Goal: Task Accomplishment & Management: Manage account settings

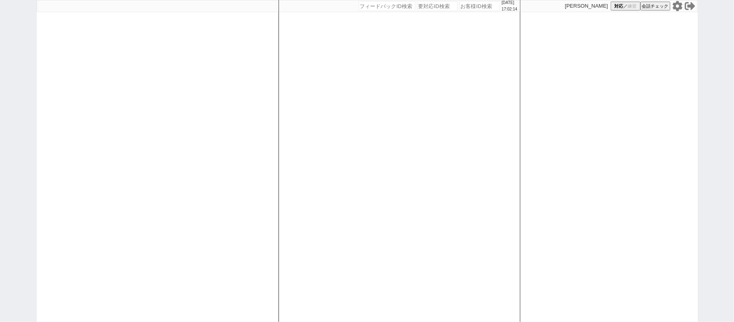
click at [677, 6] on icon at bounding box center [677, 6] width 10 height 10
click at [189, 92] on div at bounding box center [158, 161] width 242 height 322
click at [229, 52] on div at bounding box center [158, 161] width 242 height 322
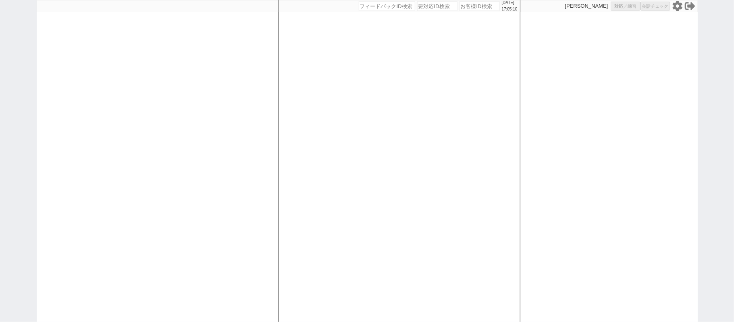
select select "2"
select select "1"
select select "2"
select select "5"
select select
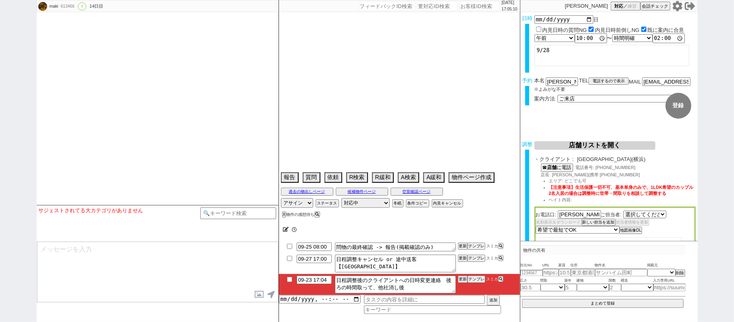
select select "520"
type textarea "他社なし"
select select "2025"
select select "10"
select select "33"
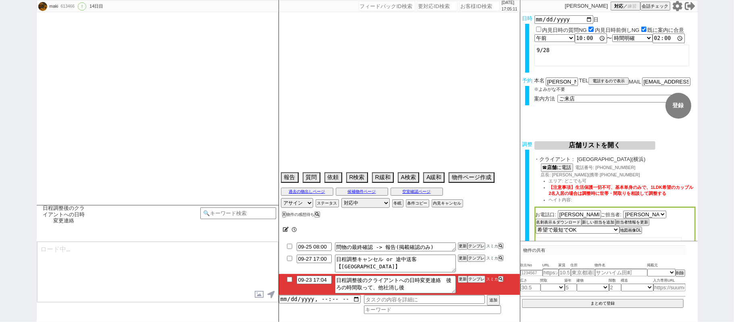
select select "0"
select select "14"
select select "18"
select select "587"
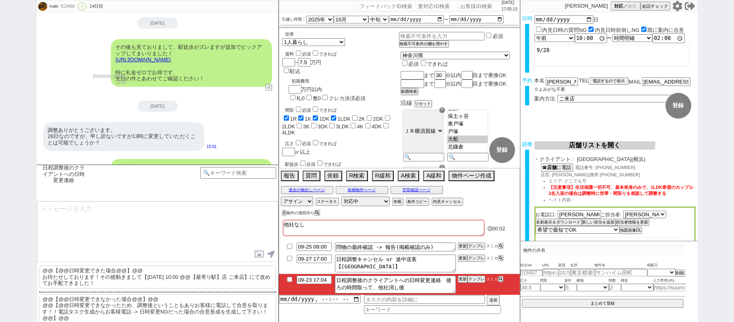
scroll to position [3588, 0]
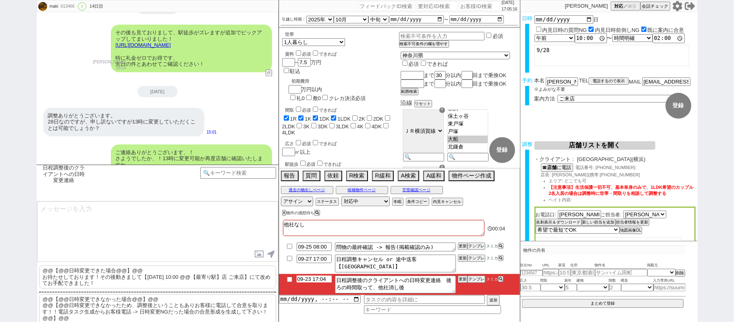
click at [317, 281] on input "09-23 17:04" at bounding box center [314, 278] width 35 height 7
click at [226, 104] on div "調整ありがとうございます。 28日なのですが、申し訳ないですが13時に変更していただくことは可能でしょうか？ 15:01" at bounding box center [158, 122] width 242 height 37
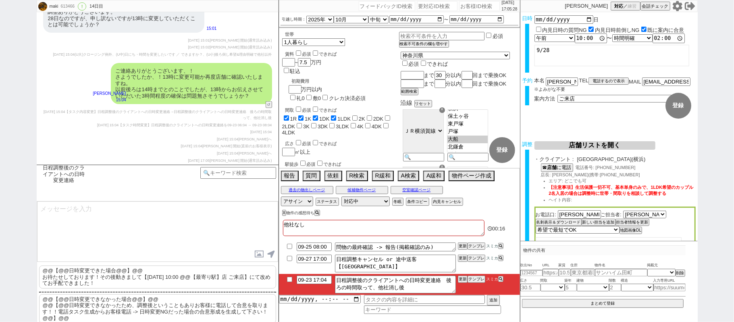
scroll to position [5170, 0]
click at [319, 277] on input "09-23 17:04" at bounding box center [314, 278] width 35 height 7
type input "09-23 18:04"
click at [460, 281] on button "更新" at bounding box center [462, 279] width 8 height 6
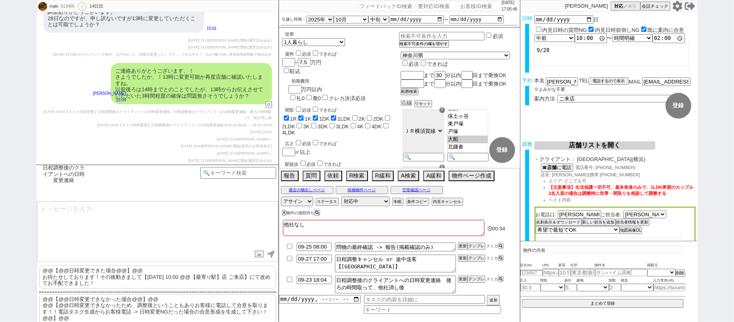
click at [461, 286] on li "09-23 18:04 日程調整後のクライアントへの日時変更連絡　後ろの時間取って、他社消し後 更新 テンプレ スミカ" at bounding box center [399, 284] width 241 height 21
click at [461, 281] on button "更新" at bounding box center [462, 279] width 8 height 6
click at [461, 283] on li "09-23 18:04 日程調整後のクライアントへの日時変更連絡　後ろの時間取って、他社消し後 更新 テンプレ スミカ" at bounding box center [399, 284] width 241 height 21
drag, startPoint x: 461, startPoint y: 276, endPoint x: 461, endPoint y: 286, distance: 9.7
click at [461, 278] on li "09-23 18:04 日程調整後のクライアントへの日時変更連絡　後ろの時間取って、他社消し後 更新 テンプレ スミカ" at bounding box center [399, 284] width 241 height 21
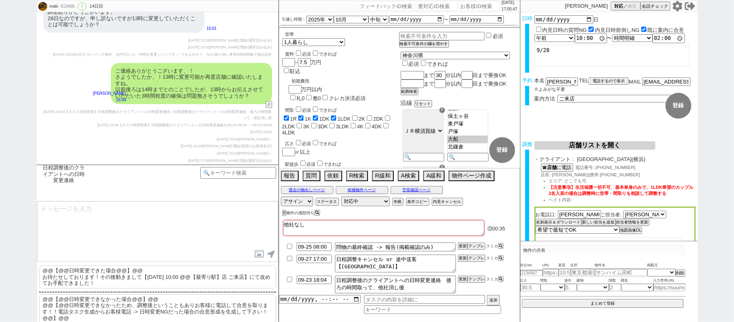
click at [463, 285] on li "09-23 18:04 日程調整後のクライアントへの日時変更連絡　後ろの時間取って、他社消し後 更新 テンプレ スミカ" at bounding box center [399, 284] width 241 height 21
click at [463, 280] on button "更新" at bounding box center [462, 279] width 8 height 6
click at [463, 289] on li "09-23 18:04 日程調整後のクライアントへの日時変更連絡　後ろの時間取って、他社消し後 更新 テンプレ スミカ" at bounding box center [399, 284] width 241 height 21
click at [463, 281] on button "更新" at bounding box center [462, 279] width 8 height 6
drag, startPoint x: 463, startPoint y: 288, endPoint x: 463, endPoint y: 281, distance: 6.4
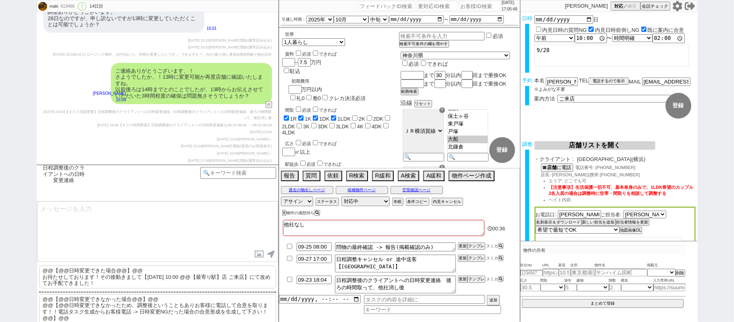
click at [463, 287] on li "09-23 18:04 日程調整後のクライアントへの日時変更連絡　後ろの時間取って、他社消し後 更新 テンプレ スミカ" at bounding box center [399, 284] width 241 height 21
click at [463, 282] on button "更新" at bounding box center [462, 279] width 8 height 6
click at [463, 284] on li "09-23 18:04 日程調整後のクライアントへの日時変更連絡　後ろの時間取って、他社消し後 更新 テンプレ スミカ" at bounding box center [399, 284] width 241 height 21
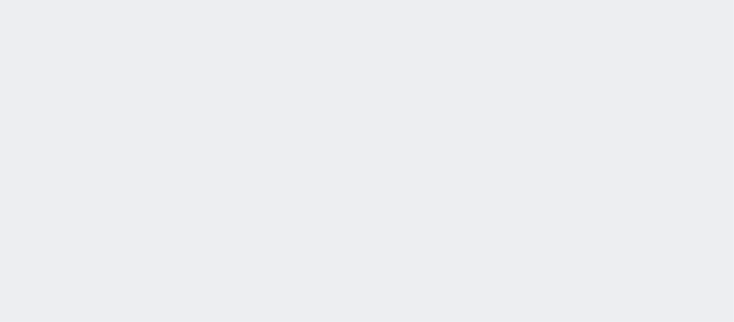
drag, startPoint x: 0, startPoint y: 0, endPoint x: 241, endPoint y: 145, distance: 281.1
click at [241, 145] on div at bounding box center [367, 161] width 734 height 322
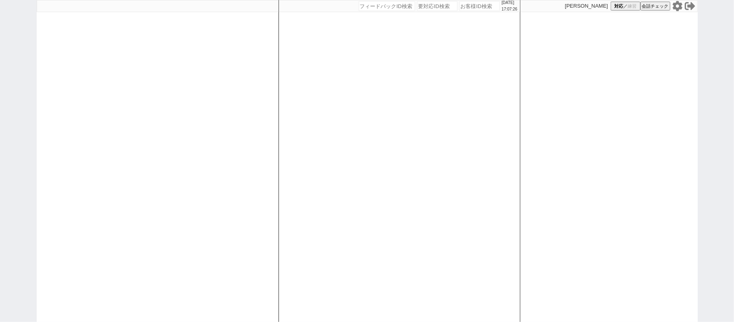
click at [261, 110] on div at bounding box center [158, 161] width 242 height 322
select select "1"
select select
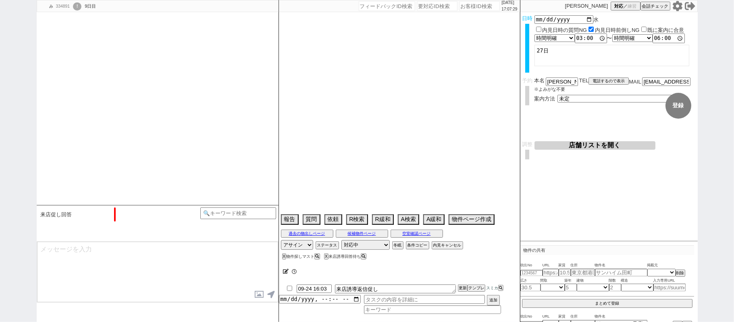
type textarea "短期→違約金発生OK（[DATE]の発言）"
select select "2025"
select select "10"
select select "35"
select select "0"
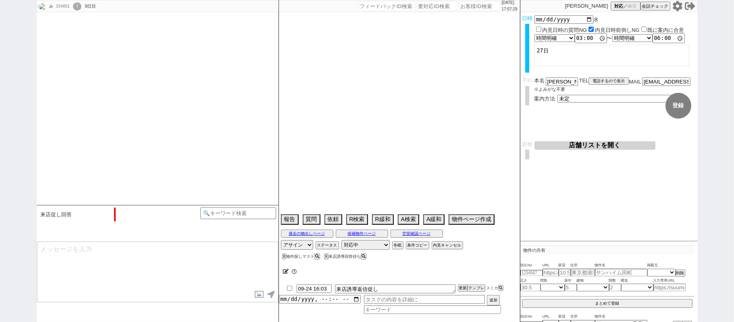
select select "14"
select select "16"
select select "19"
select select "20"
select select "65"
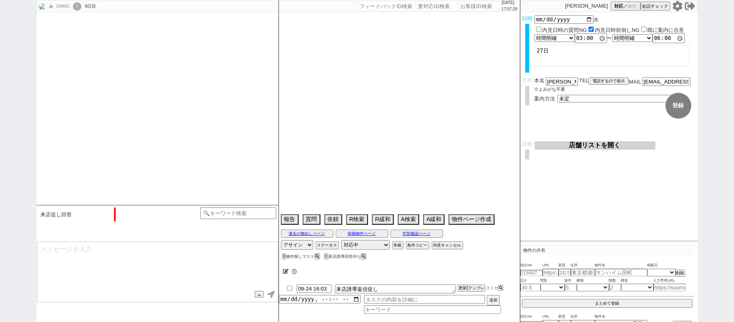
select select "[DATE]"
select select "35"
select select "[DATE]"
select select "36"
select select "[DATE]"
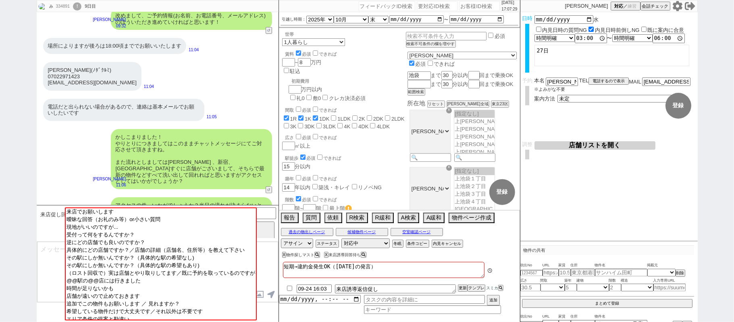
scroll to position [17, 0]
click at [268, 224] on button "↺" at bounding box center [269, 226] width 5 height 5
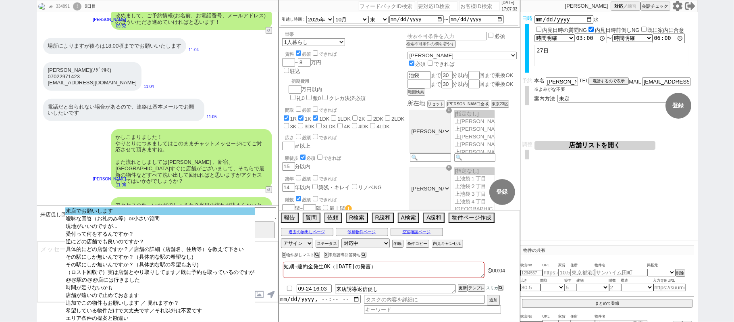
click at [215, 208] on option "来店でお願いします" at bounding box center [160, 211] width 190 height 8
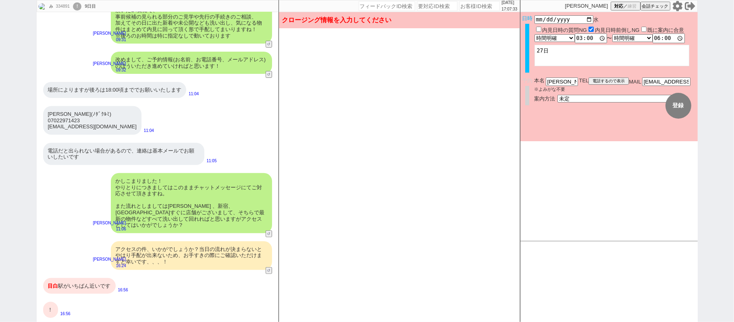
scroll to position [2334, 0]
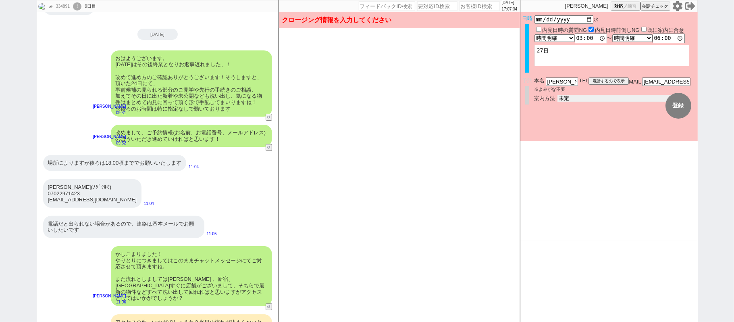
click at [597, 100] on div "案内方法 未定 現地お待ち合わせ ご来店 先行申し込みのご案内or内見無しでの申し込みのご案内 オンラインでのご接客 オンラインで1件の内見のご案内" at bounding box center [614, 98] width 161 height 7
select select "2"
click at [557, 95] on select "未定 現地お待ち合わせ ご来店 先行申し込みのご案内or内見無しでの申し込みのご案内 オンラインでのご接客 オンラインで1件の内見のご案内" at bounding box center [617, 98] width 121 height 7
checkbox input "true"
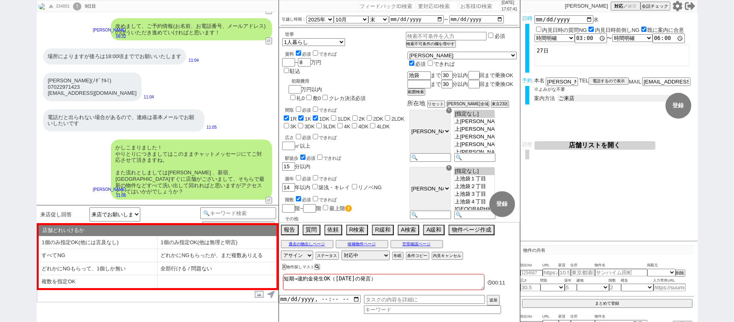
scroll to position [2450, 0]
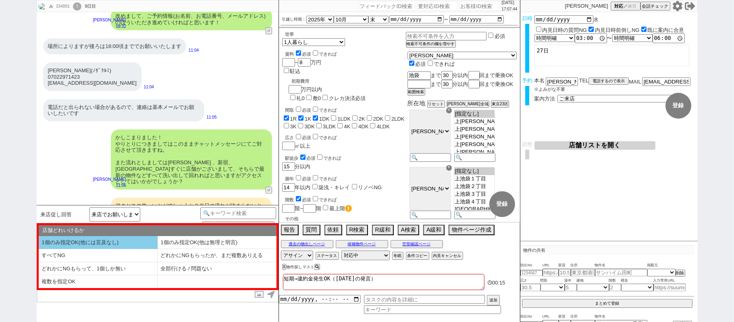
click at [117, 244] on li "1個のみ指定OK(他には言及なし)" at bounding box center [98, 242] width 119 height 13
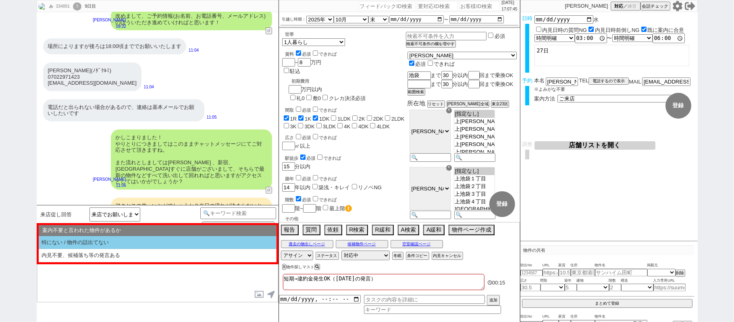
click at [133, 245] on li "特にない / 物件の話出てない" at bounding box center [158, 242] width 238 height 13
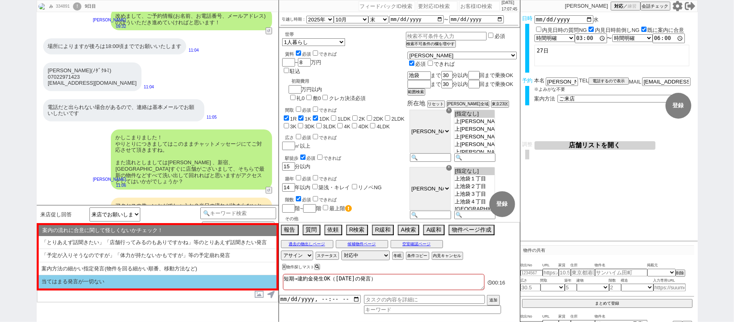
click at [133, 284] on li "当てはまる発言が一切ない" at bounding box center [158, 281] width 238 height 13
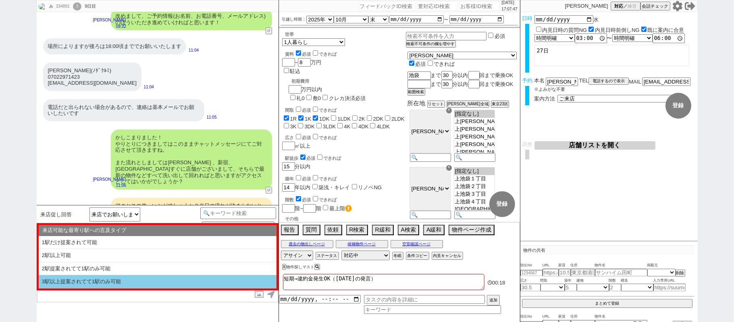
click at [139, 279] on li "3駅以上提案されてて1駅のみ可能" at bounding box center [158, 281] width 238 height 13
select select "1個のみ指定OK(他には言及なし)"
select select "特にない / 物件の話出てない"
select select "当てはまる発言が一切ない"
select select "3駅以上提案されてて1駅のみ可能"
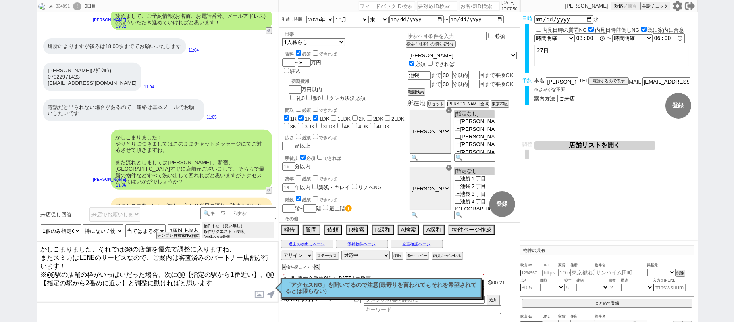
scroll to position [2511, 0]
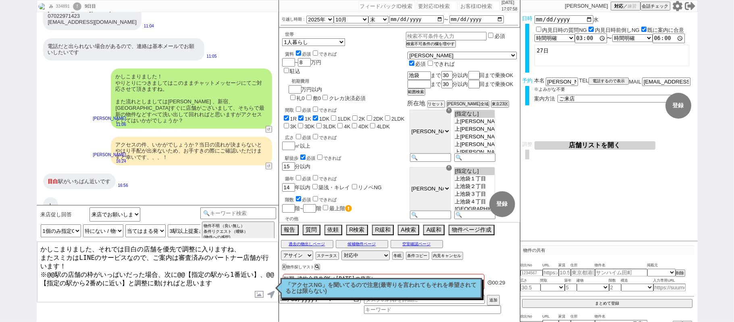
click at [55, 266] on textarea "かしこまりました、それでは目白の店舗を優先で調整に入りますね、 またスミカはLINEのサービスなので、ご案内は審査済みのパートナー店舗が行います！ ※@@駅の…" at bounding box center [157, 271] width 241 height 60
paste textarea "目白"
drag, startPoint x: 184, startPoint y: 268, endPoint x: 214, endPoint y: 266, distance: 29.9
click at [214, 266] on textarea "かしこまりました、それでは目白の店舗を優先で調整に入りますね、 またスミカはLINEのサービスなので、ご案内は審査済みのパートナー店舗が行います！ ※目白駅の…" at bounding box center [157, 271] width 241 height 60
paste textarea "目白"
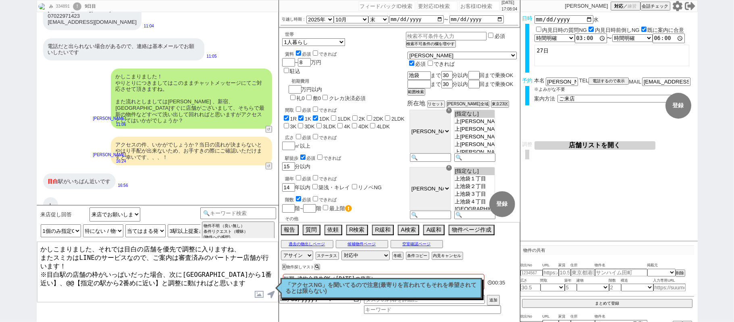
click at [556, 146] on button "店舗リストを開く" at bounding box center [594, 145] width 121 height 8
click at [244, 268] on textarea "かしこまりました、それでは目白の店舗を優先で調整に入りますね、 またスミカはLINEのサービスなので、ご案内は審査済みのパートナー店舗が行います！ ※目白駅の…" at bounding box center [157, 271] width 241 height 60
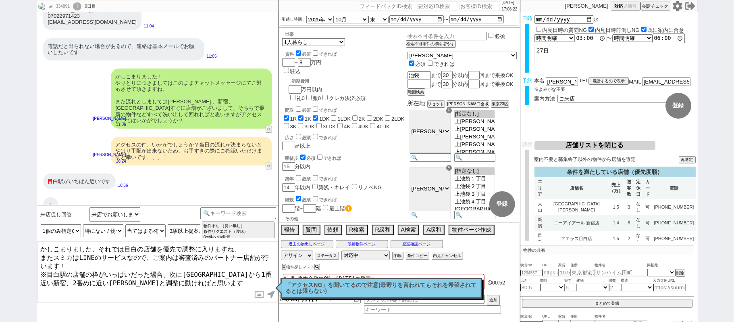
click at [182, 275] on textarea "かしこまりました、それでは目白の店舗を優先で調整に入りますね、 またスミカはLINEのサービスなので、ご案内は審査済みのパートナー店舗が行います！ ※目白駅の…" at bounding box center [157, 271] width 241 height 60
type textarea "かしこまりました、それでは目白の店舗を優先で調整に入りますね、 またスミカはLINEのサービスなので、ご案内は審査済みのパートナー店舗が行います！ ※目白駅の…"
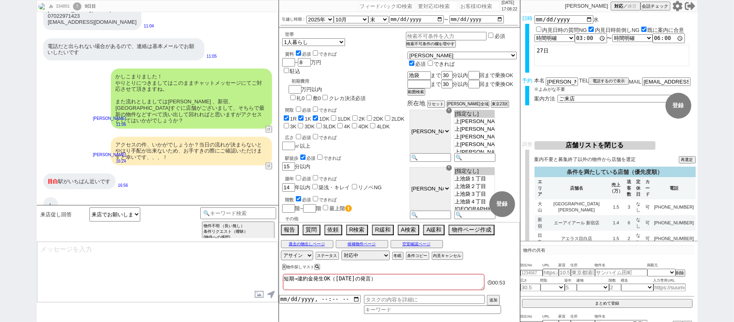
scroll to position [2417, 0]
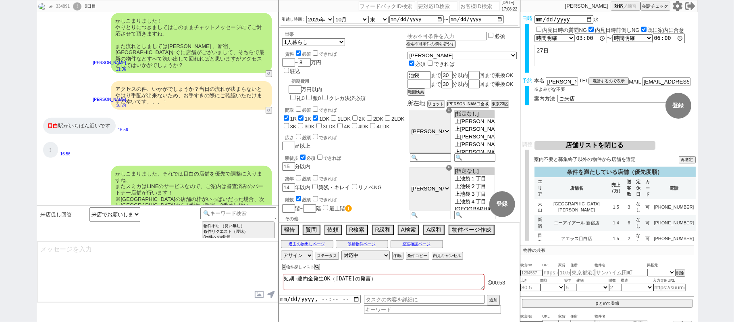
type textarea "やり取りも共有されておりスムーズです。 最終調整をし引き継ぎ作業を行うため、少々お待ちください。"
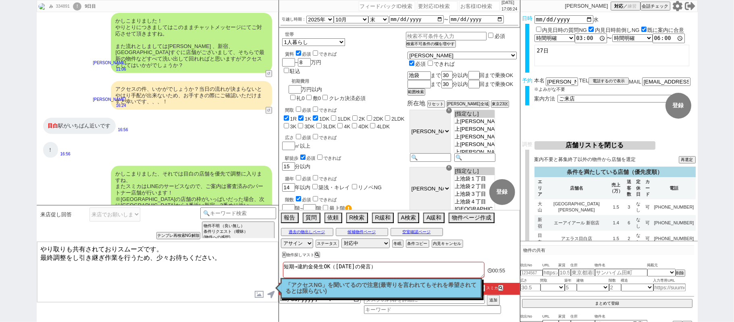
click at [317, 292] on p "「アクセスNG」を聞いてるので注意(最寄りを言われてもそれを希望されてるとは限らない)" at bounding box center [381, 288] width 191 height 12
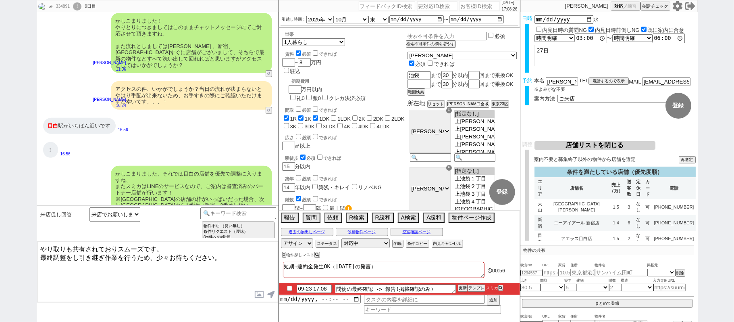
click at [214, 273] on textarea "やり取りも共有されておりスムーズです。 最終調整をし引き継ぎ作業を行うため、少々お待ちください。" at bounding box center [157, 271] width 241 height 60
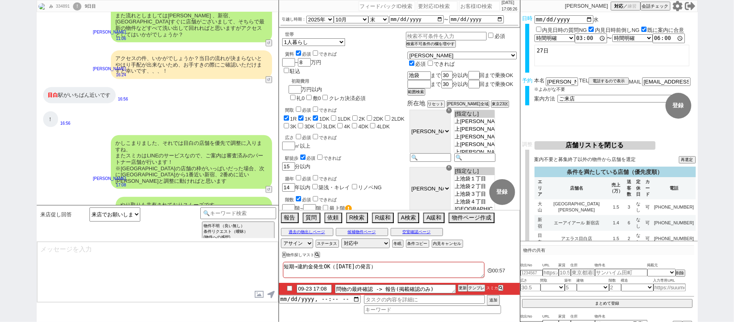
type input "09-23 17:23"
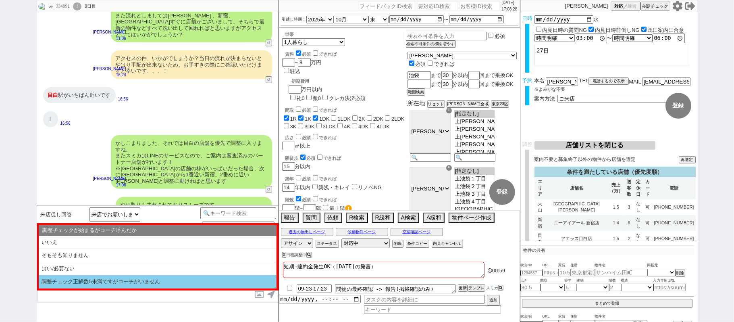
click at [191, 266] on li "はい/必要ない" at bounding box center [158, 268] width 238 height 13
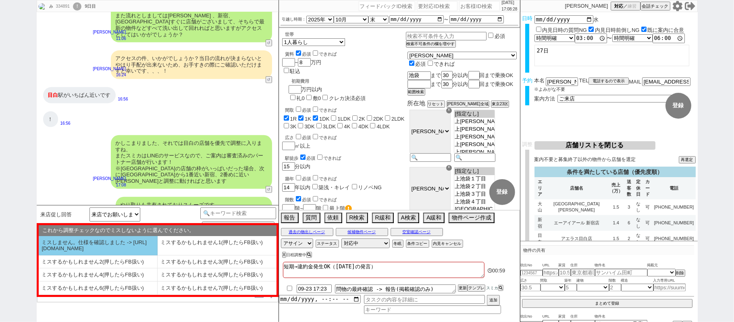
click at [118, 252] on li "ミスしません。仕様を確認しました -> https://jent.notion.site/841a6651aa67425da7d40ddfad41a184" at bounding box center [98, 245] width 119 height 19
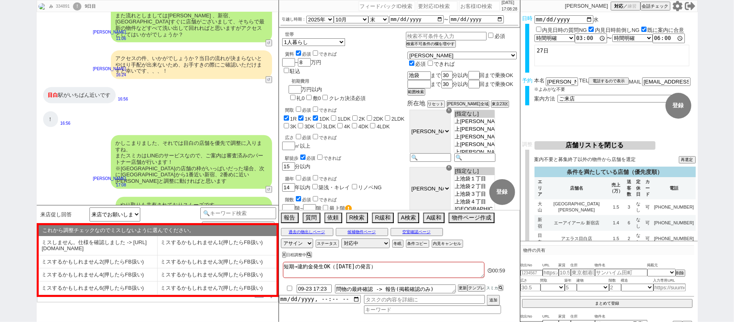
select select "はい/必要ない"
select select "ミスしません。仕様を確認しました -> https://jent.notion.site/841a6651aa67425da7d40ddfad41a184"
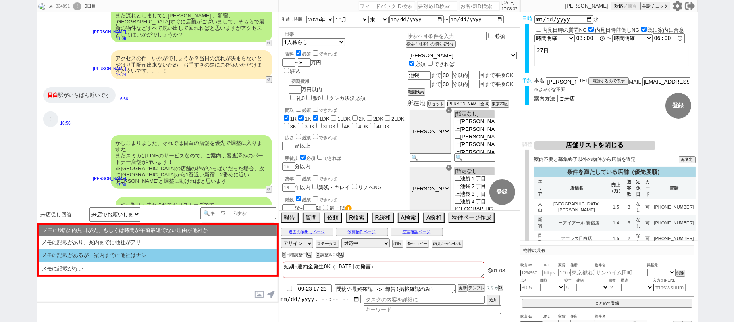
click at [121, 252] on li "メモに記載があるが、案内までに他社はナシ" at bounding box center [158, 255] width 238 height 13
select select "メモに記載があるが、案内までに他社はナシ"
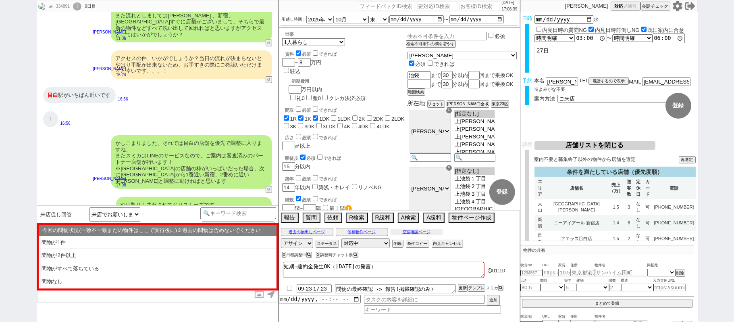
click at [415, 232] on button "空室確認ページ" at bounding box center [416, 231] width 52 height 6
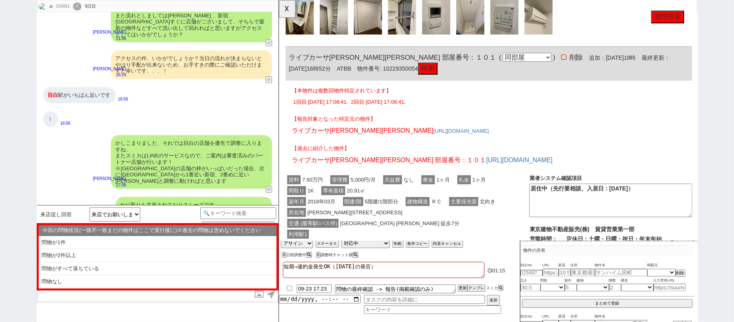
scroll to position [1166, 0]
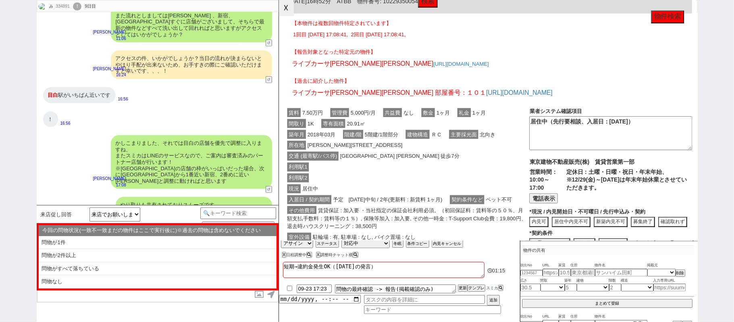
drag, startPoint x: 287, startPoint y: 15, endPoint x: 8, endPoint y: 21, distance: 278.5
click at [287, 15] on button "☓" at bounding box center [286, 8] width 15 height 16
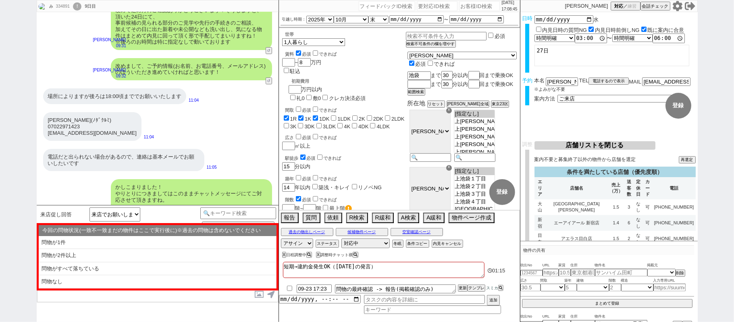
scroll to position [2179, 0]
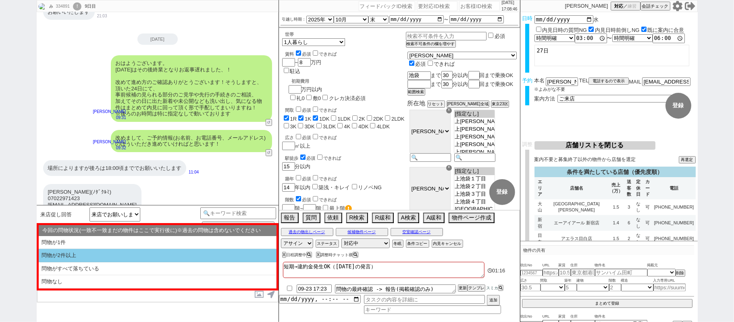
click at [158, 257] on li "問物が2件以上" at bounding box center [158, 255] width 238 height 13
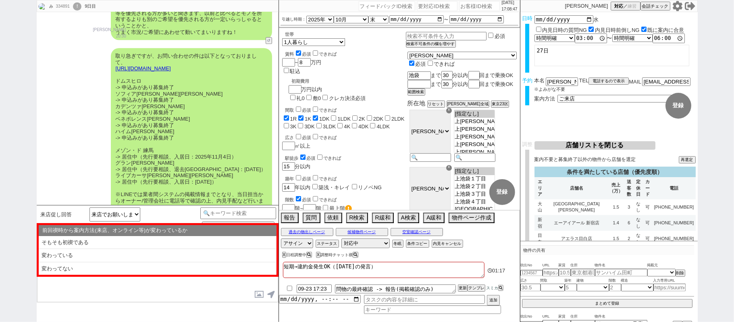
scroll to position [1749, 0]
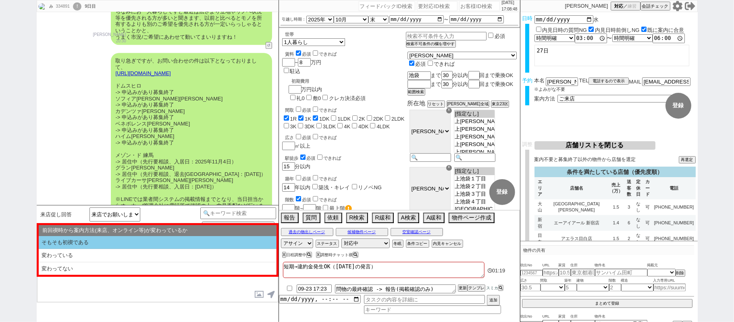
click at [141, 247] on li "そもそも初禊である" at bounding box center [158, 242] width 238 height 13
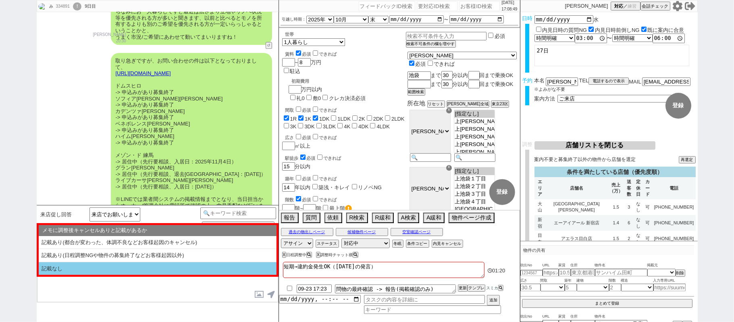
click at [144, 267] on li "記載なし" at bounding box center [158, 268] width 238 height 13
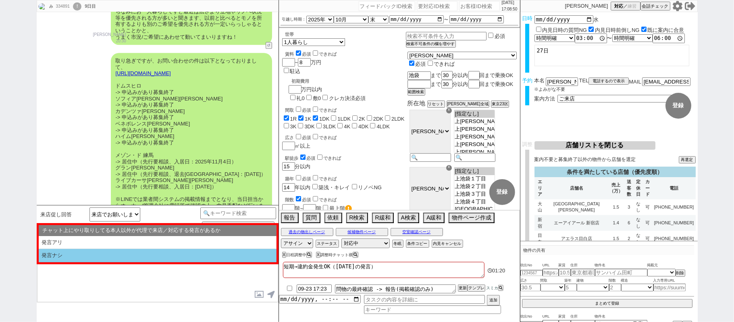
click at [138, 258] on li "発言ナシ" at bounding box center [158, 255] width 238 height 13
select select "問物が2件以上"
select select "そもそも初禊である"
select select "記載なし"
select select "発言ナシ"
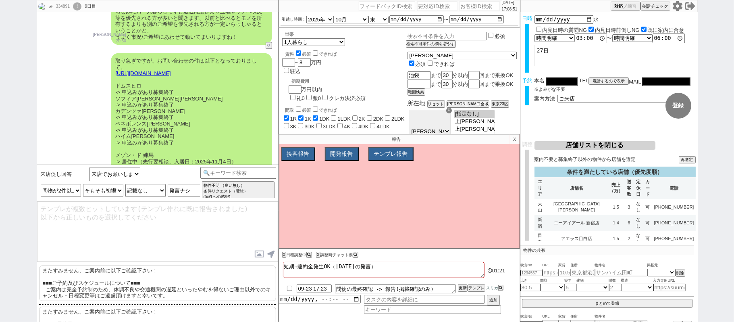
click at [137, 273] on p "またすみません、ご案内前に以下ご確認下さい！ ■■■ご予約及びスケジュールについて■■■ - ご案内は完全予約制のため、体調不良や交通機関の遅延といったやむを…" at bounding box center [157, 282] width 237 height 35
type textarea "またすみません、ご案内前に以下ご確認下さい！ ■■■ご予約及びスケジュールについて■■■ - ご案内は完全予約制のため、体調不良や交通機関の遅延といったやむを…"
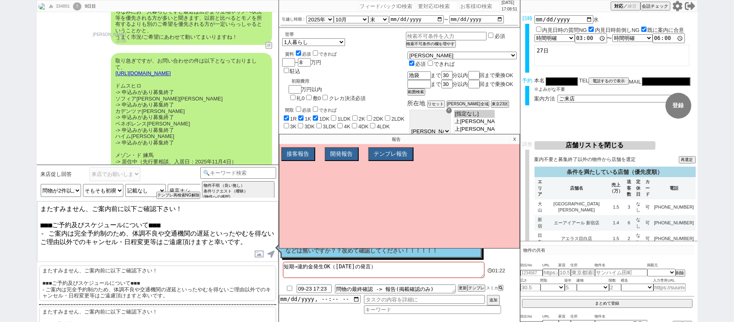
click at [148, 242] on textarea "またすみません、ご案内前に以下ご確認下さい！ ■■■ご予約及びスケジュールについて■■■ - ご案内は完全予約制のため、体調不良や交通機関の遅延といったやむを…" at bounding box center [157, 231] width 241 height 60
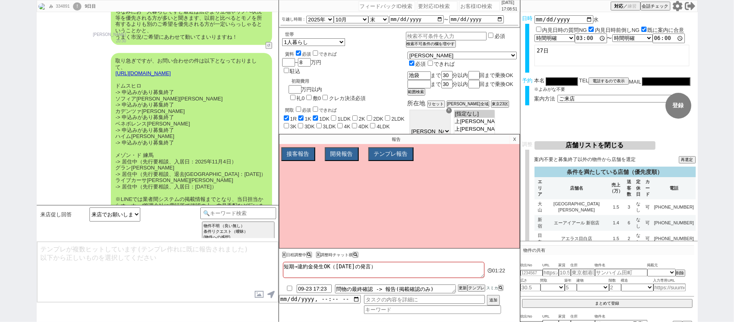
scroll to position [2503, 0]
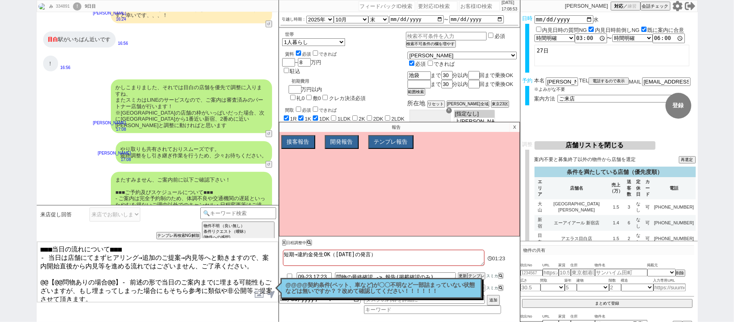
click at [118, 274] on textarea "■■■当日の流れについて■■■ - 当日は店舗にてまずヒアリング→追加のご提案→内見等へと動きますので、案内開始直後から内見等を進める流れではございません、ご…" at bounding box center [157, 271] width 241 height 60
click at [39, 274] on textarea "■■■当日の流れについて■■■ - 当日は店舗にてまずヒアリング→追加のご提案→内見等へと動きますので、案内開始直後から内見等を進める流れではございません、ご…" at bounding box center [157, 271] width 241 height 60
type textarea "■■■当日の流れについて■■■ - 当日は店舗にてまずヒアリング→追加のご提案→内見等へと動きますので、案内開始直後から内見等を進める流れではございません、ご…"
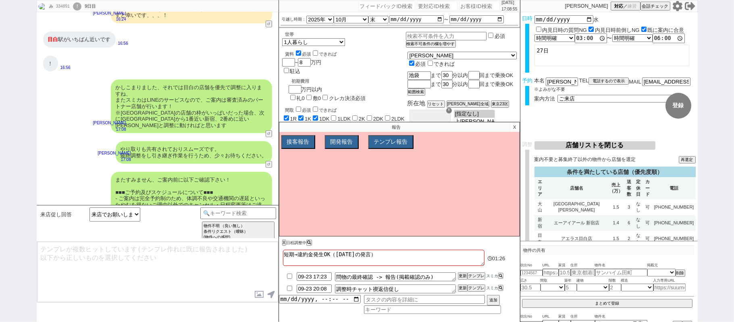
scroll to position [2570, 0]
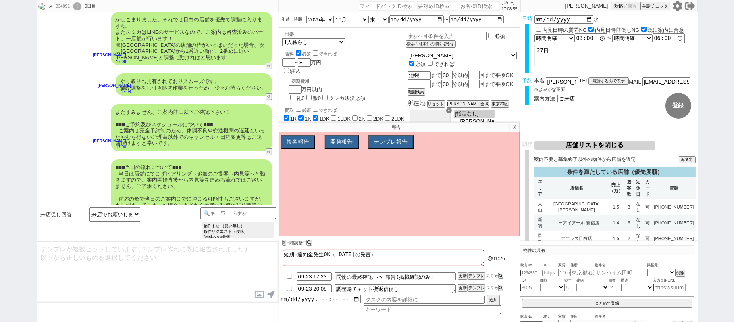
type textarea "念のため、上記のご案内内容に齟齬などございませんでしょうか？ ※水曜で当日ご覧頂けない可能性がございますが、その場合は後日で案内時に予約をお取り頂けるようにい…"
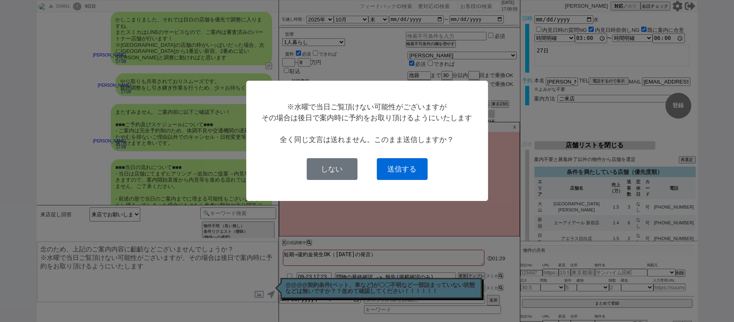
click at [405, 161] on button "送信する" at bounding box center [402, 169] width 51 height 22
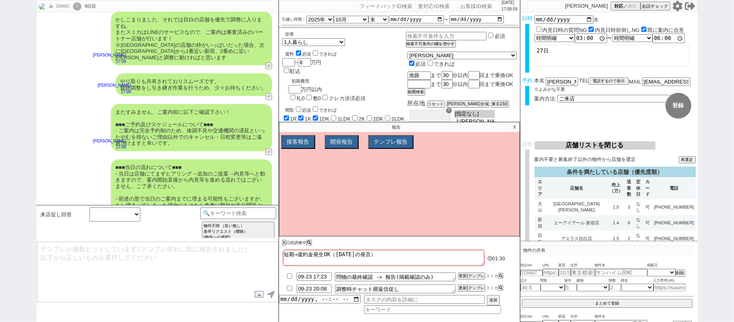
scroll to position [2613, 0]
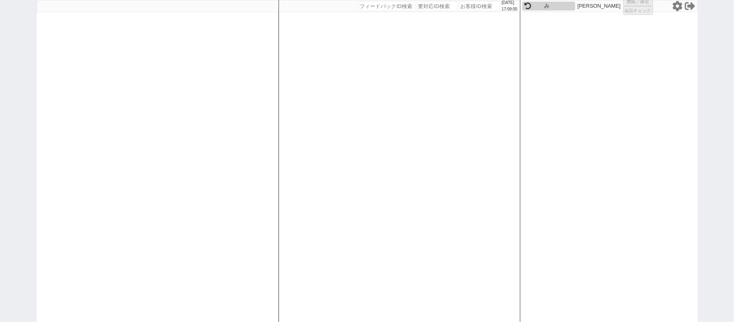
select select "6"
select select "2"
select select
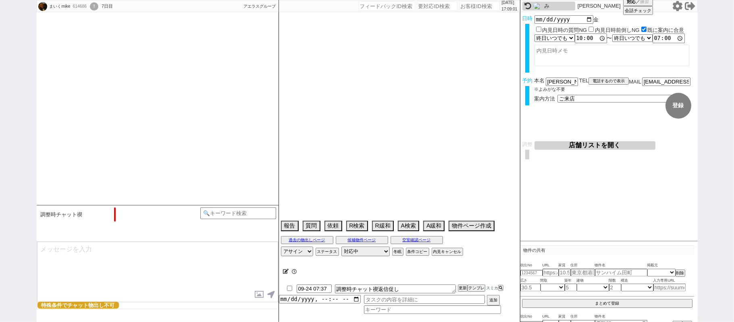
type textarea "オンボで急がない発言"
select select "16"
select select "0"
select select "6"
select select "62"
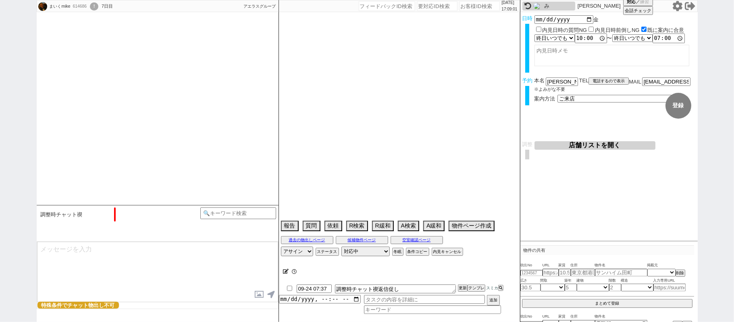
select select "1511"
select select "23"
select select "737"
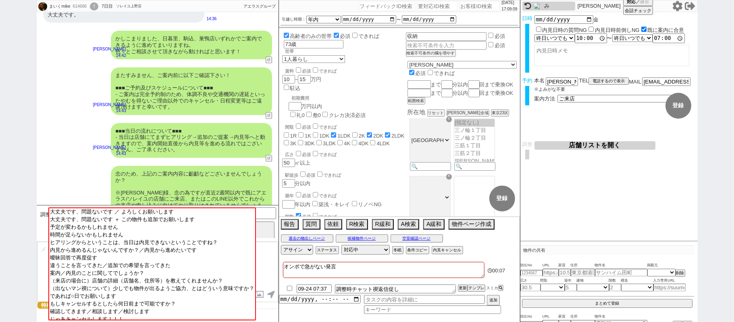
scroll to position [535, 0]
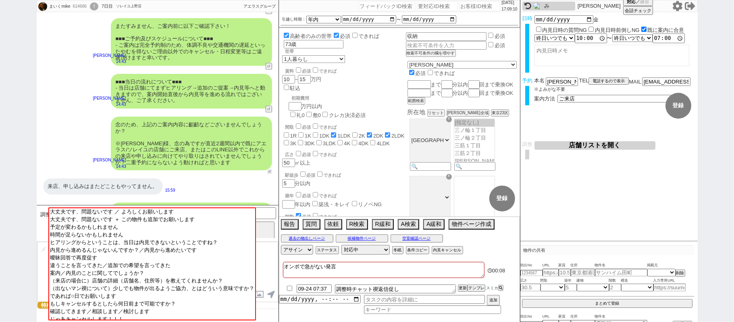
click at [268, 169] on button "↺" at bounding box center [269, 171] width 5 height 5
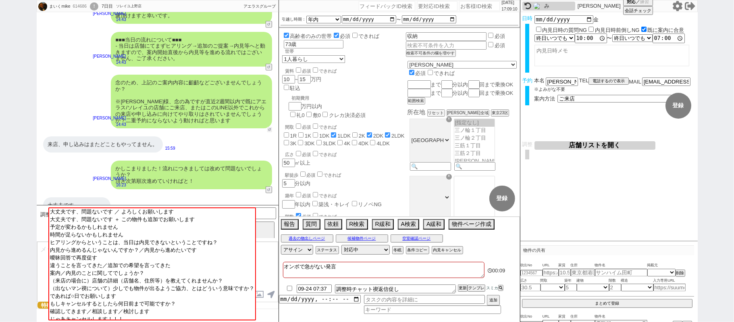
scroll to position [589, 0]
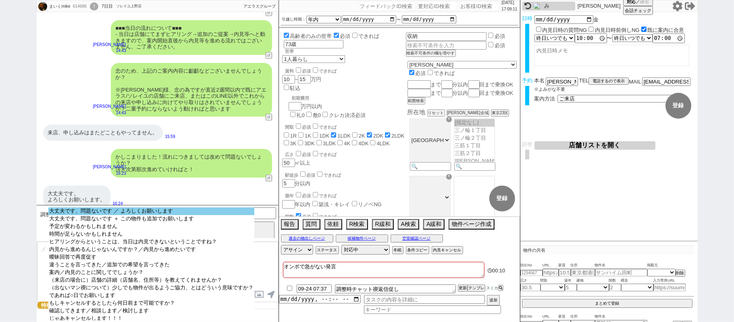
select select "大丈夫です、問題ないです ／ よろしくお願いします"
click at [202, 214] on option "大丈夫です、問題ないです ／ よろしくお願いします" at bounding box center [151, 211] width 206 height 8
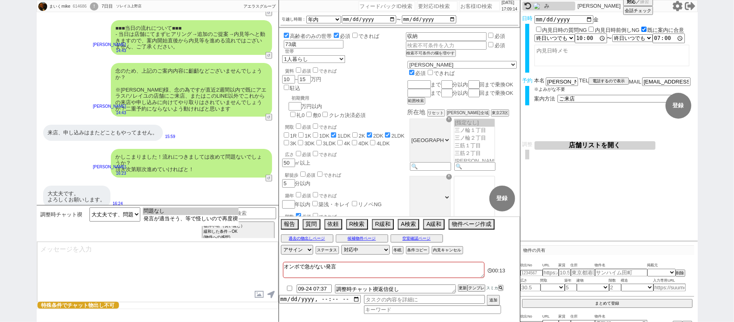
click at [202, 214] on option "問題なし" at bounding box center [191, 211] width 96 height 8
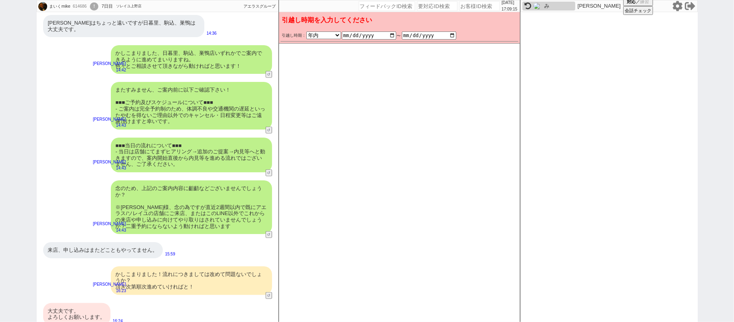
click at [87, 303] on div "大丈夫です。 よろしくお願いします。" at bounding box center [76, 314] width 67 height 22
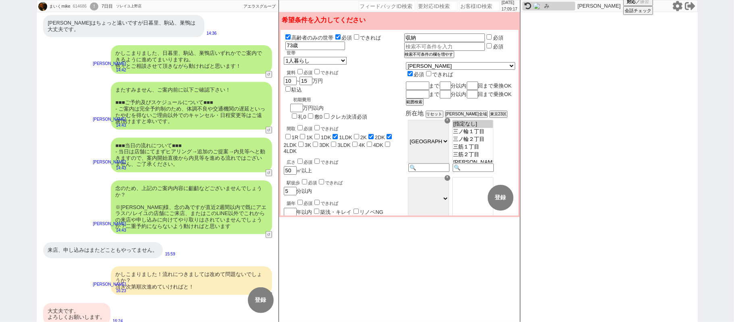
click at [89, 299] on div "大丈夫です。 よろしくお願いします。 16:24" at bounding box center [158, 314] width 242 height 30
click at [88, 309] on div "大丈夫です。 よろしくお願いします。" at bounding box center [76, 314] width 67 height 22
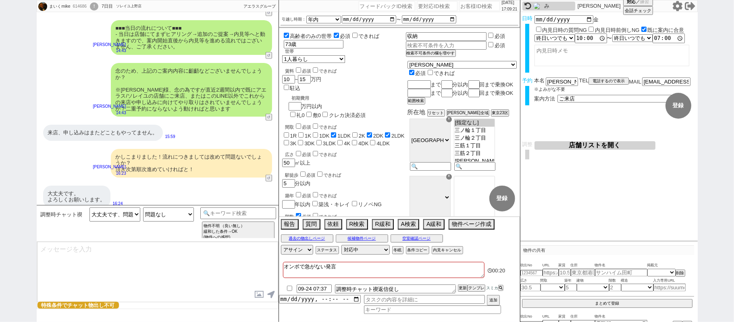
type textarea "ご確認頂き恐れ入ります、！ 諸々問題ないとのことで何よりでした！ そうしましたら、改めて順次動いてまいりますね。"
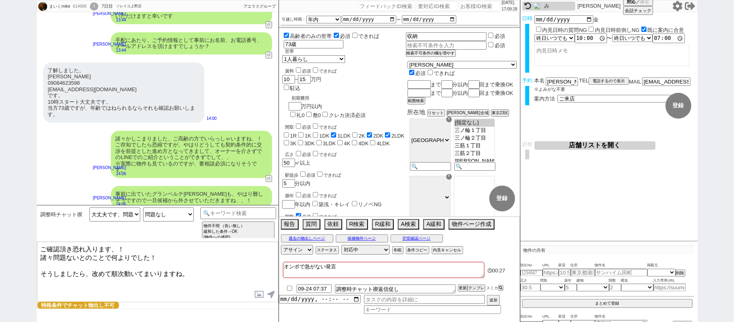
scroll to position [0, 0]
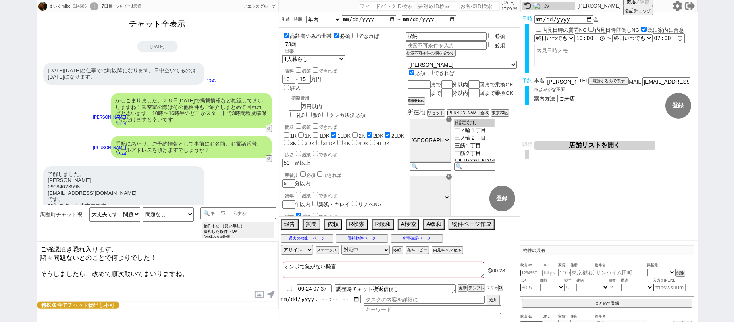
click at [175, 26] on button "チャット全表示" at bounding box center [157, 24] width 63 height 14
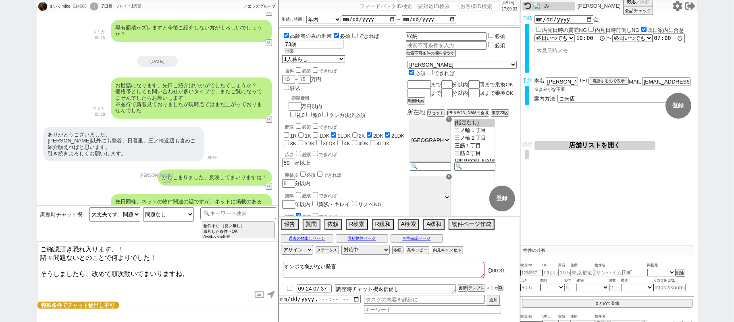
scroll to position [1654, 0]
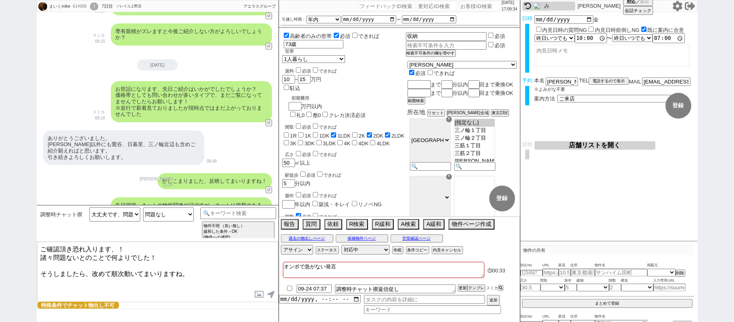
click at [202, 267] on textarea "ご確認頂き恐れ入ります、！ 諸々問題ないとのことで何よりでした！ そうしましたら、改めて順次動いてまいりますね。" at bounding box center [157, 271] width 241 height 60
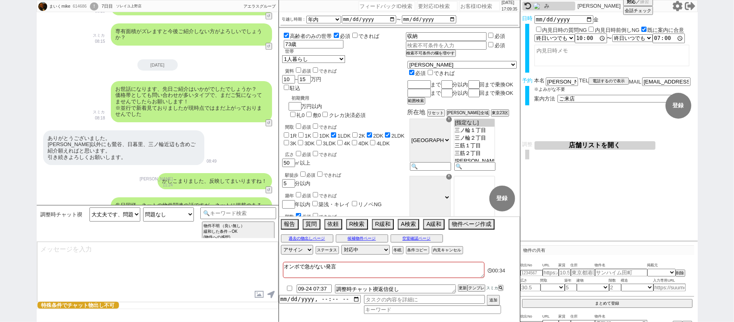
scroll to position [2985, 0]
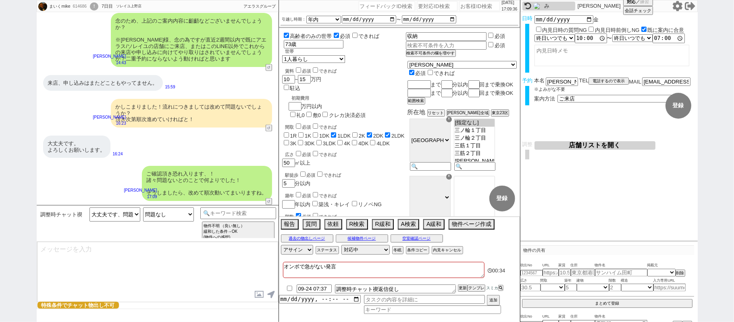
select select "431"
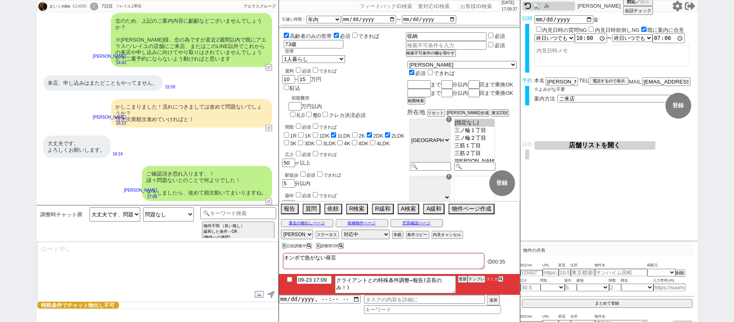
type textarea "@@【@@日程調整するシーンなので、このまま調整報告します。当該の調整ができない方であればそのままcmd+shift+Kで次に進んでください！！(当該の調整が…"
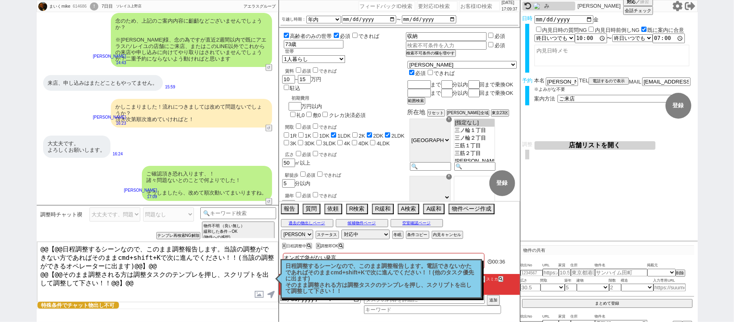
click at [376, 284] on p "日程調整するシーンなので、このまま調整報告します。電話できないかたであればそのままcmd+shift+Kで次に進んでください！！(他のタスク優先に出ます) そ…" at bounding box center [381, 278] width 191 height 31
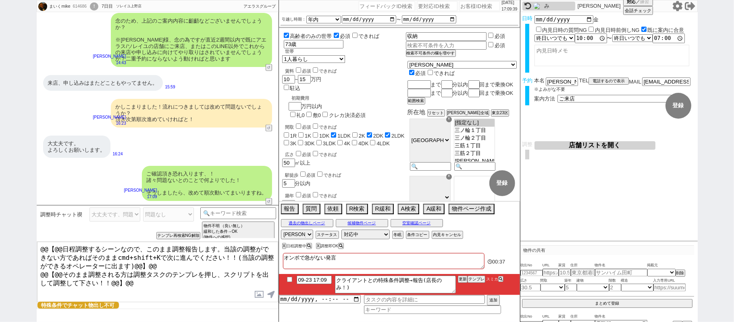
click at [570, 144] on button "店舗リストを開く" at bounding box center [594, 145] width 121 height 8
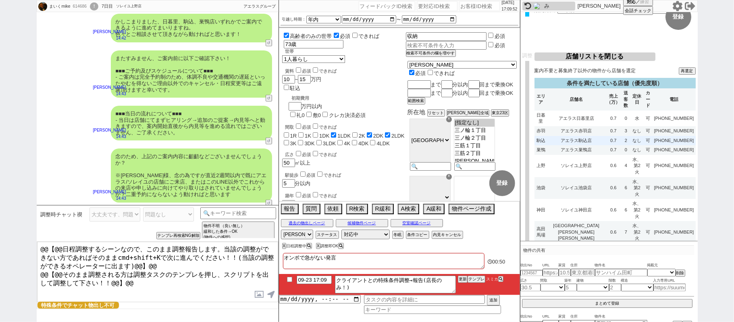
scroll to position [107, 0]
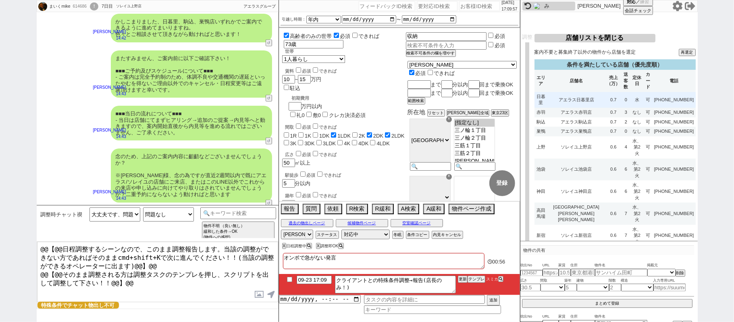
click at [578, 96] on td "アエラス日暮里店" at bounding box center [576, 100] width 58 height 16
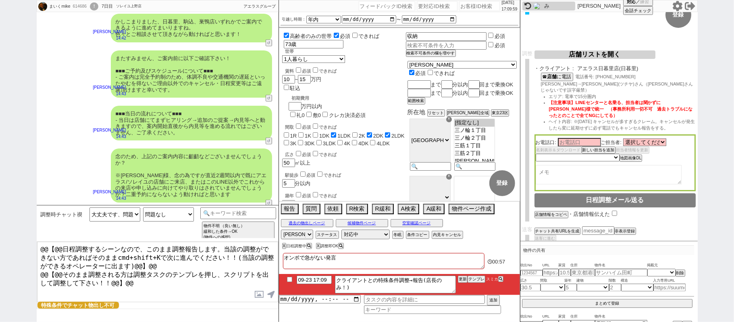
scroll to position [91, 0]
click at [600, 153] on select "未定 希望で最短でOK 最短以外でOK 日程がNG(直近で別日提案可) 日程がNG(直近はNG) お客様ごとNG 折返し待ち 店舗が定休/終業後で連絡取れず" at bounding box center [576, 156] width 83 height 7
click at [733, 141] on div "まいくmike 614686 ! 0 7日目 ソレイユ上野店 冬眠中 自社客 アエラスグループ スミカ_BPO チャット全表示 2025-09-14 ようこそ…" at bounding box center [367, 161] width 734 height 322
click at [608, 153] on select "未定 希望で最短でOK 最短以外でOK 日程がNG(直近で別日提案可) 日程がNG(直近はNG) お客様ごとNG 折返し待ち 店舗が定休/終業後で連絡取れず" at bounding box center [576, 156] width 83 height 7
click at [647, 102] on span "【注意事項】LINEセンターと名乗る、担当者は聞かずに小島様で統一　（事務所利用一切不可　過去トラブルになったとのことで全てNGにしてる）" at bounding box center [620, 108] width 143 height 17
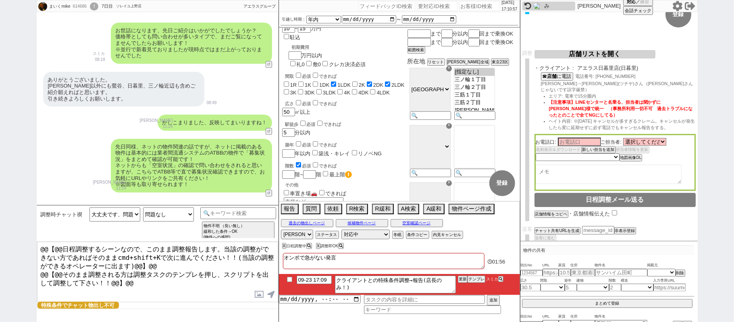
scroll to position [50, 0]
click at [415, 234] on button "条件コピー" at bounding box center [417, 234] width 22 height 6
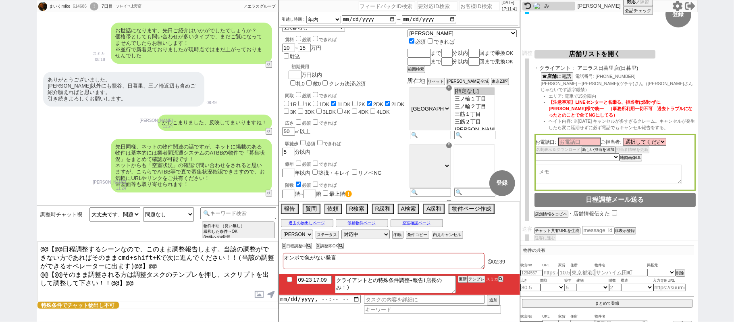
scroll to position [0, 0]
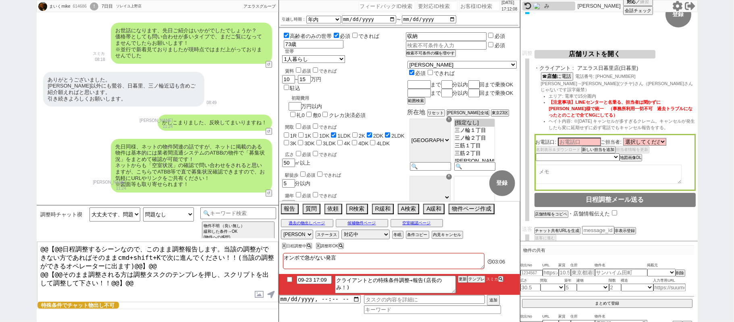
click at [716, 137] on div "まいくmike 614686 ! 0 7日目 ソレイユ上野店 冬眠中 自社客 アエラスグループ スミカ_BPO チャット全表示 2025-09-14 ようこそ…" at bounding box center [367, 161] width 734 height 322
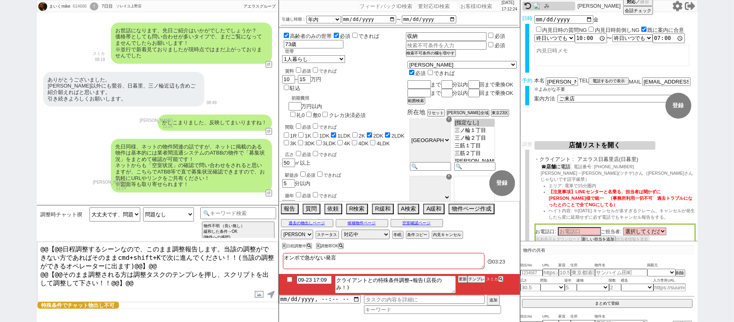
click at [568, 168] on button "☎ 店舗 に電話" at bounding box center [556, 166] width 31 height 7
click at [733, 174] on div "まいくmike 614686 ! 0 7日目 ソレイユ上野店 冬眠中 自社客 アエラスグループ スミカ_BPO チャット全表示 2025-09-14 ようこそ…" at bounding box center [367, 161] width 734 height 322
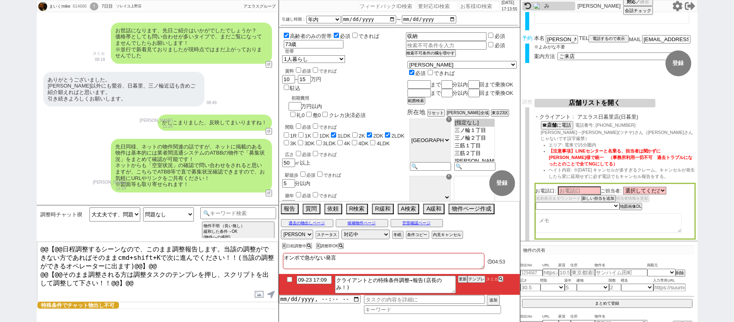
scroll to position [91, 0]
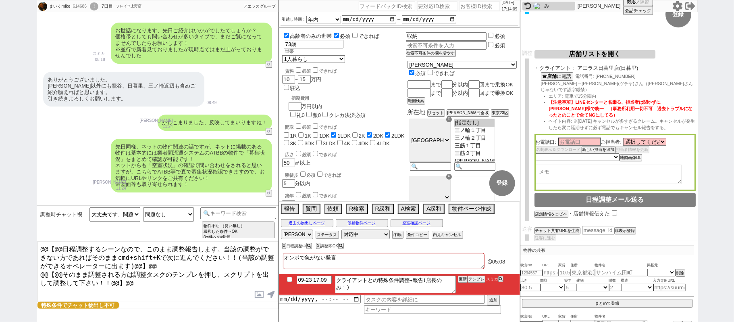
click at [732, 120] on div "まいくmike 614686 ! 0 7日目 ソレイユ上野店 冬眠中 自社客 アエラスグループ スミカ_BPO チャット全表示 2025-09-14 ようこそ…" at bounding box center [367, 161] width 734 height 322
click at [587, 166] on textarea at bounding box center [608, 173] width 146 height 19
paste textarea "・73歳のご高齢の方になります ・エリア：日暮里駅、鶯谷駅、三ノ輪駅、入谷駅まで徒歩5分程度 ・賃料：15万円 ・間取り：1LDK〜 ・広さ：50平米以上 ・…"
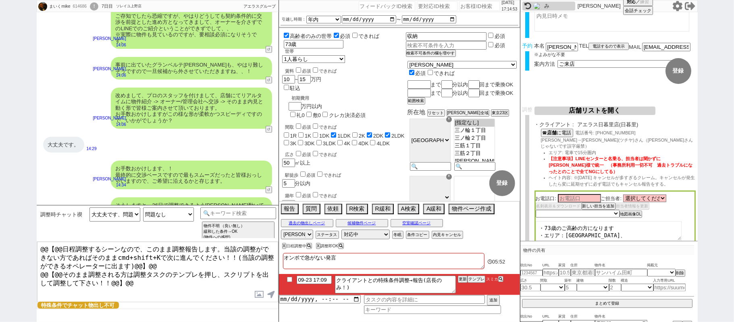
scroll to position [54, 0]
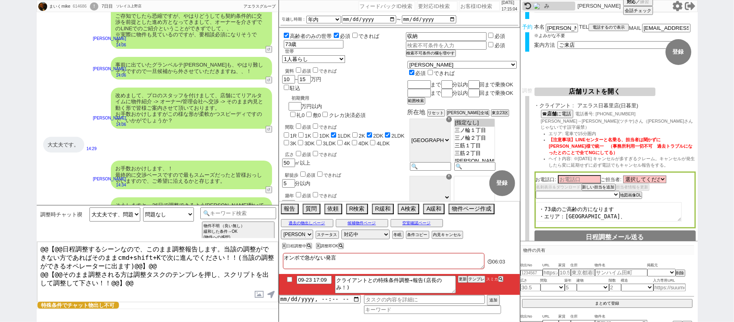
type textarea "・73歳のご高齢の方になります ・エリア：日暮里駅、鶯谷駅、三ノ輪駅、入谷駅まで徒歩5分程度 ・賃料：15万円 ・間取り：1LDK〜 ・広さ：50平米以上 ・…"
select select
click at [661, 176] on select "選択してください 藤本 大悟 平田 圭介 小林 拓郎 小島 海里 土谷 卓郎 菅 貴広 小島 海里 齋藤 公伸 池平 志乃美 武田 奈津子" at bounding box center [644, 179] width 43 height 7
click at [579, 175] on input at bounding box center [579, 178] width 43 height 7
type input "感"
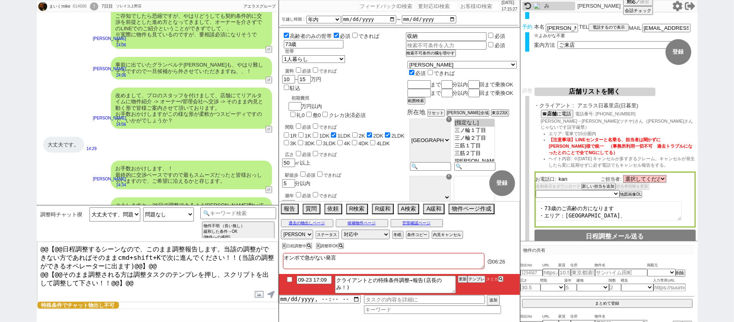
type input "kan"
click at [608, 191] on select "未定 希望で最短でOK 最短以外でOK 日程がNG(直近で別日提案可) 日程がNG(直近はNG) お客様ごとNG 折返し待ち 店舗が定休/終業後で連絡取れず" at bounding box center [576, 194] width 83 height 7
select select "8"
click at [535, 191] on select "未定 希望で最短でOK 最短以外でOK 日程がNG(直近で別日提案可) 日程がNG(直近はNG) お客様ごとNG 折返し待ち 店舗が定休/終業後で連絡取れず" at bounding box center [576, 194] width 83 height 7
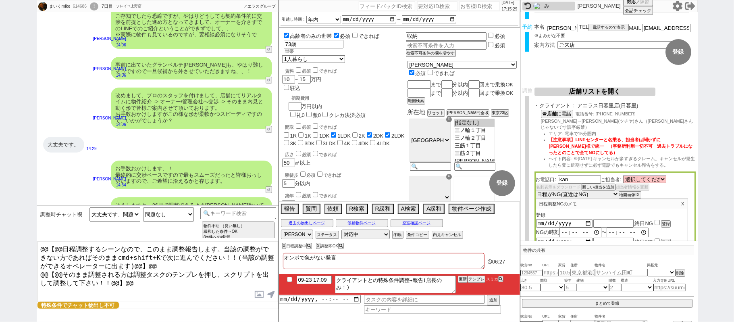
scroll to position [160, 0]
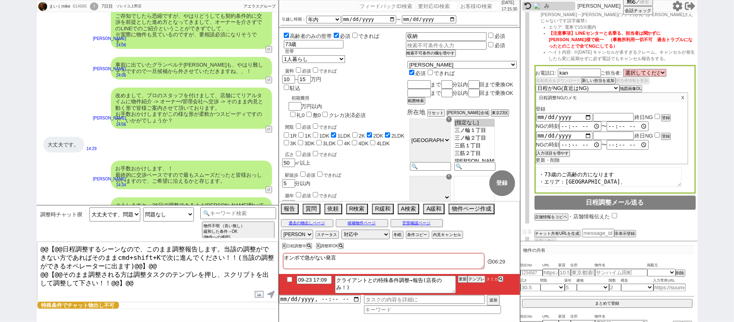
click at [656, 114] on input "checkbox" at bounding box center [656, 116] width 5 height 5
click at [666, 115] on button "登録" at bounding box center [665, 118] width 8 height 6
checkbox input "false"
click at [537, 167] on textarea "・73歳のご高齢の方になります ・エリア：[GEOGRAPHIC_DATA]、[GEOGRAPHIC_DATA]、[GEOGRAPHIC_DATA]、[PER…" at bounding box center [608, 176] width 146 height 19
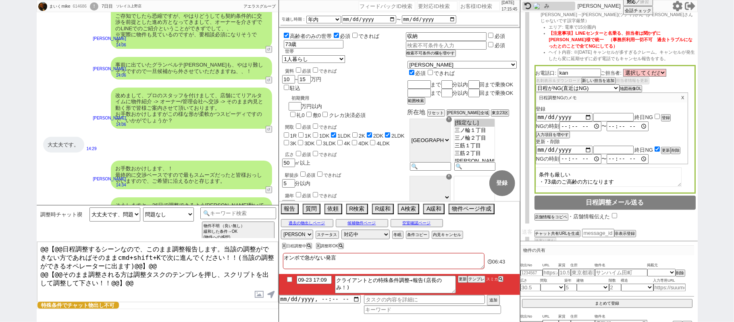
scroll to position [0, 0]
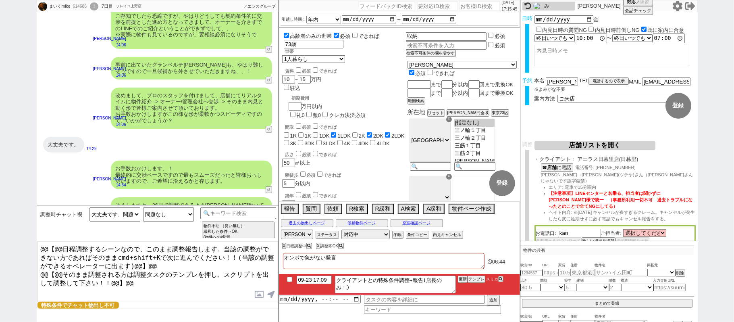
type textarea "条件も厳しい ・73歳のご高齢の方になります ・エリア：[GEOGRAPHIC_DATA]、[GEOGRAPHIC_DATA]、[GEOGRAPHIC_DAT…"
click at [610, 147] on button "店舗リストを開く" at bounding box center [594, 145] width 121 height 8
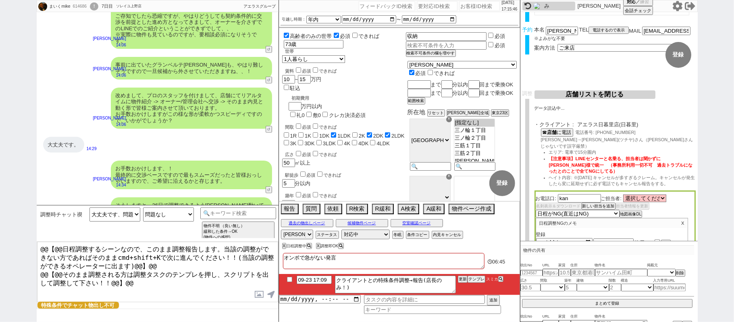
scroll to position [107, 0]
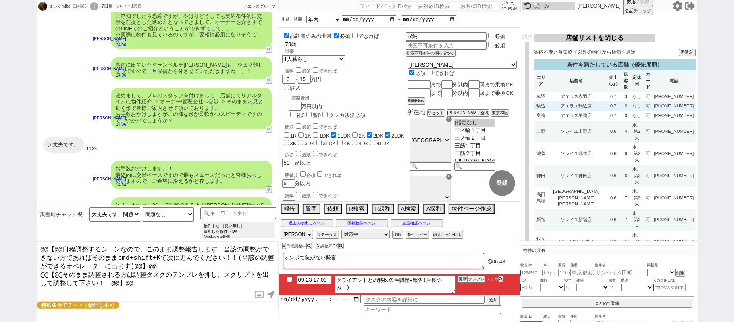
click at [611, 110] on td "0.7" at bounding box center [613, 106] width 17 height 10
select select
select select "8"
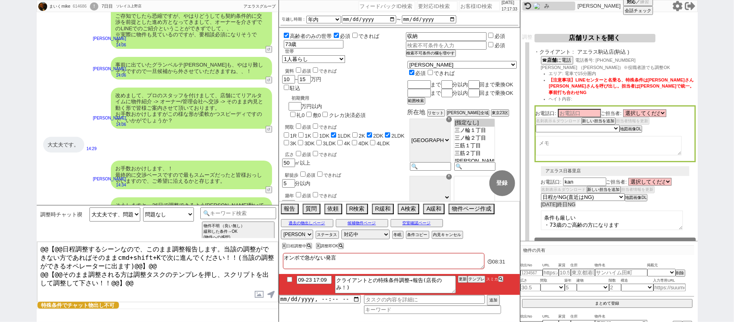
scroll to position [0, 0]
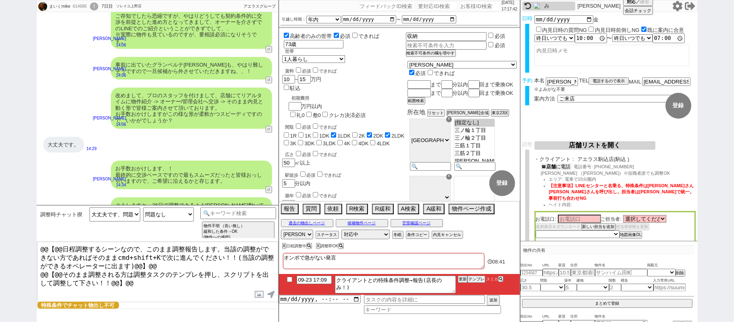
click at [566, 168] on button "☎ 店舗 に電話" at bounding box center [556, 166] width 31 height 7
click at [705, 186] on div "まいくmike 614686 ! 0 7日目 ソレイユ上野店 冬眠中 自社客 アエラスグループ スミカ_BPO チャット全表示 2025-09-14 ようこそ…" at bounding box center [367, 161] width 734 height 322
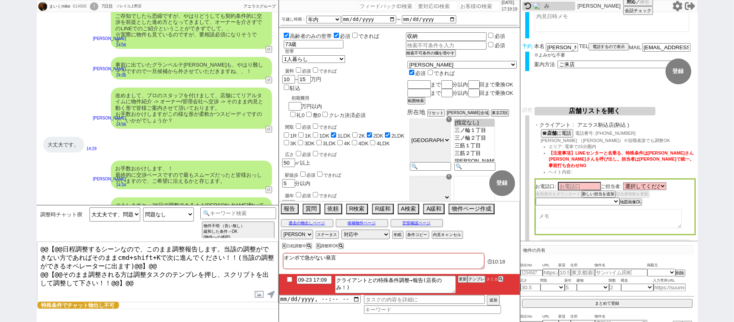
scroll to position [54, 0]
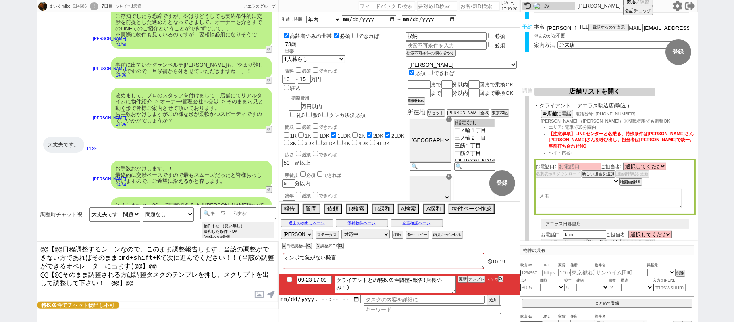
click at [583, 163] on input at bounding box center [579, 166] width 43 height 7
type input "[PERSON_NAME]"
click at [733, 167] on div "まいくmike 614686 ! 0 7日目 ソレイユ上野店 冬眠中 自社客 アエラスグループ スミカ_BPO チャット全表示 2025-09-14 ようこそ…" at bounding box center [367, 161] width 734 height 322
click at [619, 196] on textarea at bounding box center [608, 198] width 146 height 19
paste textarea "・73歳のご高齢の方になります ・エリア：[GEOGRAPHIC_DATA]、[GEOGRAPHIC_DATA]、[GEOGRAPHIC_DATA]、[PER…"
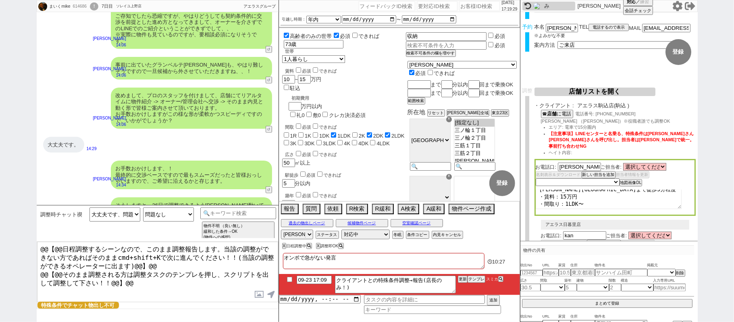
scroll to position [0, 0]
type textarea "・73歳のご高齢の方になります ・エリア：[GEOGRAPHIC_DATA]、[GEOGRAPHIC_DATA]、[GEOGRAPHIC_DATA]、[PER…"
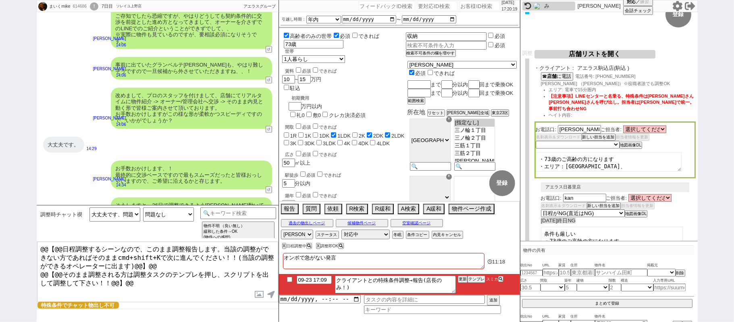
scroll to position [107, 0]
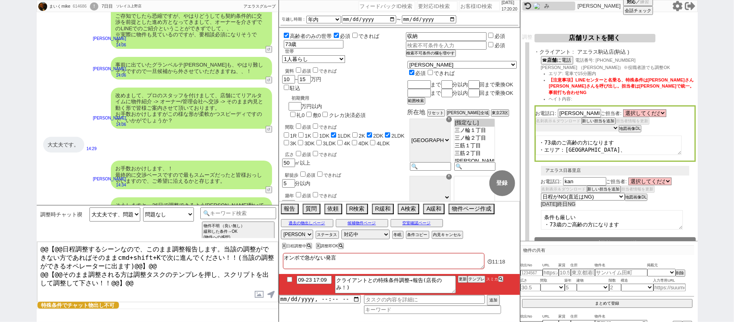
click at [591, 124] on select "未定 希望で最短でOK 最短以外でOK 日程がNG(直近で別日提案可) 日程がNG(直近はNG) お客様ごとNG 折返し待ち 店舗が定休/終業後で連絡取れず" at bounding box center [576, 127] width 83 height 7
select select "9"
click at [535, 124] on select "未定 希望で最短でOK 最短以外でOK 日程がNG(直近で別日提案可) 日程がNG(直近はNG) お客様ごとNG 折返し待ち 店舗が定休/終業後で連絡取れず" at bounding box center [576, 127] width 83 height 7
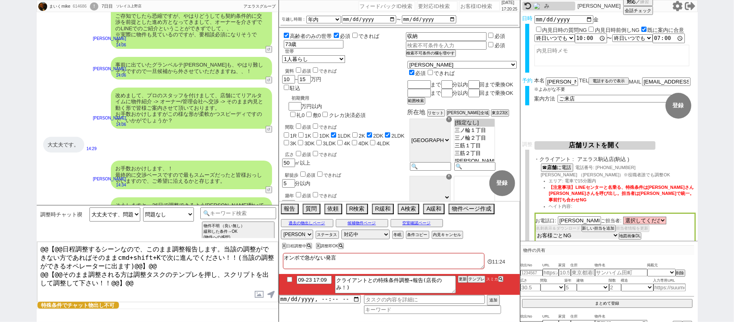
scroll to position [150, 0]
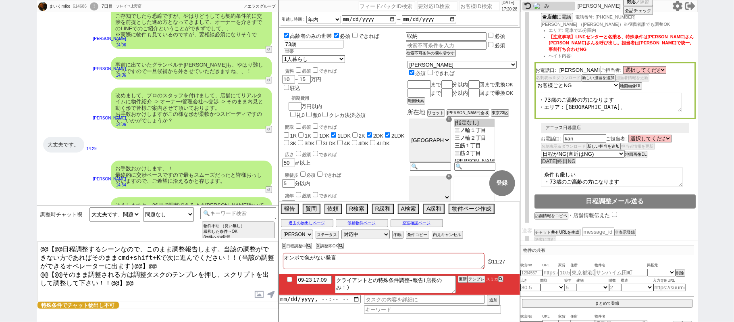
click at [539, 93] on textarea "・73歳のご高齢の方になります ・エリア：[GEOGRAPHIC_DATA]、[GEOGRAPHIC_DATA]、[GEOGRAPHIC_DATA]、[PER…" at bounding box center [608, 102] width 146 height 19
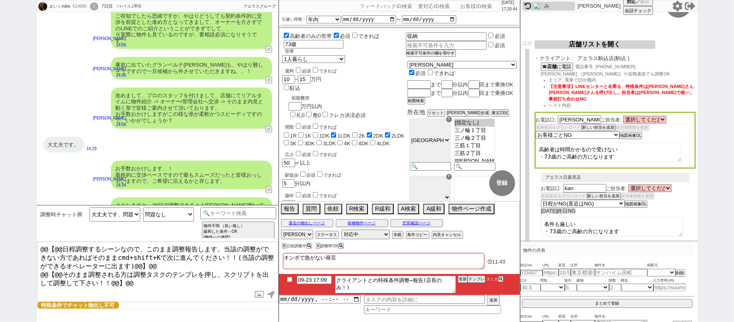
scroll to position [43, 0]
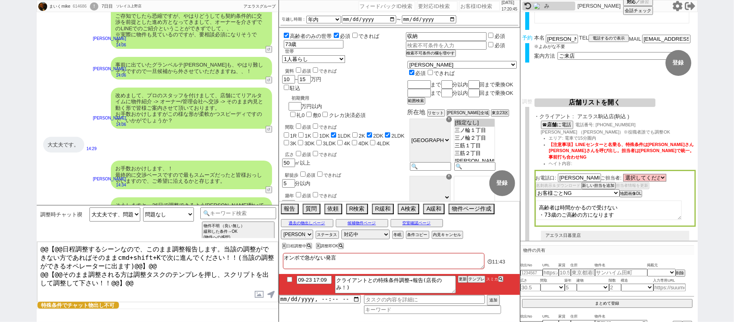
type textarea "高齢者は時間かかるので受けない ・73歳のご高齢の方になります ・エリア：[GEOGRAPHIC_DATA]、[GEOGRAPHIC_DATA]、[GEOGR…"
click at [596, 102] on button "店舗リストを開く" at bounding box center [594, 102] width 121 height 8
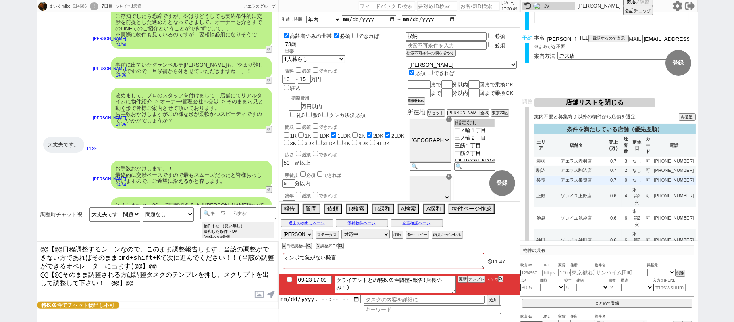
click at [584, 185] on td "アエラス巣鴨店" at bounding box center [576, 180] width 58 height 10
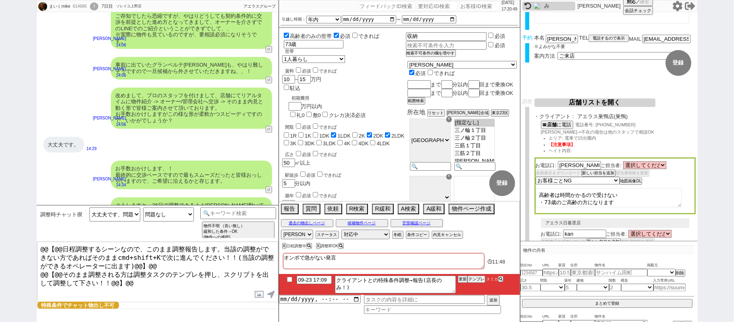
select select
select select "9"
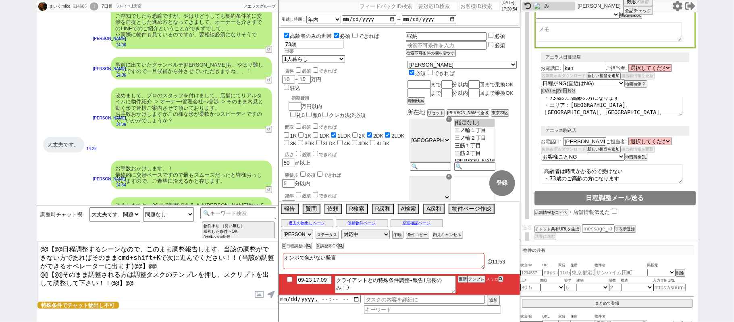
scroll to position [0, 0]
click at [733, 127] on div "まいくmike 614686 ! 0 7日目 ソレイユ上野店 冬眠中 自社客 アエラスグループ スミカ_BPO チャット全表示 2025-09-14 ようこそ…" at bounding box center [367, 161] width 734 height 322
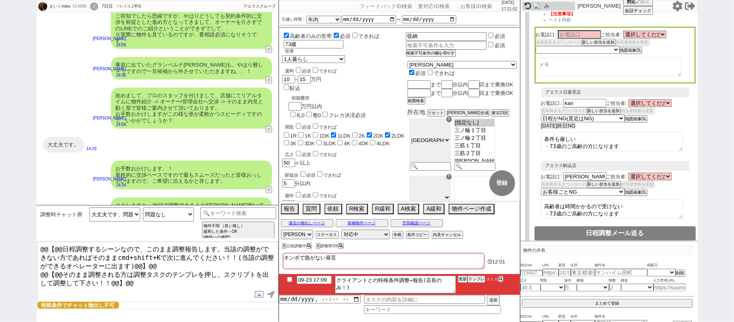
scroll to position [155, 0]
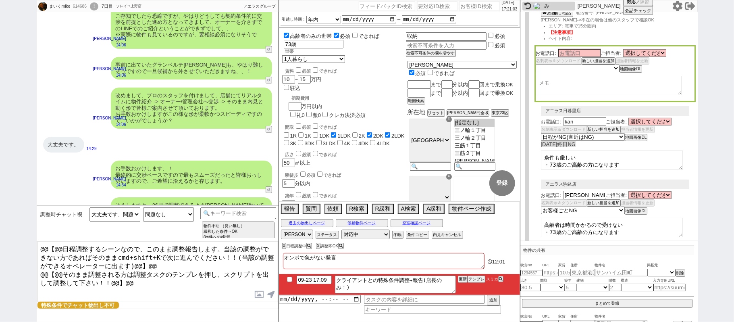
click at [591, 76] on textarea at bounding box center [608, 85] width 146 height 19
paste textarea "・73歳のご高齢の方になります ・エリア：[GEOGRAPHIC_DATA]、[GEOGRAPHIC_DATA]、[GEOGRAPHIC_DATA]、[PER…"
type textarea "・73歳のご高齢の方になります ・エリア：[GEOGRAPHIC_DATA]、[GEOGRAPHIC_DATA]、[GEOGRAPHIC_DATA]、[PER…"
select select
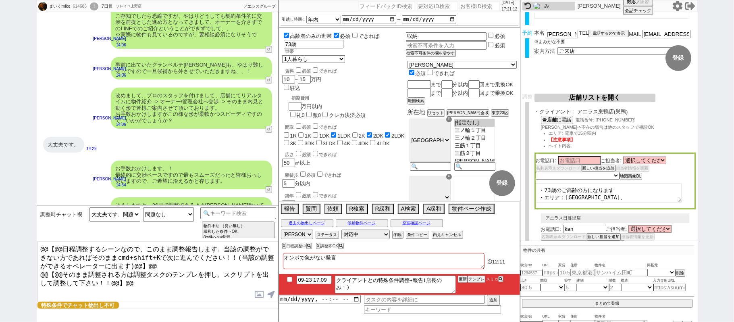
scroll to position [47, 0]
click at [567, 120] on button "☎ 店舗 に電話" at bounding box center [556, 119] width 31 height 7
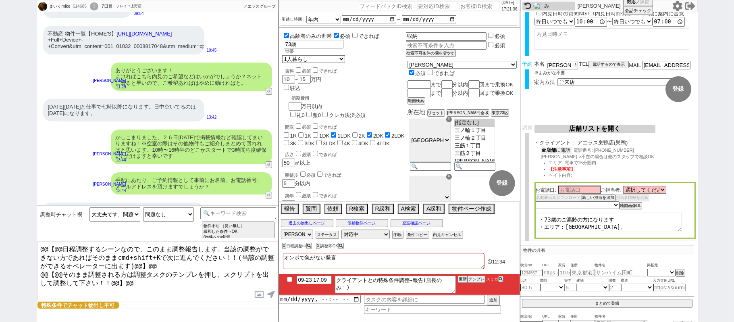
scroll to position [0, 0]
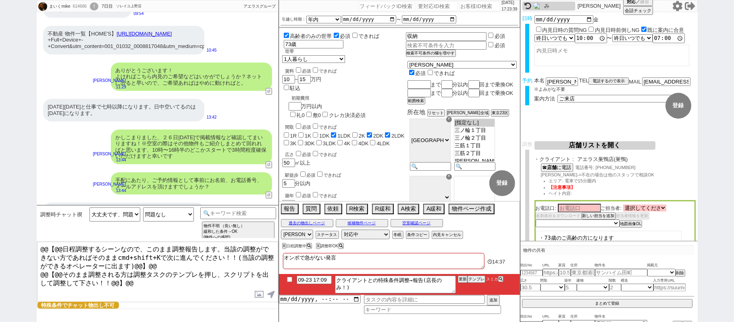
click at [660, 209] on select "選択してください 江川 憂祐 伊藤 久 辻 佑希 鴨田 拓美 唐澤 千慧 鴨田 拓美 牧野 裕樹 藤森 叶夢 浅野目 幸慶 飯尾 ジャンユウ 今西 太一" at bounding box center [644, 207] width 43 height 7
select select "1328"
click at [624, 205] on select "選択してください 江川 憂祐 伊藤 久 辻 佑希 鴨田 拓美 唐澤 千慧 鴨田 拓美 牧野 裕樹 藤森 叶夢 浅野目 幸慶 飯尾 ジャンユウ 今西 太一" at bounding box center [644, 207] width 43 height 7
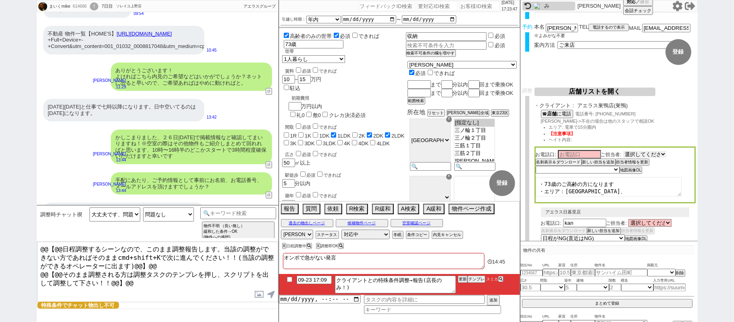
click at [661, 154] on select "選択してください 江川 憂祐 伊藤 久 辻 佑希 鴨田 拓美 唐澤 千慧 鴨田 拓美 牧野 裕樹 藤森 叶夢 浅野目 幸慶 飯尾 ジャンユウ 今西 太一" at bounding box center [644, 154] width 43 height 7
click at [692, 143] on li "ヘイト内容:" at bounding box center [622, 140] width 147 height 6
click at [579, 156] on input at bounding box center [579, 153] width 43 height 7
type input "飯尾"
click at [581, 168] on select "未定 希望で最短でOK 最短以外でOK 日程がNG(直近で別日提案可) 日程がNG(直近はNG) お客様ごとNG 折返し待ち 店舗が定休/終業後で連絡取れず" at bounding box center [576, 169] width 83 height 7
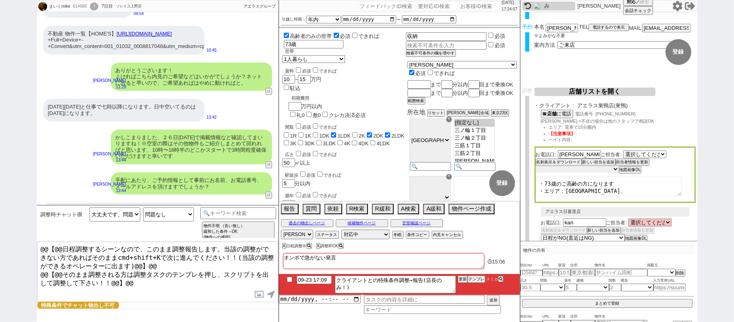
select select "5"
click at [535, 166] on select "未定 希望で最短でOK 最短以外でOK 日程がNG(直近で別日提案可) 日程がNG(直近はNG) お客様ごとNG 折返し待ち 店舗が定休/終業後で連絡取れず" at bounding box center [576, 169] width 83 height 7
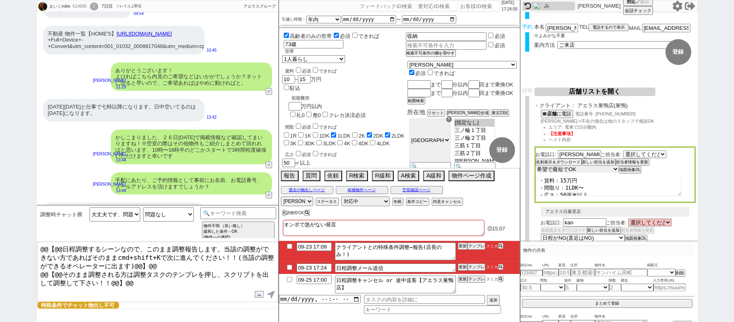
scroll to position [0, 0]
click at [581, 183] on textarea "・73歳のご高齢の方になります ・エリア：日暮里駅、鶯谷駅、三ノ輪駅、入谷駅まで徒歩5分程度 ・賃料：15万円 ・間取り：1LDK〜 ・広さ：50平米以上 ・…" at bounding box center [608, 186] width 146 height 19
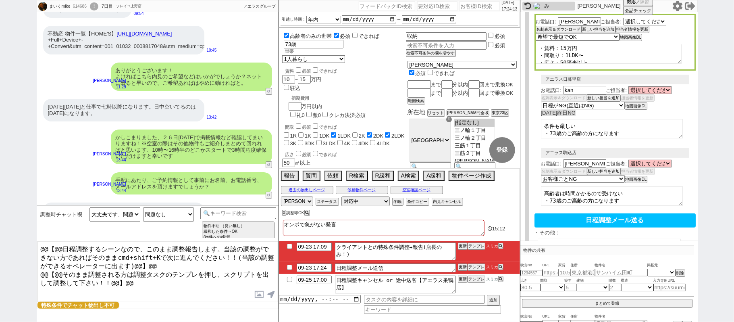
scroll to position [261, 0]
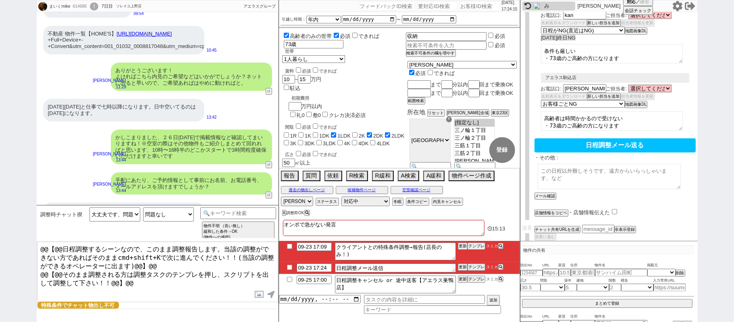
click at [574, 169] on textarea at bounding box center [608, 176] width 143 height 25
paste textarea "・73歳のご高齢の方になります ・エリア：日暮里駅、鶯谷駅、三ノ輪駅、入谷駅まで徒歩5分程度 ・賃料：15万円 ・間取り：1LDK〜 ・広さ：50平米以上 ・…"
click at [540, 164] on textarea "・73歳のご高齢の方になります ・エリア：日暮里駅、鶯谷駅、三ノ輪駅、入谷駅まで徒歩5分程度 ・賃料：15万円 ・間取り：1LDK〜 ・広さ：50平米以上 ・…" at bounding box center [608, 176] width 143 height 25
type textarea "以下の条件のお客様になります。 ・73歳のご高齢の方になります ・エリア：日暮里駅、鶯谷駅、三ノ輪駅、入谷駅まで徒歩5分程度 ・賃料：15万円 ・間取り：1L…"
click at [546, 193] on button "メール確認" at bounding box center [544, 196] width 20 height 6
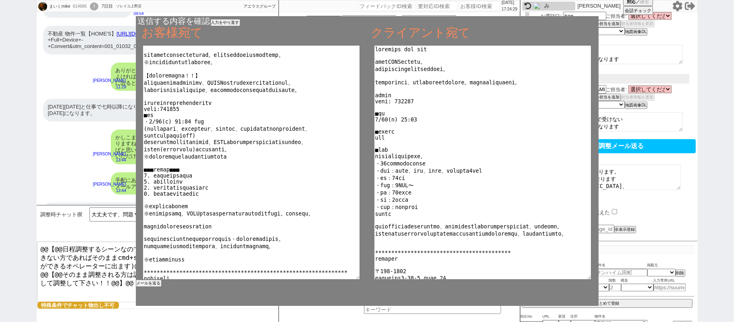
scroll to position [31, 0]
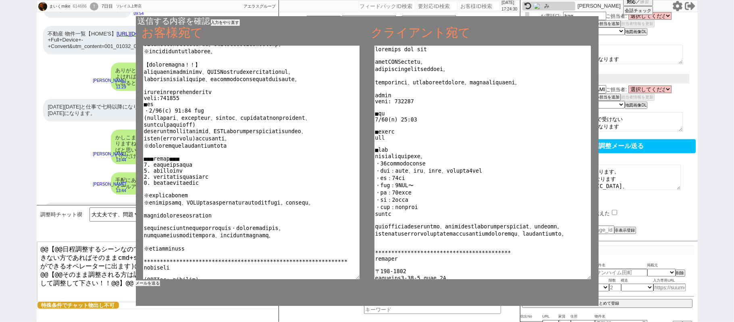
click at [154, 284] on button "メールを送る" at bounding box center [148, 283] width 24 height 6
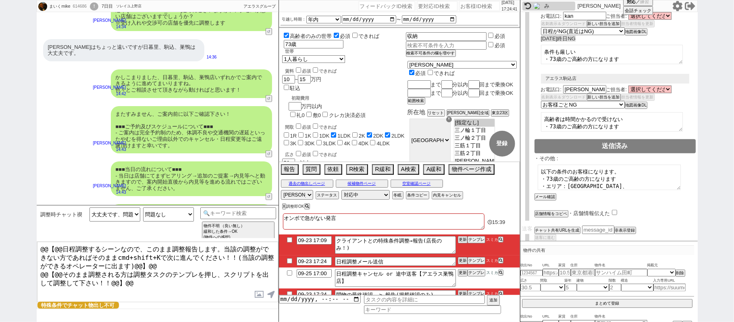
scroll to position [2769, 0]
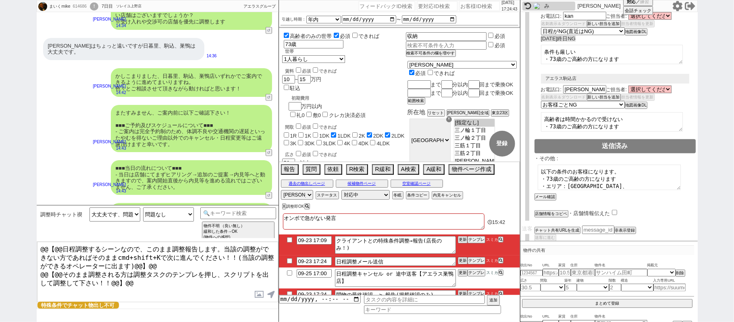
click at [286, 263] on input "checkbox" at bounding box center [290, 260] width 12 height 5
checkbox input "true"
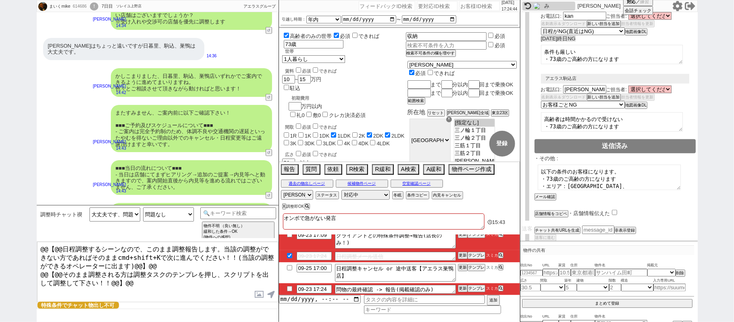
click at [290, 288] on input "checkbox" at bounding box center [290, 288] width 12 height 5
checkbox input "true"
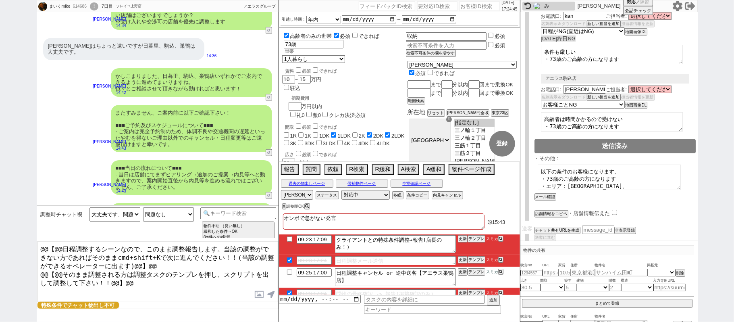
scroll to position [0, 0]
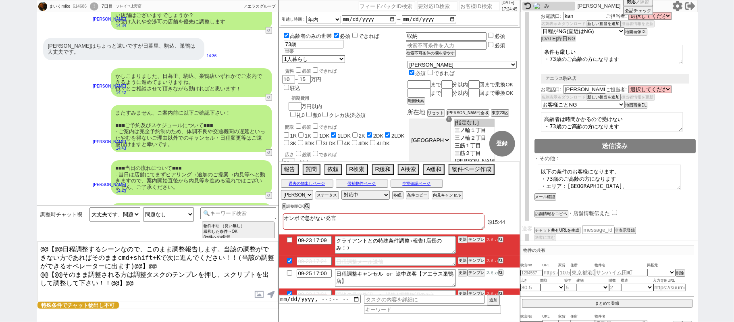
click at [475, 241] on button "テンプレ" at bounding box center [476, 239] width 18 height 6
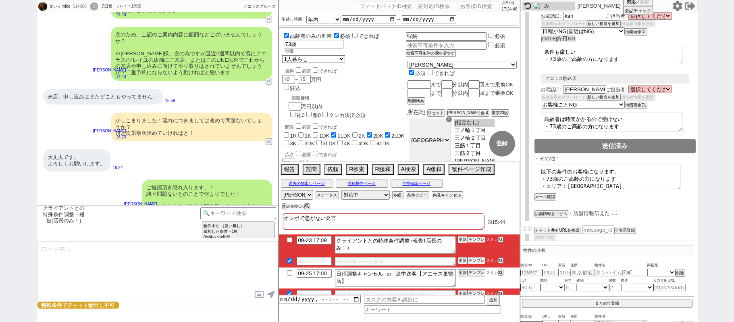
scroll to position [2984, 0]
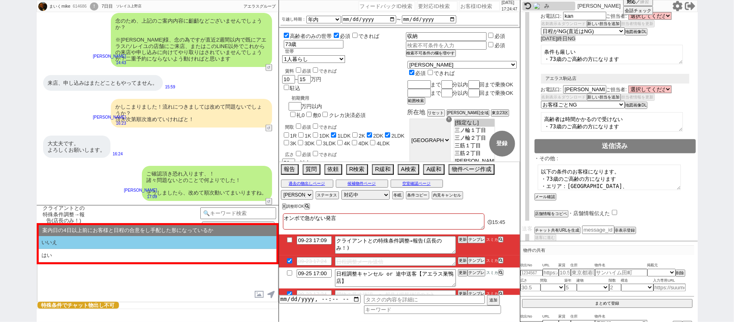
click at [145, 246] on li "いいえ" at bounding box center [158, 242] width 238 height 13
select select "いいえ"
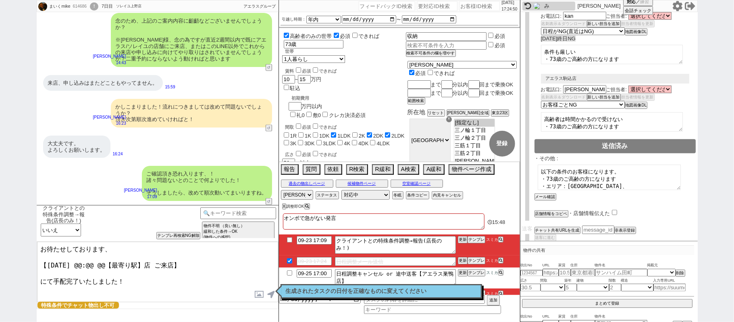
click at [92, 263] on textarea "お待たせしております、 【9月26日(金) @@:@@ @@【最寄り駅】店 ご来店】 にて手配完了いたしました！" at bounding box center [157, 271] width 241 height 60
click at [150, 260] on textarea "お待たせしております、 【9月26日(金) 10:00 @@【最寄り駅】店 ご来店】 にて手配完了いたしました！" at bounding box center [157, 271] width 241 height 60
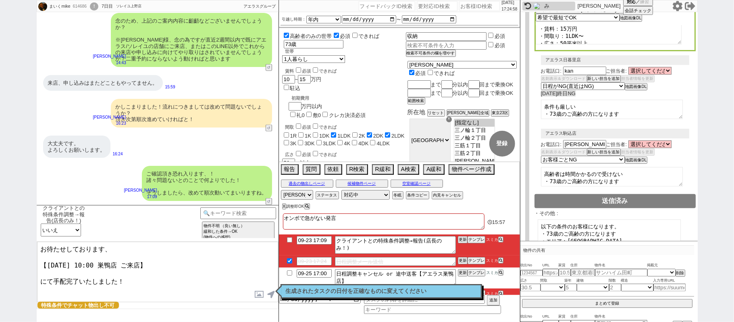
scroll to position [99, 0]
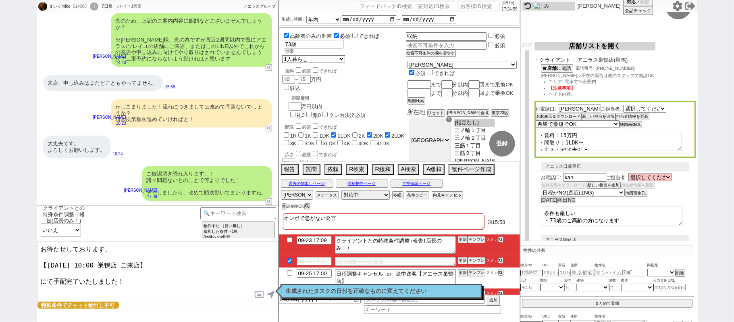
type textarea "お待たせしております、 【9月26日(金) 10:00 巣鴨店 ご来店】 にて手配完了いたしました！"
click at [567, 115] on button "名刺表示＆ダウンロード" at bounding box center [557, 117] width 44 height 6
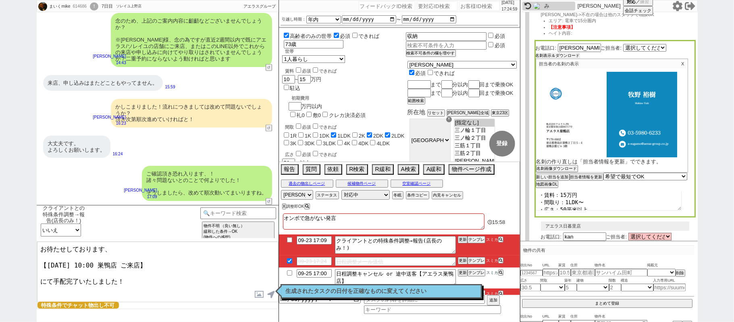
scroll to position [207, 0]
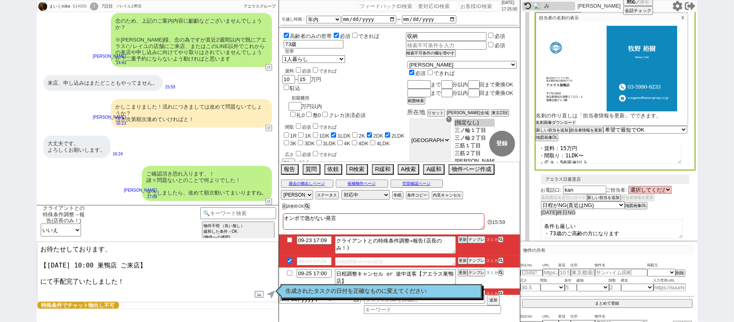
click at [566, 124] on button "名刺画像ダウンロード" at bounding box center [556, 123] width 40 height 6
click at [733, 147] on div "まいくmike 614686 ! 0 7日目 ソレイユ上野店 冬眠中 自社客 アエラスグループ スミカ_BPO チャット全表示 2025-09-14 ようこそ…" at bounding box center [367, 161] width 734 height 322
click at [194, 271] on textarea "お待たせしております、 【9月26日(金) 10:00 巣鴨店 ご来店】 にて手配完了いたしました！" at bounding box center [157, 271] width 241 height 60
checkbox input "true"
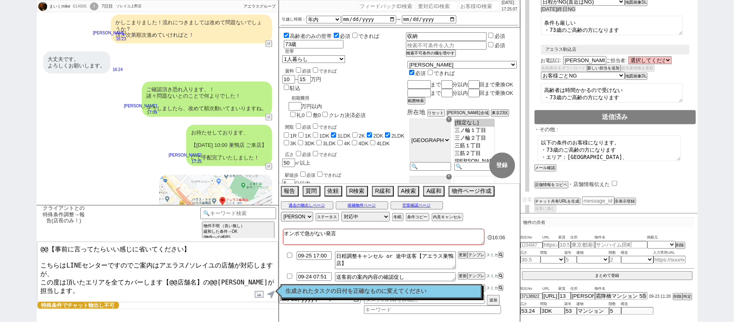
scroll to position [51, 0]
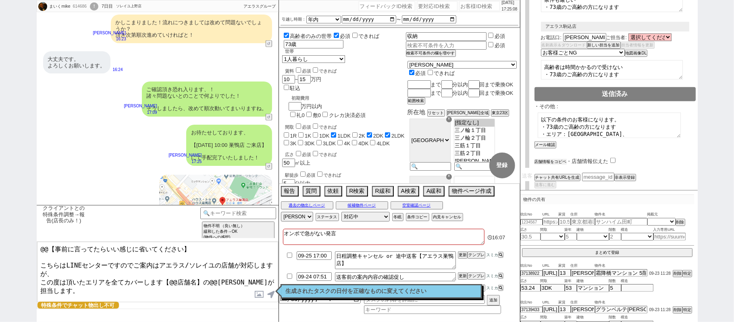
click at [563, 159] on button "店舗情報をコピペ" at bounding box center [550, 162] width 32 height 6
type textarea "@@【事前に言ってたらいい感じに省いてください】 こちらはLINEセンターですのでご案内はアエラス/ソレイユの店舗が対応しますが、 この度は頂いたエリアを全て…"
click at [614, 158] on input "checkbox" at bounding box center [614, 160] width 5 height 5
checkbox input "true"
drag, startPoint x: 41, startPoint y: 288, endPoint x: 78, endPoint y: 287, distance: 37.1
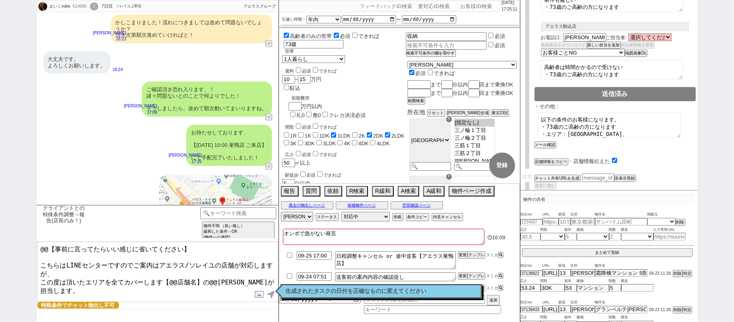
click at [41, 287] on textarea "@@【事前に言ってたらいい感じに省いてください】 こちらはLINEセンターですのでご案内はアエラス/ソレイユの店舗が対応しますが、 この度は頂いたエリアを全て…" at bounding box center [157, 271] width 241 height 60
click at [171, 284] on textarea "@@【事前に言ってたらいい感じに省いてください】 こちらはLINEセンターですのでご案内はアエラス/ソレイユの店舗が対応しますが、 この度は頂いたエリアを全て…" at bounding box center [157, 271] width 241 height 60
click at [124, 288] on textarea "@@【事前に言ってたらいい感じに省いてください】 こちらはLINEセンターですのでご案内はアエラス/ソレイユの店舗が対応しますが、 この度は頂いたエリアを全て…" at bounding box center [157, 271] width 241 height 60
click at [169, 273] on textarea "@@【事前に言ってたらいい感じに省いてください】 こちらはLINEセンターですのでご案内はアエラス/ソレイユの店舗が対応しますが、 この度は頂いたエリアを全て…" at bounding box center [157, 271] width 241 height 60
click at [192, 275] on textarea "@@【事前に言ってたらいい感じに省いてください】 こちらはLINEセンターですのでご案内はアエラス/ソレイユの店舗が対応しますが、 この度は頂いたエリアを全て…" at bounding box center [157, 271] width 241 height 60
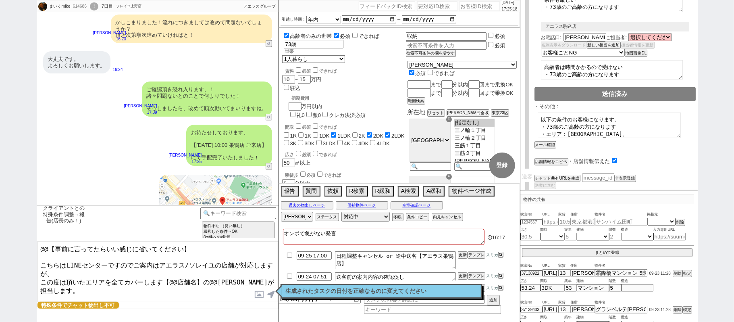
paste textarea "アエラス巣鴨店"
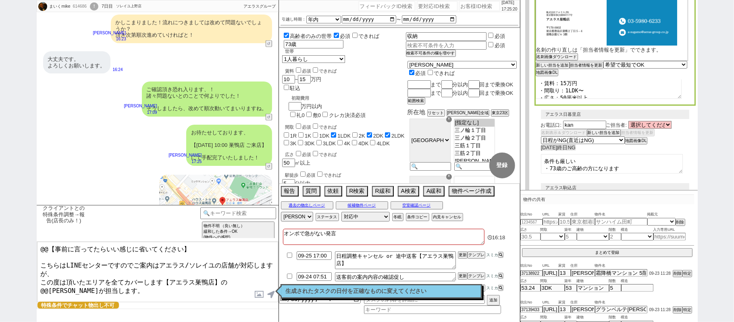
scroll to position [114, 0]
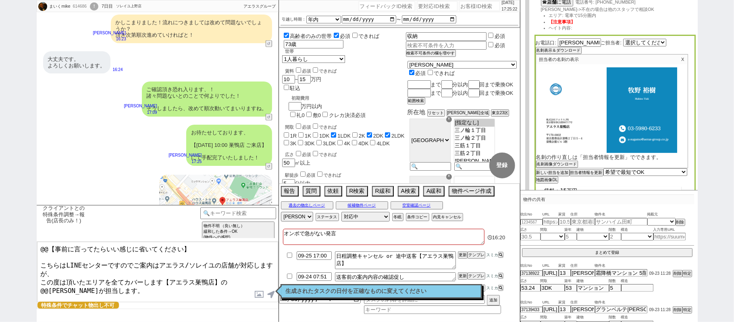
click at [228, 273] on textarea "@@【事前に言ってたらいい感じに省いてください】 こちらはLINEセンターですのでご案内はアエラス/ソレイユの店舗が対応しますが、 この度は頂いたエリアを全て…" at bounding box center [157, 271] width 241 height 60
click at [245, 273] on textarea "@@【事前に言ってたらいい感じに省いてください】 こちらはLINEセンターですのでご案内はアエラス/ソレイユの店舗が対応しますが、 この度は頂いたエリアを全て…" at bounding box center [157, 271] width 241 height 60
drag, startPoint x: 194, startPoint y: 252, endPoint x: 0, endPoint y: 270, distance: 195.0
click at [0, 253] on div "まいくmike 614686 ! 0 7日目 ソレイユ上野店 冬眠中 自社客 アエラスグループ スミカ_BPO チャット全表示 2025-09-14 ようこそ…" at bounding box center [367, 161] width 734 height 322
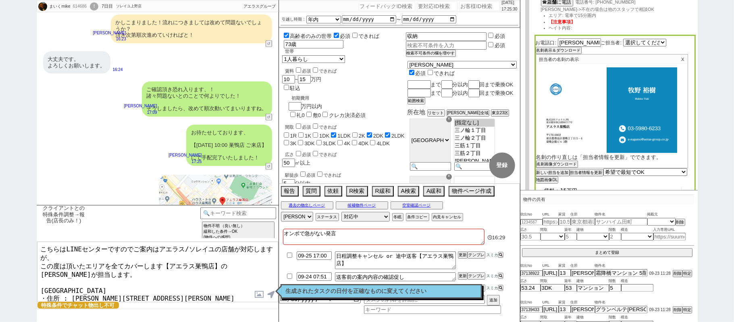
type textarea "こちらはLINEセンターですのでご案内はアエラス/ソレイユの店舗が対応しますが、 この度は頂いたエリアを全てカバーします【アエラス巣鴨店】の牧野が担当します。…"
click at [255, 297] on label at bounding box center [259, 293] width 13 height 15
click at [0, 0] on input "file" at bounding box center [0, 0] width 0 height 0
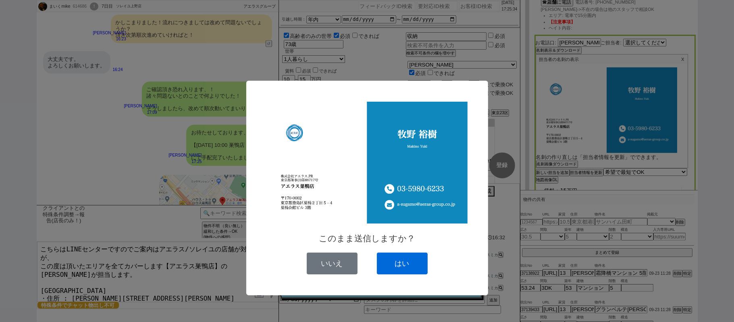
click at [401, 266] on button "はい" at bounding box center [402, 263] width 51 height 22
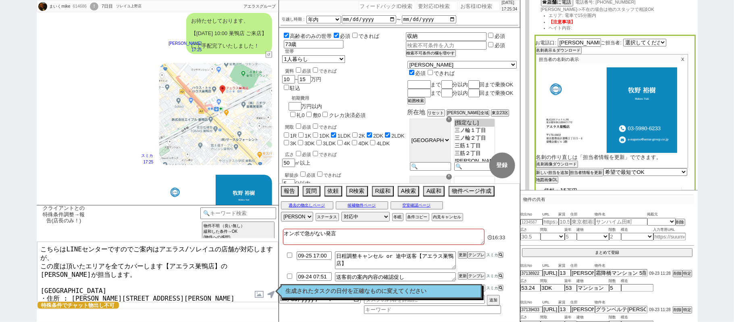
click at [198, 270] on textarea "こちらはLINEセンターですのでご案内はアエラス/ソレイユの店舗が対応しますが、 この度は頂いたエリアを全てカバーします【アエラス巣鴨店】の牧野が担当します。…" at bounding box center [157, 271] width 241 height 60
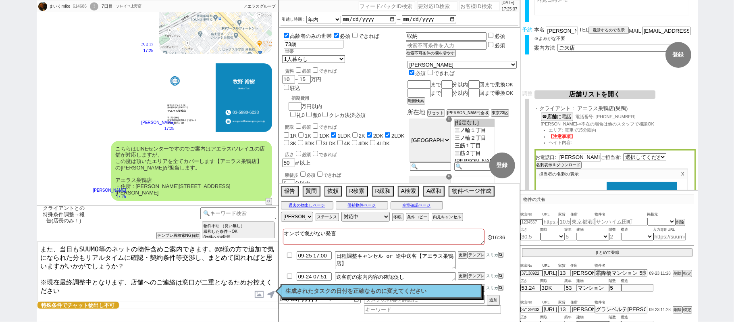
scroll to position [0, 0]
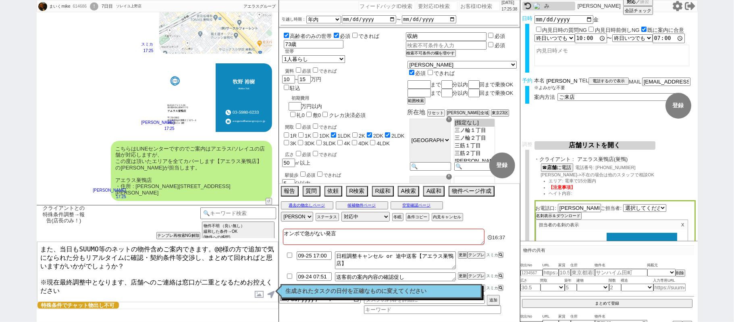
drag, startPoint x: 558, startPoint y: 81, endPoint x: 407, endPoint y: 85, distance: 151.6
click at [468, 81] on div "まいくmike 614686 ! 0 7日目 ソレイユ上野店 冬眠中 自社客 アエラスグループ スミカ_BPO チャット全表示 2025-09-14 ようこそ…" at bounding box center [367, 161] width 661 height 322
click at [219, 247] on textarea "また、当日もSUUMO等のネットの物件含めご案内できます。@@様の方で追加で気になられた分もリアルタイムに確認・契約条件等交渉し、まとめて回れればと思いますが…" at bounding box center [157, 271] width 241 height 60
paste textarea "吉田"
type textarea "また、当日もSUUMO等のネットの物件含めご案内できます。吉田様の方で追加で気になられた分もリアルタイムに確認・契約条件等交渉し、まとめて回れればと思いますが…"
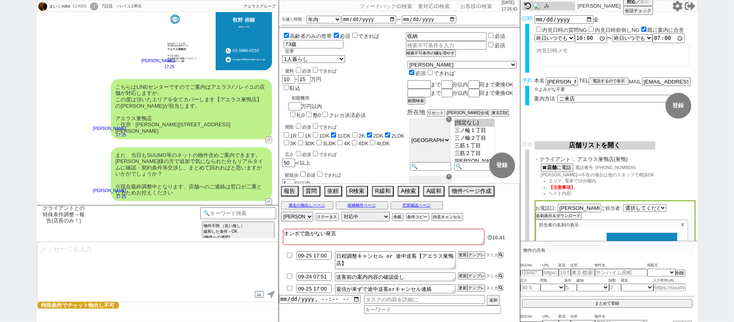
type textarea "※案内時の店舗状況次第では担当が変更になります、ご了承ください ※もし担当が変更になった場合でも、本LINEの内容は全て引き継がれておりスムーズにご案内が可能…"
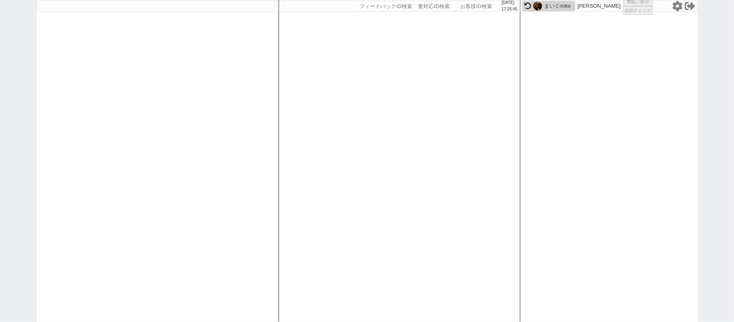
select select "1"
select select "2"
select select
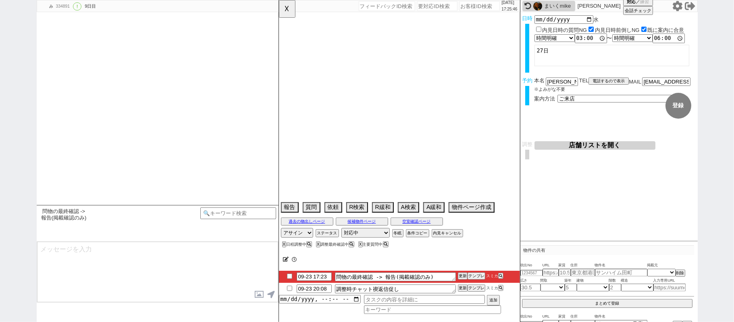
type textarea "短期→違約金発生OK（2022年の発言）"
select select "2025"
select select "10"
select select "35"
select select "0"
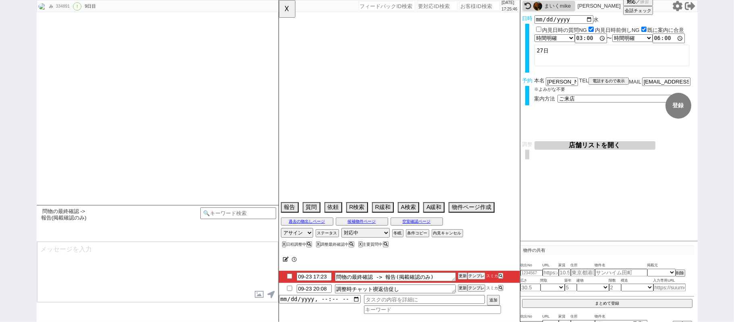
select select "14"
select select "16"
select select "19"
select select "20"
select select "65"
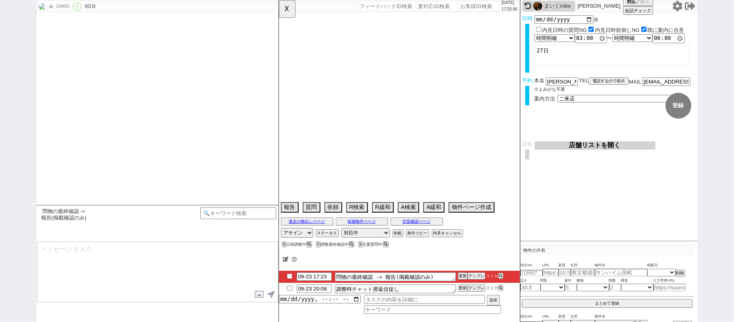
select select "1582"
select select "35"
select select "1015"
select select "36"
select select "1052"
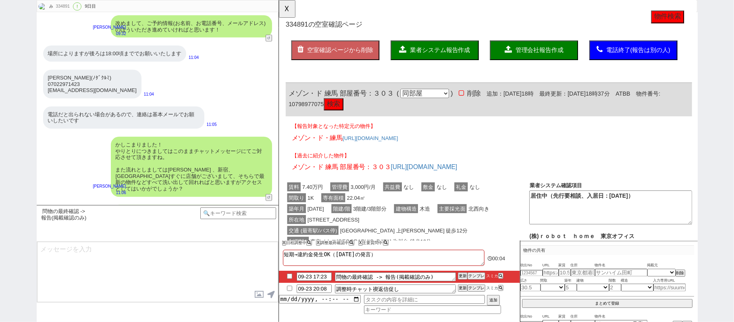
scroll to position [6842, 0]
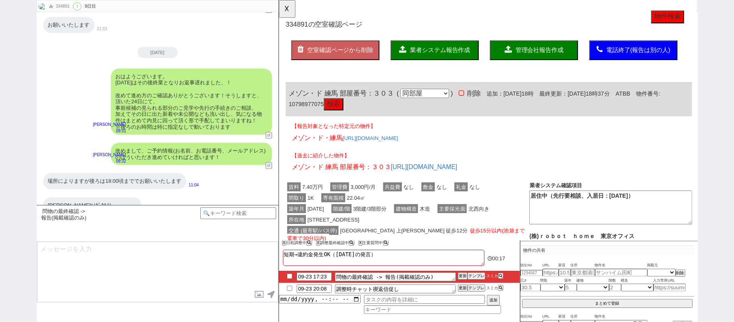
drag, startPoint x: 73, startPoint y: 110, endPoint x: 201, endPoint y: 27, distance: 152.2
click at [73, 110] on div "おはようございます。 昨日はその後終業となりお返事遅れました、！ 改めて進め方のご確認ありがとうございます！そうしますと、頂いた24日にて、 事前候補の見られ…" at bounding box center [158, 101] width 242 height 74
drag, startPoint x: 284, startPoint y: 3, endPoint x: 214, endPoint y: 118, distance: 135.1
click at [214, 118] on div "み 334891 ! 0 9日目 冬眠中 自社客 スミカ スミカ_BPO チャット全表示 2022-07-04 新しくフォローされました (20:06:03)…" at bounding box center [367, 161] width 661 height 322
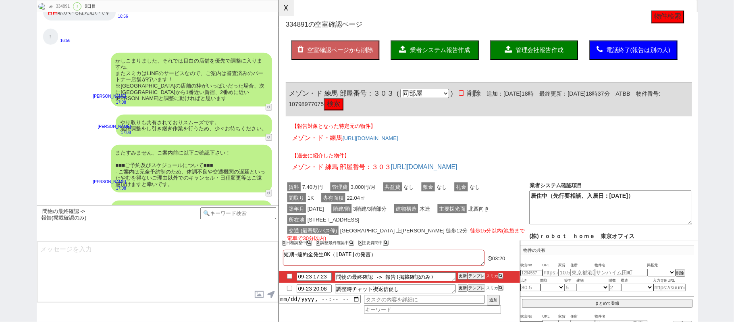
scroll to position [7272, 0]
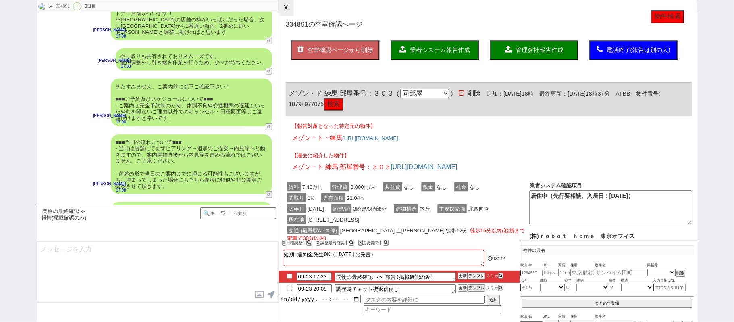
click at [286, 15] on button "☓" at bounding box center [286, 8] width 15 height 16
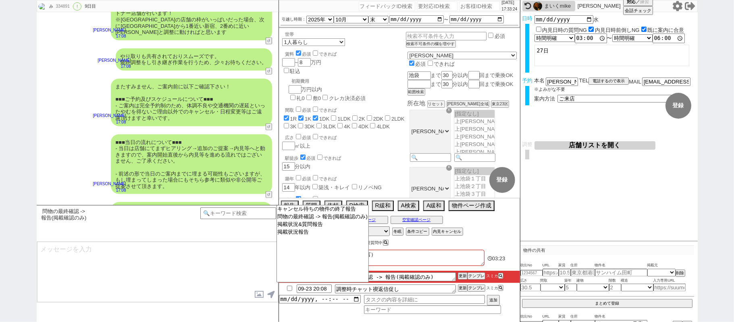
click at [224, 282] on textarea at bounding box center [157, 271] width 241 height 60
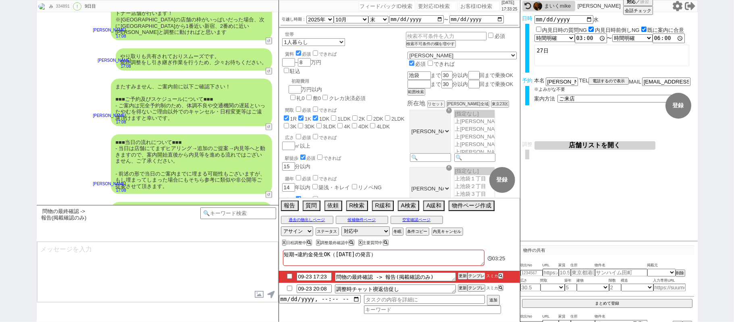
click at [317, 281] on li "09-23 17:23 問物の最終確認 -> 報告(掲載確認のみ) 更新 テンプレ スミカ" at bounding box center [399, 276] width 241 height 12
click at [317, 273] on input "09-23 17:23" at bounding box center [314, 275] width 35 height 7
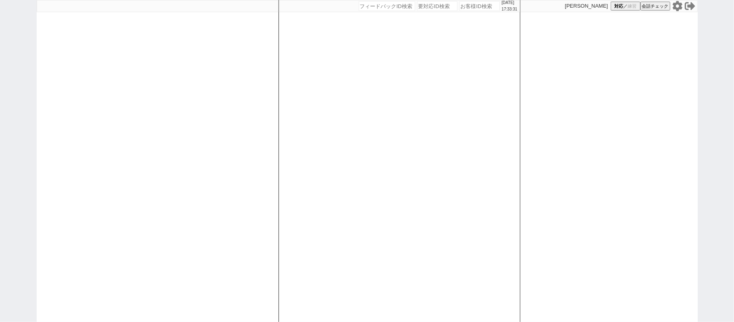
click at [400, 201] on div "[DATE] 17:33:31 候補物件を追加してしてください 紹介した物件一覧 他社物件を追加する 空室確認ページに追加・削除 紹介した物件一覧 他社物件を…" at bounding box center [399, 161] width 242 height 322
select select "1"
select select "2"
select select
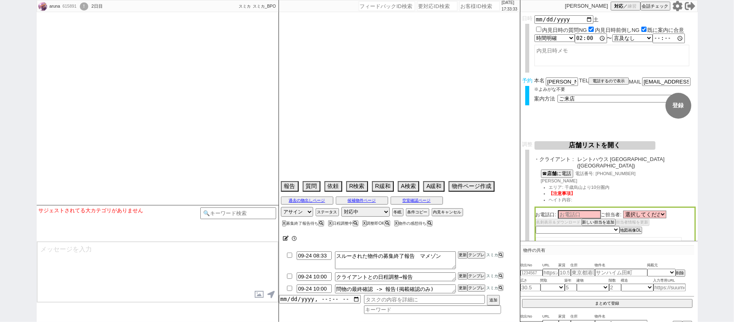
select select
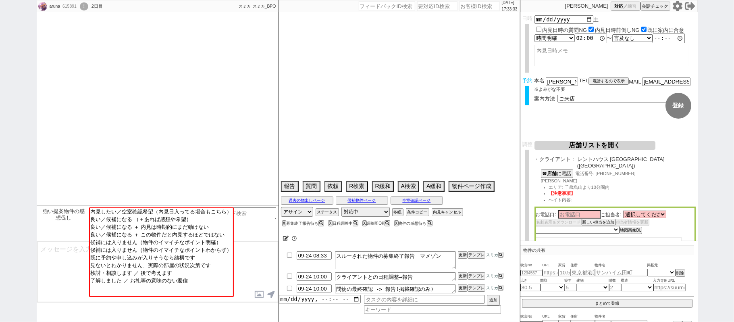
type textarea "他社なし　45日圏内"
select select "2025"
select select "11"
select select "36"
select select "7"
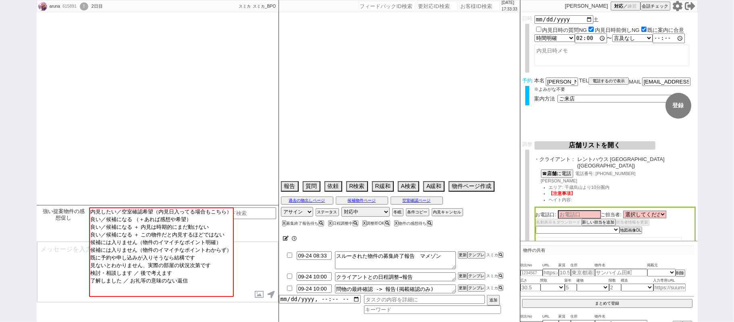
select select "12"
select select "15"
select select "44"
select select "1151"
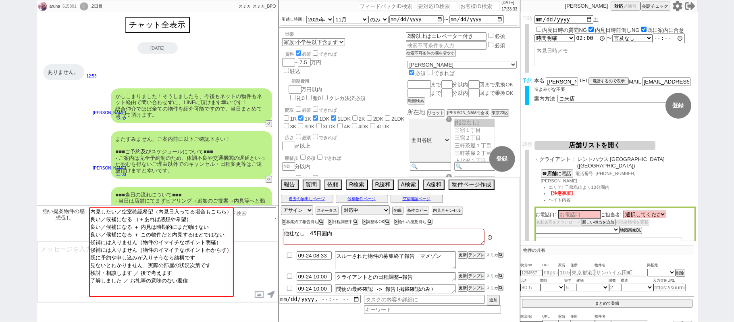
scroll to position [234, 0]
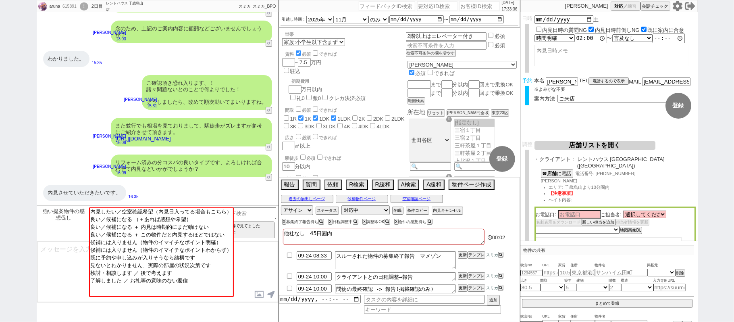
drag, startPoint x: 78, startPoint y: 256, endPoint x: 194, endPoint y: 230, distance: 119.0
click at [78, 255] on textarea at bounding box center [157, 271] width 241 height 60
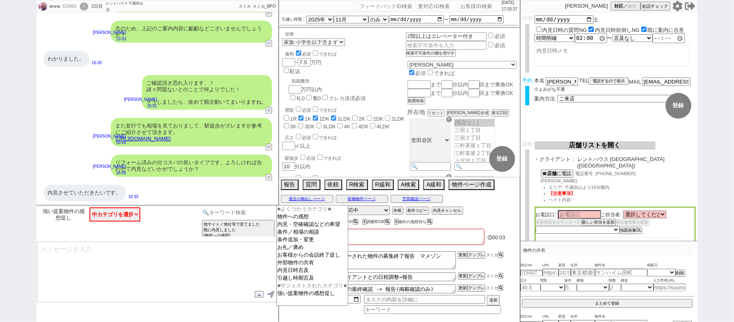
click at [239, 207] on input at bounding box center [238, 212] width 76 height 10
click at [288, 225] on option "内見・空確確認などの希望" at bounding box center [312, 224] width 71 height 8
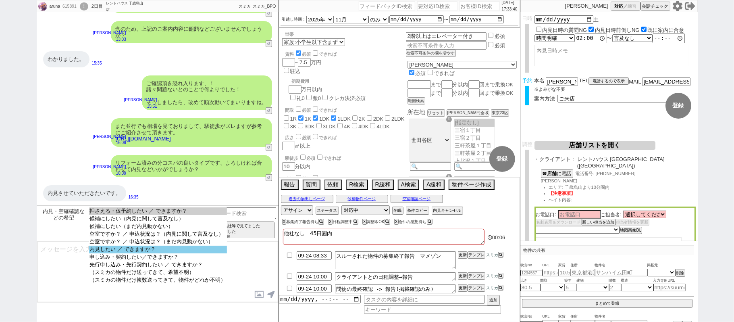
select select "内見したい ／ できますか？"
click at [168, 253] on option "内見したい ／ できますか？" at bounding box center [158, 249] width 138 height 8
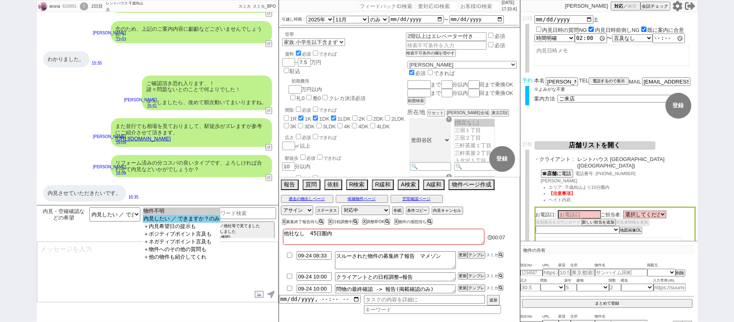
select select "内見したい ／ できますか？のみ"
click at [191, 220] on option "内見したい ／ できますか？のみ" at bounding box center [182, 219] width 78 height 8
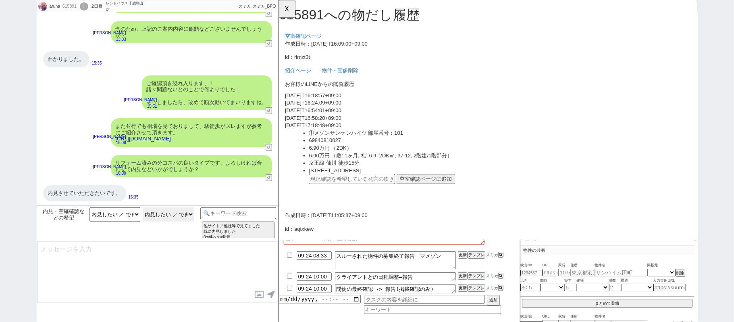
scroll to position [0, 0]
click at [110, 195] on div "内見させていただきたいです。" at bounding box center [84, 193] width 83 height 16
click at [372, 196] on input "text" at bounding box center [357, 192] width 93 height 10
paste input "37141920"
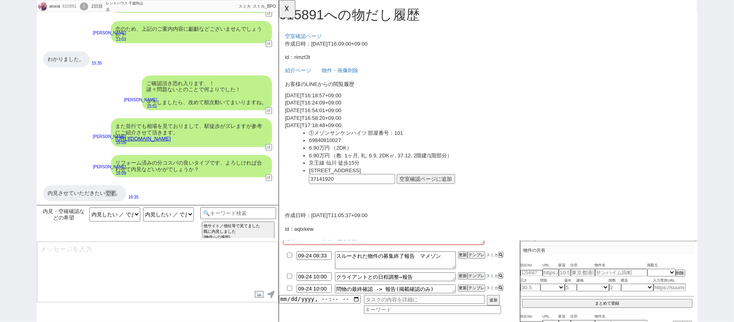
type input "37141920"
click at [412, 189] on button "空室確認ページに追加" at bounding box center [436, 192] width 63 height 10
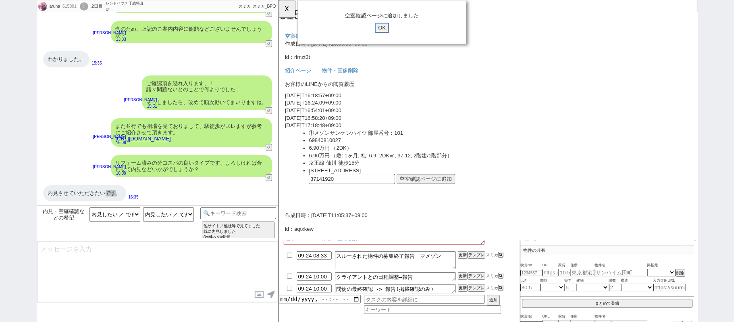
click input "OK" at bounding box center [389, 30] width 15 height 10
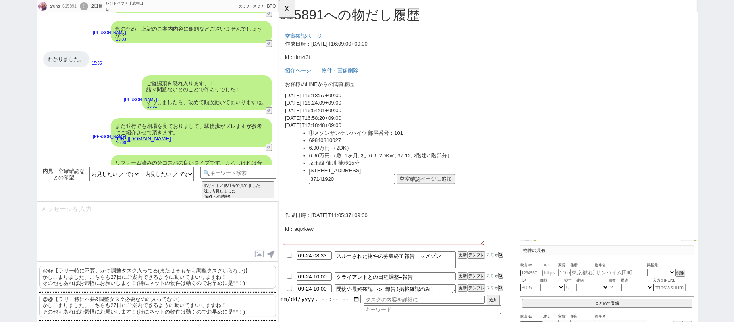
scroll to position [481, 0]
drag, startPoint x: 83, startPoint y: 279, endPoint x: 77, endPoint y: 271, distance: 10.1
click at [82, 278] on p "@@【ラリー特に不要、かつ調整タスク入ってる(またはそもそも調整タスクいらない)】 かしこまりました、こちらも27日にご案内できるように動いてまいりますね！ …" at bounding box center [157, 276] width 237 height 23
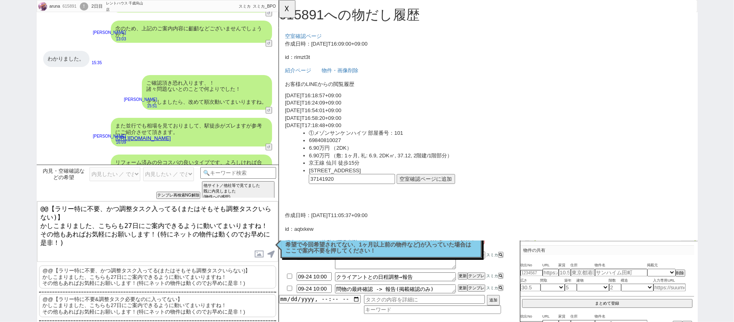
drag, startPoint x: 101, startPoint y: 214, endPoint x: 0, endPoint y: 134, distance: 128.7
click at [0, 164] on div "aruna 615891 ! 0 2日目 レントハウス 千歳烏山店 冬眠中 自社客 スミカ スミカ_BPO チャット全表示 2025-09-22 出来ましたら…" at bounding box center [367, 161] width 734 height 322
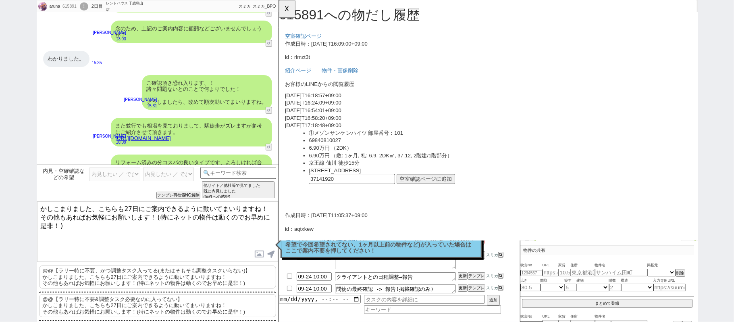
type textarea "かしこまりました、こちらも27日にご案内できるように動いてまいりますね！ その他もあればお気軽にお願いします！(特にネットの物件は動くのでお早めに是非！)"
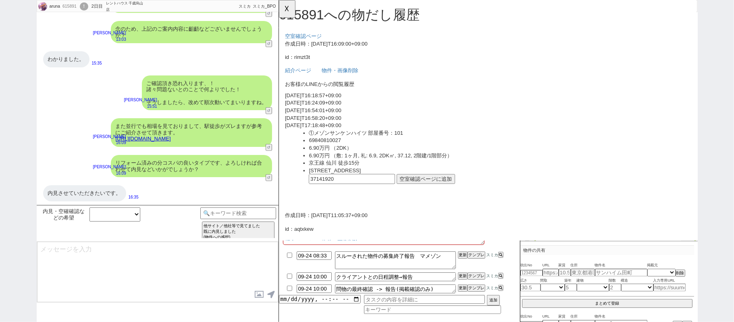
scroll to position [319, 0]
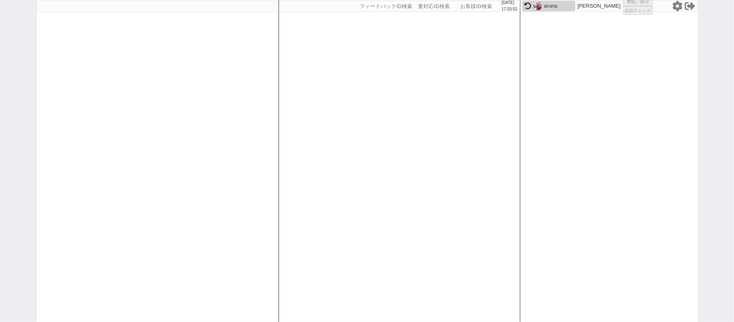
select select "6"
select select "2"
select select "5"
select select
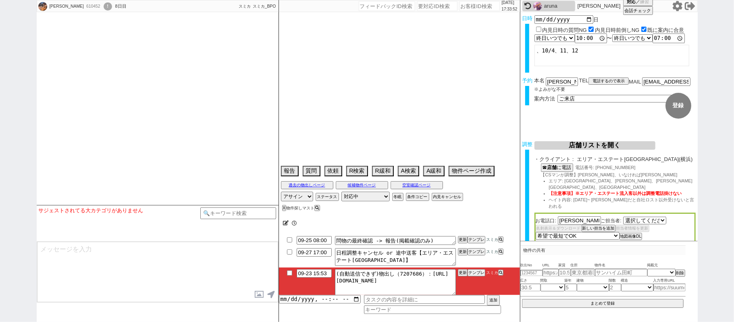
select select "2664"
type textarea "他社なし"
select select "2025"
select select "10"
select select "33"
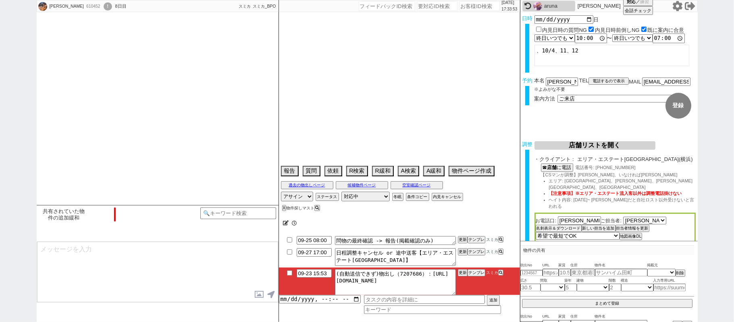
select select "0"
select select "57"
select select "50"
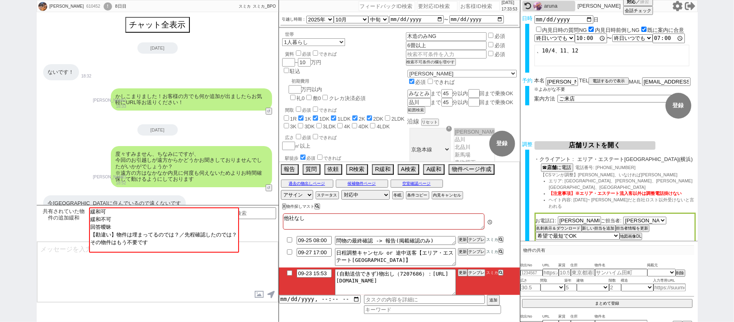
scroll to position [958, 0]
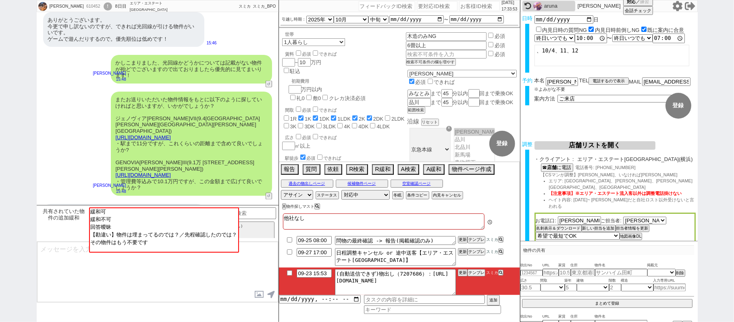
click at [547, 3] on div "aruna" at bounding box center [558, 6] width 29 height 6
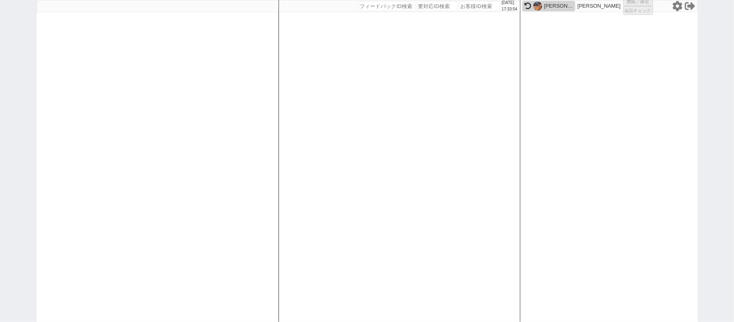
select select "1"
select select "2"
select select
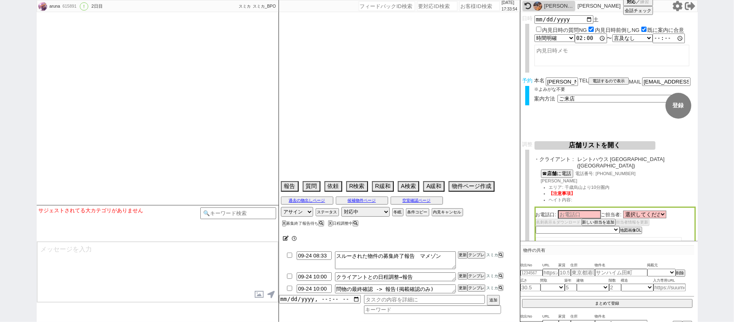
type textarea "他社なし　45日圏内"
select select "2025"
select select "11"
select select "36"
select select "7"
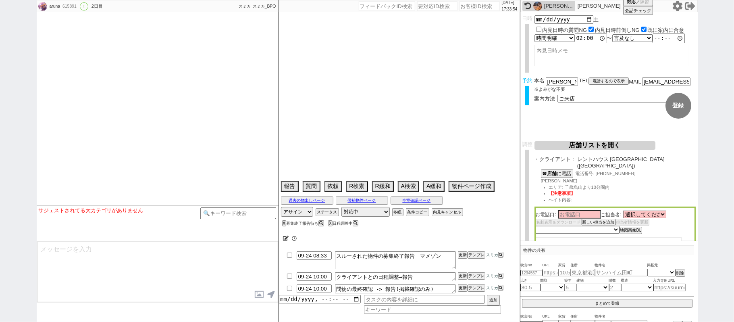
select select "12"
select select "15"
select select "44"
select select "1151"
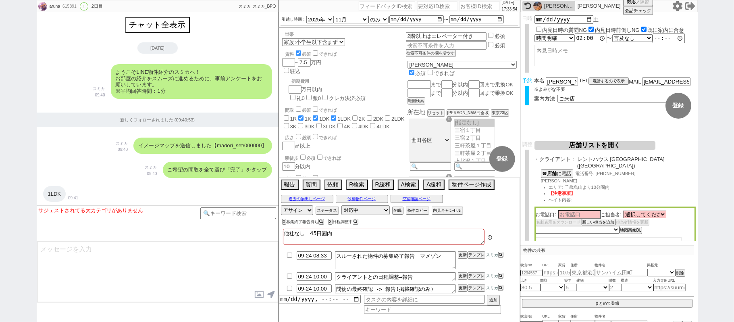
scroll to position [3089, 0]
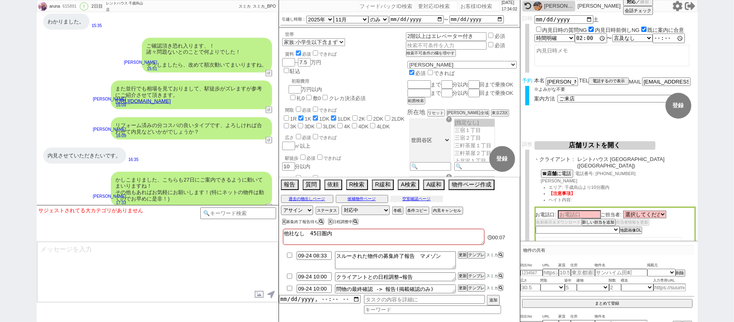
click at [427, 199] on button "空室確認ページ" at bounding box center [416, 198] width 52 height 6
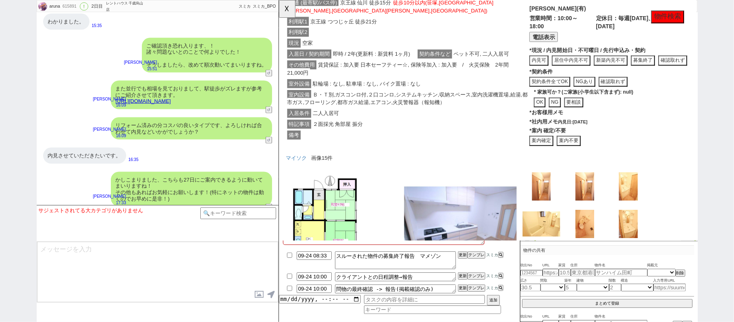
scroll to position [366, 0]
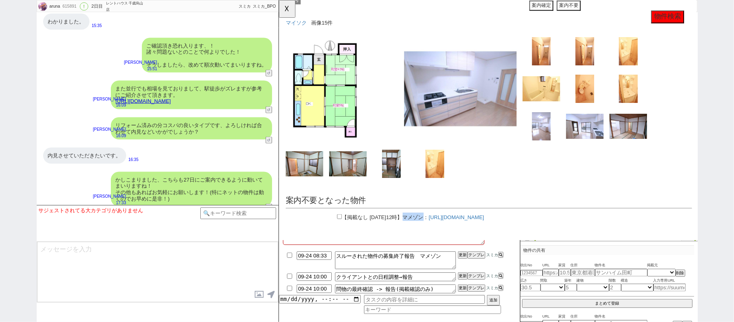
drag, startPoint x: 434, startPoint y: 224, endPoint x: 452, endPoint y: 225, distance: 19.0
click at [434, 230] on span "マメゾン" at bounding box center [422, 233] width 23 height 6
copy span "マメゾン"
click at [436, 289] on textarea "問物の最終確認 -> 報告(掲載確認のみ)" at bounding box center [395, 288] width 121 height 9
paste textarea "マメゾン"
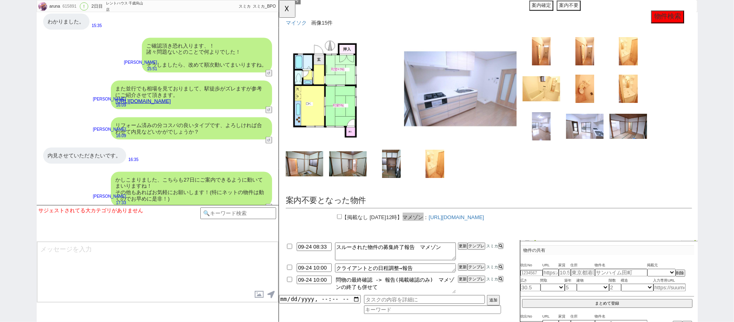
type textarea "問物の最終確認 -> 報告(掲載確認のみ)　マメゾンの終了も併せて"
click at [289, 249] on input "checkbox" at bounding box center [290, 245] width 12 height 5
checkbox input "true"
drag, startPoint x: 463, startPoint y: 249, endPoint x: 463, endPoint y: 253, distance: 4.8
click at [463, 252] on li "09-24 08:33 スルーされた物件の募集終了報告　マメゾン 更新 テンプレ スミカ" at bounding box center [399, 251] width 241 height 21
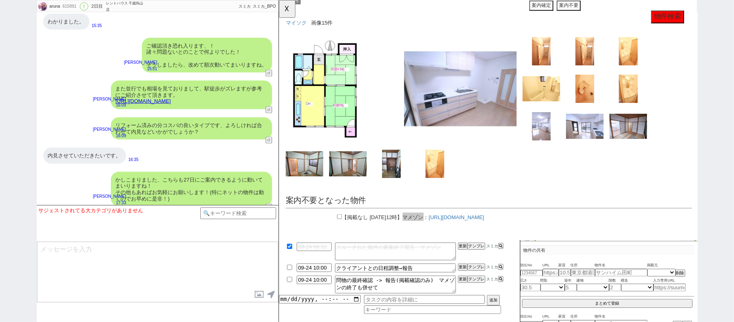
drag, startPoint x: 463, startPoint y: 253, endPoint x: 463, endPoint y: 247, distance: 6.1
click at [463, 250] on li "09-24 08:33 スルーされた物件の募集終了報告　マメゾン 更新 テンプレ スミカ" at bounding box center [399, 251] width 241 height 21
click at [463, 246] on button "更新" at bounding box center [462, 246] width 8 height 6
click at [463, 249] on button "更新" at bounding box center [462, 246] width 8 height 6
click at [463, 247] on li "09-24 08:33 スルーされた物件の募集終了報告　マメゾン 更新 テンプレ スミカ" at bounding box center [399, 251] width 241 height 21
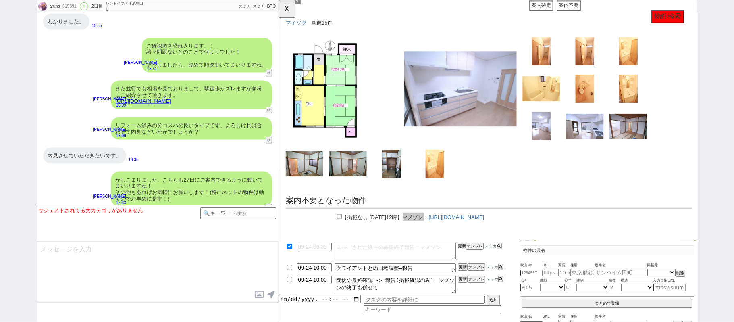
drag, startPoint x: 463, startPoint y: 247, endPoint x: 466, endPoint y: 261, distance: 13.9
click at [463, 249] on button "更新" at bounding box center [462, 246] width 8 height 6
drag, startPoint x: 462, startPoint y: 279, endPoint x: 462, endPoint y: 284, distance: 4.8
click at [462, 281] on button "更新" at bounding box center [462, 279] width 8 height 6
drag, startPoint x: 462, startPoint y: 284, endPoint x: 463, endPoint y: 279, distance: 5.3
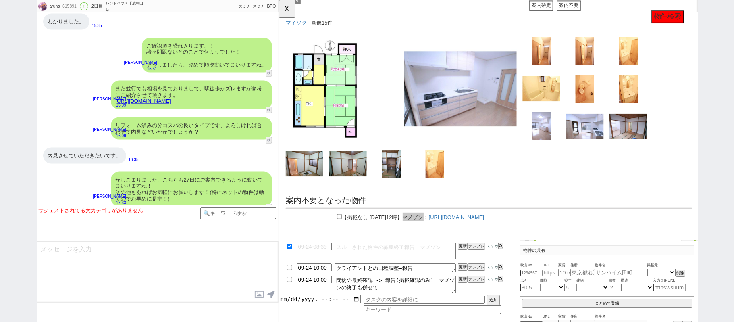
click at [462, 282] on li "09-24 10:00 問物の最終確認 -> 報告(掲載確認のみ)　マメゾンの終了も併せて 更新 テンプレ スミカ" at bounding box center [399, 284] width 241 height 21
drag, startPoint x: 462, startPoint y: 286, endPoint x: 463, endPoint y: 281, distance: 5.3
click at [462, 284] on li "09-24 10:00 問物の最終確認 -> 報告(掲載確認のみ)　マメゾンの終了も併せて 更新 テンプレ スミカ" at bounding box center [399, 284] width 241 height 21
click at [463, 284] on li "09-24 10:00 問物の最終確認 -> 報告(掲載確認のみ)　マメゾンの終了も併せて 更新 テンプレ スミカ" at bounding box center [399, 284] width 241 height 21
drag, startPoint x: 462, startPoint y: 286, endPoint x: 462, endPoint y: 279, distance: 6.4
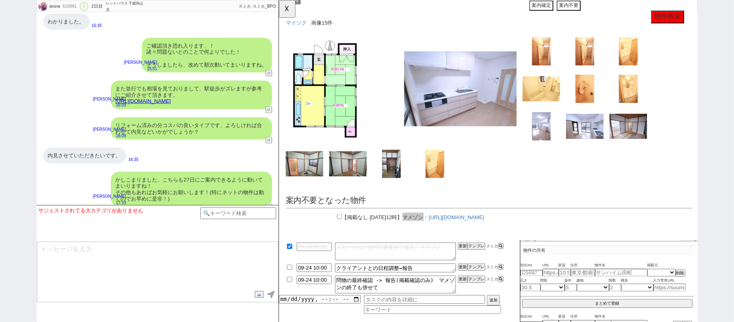
click at [462, 284] on li "09-24 10:00 問物の最終確認 -> 報告(掲載確認のみ)　マメゾンの終了も併せて 更新 テンプレ スミカ" at bounding box center [399, 284] width 241 height 21
drag, startPoint x: 462, startPoint y: 279, endPoint x: 461, endPoint y: 286, distance: 6.9
click at [462, 282] on button "更新" at bounding box center [462, 279] width 8 height 6
drag, startPoint x: 461, startPoint y: 286, endPoint x: 436, endPoint y: 275, distance: 28.1
click at [458, 284] on li "09-24 10:00 問物の最終確認 -> 報告(掲載確認のみ)　マメゾンの終了も併せて 更新 テンプレ スミカ" at bounding box center [399, 284] width 241 height 21
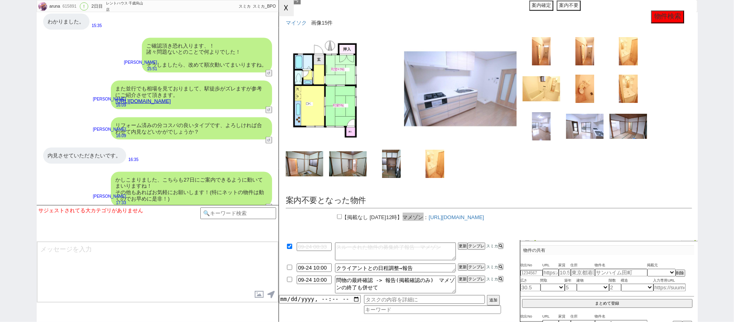
click at [288, 2] on button "☓" at bounding box center [286, 8] width 15 height 16
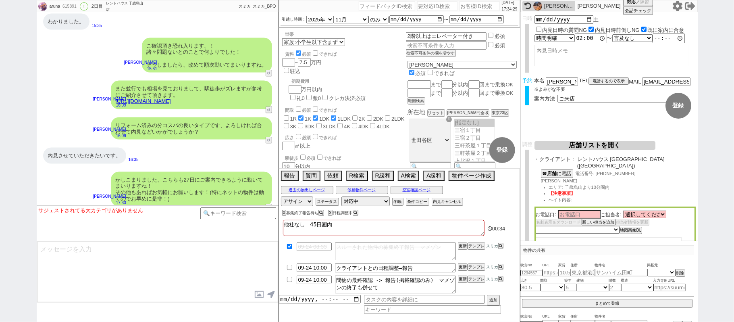
click at [619, 145] on button "店舗リストを開く" at bounding box center [594, 145] width 121 height 8
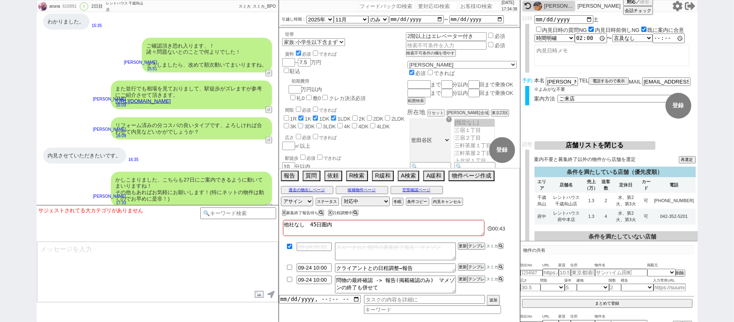
click at [197, 172] on div "かしこまりました、こちらも27日にご案内できるように動いてまいりますね！ その他もあればお気軽にお願いします！(特にネットの物件は動くのでお早めに是非！)" at bounding box center [191, 189] width 161 height 35
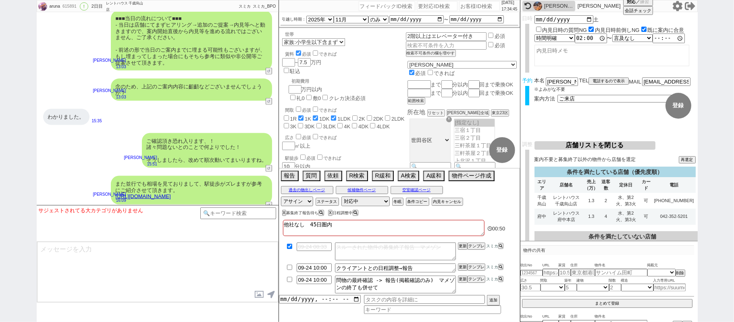
scroll to position [3088, 0]
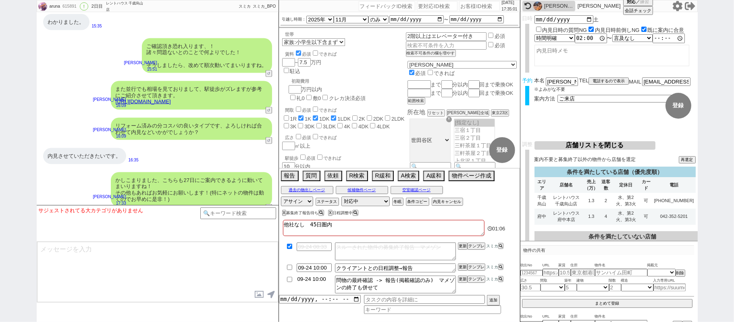
click at [318, 279] on input "09-24 10:00" at bounding box center [314, 278] width 35 height 7
click at [318, 281] on input "09-24 01:00" at bounding box center [314, 278] width 35 height 7
type input "09-23 18:00"
drag, startPoint x: 461, startPoint y: 283, endPoint x: 461, endPoint y: 290, distance: 7.7
click at [461, 288] on li "09-23 18:00 問物の最終確認 -> 報告(掲載確認のみ)　マメゾンの終了も併せて 更新 テンプレ スミカ" at bounding box center [399, 284] width 241 height 21
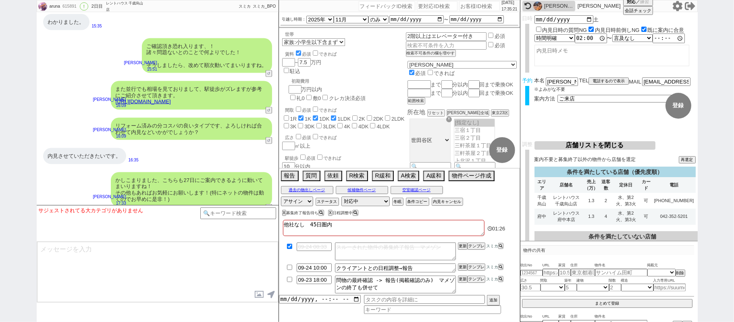
click at [461, 287] on li "09-23 18:00 問物の最終確認 -> 報告(掲載確認のみ)　マメゾンの終了も併せて 更新 テンプレ スミカ" at bounding box center [399, 284] width 241 height 21
drag, startPoint x: 461, startPoint y: 281, endPoint x: 461, endPoint y: 288, distance: 7.3
click at [461, 288] on li "09-23 18:00 問物の最終確認 -> 報告(掲載確認のみ)　マメゾンの終了も併せて 更新 テンプレ スミカ" at bounding box center [399, 284] width 241 height 21
click at [461, 286] on li "09-23 18:00 問物の最終確認 -> 報告(掲載確認のみ)　マメゾンの終了も併せて 更新 テンプレ スミカ" at bounding box center [399, 284] width 241 height 21
click at [461, 282] on button "更新" at bounding box center [462, 279] width 8 height 6
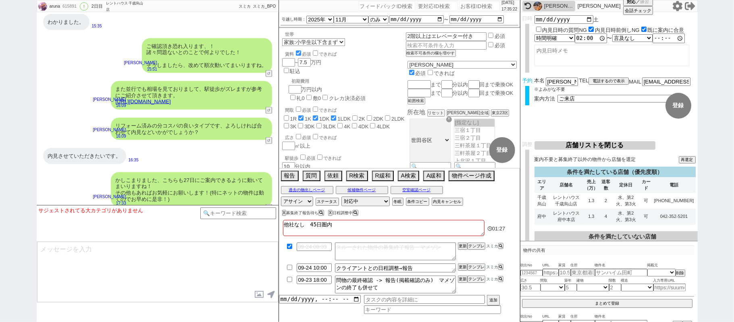
drag, startPoint x: 461, startPoint y: 284, endPoint x: 457, endPoint y: 286, distance: 4.6
click at [461, 285] on li "09-23 18:00 問物の最終確認 -> 報告(掲載確認のみ)　マメゾンの終了も併せて 更新 テンプレ スミカ" at bounding box center [399, 284] width 241 height 21
click at [311, 271] on li "09-24 10:00 クライアントとの日程調整→報告 更新 テンプレ スミカ" at bounding box center [399, 267] width 241 height 12
type input "09-23 19:00"
click at [418, 271] on textarea "クライアントとの日程調整→報告" at bounding box center [395, 267] width 121 height 9
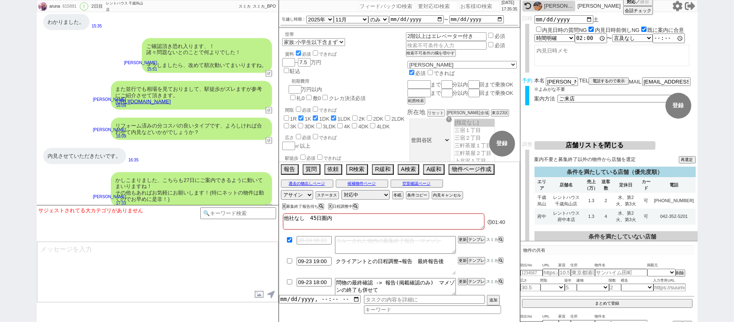
type textarea "クライアントとの日程調整→報告　最終報告後"
drag, startPoint x: 462, startPoint y: 261, endPoint x: 465, endPoint y: 254, distance: 7.9
click at [465, 256] on li "09-23 19:00 クライアントとの日程調整→報告　最終報告後 更新 テンプレ スミカ" at bounding box center [399, 265] width 241 height 21
click at [465, 254] on li "09-24 08:33 スルーされた物件の募集終了報告　マメゾン 更新 テンプレ スミカ" at bounding box center [399, 244] width 241 height 21
click at [464, 255] on li "09-24 08:33 スルーされた物件の募集終了報告　マメゾン 更新 テンプレ スミカ" at bounding box center [399, 244] width 241 height 21
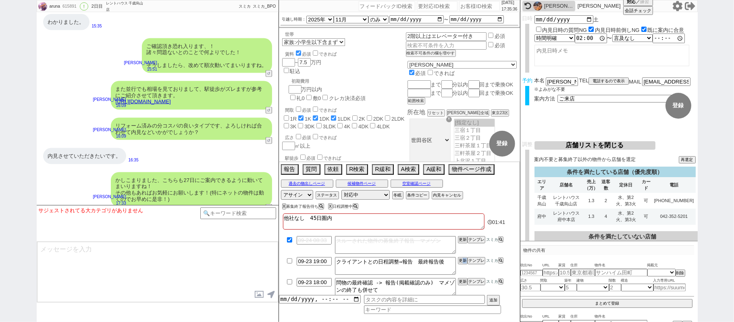
click at [463, 258] on li "09-23 19:00 クライアントとの日程調整→報告　最終報告後 更新 テンプレ スミカ" at bounding box center [399, 265] width 241 height 21
click at [463, 256] on li "09-23 19:00 クライアントとの日程調整→報告　最終報告後 更新 テンプレ スミカ" at bounding box center [399, 265] width 241 height 21
click at [465, 255] on li "09-24 08:33 スルーされた物件の募集終了報告　マメゾン 更新 テンプレ スミカ" at bounding box center [399, 244] width 241 height 21
click at [463, 261] on button "更新" at bounding box center [462, 260] width 8 height 6
drag, startPoint x: 462, startPoint y: 255, endPoint x: 458, endPoint y: 276, distance: 20.9
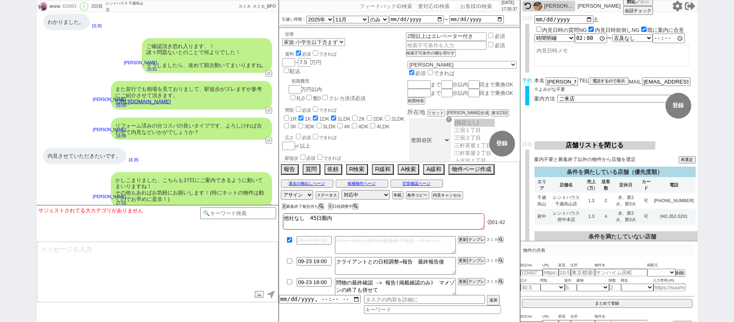
click at [462, 255] on li "09-24 08:33 スルーされた物件の募集終了報告　マメゾン 更新 テンプレ スミカ" at bounding box center [399, 244] width 241 height 21
drag, startPoint x: 461, startPoint y: 281, endPoint x: 461, endPoint y: 290, distance: 8.9
click at [461, 283] on button "更新" at bounding box center [462, 281] width 8 height 6
drag, startPoint x: 461, startPoint y: 290, endPoint x: 461, endPoint y: 282, distance: 7.7
click at [461, 287] on li "09-23 18:00 問物の最終確認 -> 報告(掲載確認のみ)　マメゾンの終了も併せて 更新 テンプレ スミカ" at bounding box center [399, 286] width 241 height 21
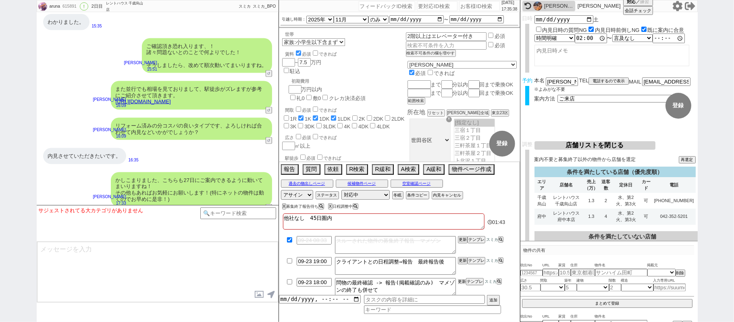
drag, startPoint x: 461, startPoint y: 283, endPoint x: 461, endPoint y: 290, distance: 7.7
click at [461, 287] on li "09-23 18:00 問物の最終確認 -> 報告(掲載確認のみ)　マメゾンの終了も併せて 更新 テンプレ スミカ" at bounding box center [399, 286] width 241 height 21
drag, startPoint x: 461, startPoint y: 290, endPoint x: 463, endPoint y: 286, distance: 5.2
click at [461, 287] on li "09-23 18:00 問物の最終確認 -> 報告(掲載確認のみ)　マメゾンの終了も併せて 更新 テンプレ スミカ" at bounding box center [399, 286] width 241 height 21
click at [463, 286] on li "09-23 18:00 問物の最終確認 -> 報告(掲載確認のみ)　マメゾンの終了も併せて 更新 テンプレ スミカ" at bounding box center [399, 286] width 241 height 21
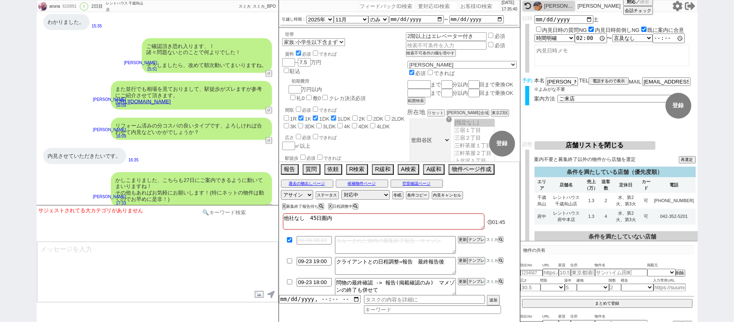
click at [230, 213] on input at bounding box center [238, 212] width 76 height 10
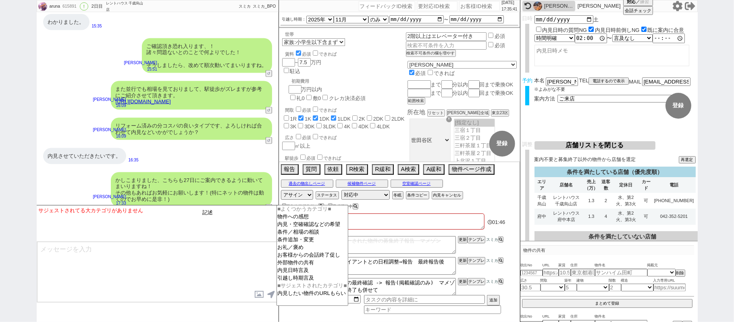
type input "記述"
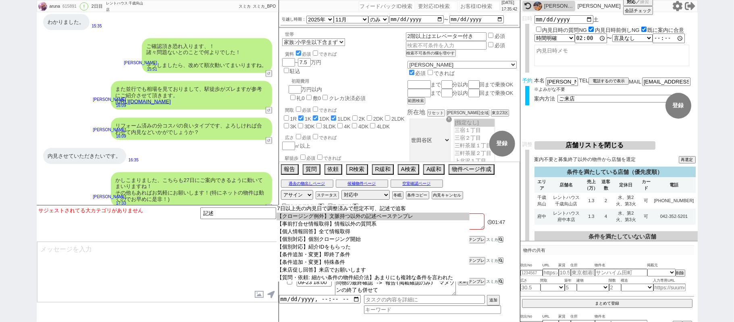
click at [334, 220] on option "【クロージング例外】文脈持つ以外の記述ベーステンプレ" at bounding box center [372, 216] width 193 height 8
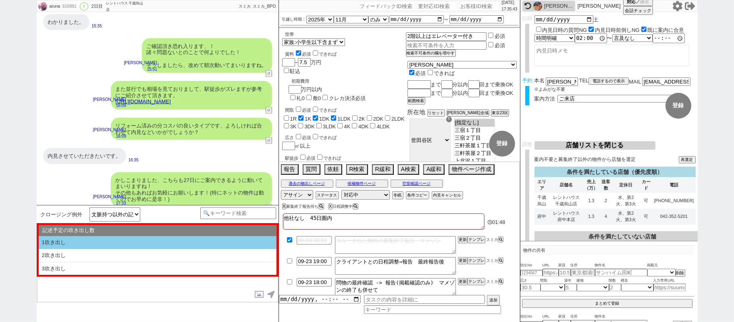
click at [230, 240] on li "1吹き出し" at bounding box center [158, 242] width 238 height 13
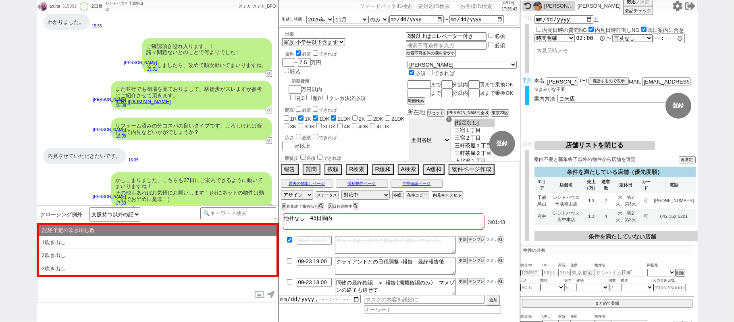
select select "1吹き出し"
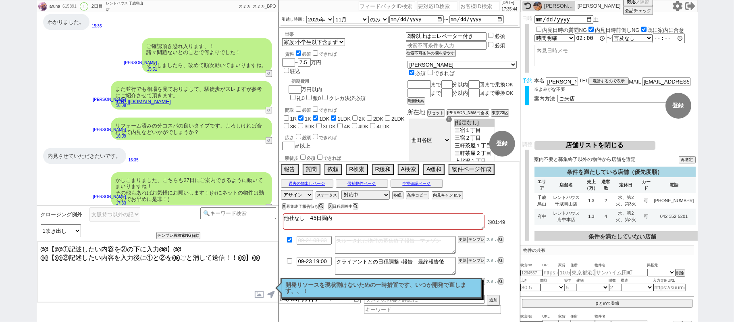
click at [259, 255] on textarea "@@【@@①記述したい内容を②の下に入力@@】@@ @@【@@②記述したい内容を入力後に①と②を@@ごと消して送信！！@@】@@" at bounding box center [157, 271] width 241 height 60
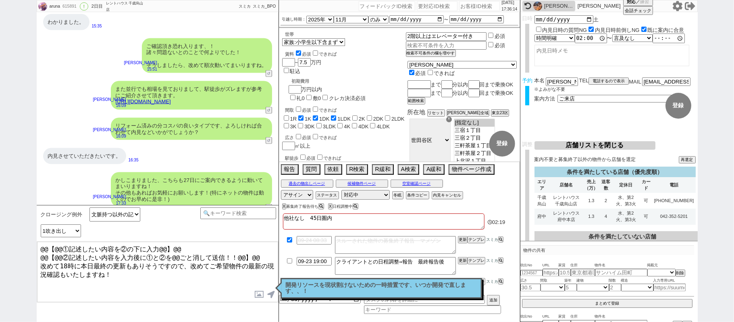
drag, startPoint x: 263, startPoint y: 257, endPoint x: 0, endPoint y: 140, distance: 287.3
click at [31, 208] on div "aruna 615891 ! 0 2日目 レントハウス 千歳烏山店 冬眠中 自社客 スミカ スミカ_BPO チャット全表示 2025-09-22 ようこそLI…" at bounding box center [367, 161] width 734 height 322
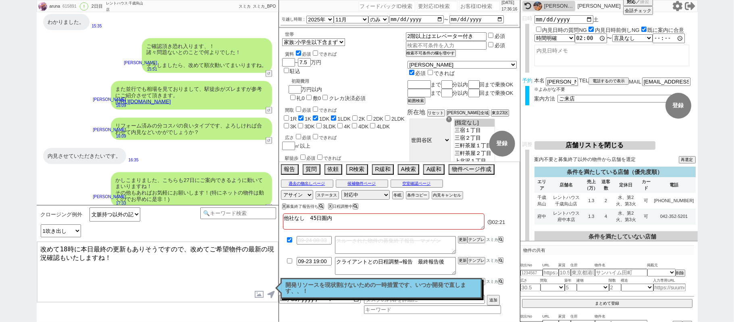
type textarea "改めて18時に本日最終の更新もありそうですので、改めてご希望物件の最新の現況確認もいたしますね！"
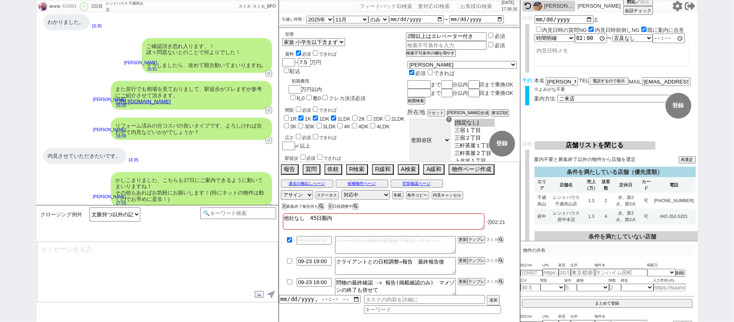
scroll to position [3119, 0]
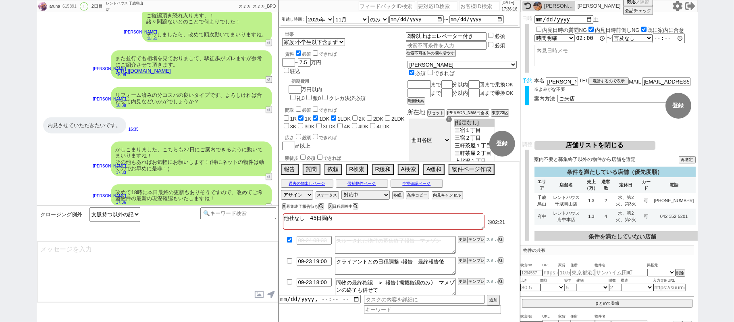
select select "431"
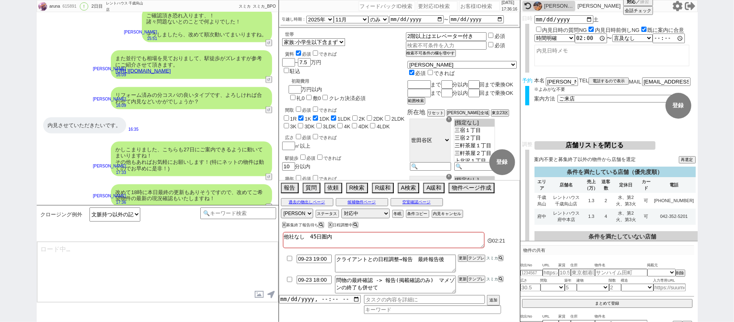
type textarea "@@【@@メッセージは打たず、以下やってください@@】@@ @@【@@タスク整理、追加、条件入力等のやるべきことはやりましたか？？全て終わったら自分に付いたア…"
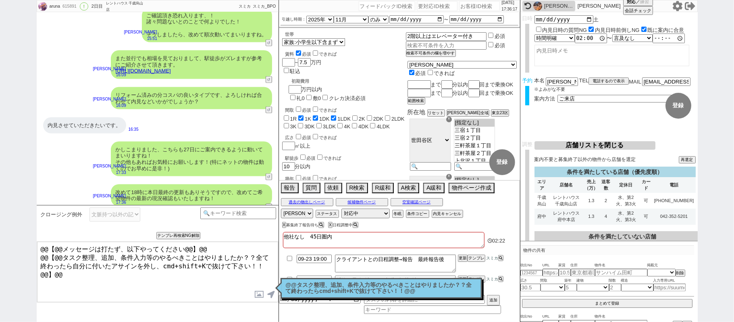
click at [381, 286] on p "@@タスク整理、追加、条件入力等のやるべきことはやりましたか？？全て終わったらcmd+shift+Kで抜けて下さい！！@@" at bounding box center [381, 288] width 191 height 12
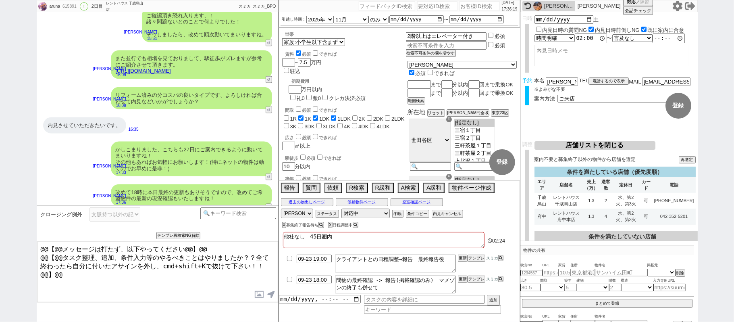
click at [73, 8] on div "615891" at bounding box center [69, 6] width 18 height 6
copy div "615891"
click at [465, 5] on input "number" at bounding box center [479, 6] width 40 height 10
paste input "615891"
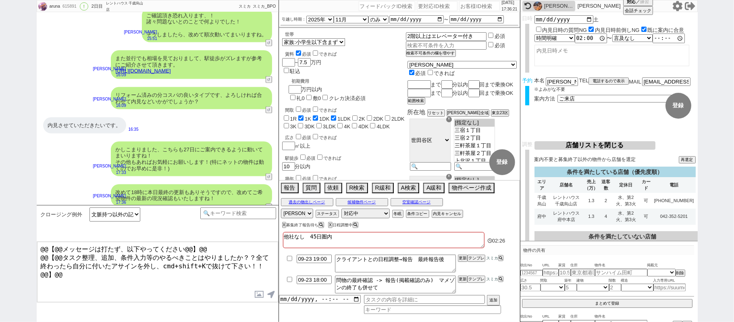
type input "615891"
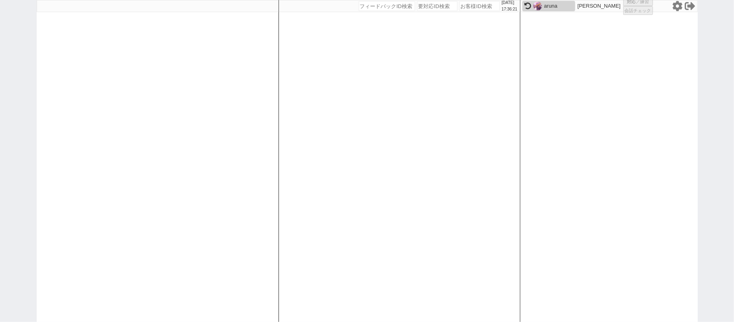
select select "431"
select select "1"
select select "2"
select select
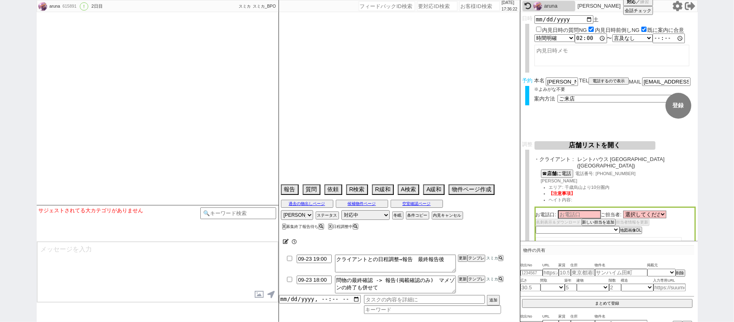
type textarea "他社なし　45日圏内"
select select "2025"
select select "11"
select select "36"
select select "7"
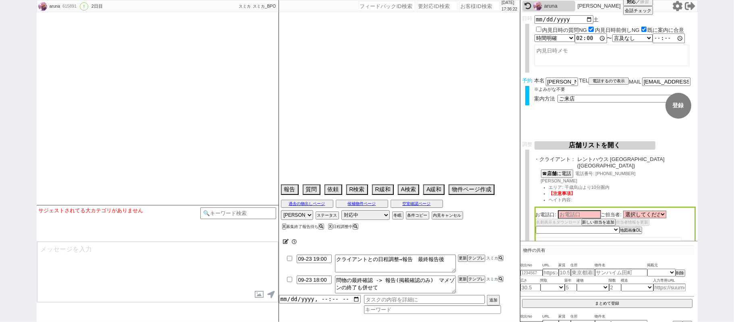
select select "12"
select select "15"
select select "44"
select select "1151"
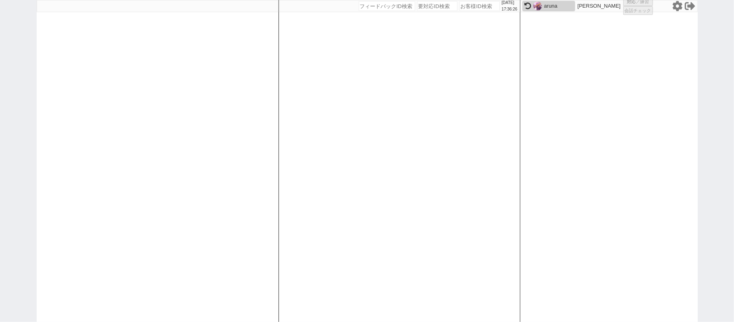
select select "1"
select select "2"
select select
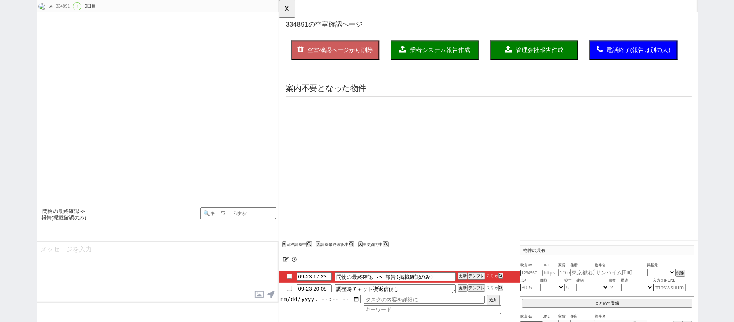
select select "2025"
select select "10"
select select "35"
select select "0"
select select "14"
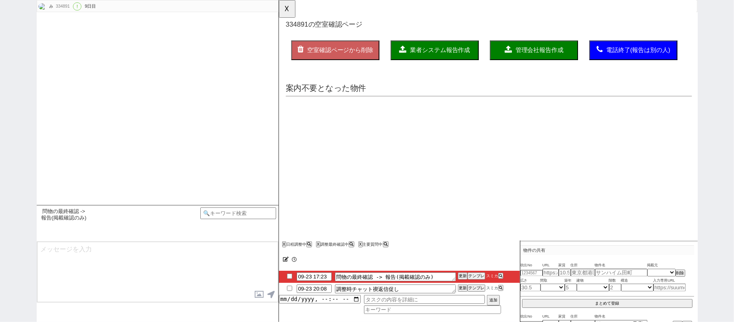
select select "16"
select select "19"
select select "20"
select select "65"
select select "1582"
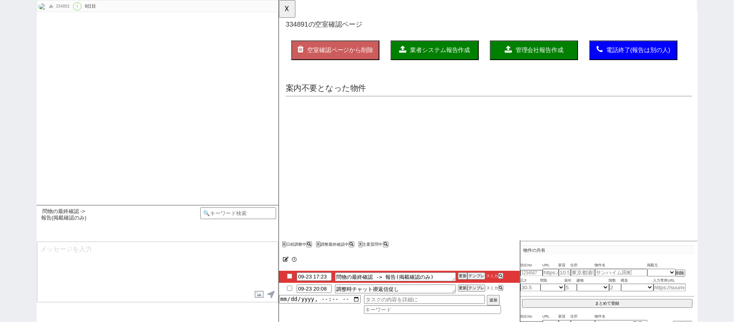
select select "35"
select select "1015"
select select "36"
select select "1052"
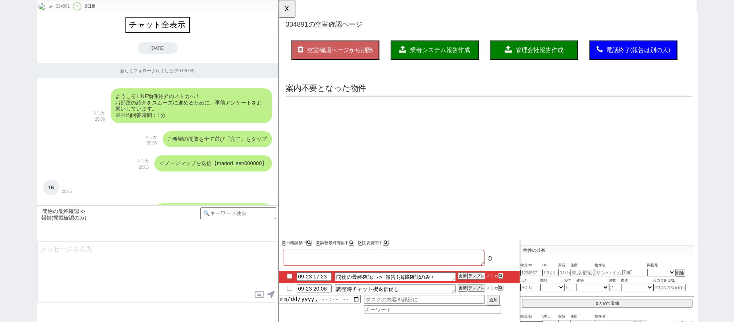
scroll to position [0, 0]
type textarea "短期→違約金発生OK（2022年の発言）"
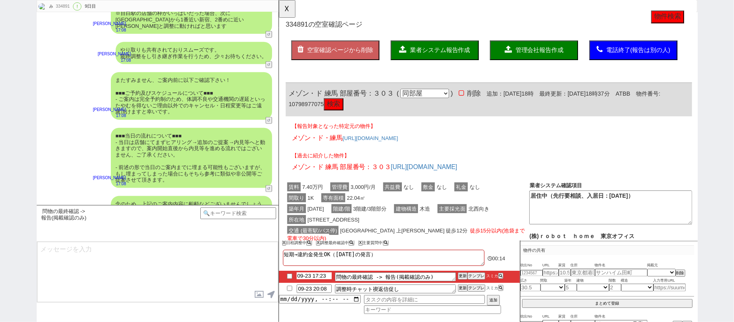
drag, startPoint x: 317, startPoint y: 276, endPoint x: 128, endPoint y: 252, distance: 190.8
click at [317, 276] on input "09-23 17:23" at bounding box center [314, 275] width 35 height 7
type input "09-23 19:23"
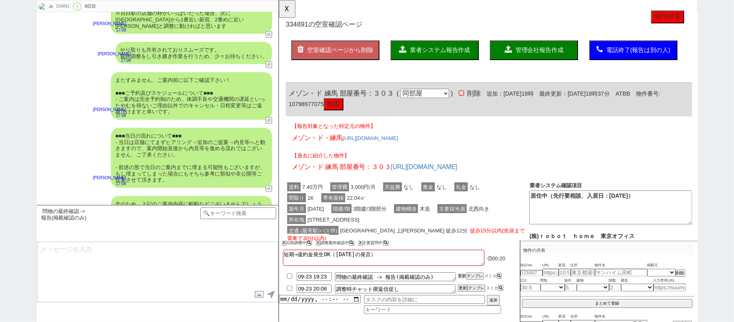
click at [463, 275] on button "更新" at bounding box center [462, 276] width 8 height 6
click at [463, 276] on li "09-23 19:23 問物の最終確認 -> 報告(掲載確認のみ) 更新 テンプレ スミカ" at bounding box center [399, 276] width 241 height 12
drag, startPoint x: 463, startPoint y: 277, endPoint x: 463, endPoint y: 271, distance: 6.0
click at [463, 275] on button "更新" at bounding box center [462, 276] width 8 height 6
drag, startPoint x: 463, startPoint y: 271, endPoint x: 463, endPoint y: 276, distance: 4.8
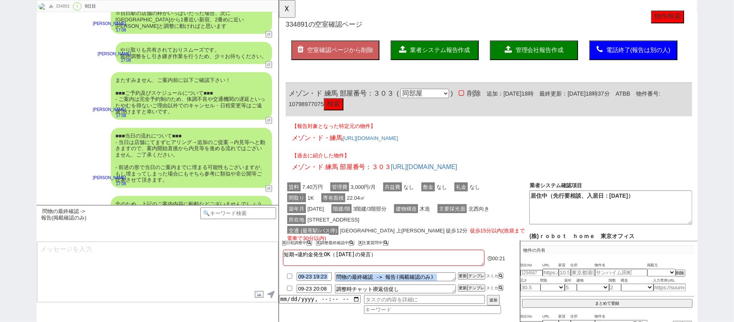
click at [463, 274] on li "09-23 19:23 問物の最終確認 -> 報告(掲載確認のみ) 更新 テンプレ スミカ" at bounding box center [399, 276] width 241 height 12
click at [463, 276] on button "更新" at bounding box center [462, 276] width 8 height 6
drag, startPoint x: 463, startPoint y: 270, endPoint x: 463, endPoint y: 275, distance: 4.8
click at [463, 278] on div "短期→違約金発生OK（2022年の発言） 00:21 09-23 19:23 問物の最終確認 -> 報告(掲載確認のみ) 更新 テンプレ スミカ 09-23 …" at bounding box center [399, 284] width 241 height 74
click at [463, 275] on button "更新" at bounding box center [462, 276] width 8 height 6
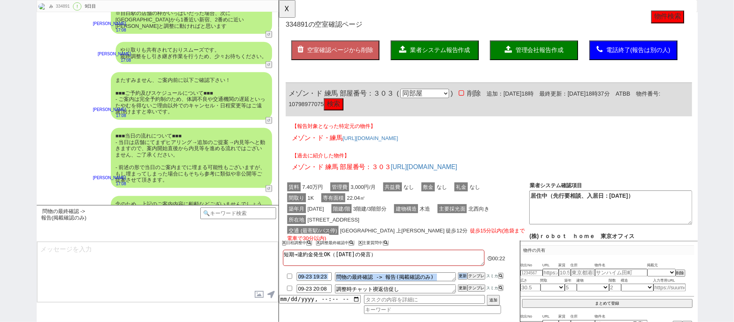
click at [462, 272] on li "09-23 19:23 問物の最終確認 -> 報告(掲載確認のみ) 更新 テンプレ スミカ" at bounding box center [399, 276] width 241 height 12
click at [462, 274] on button "更新" at bounding box center [462, 276] width 8 height 6
click at [463, 272] on li "09-23 19:23 問物の最終確認 -> 報告(掲載確認のみ) 更新 テンプレ スミカ" at bounding box center [399, 276] width 241 height 12
click at [463, 275] on button "更新" at bounding box center [462, 276] width 8 height 6
click at [461, 275] on button "更新" at bounding box center [462, 276] width 8 height 6
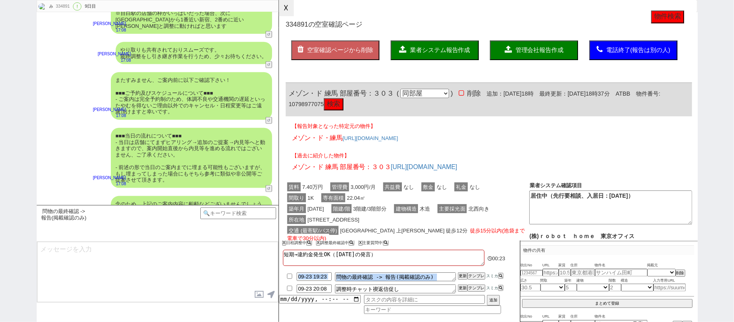
drag, startPoint x: 291, startPoint y: 7, endPoint x: 285, endPoint y: 3, distance: 6.9
click at [290, 7] on button "☓" at bounding box center [286, 8] width 15 height 16
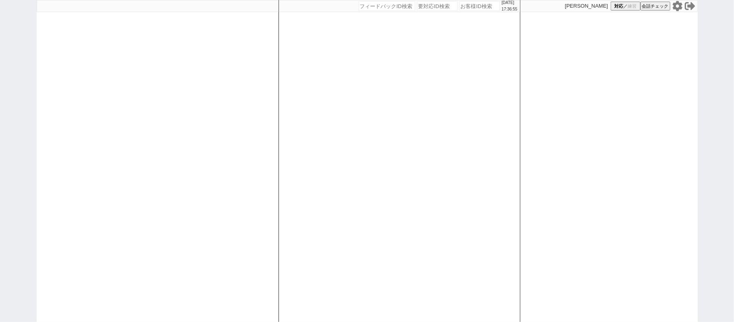
click at [242, 210] on div at bounding box center [158, 161] width 242 height 322
select select "6"
select select "2"
select select "5"
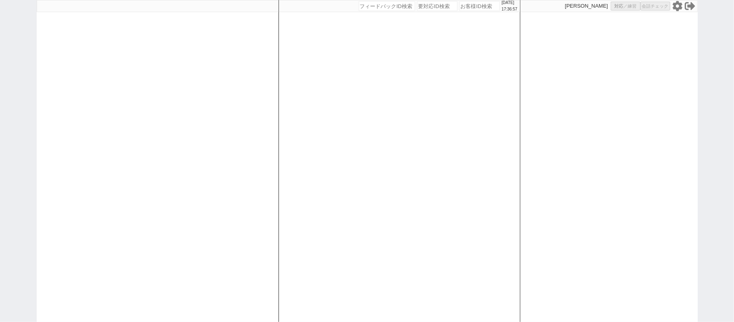
select select
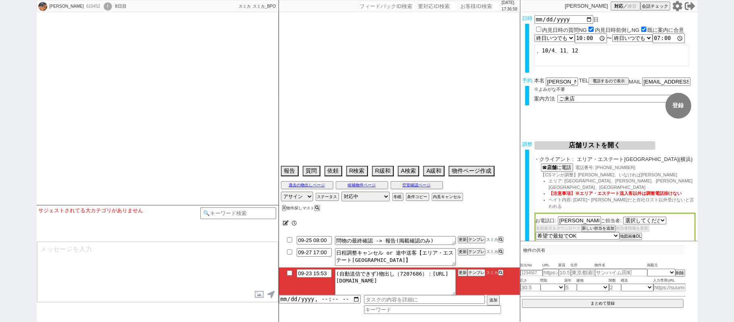
select select "2664"
type textarea "他社なし"
select select "2025"
select select "10"
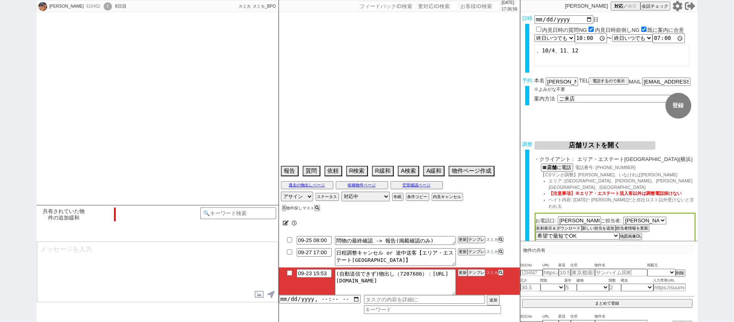
select select "33"
select select "0"
select select "57"
select select "50"
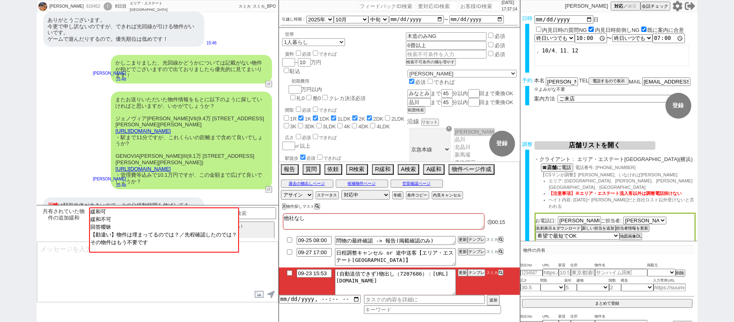
click at [166, 166] on link "https://suumo.jp/chintai/bc_100461472307/" at bounding box center [143, 169] width 55 height 6
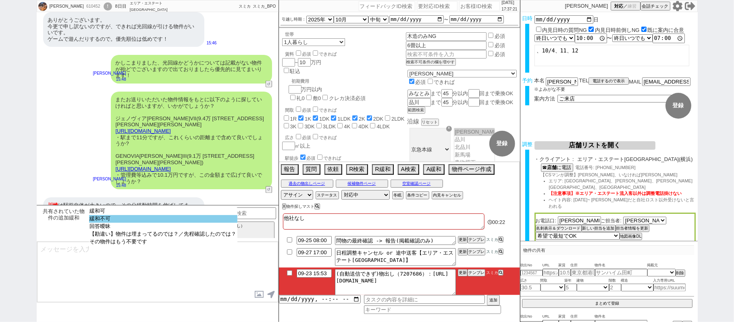
select select "緩和不可"
click at [164, 222] on option "緩和不可" at bounding box center [163, 219] width 148 height 8
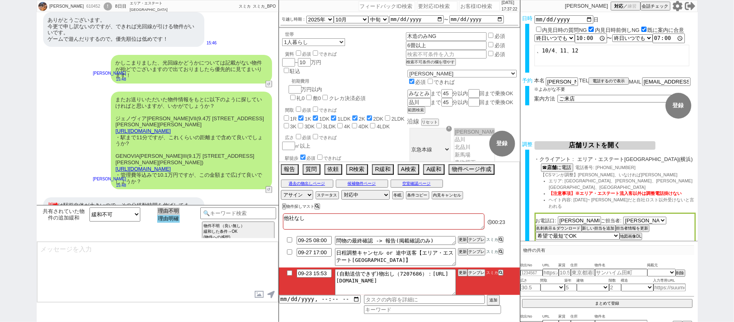
select select "理由明確"
click at [169, 218] on option "理由明確" at bounding box center [168, 219] width 23 height 8
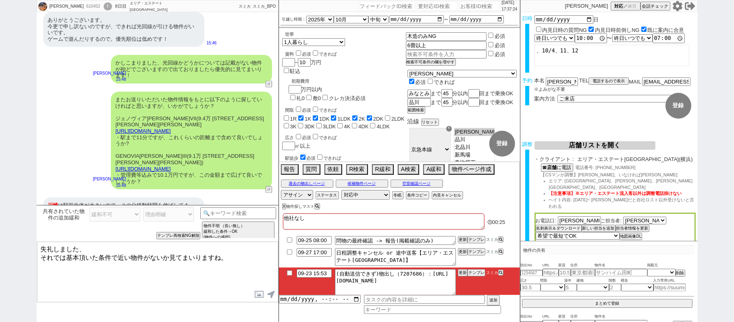
click at [0, 221] on div "佐藤大樹 610452 ! 0 8日目 エリア・エステート横浜本店 冬眠中 自社客 スミカ スミカ_BPO チャット全表示 2025-09-21 ないです！ …" at bounding box center [367, 161] width 734 height 322
type textarea "かしこまりました、それでは基本頂いた条件で近い物件がないか見てまいりますね。"
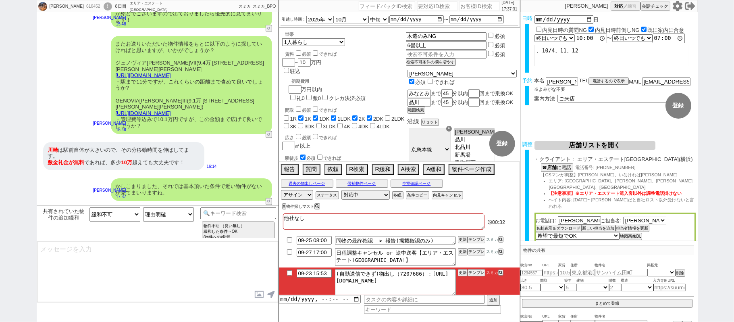
scroll to position [906, 0]
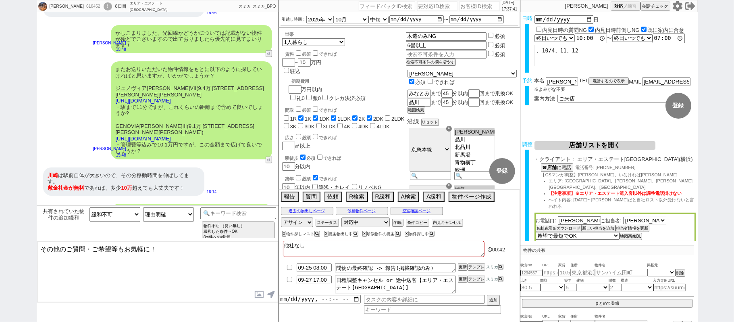
type textarea "その他のご質問・ご希望等もお気軽に！"
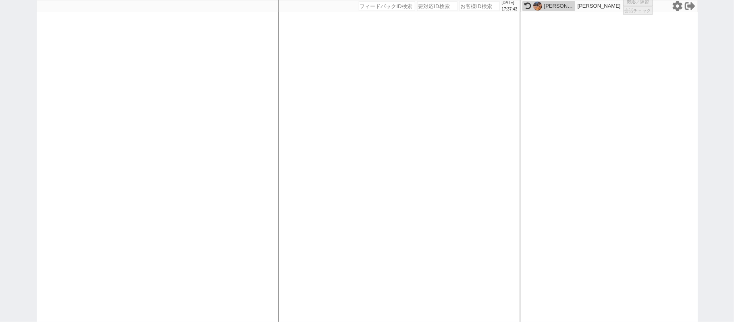
select select "2"
select select
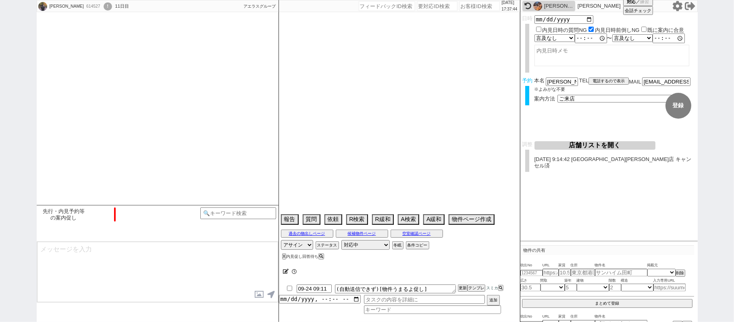
scroll to position [1631, 0]
type textarea "他社なし"
select select "15"
select select "0"
select select "12"
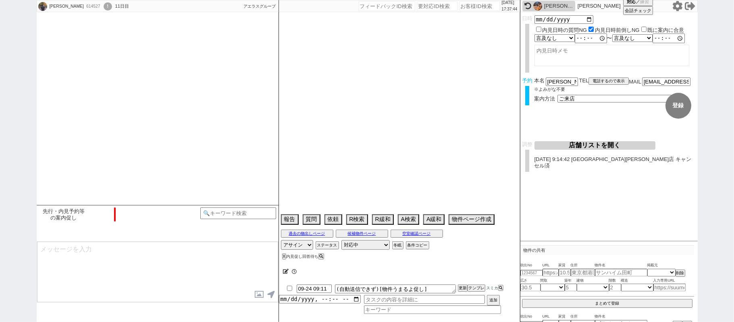
select select "819"
select select "11"
select select "115"
select select "2898"
select select "24"
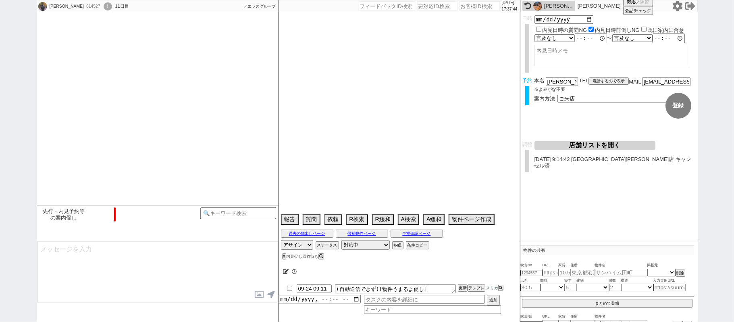
select select "772"
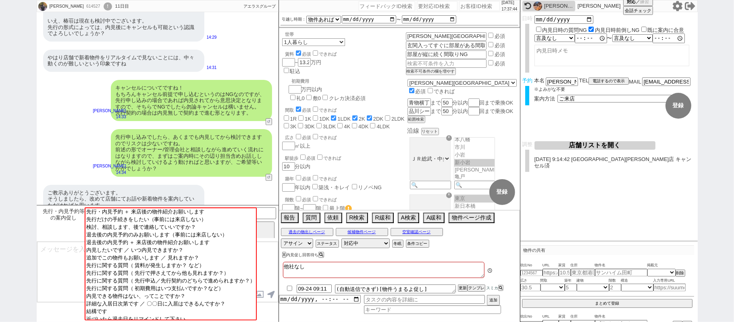
scroll to position [152, 0]
click at [144, 185] on div "ご教示ありがとうございます。 そうしましたら、改めて店舗にてお話や新着物件を案内していただければと思います。 9/27(土)の10時などはご都合いかがでしょう…" at bounding box center [123, 205] width 161 height 41
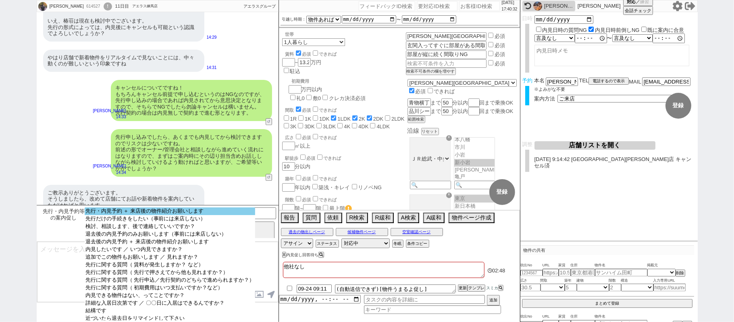
select select "先行・内見予約 ＋ 来店後の物件紹介お願いします"
click at [182, 212] on option "先行・内見予約 ＋ 来店後の物件紹介お願いします" at bounding box center [170, 211] width 171 height 8
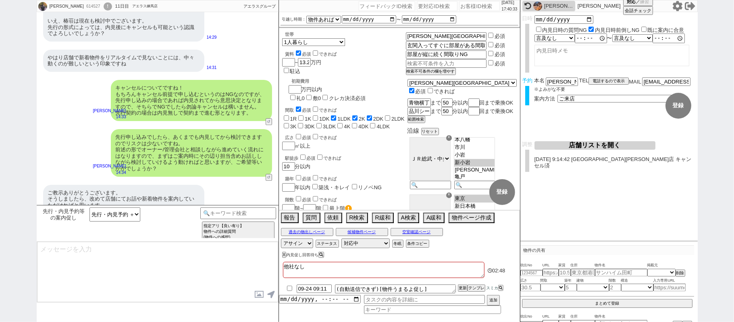
type textarea "かしこまりました！ そうしますと、@@3件目の@@見られる部分のご見学や先行の手続きのご相談、 加えてその日に出た新着や未公開なども洗い出し、気になる物件はま…"
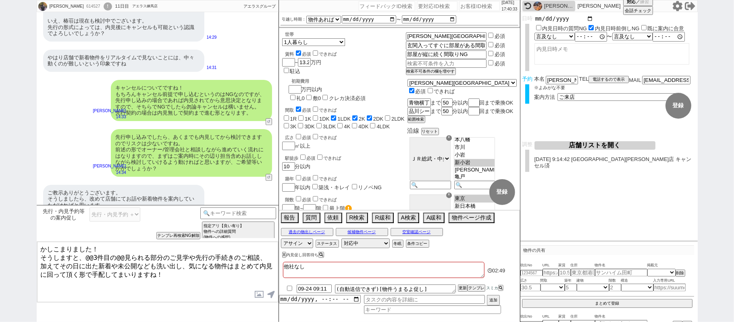
click at [588, 20] on input "date" at bounding box center [563, 18] width 59 height 7
type input "[DATE]"
click at [566, 38] on select "言及なし 時間明確 午前 午後 お昼 夕方・夜 終日いつでも その他" at bounding box center [553, 38] width 39 height 7
select select "1"
click at [534, 35] on select "言及なし 時間明確 午前 午後 お昼 夕方・夜 終日いつでも その他" at bounding box center [554, 38] width 40 height 8
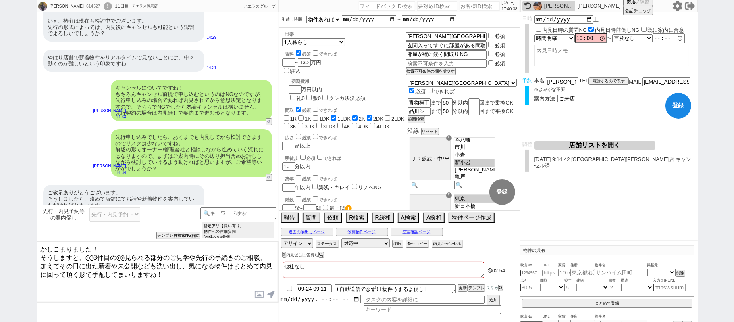
type input "10:00:00"
checkbox input "true"
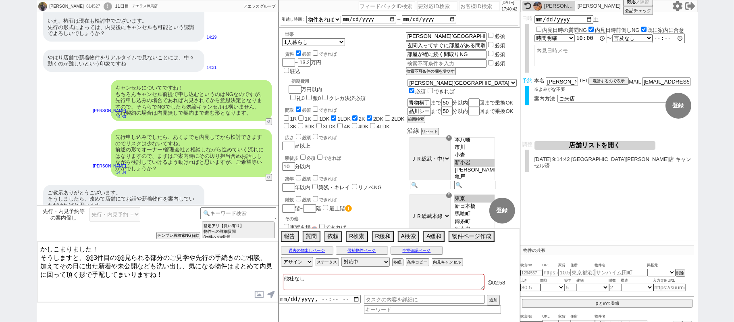
click at [85, 256] on textarea "かしこまりました！ そうしますと、@@3件目の@@見られる部分のご見学や先行の手続きのご相談、 加えてその日に出た新着や未公開なども洗い出し、気になる物件はま…" at bounding box center [157, 271] width 241 height 60
click at [43, 256] on textarea "かしこまりました！ そうしますと、@@3件目の@@見られる部分のご見学や先行の手続きのご相談、 加えてその日に出た新着や未公開なども洗い出し、気になる物件はま…" at bounding box center [157, 271] width 241 height 60
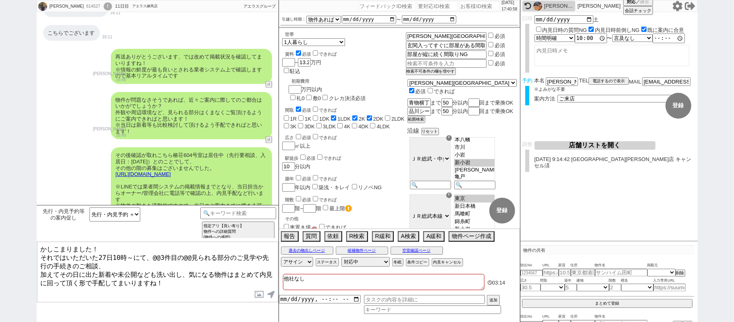
scroll to position [771, 0]
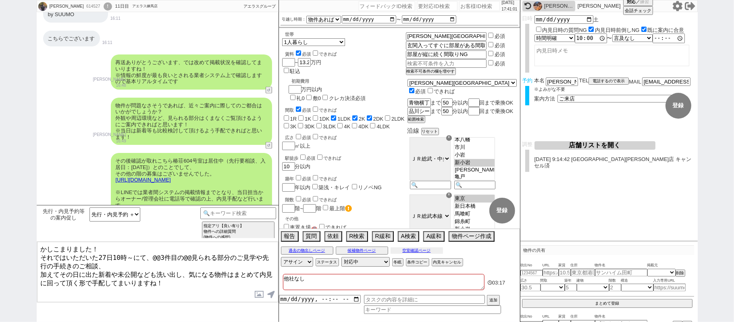
click at [408, 253] on button "空室確認ページ" at bounding box center [416, 250] width 52 height 6
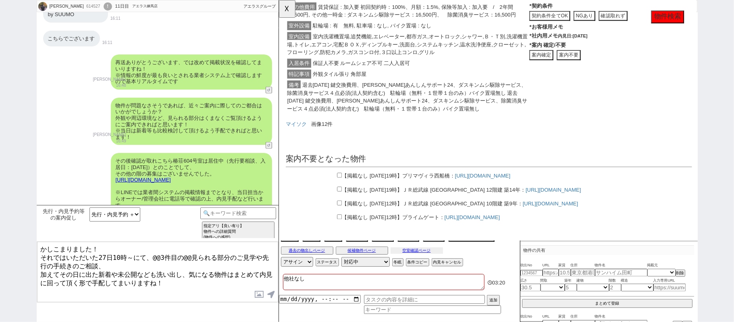
scroll to position [0, 0]
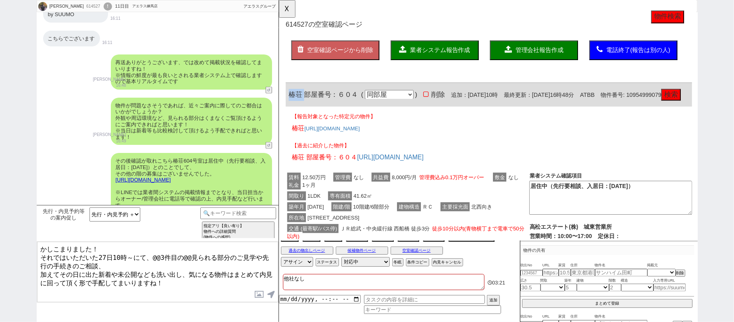
click at [305, 100] on div "椿荘 部屋番号：６０４ ( 同部屋 同建物別部屋 別建物別部屋 別建物 ) 削除 追加：2025年9月15日10時 最終更新：2025年9月21日16時48分…" at bounding box center [504, 102] width 437 height 26
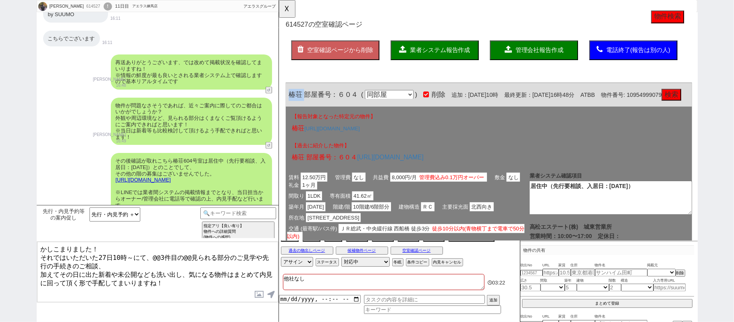
copy span "椿荘"
drag, startPoint x: 150, startPoint y: 253, endPoint x: 171, endPoint y: 253, distance: 21.0
click at [171, 253] on textarea "かしこまりました！ それではいただいた27日10時～にて、@@3件目の@@見られる部分のご見学や先行の手続きのご相談、 加えてその日に出た新着や未公開なども洗…" at bounding box center [157, 271] width 241 height 60
paste textarea "椿荘"
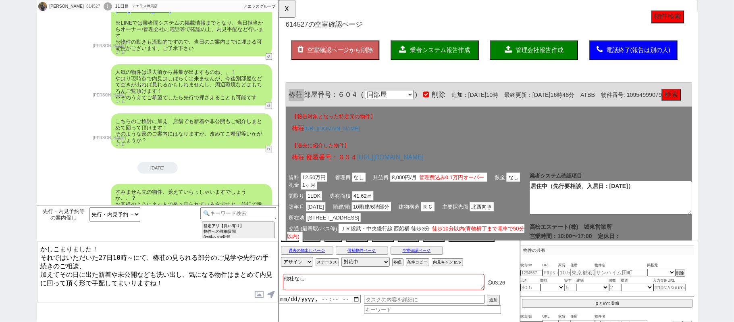
scroll to position [1040, 0]
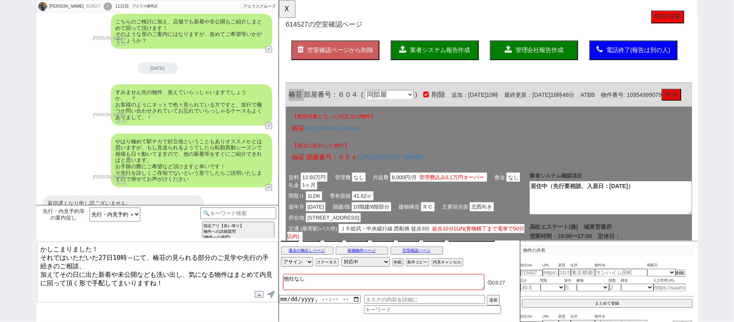
click at [184, 270] on textarea "かしこまりました！ それではいただいた27日10時～にて、椿荘の見られる部分のご見学や先行の手続きのご相談、 加えてその日に出た新着や未公開なども洗い出し、気…" at bounding box center [157, 271] width 241 height 60
type textarea "かしこまりました！ それではいただいた27日10時～にて、椿荘の見られる部分のご見学や先行の手続きのご相談、 加えてその日に出た新着や未公開なども洗い出し、気…"
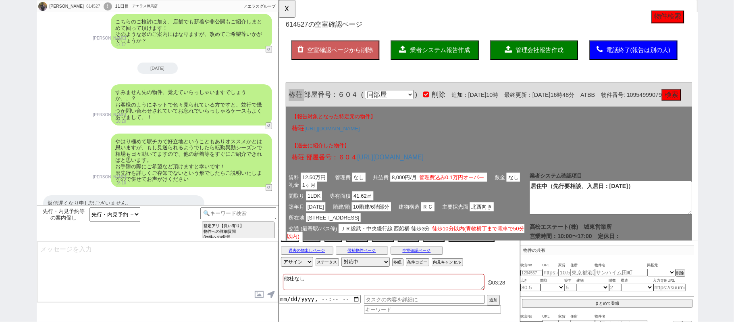
scroll to position [1451, 0]
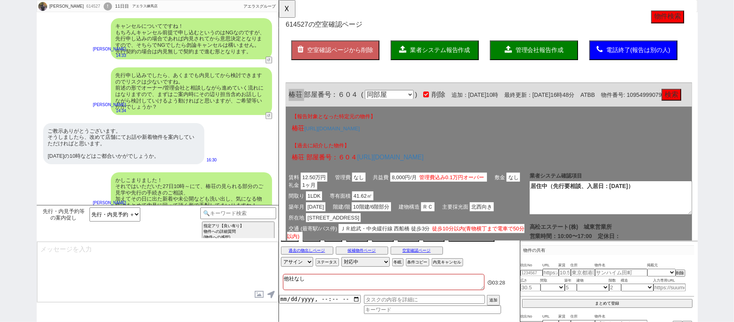
type textarea "直近でご都合つかれる日時はいかがでしょうか？ ※新着含めより多く回るため3時間〜確保ください ※水曜は定休の不動産が殆どのため別日のほうが安心です ※大家さん…"
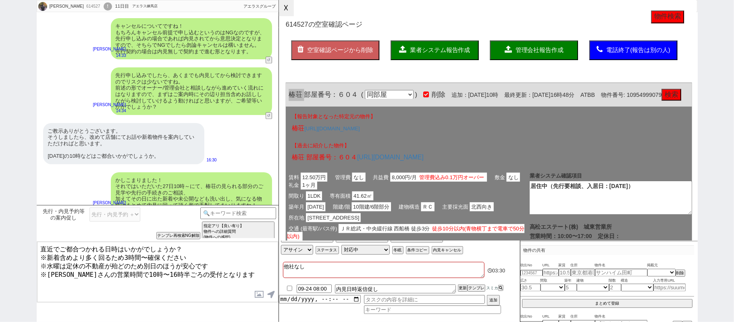
click at [282, 6] on button "☓" at bounding box center [286, 8] width 15 height 16
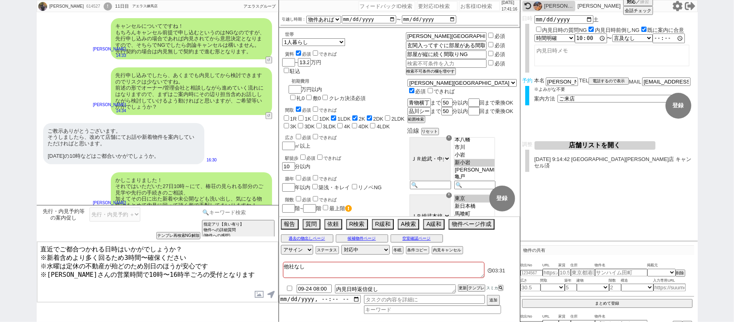
click at [228, 214] on input at bounding box center [238, 212] width 76 height 10
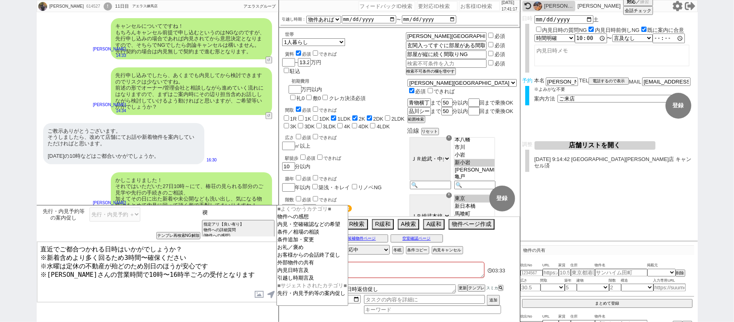
type input "禊"
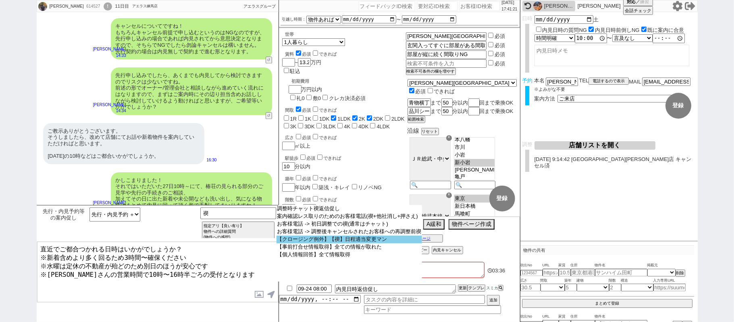
click at [340, 247] on select "調整時チャット禊返信促し 案内確認レス取りのためのお客様電話(禊+他社消し+押さえ) お客様電話 -> 初日調整での禊(通常はチャット) お客様電話 -> 調…" at bounding box center [349, 243] width 146 height 77
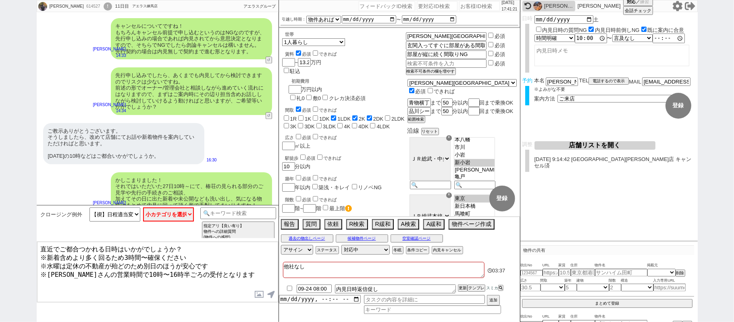
click at [168, 222] on div "クロージング例外 【禊】日程適当変更マン 小カテゴリを選択 来店(特殊条件、問物無し含む) オンライン(特殊条件、問物無し含む) 事前打合せ 現地 テンプレ再…" at bounding box center [120, 223] width 162 height 32
click at [168, 214] on select "小カテゴリを選択 来店(特殊条件、問物無し含む) オンライン(特殊条件、問物無し含む) 事前打合せ 現地" at bounding box center [168, 214] width 51 height 14
select select "来店(特殊条件、問物無し含む)"
click at [143, 207] on select "小カテゴリを選択 来店(特殊条件、問物無し含む) オンライン(特殊条件、問物無し含む) 事前打合せ 現地" at bounding box center [168, 214] width 51 height 14
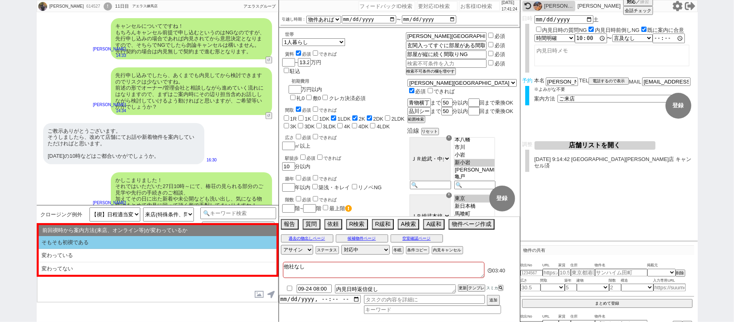
click at [144, 242] on li "そもそも初禊である" at bounding box center [158, 242] width 238 height 13
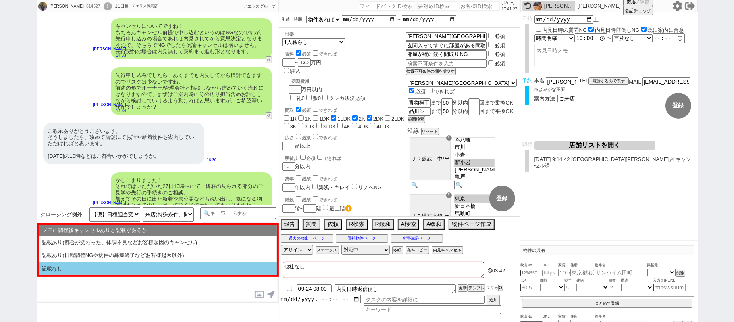
click at [100, 271] on li "記載なし" at bounding box center [158, 268] width 238 height 13
select select "そもそも初禊である"
select select "記載なし"
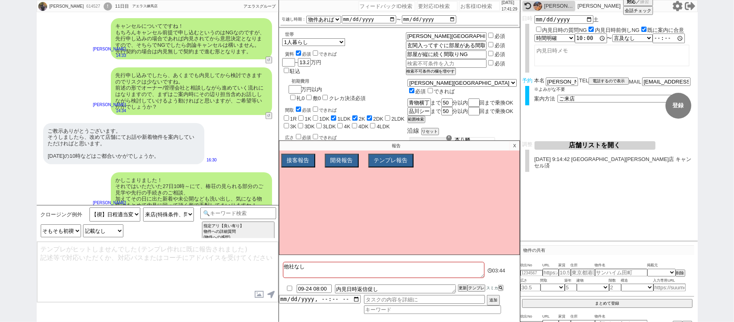
click at [510, 145] on p "X" at bounding box center [514, 146] width 9 height 10
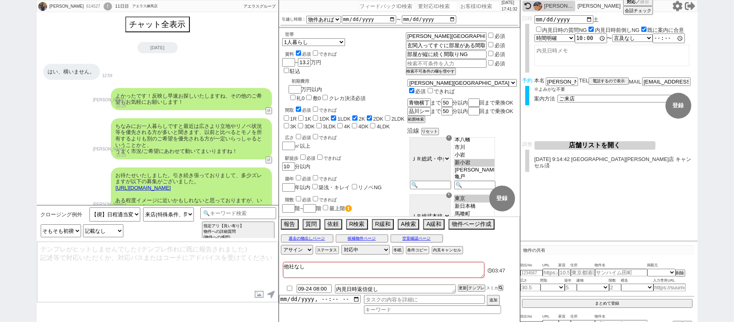
scroll to position [0, 0]
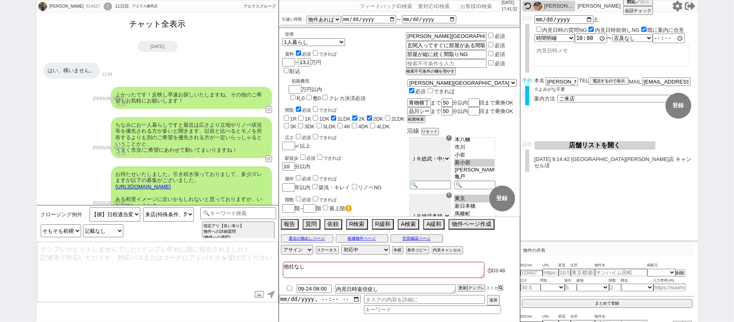
click at [155, 19] on button "チャット全表示" at bounding box center [157, 24] width 63 height 14
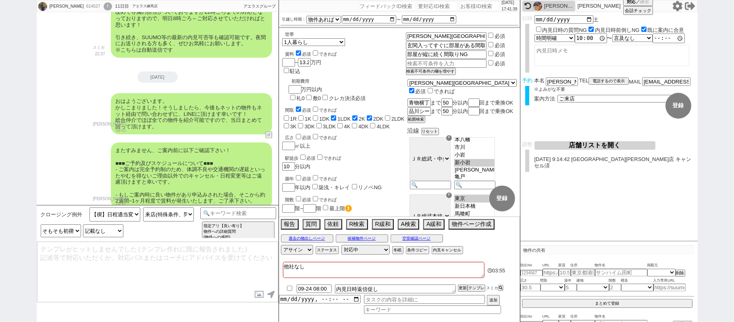
scroll to position [2899, 0]
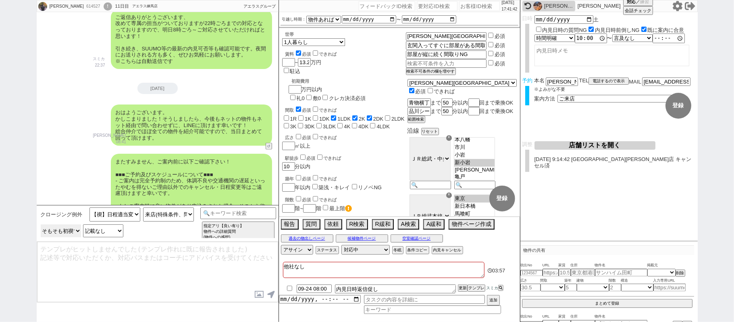
click at [63, 234] on select "前回禊時から案内方法(来店、オンライン等)が変わっているか そもそも初禊である 変わっている 変わってない" at bounding box center [61, 230] width 40 height 13
select select "変わってない"
click at [41, 224] on select "前回禊時から案内方法(来店、オンライン等)が変わっているか そもそも初禊である 変わっている 変わってない" at bounding box center [61, 230] width 40 height 13
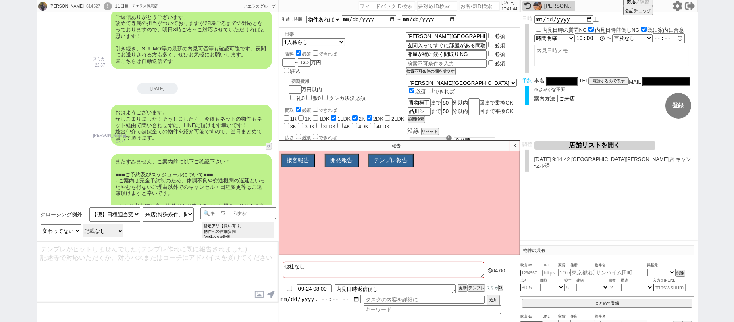
click at [120, 231] on select "メモに調整後キャンセルありと記載があるか 記載あり(都合が変わった、体調不良などお客様起因のキャンセル) 記載あり(日程調整NGや物件の募集終了などお客様起因…" at bounding box center [103, 230] width 40 height 13
click at [144, 154] on div "またすみません、ご案内前に以下ご確認下さい！ ■■■ご予約及びスケジュールについて■■■ - ご案内は完全予約制のため、体調不良や交通機関の遅延といったやむを…" at bounding box center [191, 187] width 161 height 66
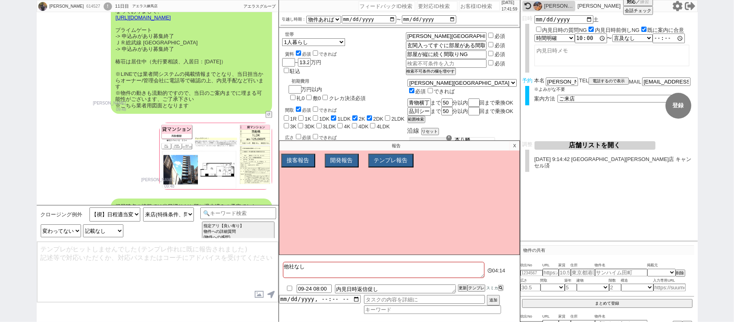
scroll to position [3490, 0]
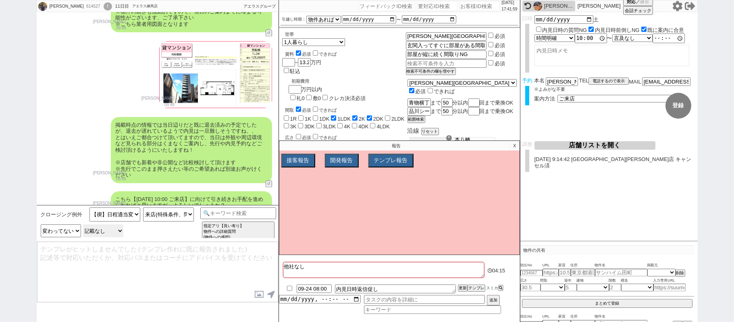
click at [113, 231] on select "メモに調整後キャンセルありと記載があるか 記載あり(都合が変わった、体調不良などお客様起因のキャンセル) 記載あり(日程調整NGや物件の募集終了などお客様起因…" at bounding box center [103, 230] width 40 height 13
select select "記載あり(日程調整NGや物件の募集終了などお客様起因以外)"
click at [83, 224] on select "メモに調整後キャンセルありと記載があるか 記載あり(都合が変わった、体調不良などお客様起因のキャンセル) 記載あり(日程調整NGや物件の募集終了などお客様起因…" at bounding box center [103, 230] width 40 height 13
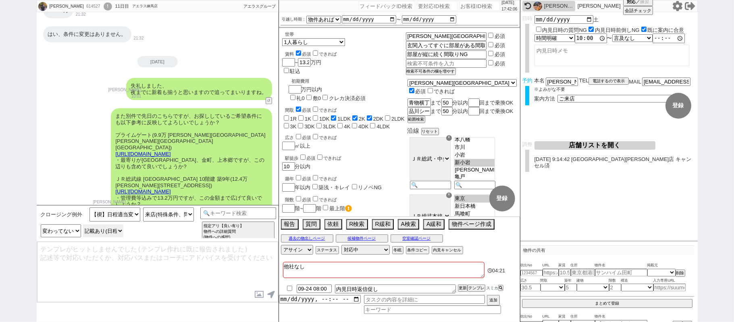
scroll to position [4081, 0]
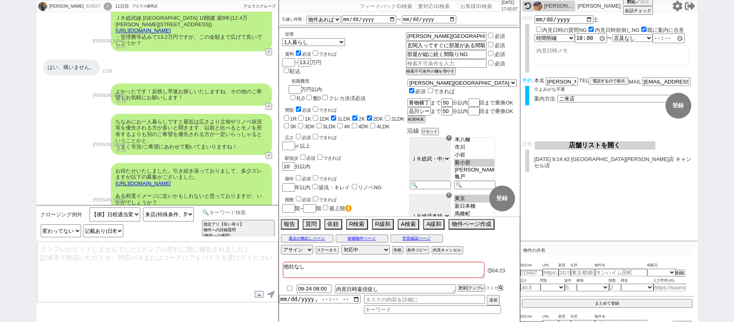
click at [228, 214] on input at bounding box center [238, 212] width 76 height 10
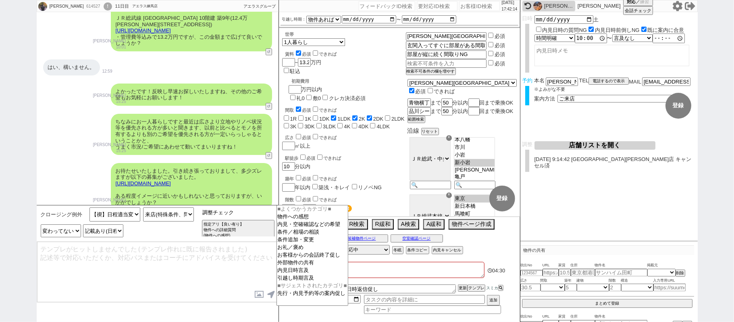
type input "調整チェック"
click at [89, 7] on div "614527" at bounding box center [93, 6] width 18 height 6
copy div "614527"
click at [485, 4] on input "number" at bounding box center [479, 6] width 40 height 10
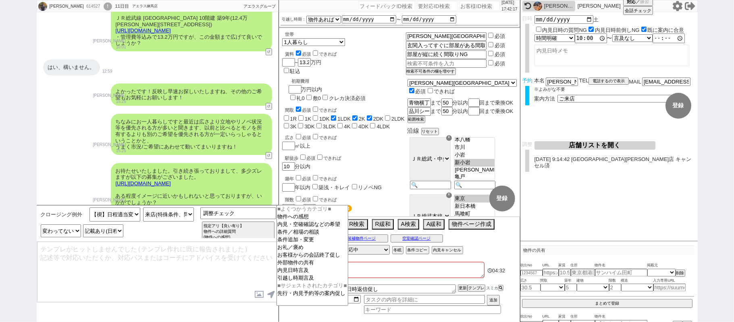
paste input "614527"
type input "614527"
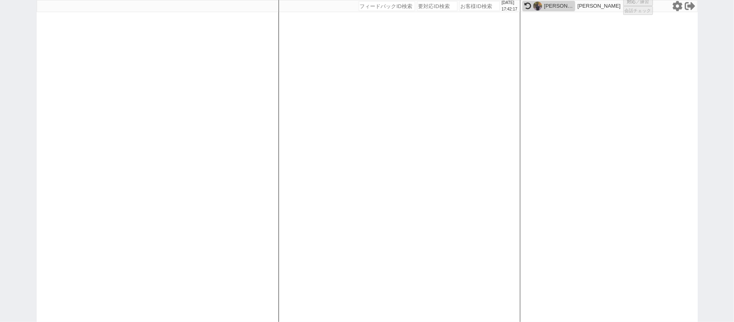
select select
select select "1"
select select "2"
select select
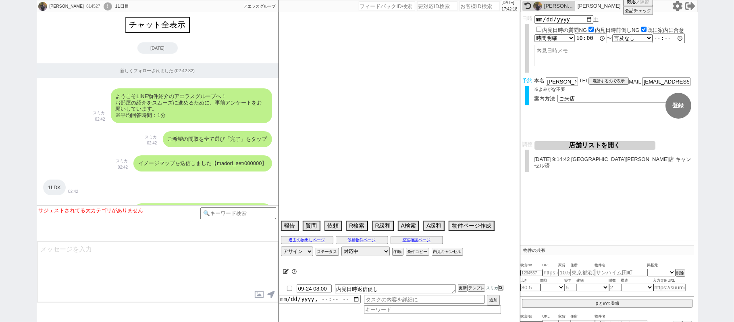
type textarea "他社なし"
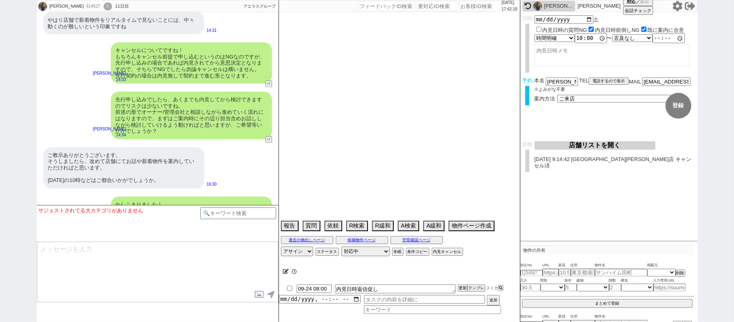
select select "15"
select select "0"
select select "12"
select select "819"
select select "11"
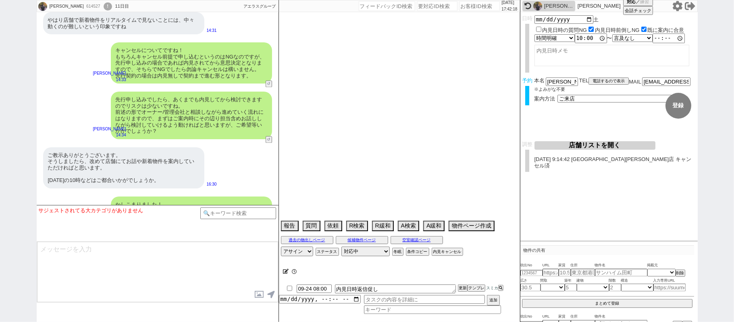
select select "115"
select select "2898"
select select "24"
select select "772"
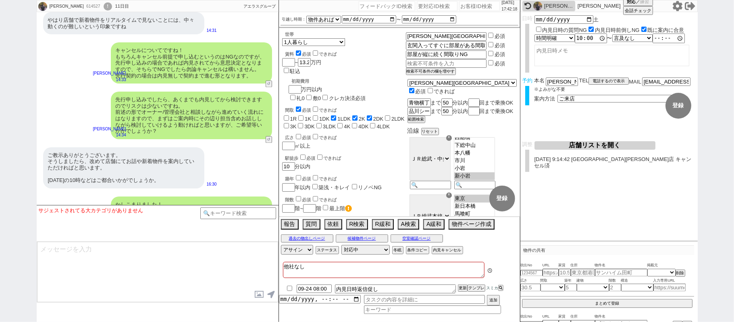
scroll to position [152, 0]
click at [226, 215] on input at bounding box center [238, 212] width 76 height 10
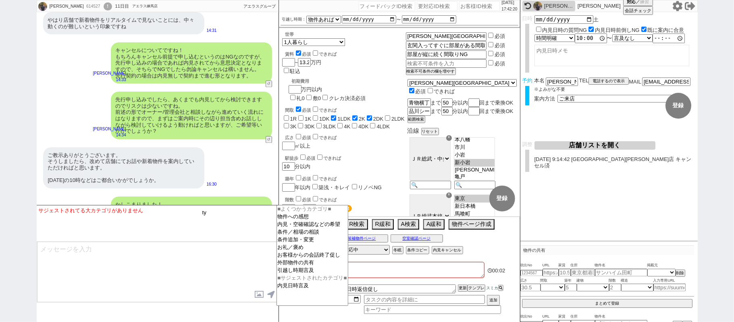
type input "t"
type input "調整チェック"
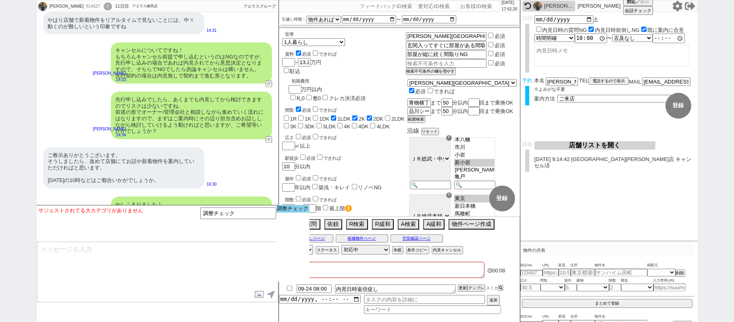
click at [281, 210] on option "調整チェック" at bounding box center [292, 209] width 33 height 8
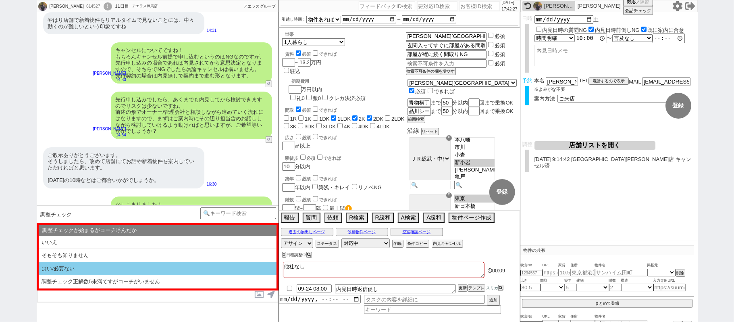
click at [131, 270] on li "はい/必要ない" at bounding box center [158, 268] width 238 height 13
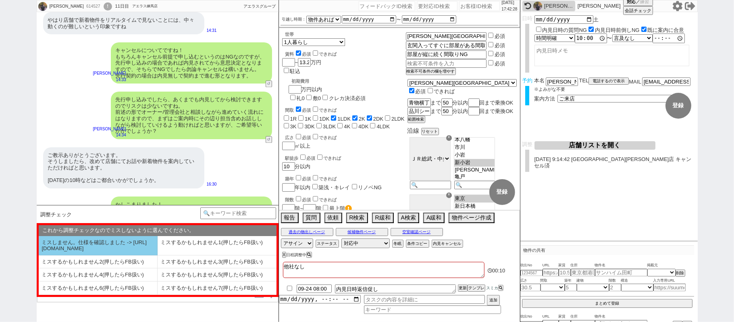
click at [124, 255] on li "ミスしません。仕様を確認しました -> https://jent.notion.site/841a6651aa67425da7d40ddfad41a184" at bounding box center [98, 245] width 119 height 19
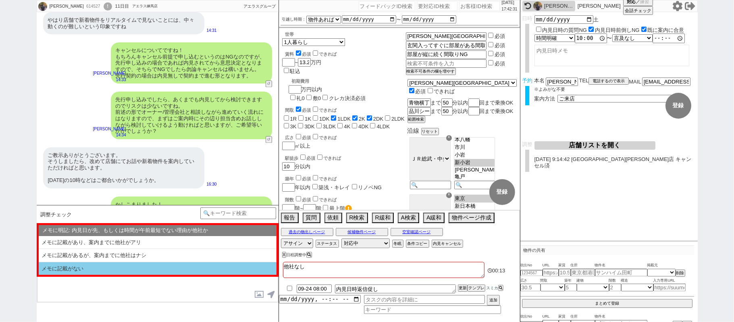
click at [123, 266] on li "メモに記載がない" at bounding box center [158, 268] width 238 height 13
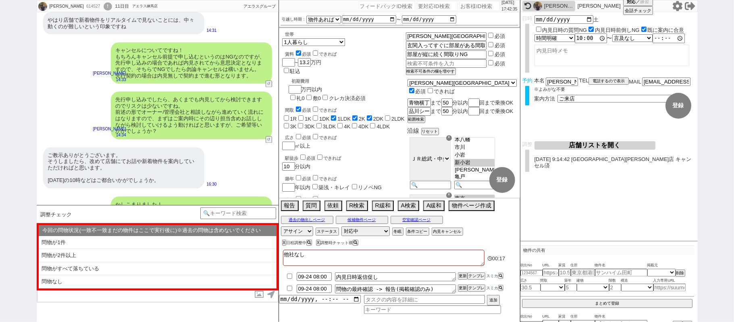
click at [290, 278] on input "checkbox" at bounding box center [290, 275] width 12 height 5
checkbox input "true"
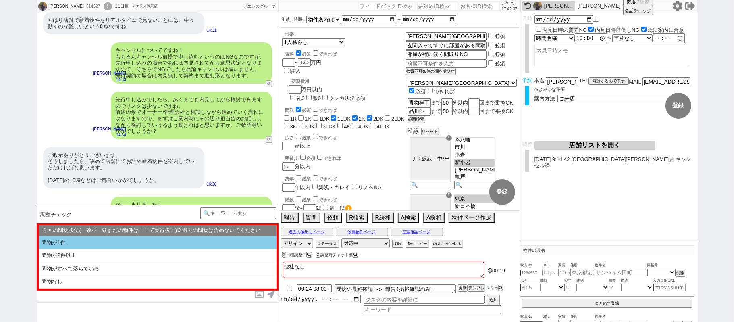
click at [127, 245] on li "問物が1件" at bounding box center [158, 242] width 238 height 13
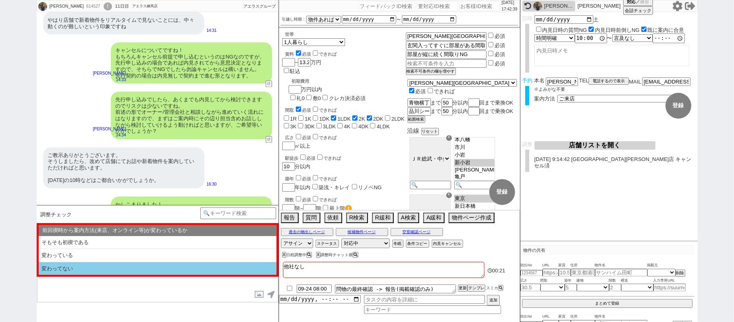
click at [131, 265] on li "変わってない" at bounding box center [158, 268] width 238 height 13
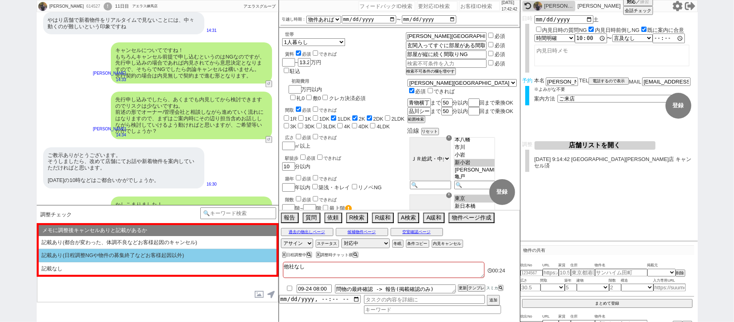
click at [130, 254] on li "記載あり(日程調整NGや物件の募集終了などお客様起因以外)" at bounding box center [158, 255] width 238 height 13
select select "問物が1件"
select select "変わってない"
select select "記載あり(日程調整NGや物件の募集終了などお客様起因以外)"
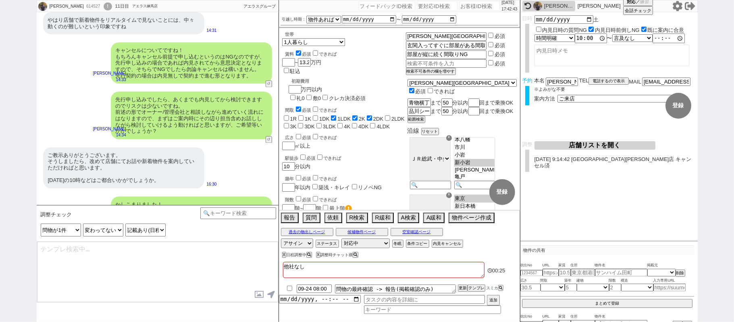
type textarea "@@【@@お手数ですが、禊でKW検索して【禊】日程適当変更マンのテンプレから再度チャット禊してください！！@@】"
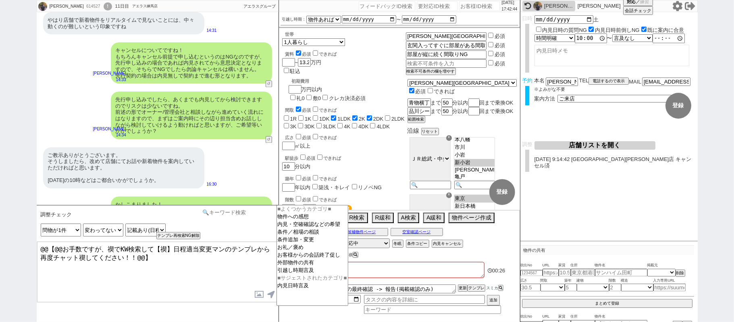
click at [231, 216] on input at bounding box center [238, 212] width 76 height 10
type input "禊"
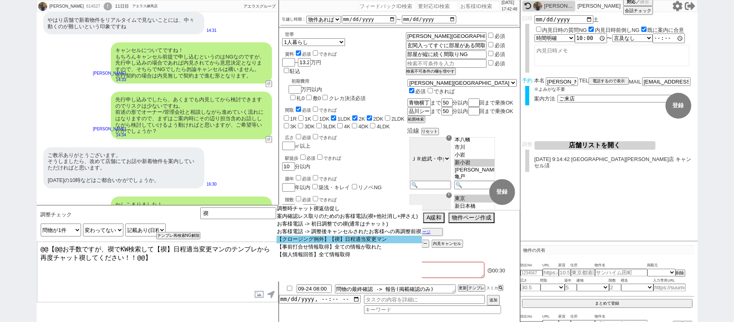
click at [326, 240] on option "【クロージング例外】【禊】日程適当変更マン" at bounding box center [349, 239] width 146 height 8
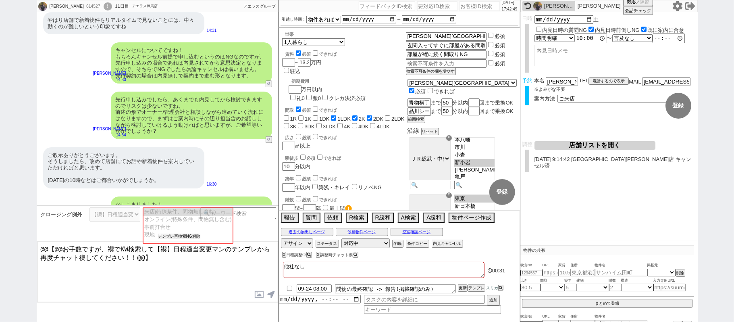
click at [172, 236] on button "テンプレ再検索NG解除" at bounding box center [179, 236] width 42 height 6
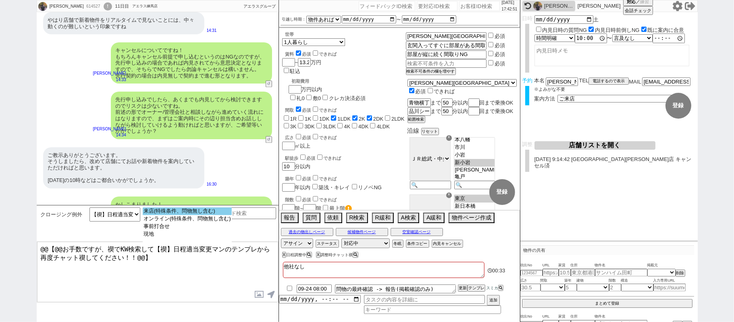
select select "来店(特殊条件、問物無し含む)"
click at [176, 215] on option "来店(特殊条件、問物無し含む)" at bounding box center [187, 211] width 89 height 8
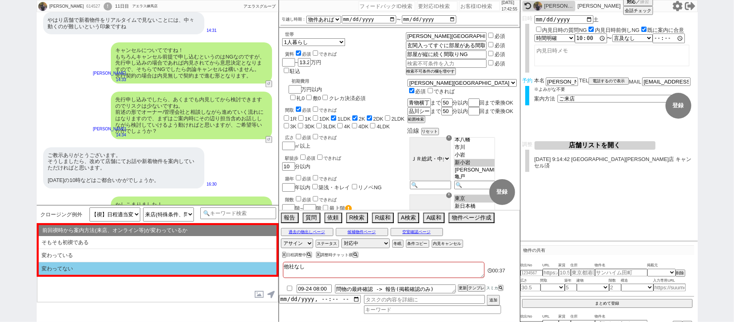
click at [134, 266] on li "変わってない" at bounding box center [158, 268] width 238 height 13
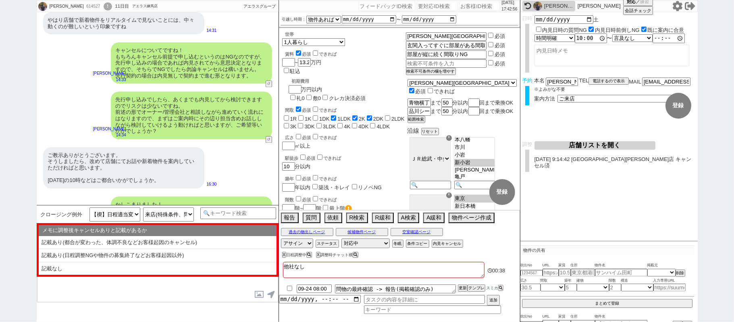
click at [133, 255] on li "記載あり(日程調整NGや物件の募集終了などお客様起因以外)" at bounding box center [158, 255] width 238 height 13
select select "変わってない"
select select "記載あり(日程調整NGや物件の募集終了などお客様起因以外)"
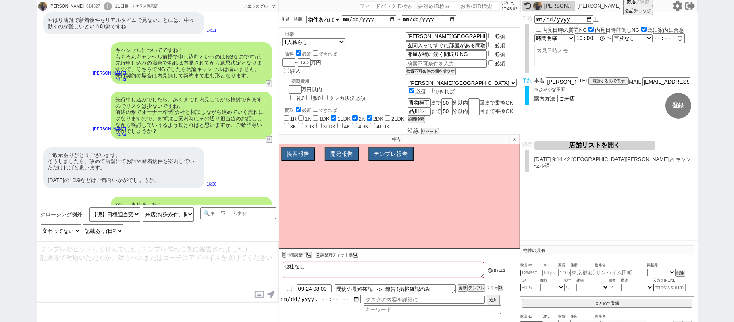
click at [513, 139] on p "X" at bounding box center [514, 139] width 9 height 10
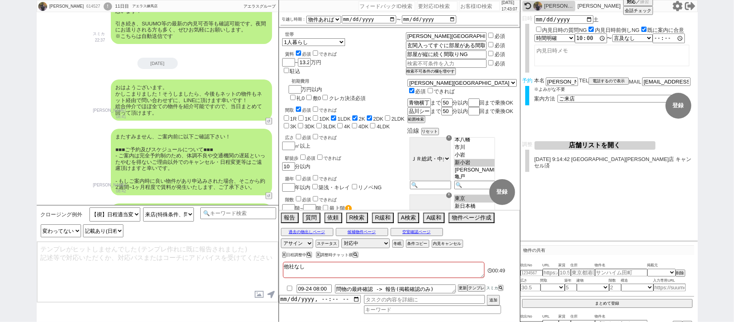
scroll to position [3032, 0]
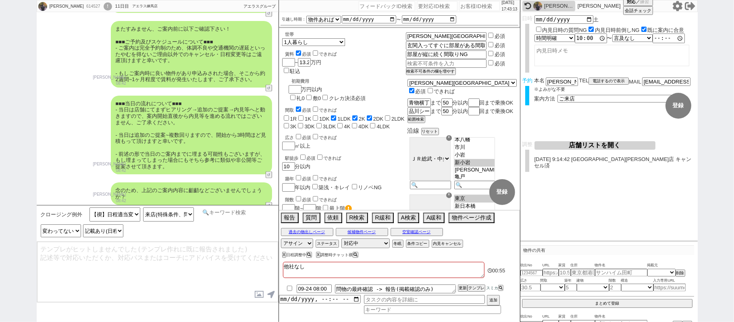
click at [216, 212] on input at bounding box center [238, 212] width 76 height 10
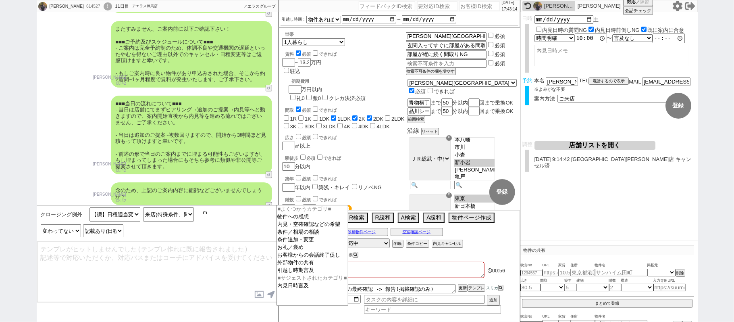
type input "み"
type input "記述"
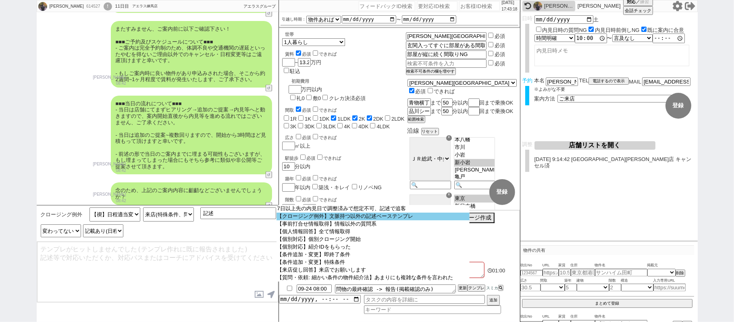
click at [342, 220] on option "【クロージング例外】文脈持つ以外の記述ベーステンプレ" at bounding box center [372, 216] width 193 height 8
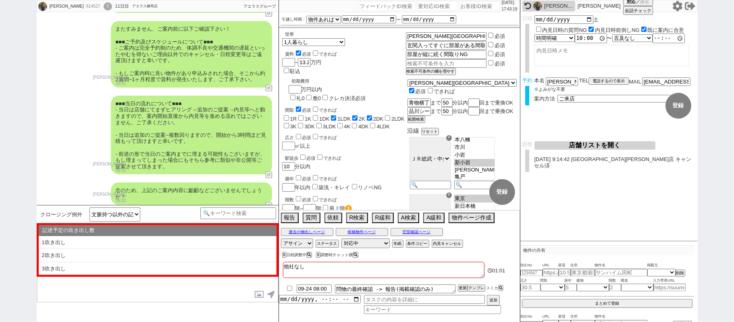
click at [160, 263] on li "3吹き出し" at bounding box center [158, 268] width 238 height 13
select select "3吹き出し"
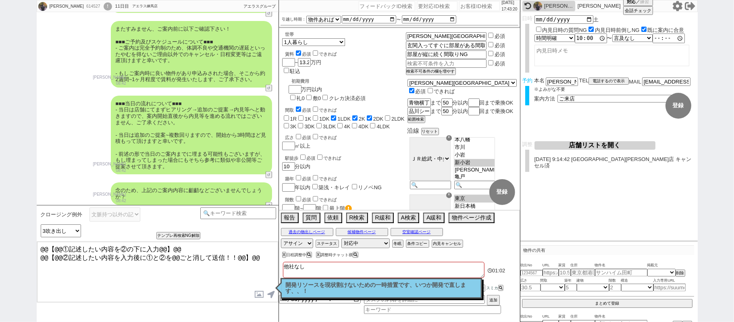
scroll to position [2978, 0]
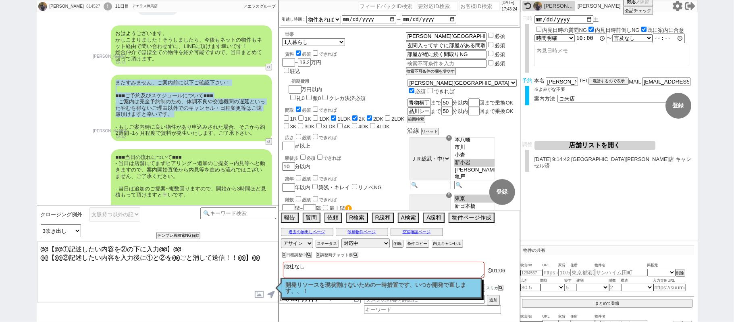
drag, startPoint x: 115, startPoint y: 70, endPoint x: 231, endPoint y: 106, distance: 121.4
click at [231, 106] on div "またすみません、ご案内前に以下ご確認下さい！ ■■■ご予約及びスケジュールについて■■■ - ご案内は完全予約制のため、体調不良や交通機関の遅延といったやむを…" at bounding box center [191, 108] width 161 height 66
copy div "またすみません、ご案内前に以下ご確認下さい！ ■■■ご予約及びスケジュールについて■■■ - ご案内は完全予約制のため、体調不良や交通機関の遅延といったやむを…"
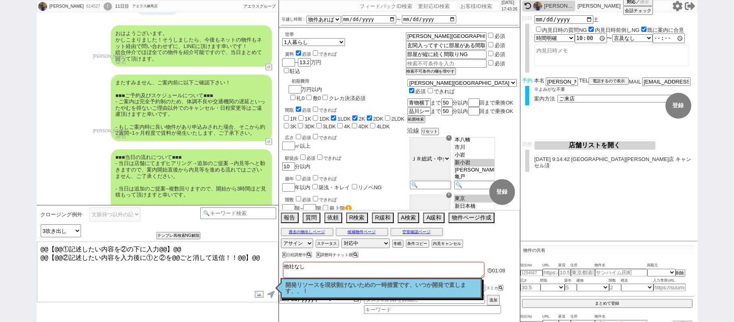
drag, startPoint x: 262, startPoint y: 260, endPoint x: 0, endPoint y: 221, distance: 264.8
click at [12, 237] on div "川那子 浩史郎 614527 ! 0 11日目 アエラス練馬店 冬眠中 自社客 アエラスグループ スミカ_BPO チャット全表示 2025-09-13 新しく…" at bounding box center [367, 161] width 734 height 322
paste textarea "またすみません、ご案内前に以下ご確認下さい！ ■■■ご予約及びスケジュールについて■■■ - ご案内は完全予約制のため、体調不良や交通機関の遅延といったやむを…"
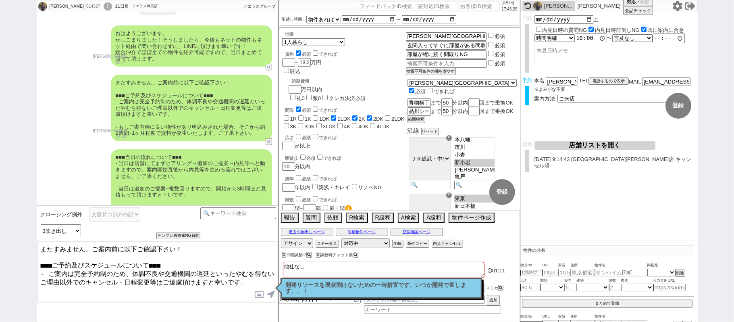
drag, startPoint x: 57, startPoint y: 247, endPoint x: 180, endPoint y: 248, distance: 123.3
click at [180, 248] on textarea "またすみません、ご案内前に以下ご確認下さい！ ■■■ご予約及びスケジュールについて■■■ - ご案内は完全予約制のため、体調不良や交通機関の遅延といったやむを…" at bounding box center [157, 271] width 241 height 60
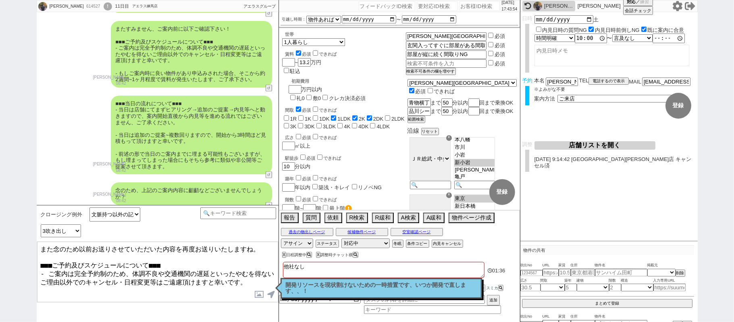
click at [207, 260] on textarea "また念のため以前お送りさせていただいた内容を再度お送りいたしますね。 ■■■ご予約及びスケジュールについて■■■ - ご案内は完全予約制のため、体調不良や交通…" at bounding box center [157, 271] width 241 height 60
type textarea "また念のため以前お送りさせていただいた内容を再度お送りいたしますね。 ■■■ご予約及びスケジュールについて■■■ - ご案内は完全予約制のため、体調不良や交通…"
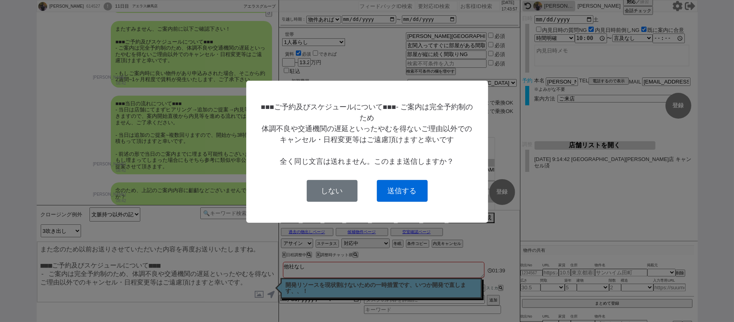
click at [384, 193] on button "送信する" at bounding box center [402, 191] width 51 height 22
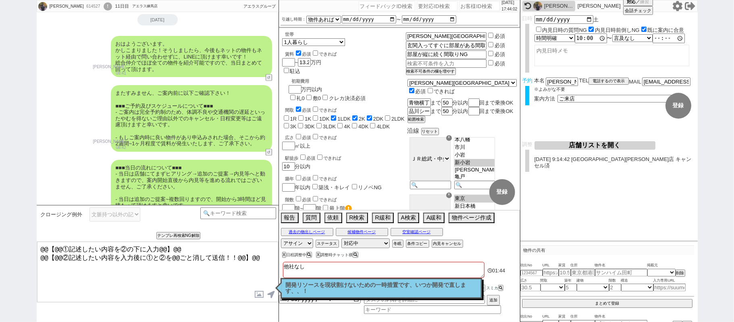
scroll to position [2986, 0]
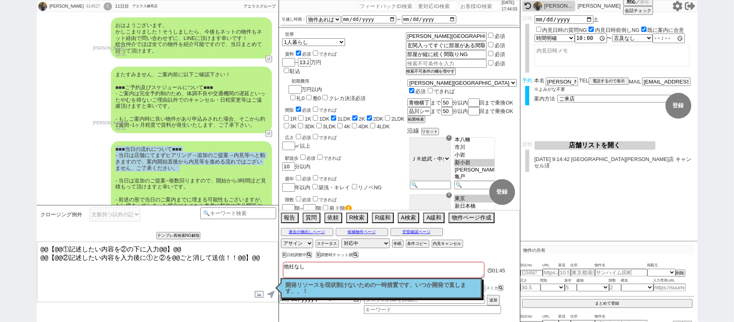
drag, startPoint x: 115, startPoint y: 137, endPoint x: 143, endPoint y: 163, distance: 37.9
click at [143, 163] on div "■■■当日の流れについて■■■ - 当日は店舗にてまずヒアリング→追加のご提案→内見等へと動きますので、案内開始直後から内見等を進める流れではございません、ご…" at bounding box center [191, 180] width 161 height 79
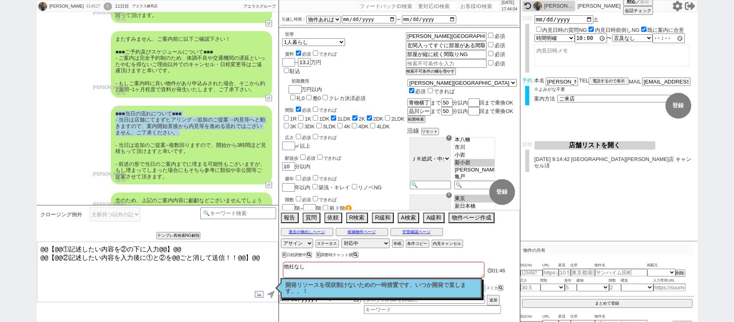
scroll to position [3040, 0]
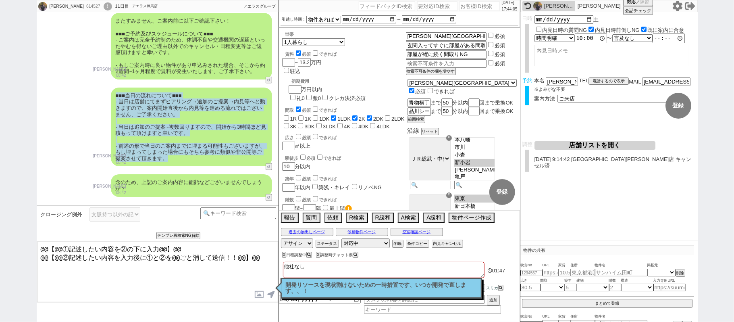
click at [172, 147] on div "■■■当日の流れについて■■■ - 当日は店舗にてまずヒアリング→追加のご提案→内見等へと動きますので、案内開始直後から内見等を進める流れではございません、ご…" at bounding box center [191, 126] width 161 height 79
copy div "■■■当日の流れについて■■■ - 当日は店舗にてまずヒアリング→追加のご提案→内見等へと動きますので、案内開始直後から内見等を進める流れではございません、ご…"
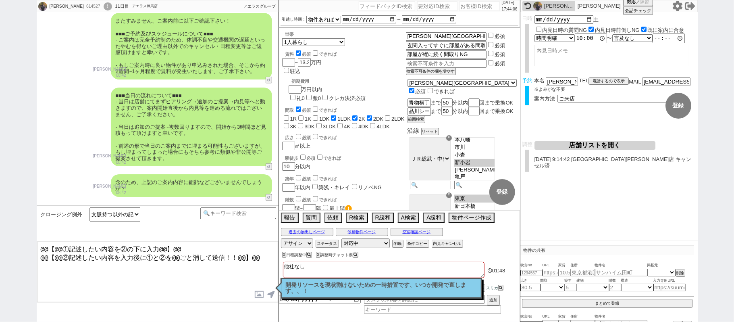
drag, startPoint x: 265, startPoint y: 260, endPoint x: 0, endPoint y: 202, distance: 270.9
click at [0, 211] on div "川那子 浩史郎 614527 ! 0 11日目 アエラス練馬店 冬眠中 自社客 アエラスグループ スミカ_BPO チャット全表示 2025-09-13 新しく…" at bounding box center [367, 161] width 734 height 322
paste textarea "■■■当日の流れについて■■■ - 当日は店舗にてまずヒアリング→追加のご提案→内見等へと動きますので、案内開始直後から内見等を進める流れではございません、ご…"
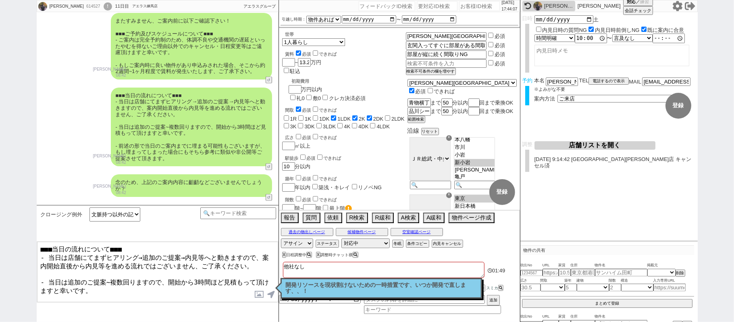
scroll to position [2, 0]
type textarea "■■■当日の流れについて■■■ - 当日は店舗にてまずヒアリング→追加のご提案→内見等へと動きますので、案内開始直後から内見等を進める流れではございません、ご…"
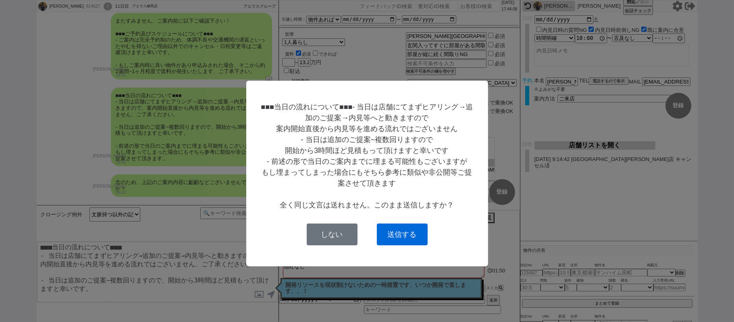
click at [416, 229] on button "送信する" at bounding box center [402, 234] width 51 height 22
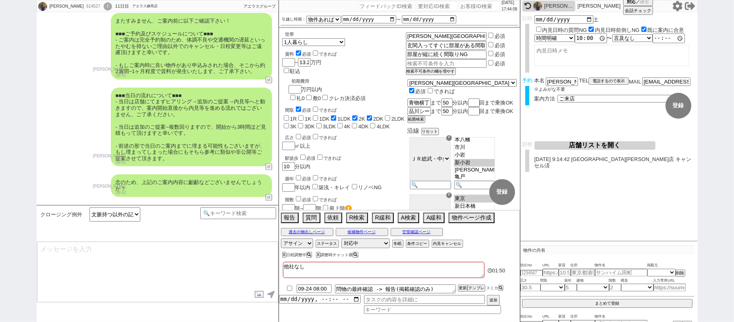
scroll to position [5652, 0]
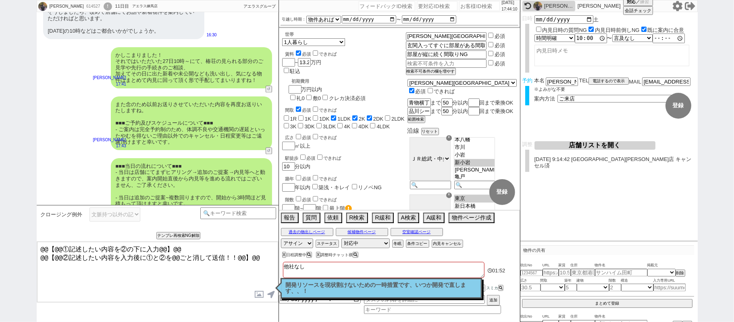
click at [264, 258] on textarea "@@【@@①記述したい内容を②の下に入力@@】@@ @@【@@②記述したい内容を入力後に①と②を@@ごと消して送信！！@@】@@" at bounding box center [157, 271] width 241 height 60
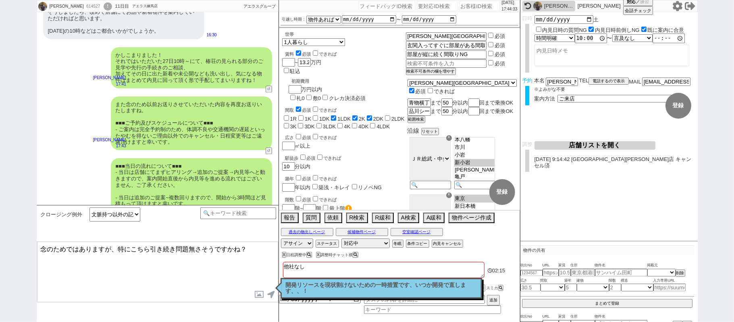
type textarea "念のためではありますが、特にこちら引き続き問題無さそうですかね？"
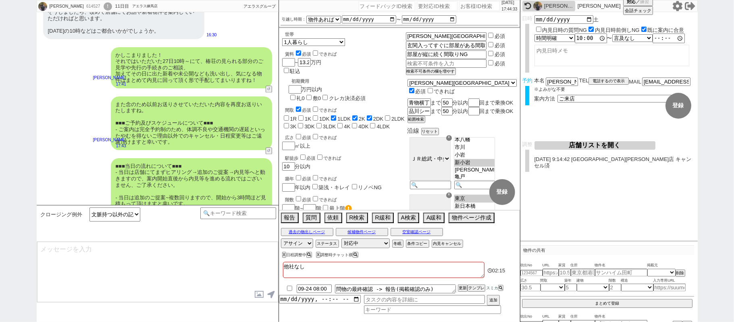
scroll to position [5682, 0]
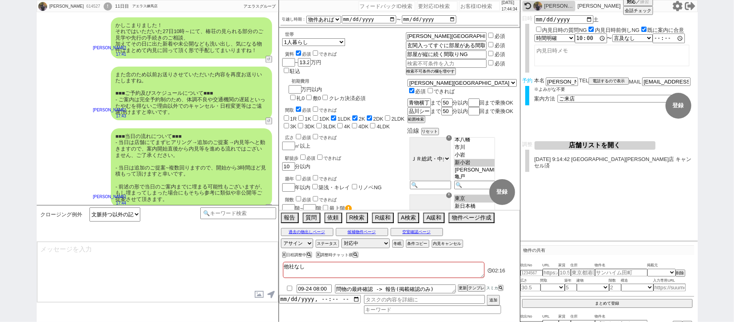
type textarea "@@【@@メッセージは打たず、以下やってください@@】@@ @@【@@タスク整理、追加、条件入力等のやるべきことはやりましたか？？全て終わったら自分に付いたア…"
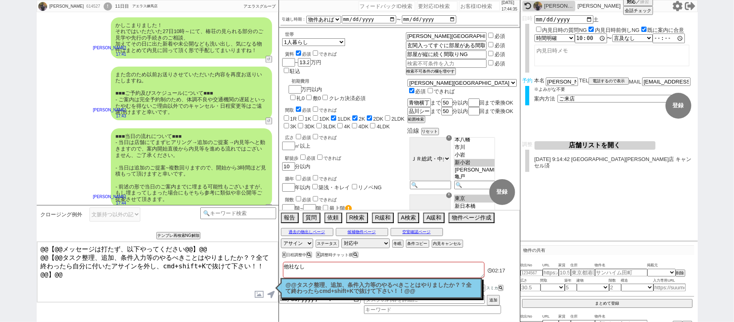
click at [401, 284] on p "@@タスク整理、追加、条件入力等のやるべきことはやりましたか？？全て終わったらcmd+shift+Kで抜けて下さい！！@@" at bounding box center [381, 288] width 191 height 12
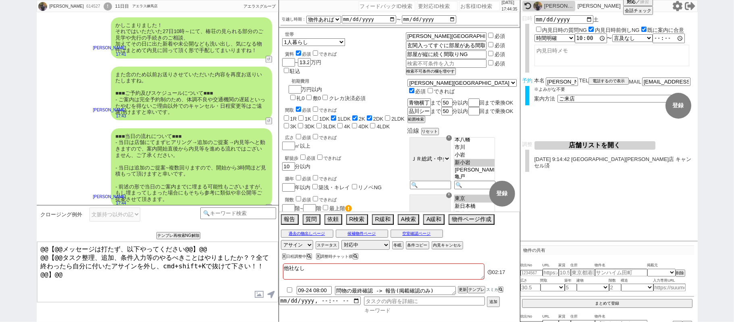
click at [393, 311] on input at bounding box center [432, 310] width 137 height 7
type input "禊"
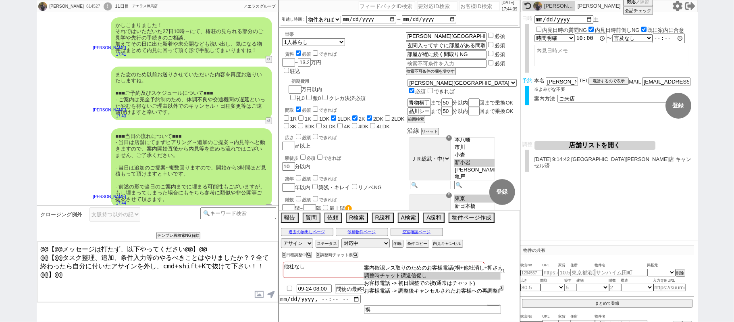
type input "調整時チャット禊返信促し"
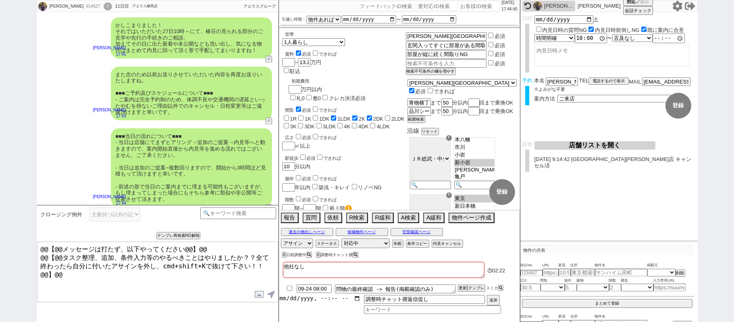
click at [305, 303] on div "09-24 08:00 問物の最終確認 -> 報告(掲載確認のみ) 更新 テンプレ スミカ 調整時チャット禊返信促し 追加" at bounding box center [399, 297] width 241 height 31
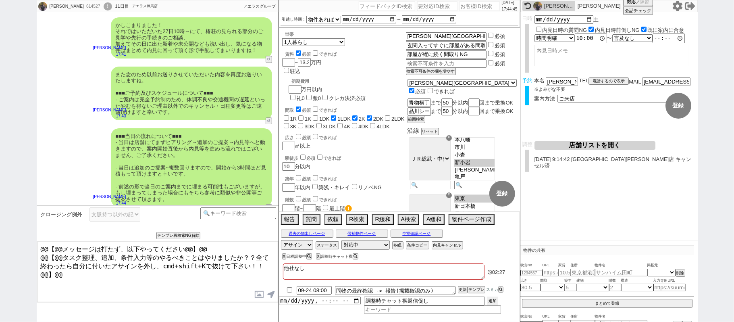
click at [492, 304] on button "追加" at bounding box center [492, 300] width 11 height 9
type input "[DATE]T17:00"
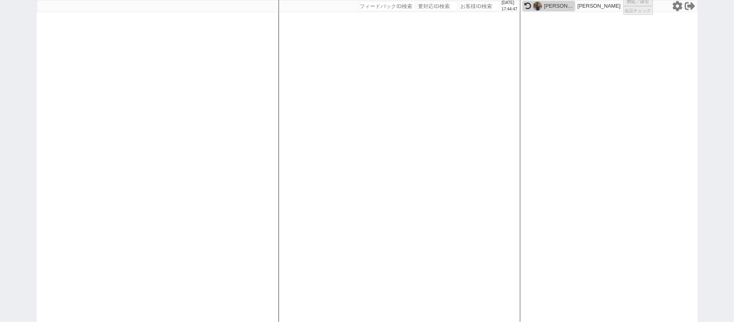
select select "6"
select select "4"
select select "5"
select select "9"
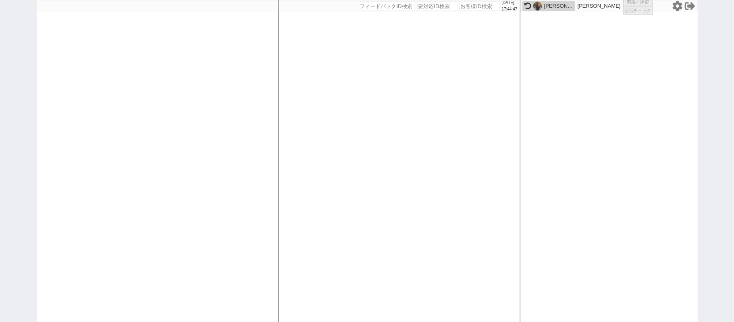
select select
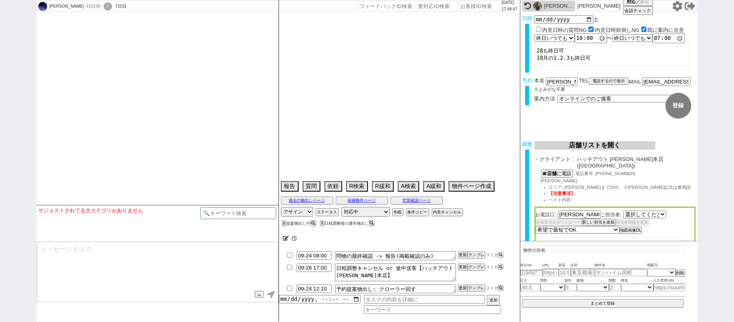
select select "2574"
type textarea "他社なし　福岡在住　契約しやすい"
select select
select select "2025"
select select "10"
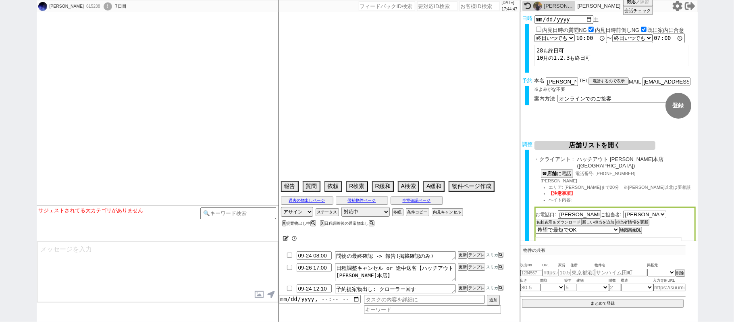
select select "33"
select select "0"
select select "12"
select select "444"
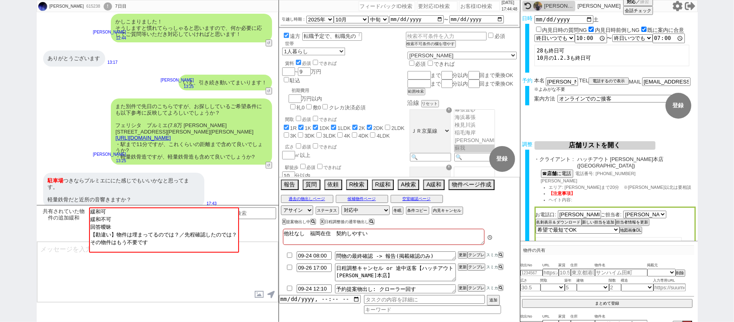
scroll to position [118, 0]
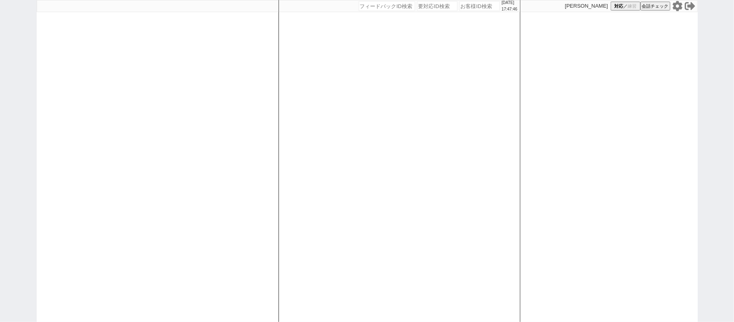
click at [393, 321] on div "[DATE] 17:47:46 候補物件を追加してしてください 紹介した物件一覧 他社物件を追加する 空室確認ページに追加・削除 紹介した物件一覧 他社物件を…" at bounding box center [399, 161] width 242 height 322
click at [126, 93] on div at bounding box center [158, 161] width 242 height 322
select select "1"
select select
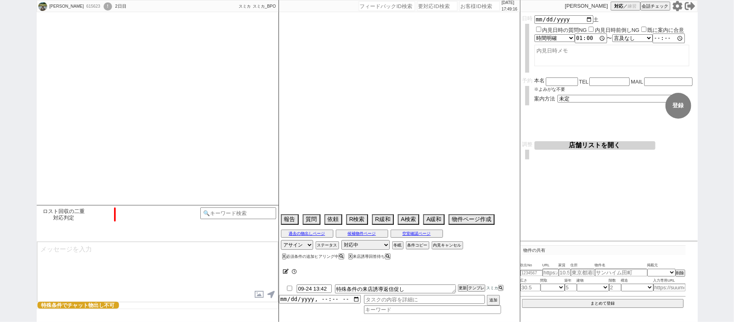
type textarea "エリアはもらっておりますが、賃料きけていないです 学生、ルームシェア。契約者詰めて代理が不可なら対応終了"
select select "2025"
select select "10"
select select "36"
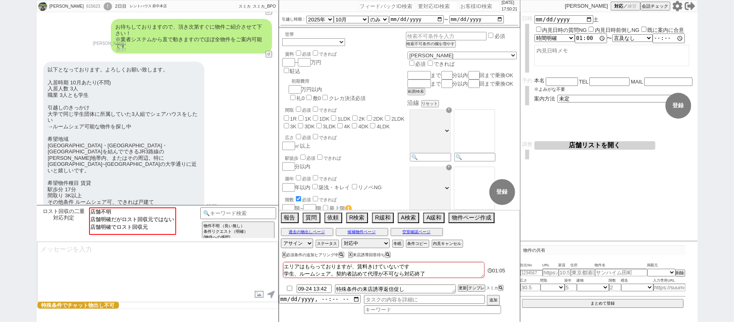
scroll to position [1293, 0]
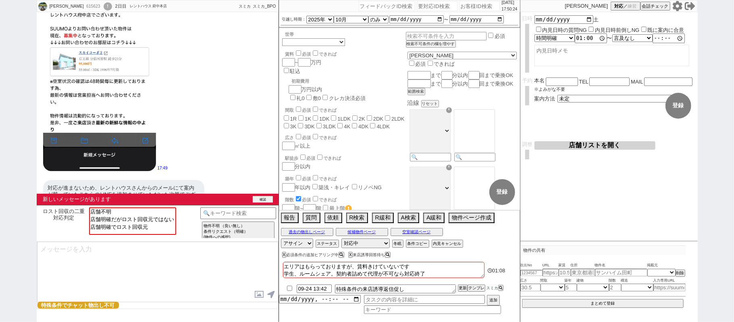
click at [261, 201] on button "確認" at bounding box center [263, 199] width 20 height 6
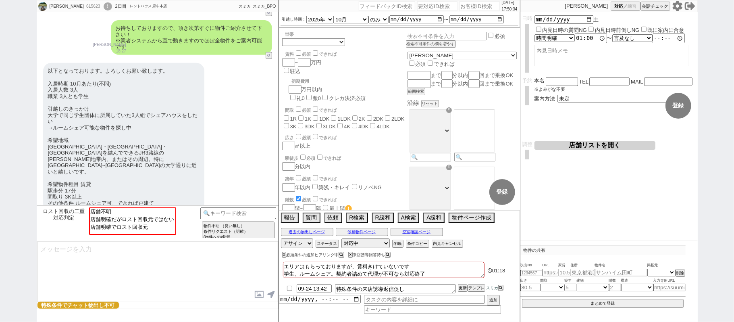
scroll to position [445, 0]
click at [231, 207] on div "ロスト回収の二重対応判定 店舗不明 店舗明確だがロスト回収元ではない 店舗明確でロスト回収元 テンプレ再検索NG解除 物件不明 （良い無し） 条件リクエスト（…" at bounding box center [158, 223] width 242 height 36
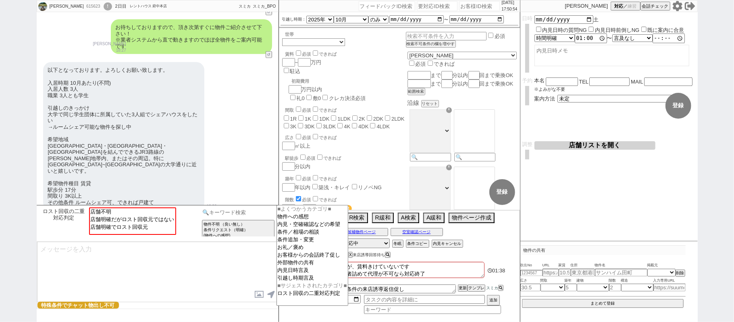
click at [245, 208] on input at bounding box center [238, 212] width 76 height 10
select select "店舗明確でロスト回収元"
click at [153, 226] on option "店舗明確でロスト回収元" at bounding box center [131, 226] width 85 height 8
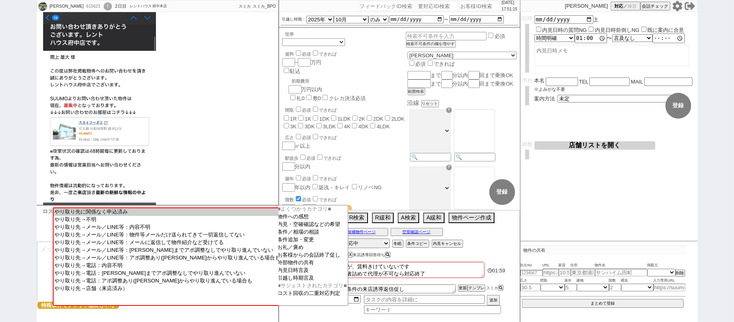
scroll to position [1119, 0]
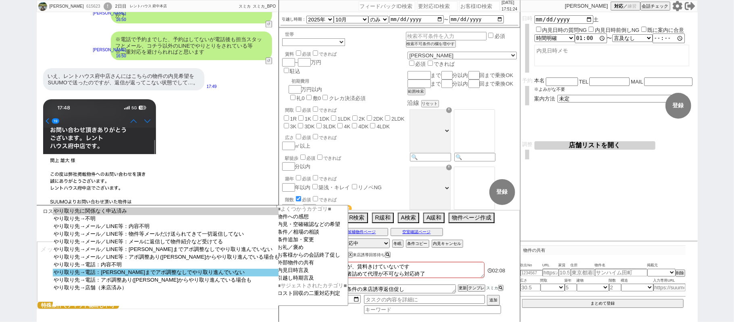
select select "やり取り先→電話：[PERSON_NAME]までアポ調整なしでやり取り進んでいない"
click at [176, 276] on option "やり取り先→電話：[PERSON_NAME]までアポ調整なしでやり取り進んでいない" at bounding box center [166, 272] width 227 height 8
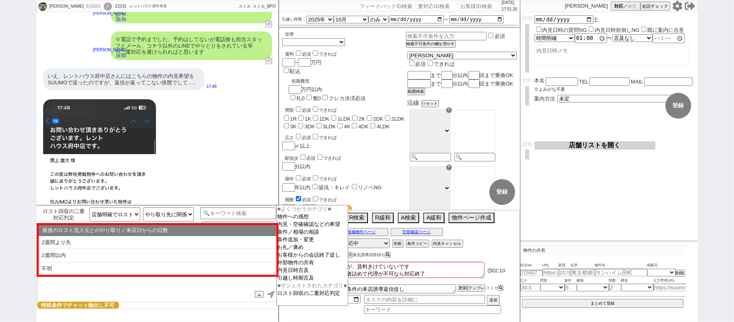
click at [129, 253] on li "2週間以内" at bounding box center [158, 255] width 238 height 13
type textarea "ありがとうございます、！ ただすみません、継続したやりとりのある場合は店舗スタッフとの二重対応はどうしても避けさせていただいておりまして、、 そうしましたら二…"
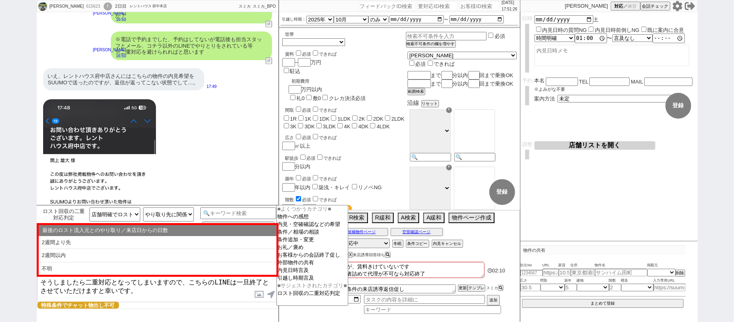
select select "2週間以内"
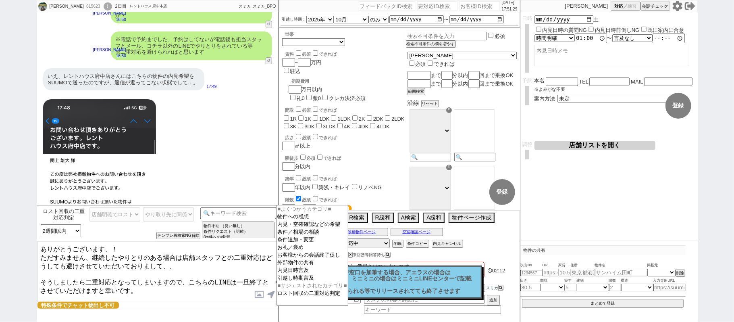
click at [180, 239] on div "ロスト回収の二重対応判定 店舗不明 店舗明確だがロスト回収元ではない 店舗明確でロスト回収元 やり取り先に関係なく申込済み やり取り先→不明 やり取り先→メー…" at bounding box center [158, 223] width 242 height 36
click at [157, 236] on div "ロスト回収の二重対応判定 店舗不明 店舗明確だがロスト回収元ではない 店舗明確でロスト回収元 やり取り先に関係なく申込済み やり取り先→不明 やり取り先→メー…" at bounding box center [120, 223] width 162 height 32
click at [185, 234] on div "ロスト回収の二重対応判定 店舗不明 店舗明確だがロスト回収元ではない 店舗明確でロスト回収元 やり取り先に関係なく申込済み やり取り先→不明 やり取り先→メー…" at bounding box center [120, 223] width 162 height 32
click at [189, 235] on button "テンプレ再検索NG解除" at bounding box center [179, 236] width 42 height 6
click at [63, 229] on select "最後のロスト流入元とのやり取り／来店日からの日数 2週間より先 2週間以内 不明" at bounding box center [61, 230] width 40 height 13
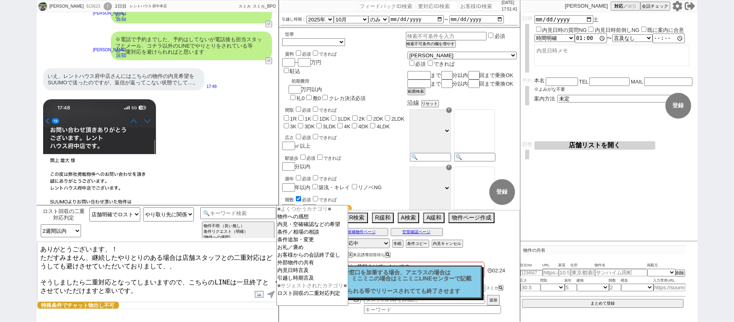
click at [678, 1] on icon at bounding box center [677, 6] width 10 height 10
select select
select select "2026"
select select "3"
select select "35"
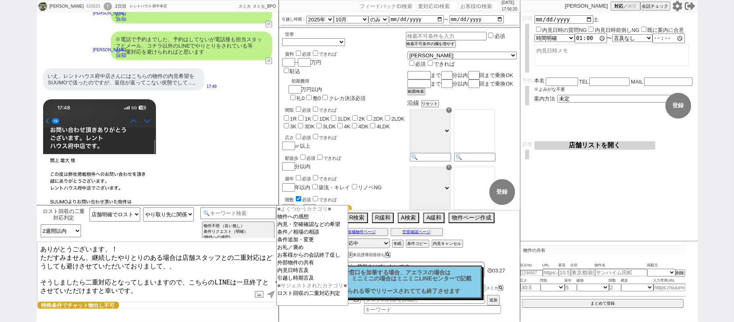
select select "0"
select select "23"
select select "751"
select select
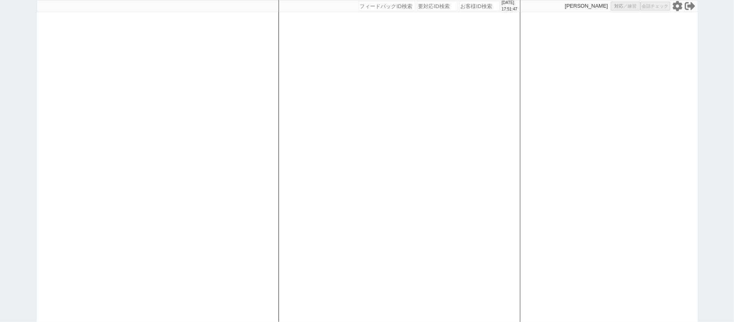
select select "1"
select select
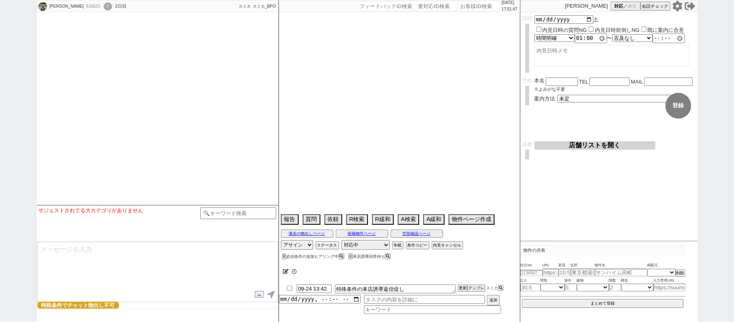
type textarea "エリアはもらっておりますが、賃料きけていないです 学生、ルームシェア。契約者詰めて代理が不可なら対応終了"
select select "2025"
select select "10"
select select "36"
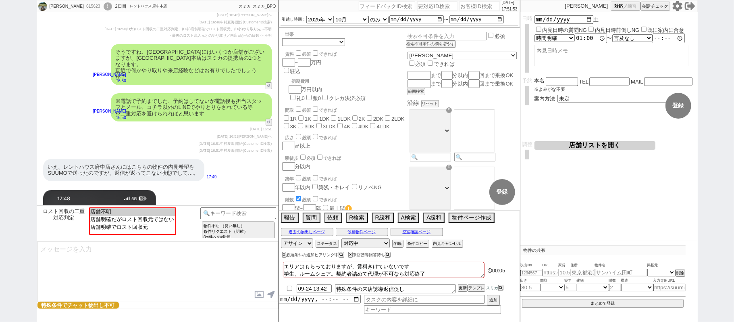
scroll to position [1388, 0]
click at [84, 6] on div "615623" at bounding box center [93, 6] width 18 height 6
copy div "615623"
click at [167, 148] on div "[DATE] 16:51 [PERSON_NAME] 開始(CustomerID検索)" at bounding box center [157, 151] width 229 height 6
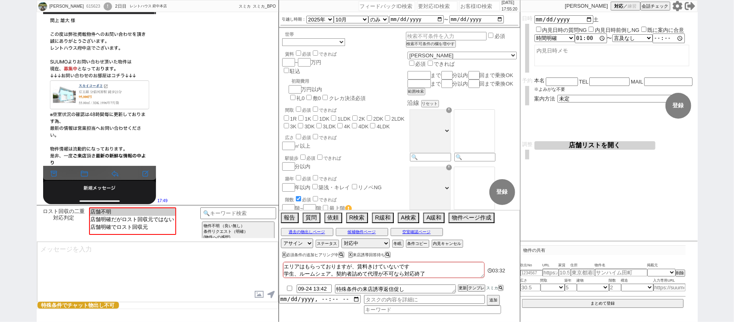
scroll to position [1656, 0]
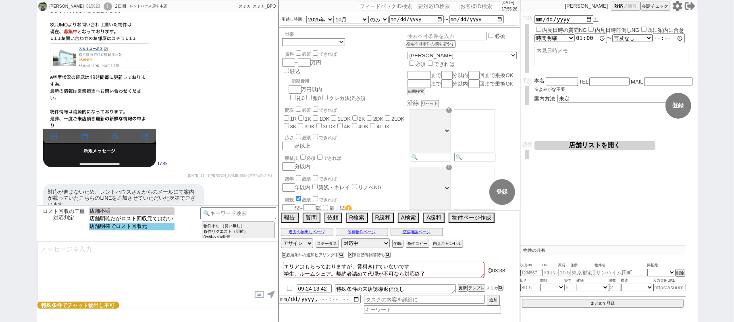
select select "店舗明確でロスト回収元"
click at [154, 229] on option "店舗明確でロスト回収元" at bounding box center [131, 226] width 85 height 8
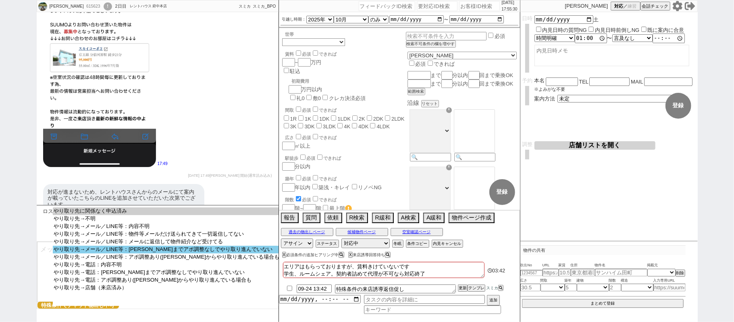
select select "やり取り先→メール／LINE等：[PERSON_NAME]までアポ調整なしでやり取り進んでいない"
click at [141, 253] on option "やり取り先→メール／LINE等：[PERSON_NAME]までアポ調整なしでやり取り進んでいない" at bounding box center [166, 249] width 227 height 8
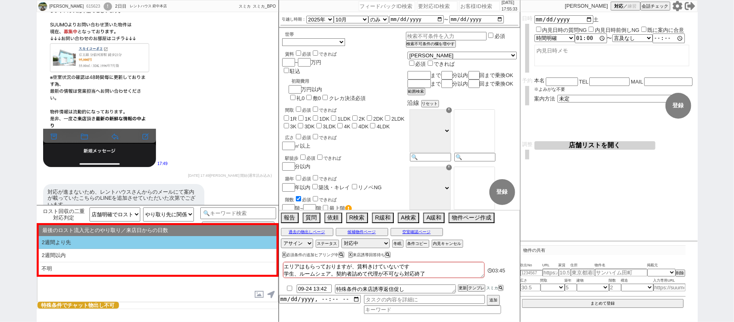
click at [86, 245] on li "2週間より先" at bounding box center [158, 242] width 238 height 13
select select "2週間より先"
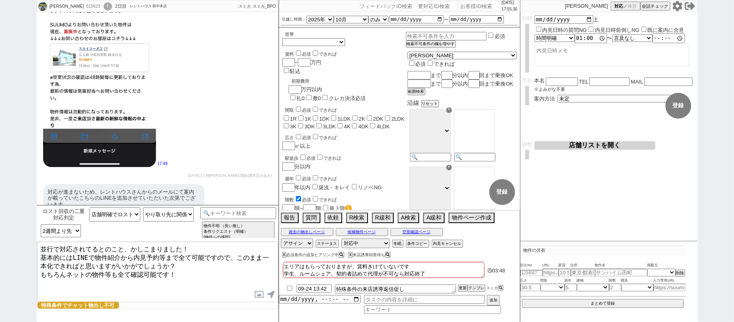
drag, startPoint x: 130, startPoint y: 247, endPoint x: 0, endPoint y: 157, distance: 157.8
click at [0, 158] on div "[PERSON_NAME] 615623 ! 0 2日目 レントハウス 府中本店 冬眠中 自社客 スミカ スミカ_BPO チャット全表示 [DATE] ようこ…" at bounding box center [367, 161] width 734 height 322
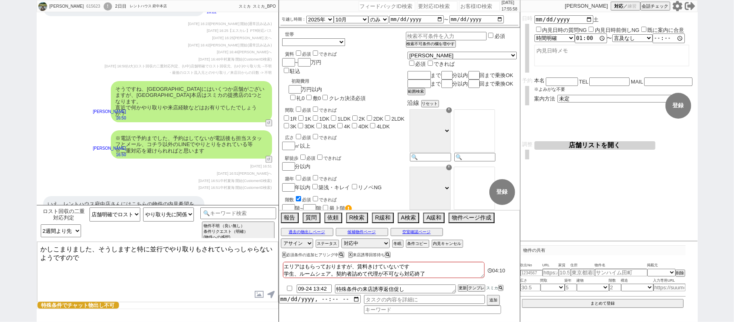
scroll to position [1334, 0]
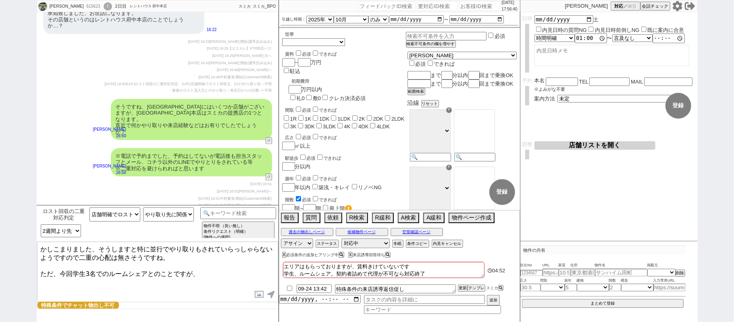
click at [184, 256] on textarea "かしこまりました、そうしますと特に並行でやり取りもされていらっしゃらないようですので二重の心配は無さそうですね。 ただ、今回学生3名でのルームシェアとのことで…" at bounding box center [157, 271] width 241 height 60
click at [201, 270] on textarea "かしこまりました、そうしますと特に並行でやり取りもされていらっしゃらないようですので二重の心配は無さそうですね。 ただ、今回学生3名でのルームシェアとのことで…" at bounding box center [157, 271] width 241 height 60
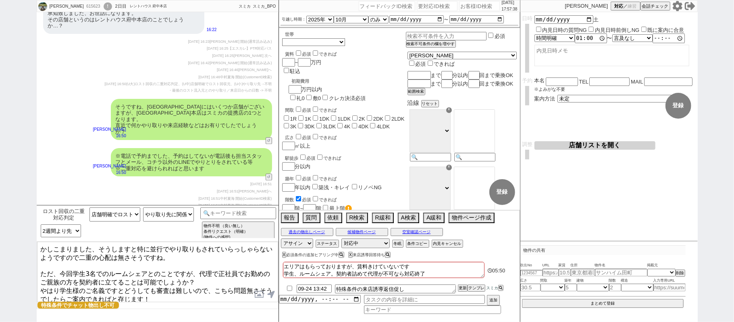
click at [39, 270] on textarea "かしこまりました、そうしますと特に並行でやり取りもされていらっしゃらないようですので二重の心配は無さそうですね。 ただ、今回学生3名でのルームシェアとのことで…" at bounding box center [157, 271] width 241 height 60
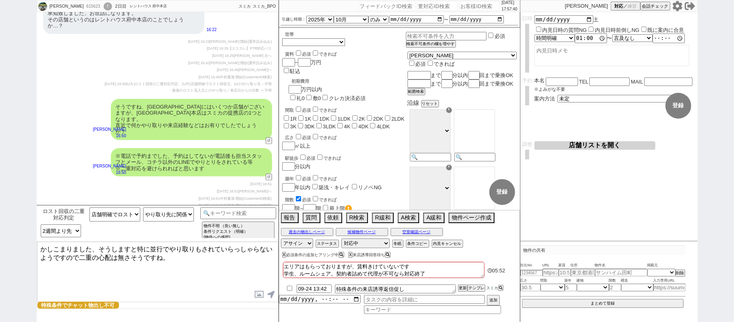
type textarea "かしこまりました、そうしますと特に並行でやり取りもされていらっしゃらないようですので二重の心配は無さそうですね。"
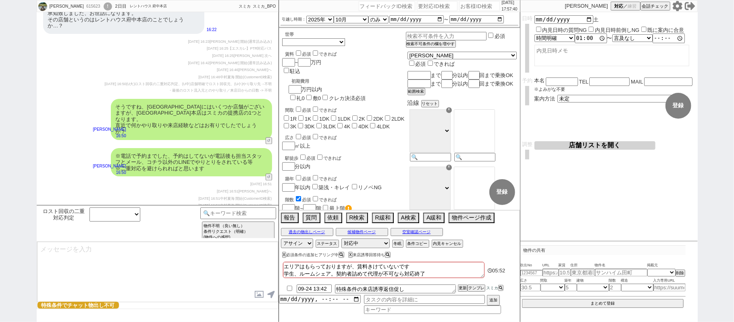
scroll to position [1695, 0]
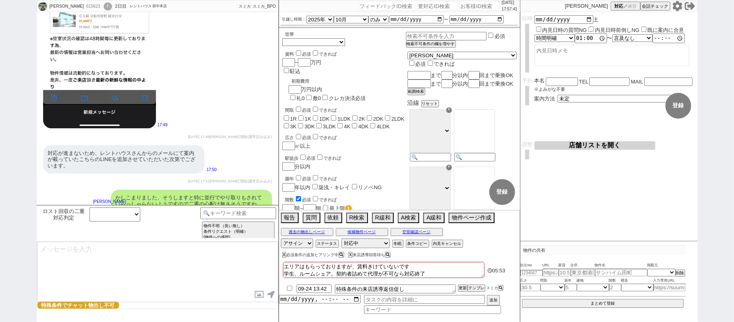
select select "431"
click at [235, 214] on input at bounding box center [238, 212] width 76 height 10
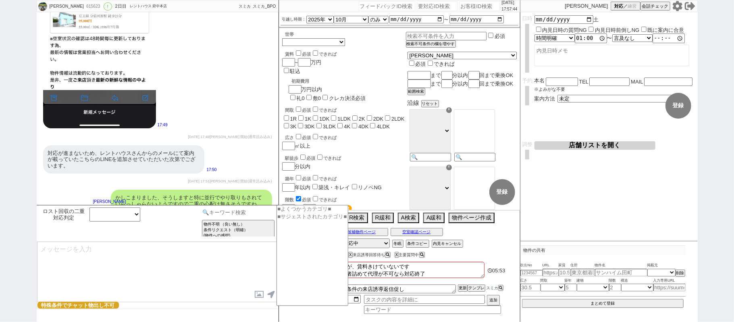
type input "ｊ"
type input "記述"
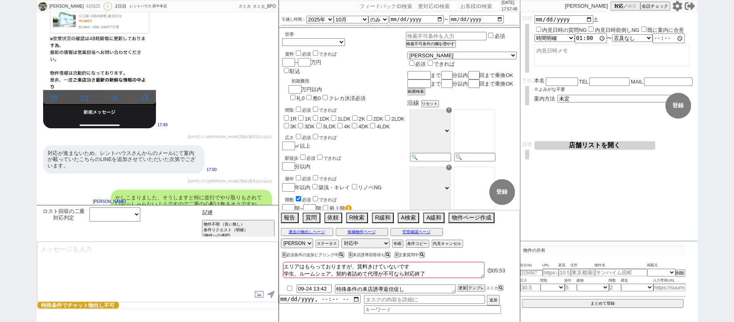
click at [249, 215] on input "記述" at bounding box center [238, 212] width 76 height 10
click at [236, 210] on input "記述" at bounding box center [238, 212] width 76 height 10
click at [97, 134] on div "[DATE] 17:49 [PERSON_NAME] 開始(通常読み込み)" at bounding box center [157, 137] width 229 height 6
click at [84, 7] on div "615623" at bounding box center [93, 6] width 18 height 6
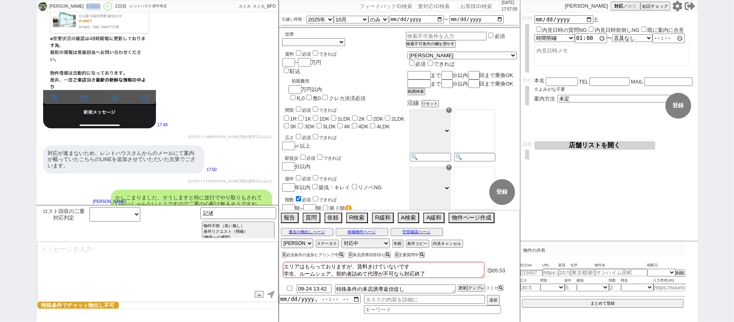
copy div "615623"
click at [476, 8] on input "number" at bounding box center [479, 6] width 40 height 10
paste input "615623"
type input "615623"
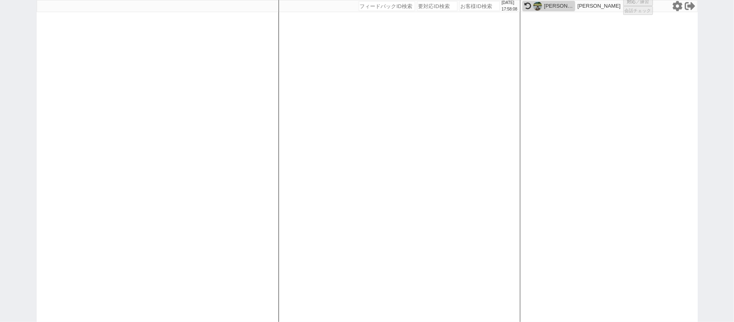
select select "431"
select select "1"
select select
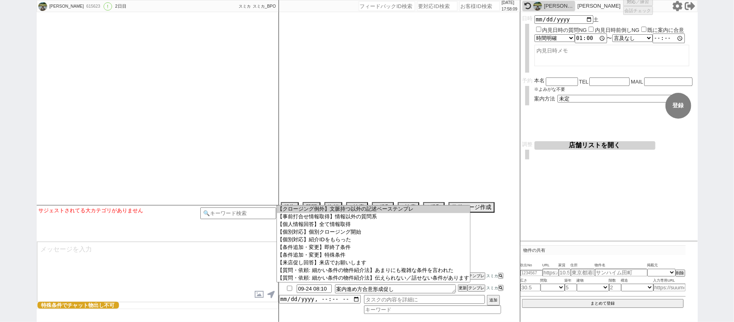
type textarea "エリアはもらっておりますが、賃料きけていないです 学生、ルームシェア。契約者詰めて代理が不可なら対応終了"
select select "2025"
select select "10"
select select "36"
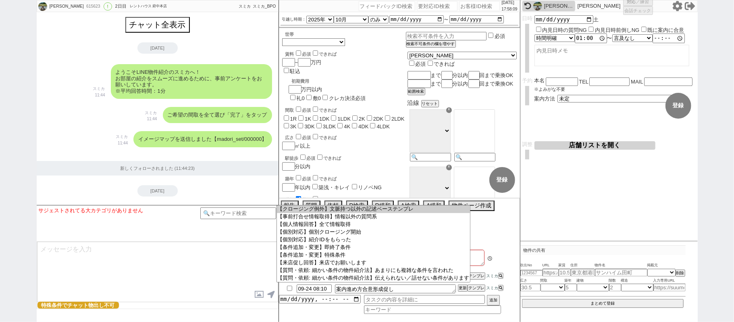
scroll to position [1066, 0]
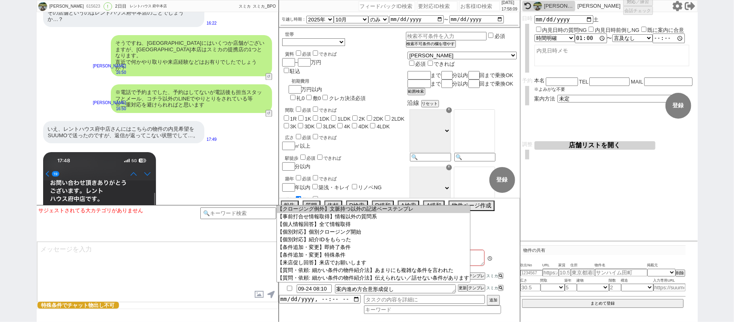
click at [531, 5] on icon at bounding box center [527, 6] width 7 height 7
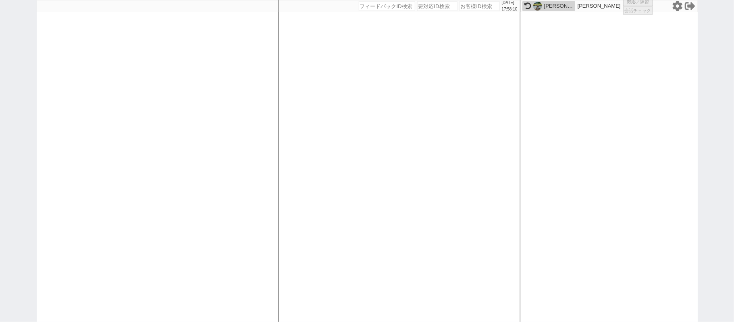
select select
select select "431"
select select "1"
select select
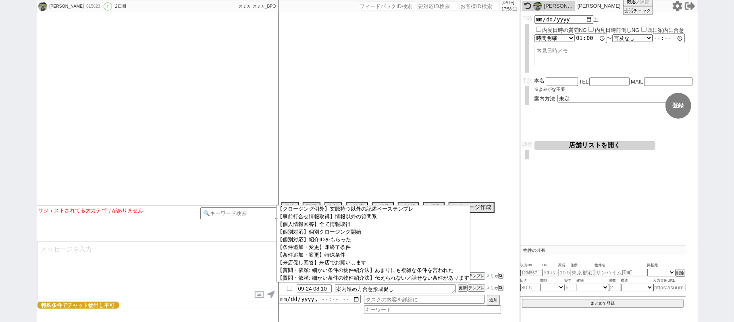
select select
type textarea "エリアはもらっておりますが、賃料きけていないです 学生、ルームシェア。契約者詰めて代理が不可なら対応終了"
select select "2025"
select select "10"
select select "36"
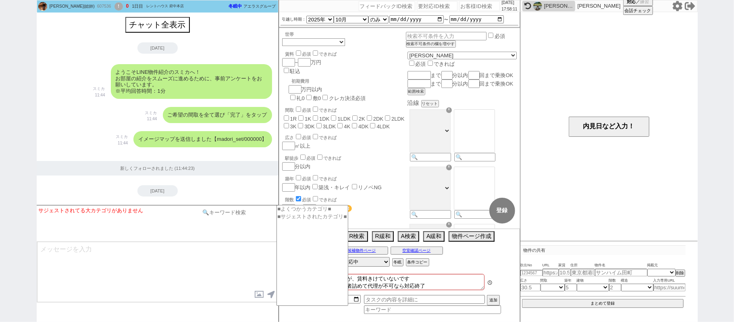
click at [247, 210] on input at bounding box center [238, 212] width 76 height 10
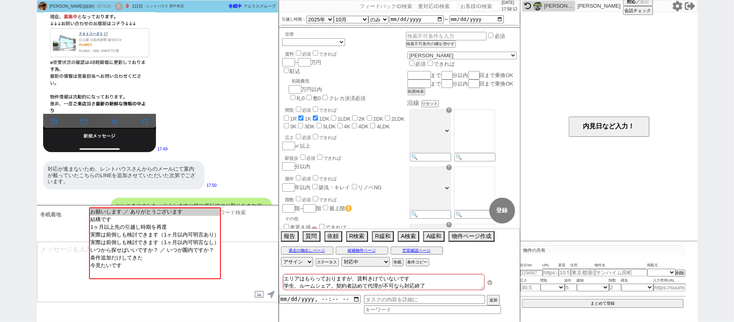
select select "2026"
select select "3"
select select "35"
type input "2026-03-20"
type input "2026-03-31"
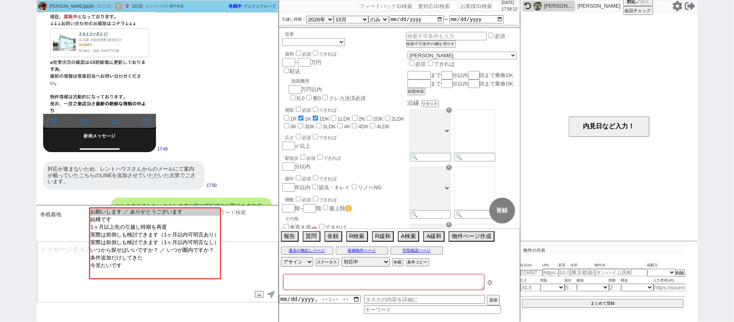
select select "0"
type input "7.5"
checkbox input "false"
checkbox input "true"
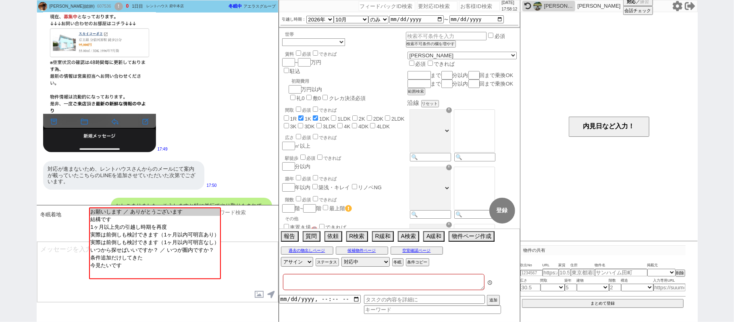
checkbox input "false"
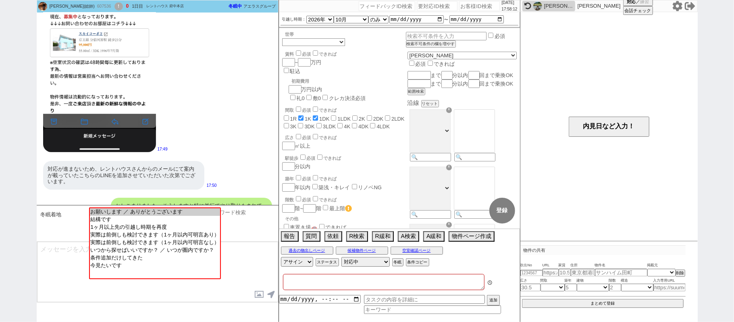
checkbox input "false"
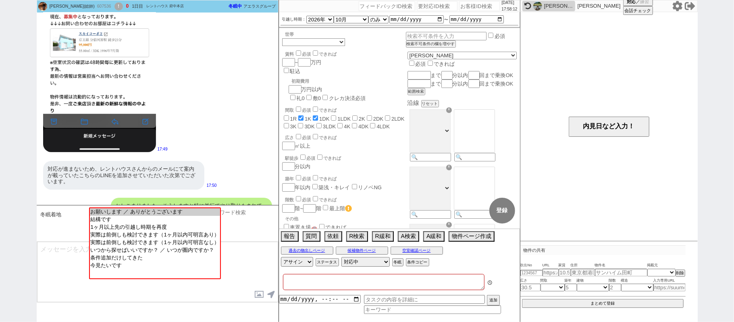
type input "10"
checkbox input "false"
checkbox input "true"
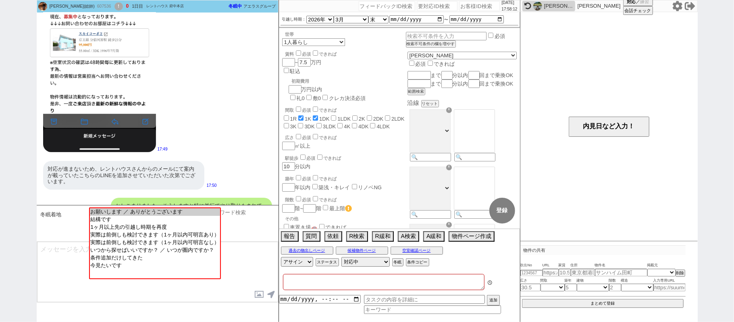
scroll to position [1931, 0]
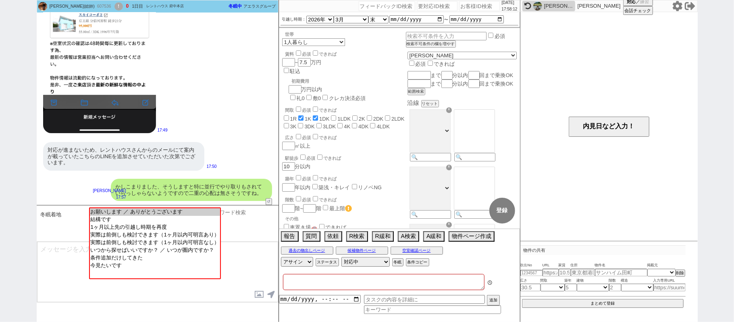
select select "23"
select select "751"
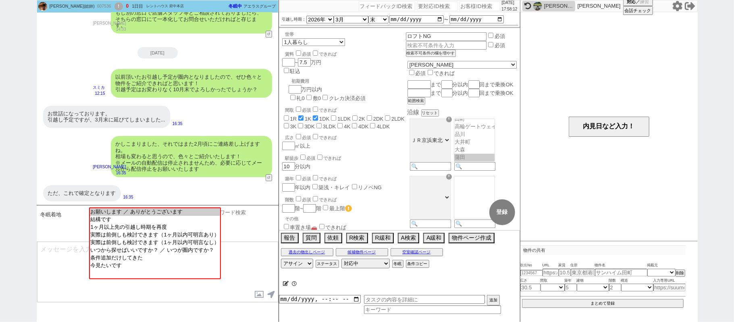
scroll to position [220, 0]
type input "ki"
click at [536, 3] on img at bounding box center [537, 6] width 9 height 9
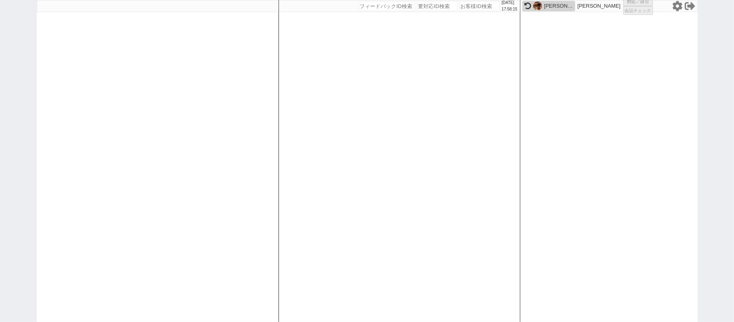
select select "431"
select select "1"
select select
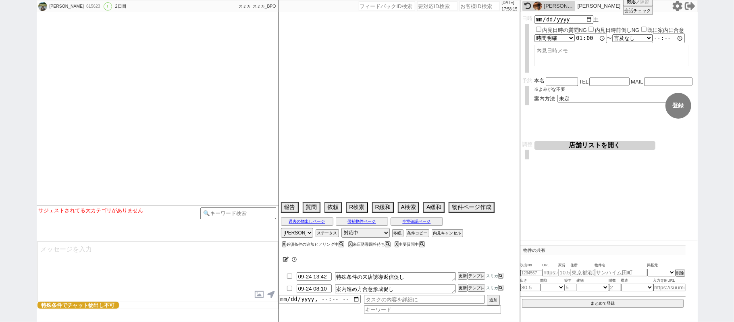
type textarea "エリアはもらっておりますが、賃料きけていないです 学生、ルームシェア。契約者詰めて代理が不可なら対応終了"
select select "2025"
select select "10"
select select "36"
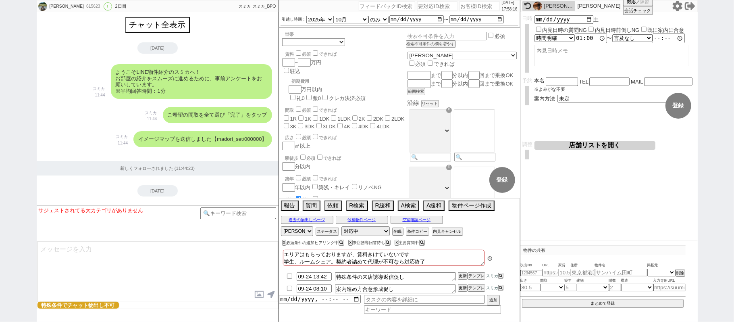
scroll to position [1311, 0]
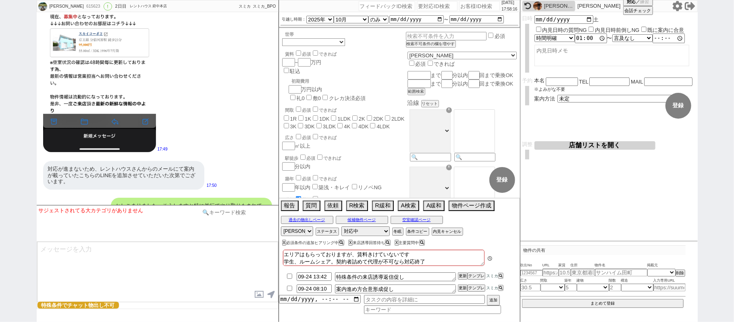
click at [229, 210] on input at bounding box center [238, 212] width 76 height 10
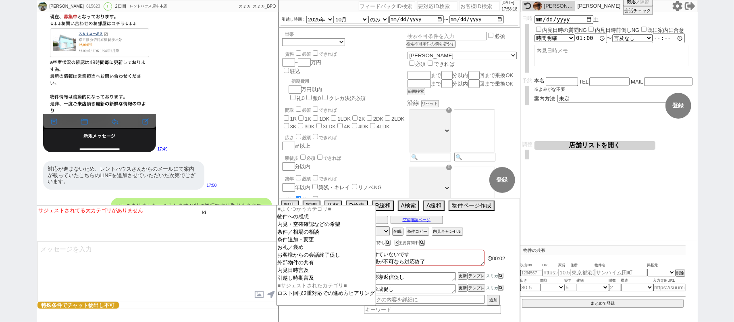
type input "k"
type input "記述"
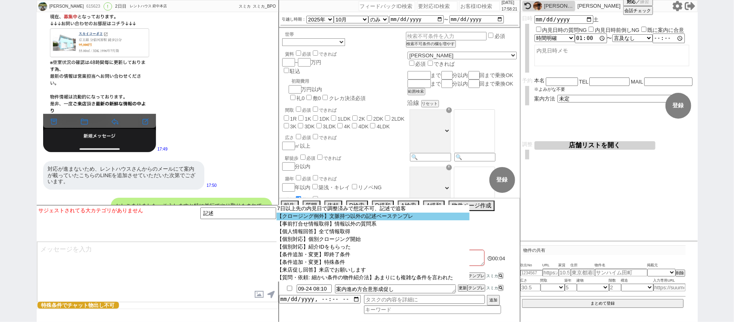
click at [340, 220] on option "【クロージング例外】文脈持つ以外の記述ベーステンプレ" at bounding box center [372, 216] width 193 height 8
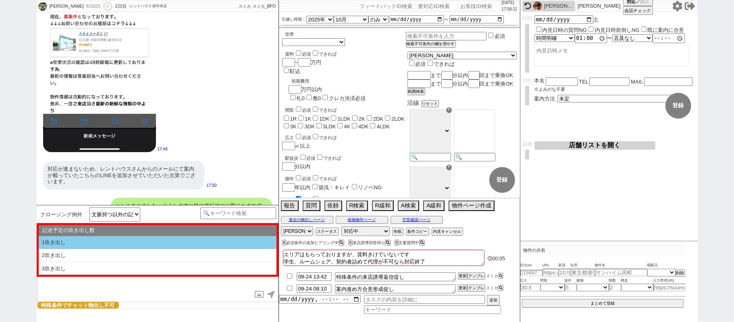
click at [213, 236] on li "1吹き出し" at bounding box center [158, 242] width 238 height 13
select select "1吹き出し"
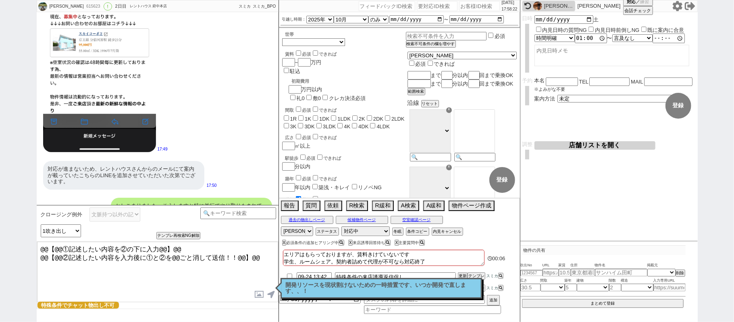
drag, startPoint x: 263, startPoint y: 255, endPoint x: 0, endPoint y: 172, distance: 276.5
click at [0, 200] on div "関上雄大 615623 ! 0 2日目 レントハウス 府中本店 冬眠中 自社客 スミカ スミカ_BPO チャット全表示 2025-09-20 ようこそLINE…" at bounding box center [367, 161] width 734 height 322
paste textarea "615623"
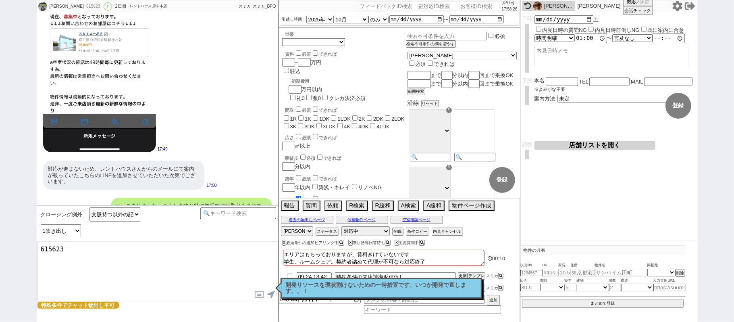
click at [88, 271] on textarea "615623" at bounding box center [157, 271] width 241 height 60
drag, startPoint x: 85, startPoint y: 263, endPoint x: 0, endPoint y: 227, distance: 91.9
click at [0, 229] on div "関上雄大 615623 ! 0 2日目 レントハウス 府中本店 冬眠中 自社客 スミカ スミカ_BPO チャット全表示 2025-09-20 ようこそLINE…" at bounding box center [367, 161] width 734 height 322
paste textarea "ただ、今回学生3名でのルームシェアとのことですが、代理で正社員でお勤めのご親族の方を契約者に立てることは可能でしょうか？ やはり学生様のご名義ですとどうしても…"
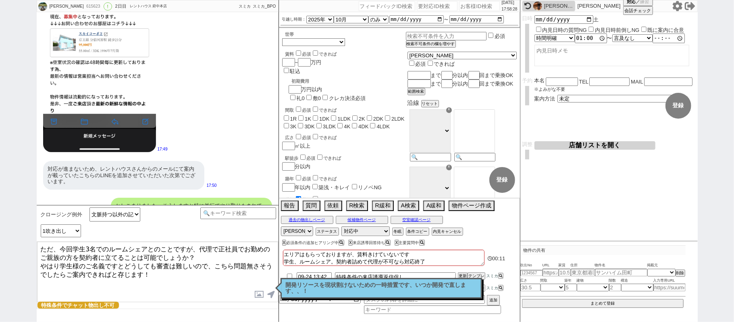
type textarea "ただ、今回学生3名でのルームシェアとのことですが、代理で正社員でお勤めのご親族の方を契約者に立てることは可能でしょうか？ やはり学生様のご名義ですとどうしても…"
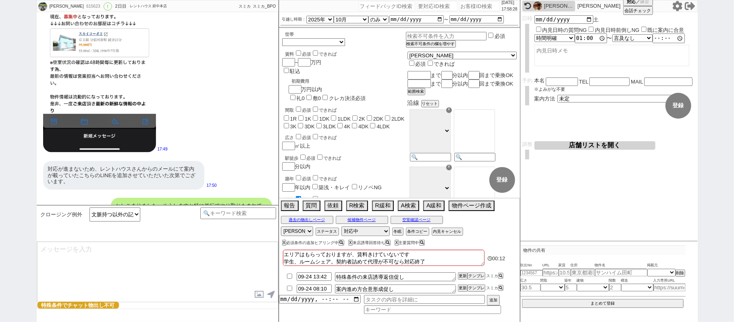
scroll to position [1360, 0]
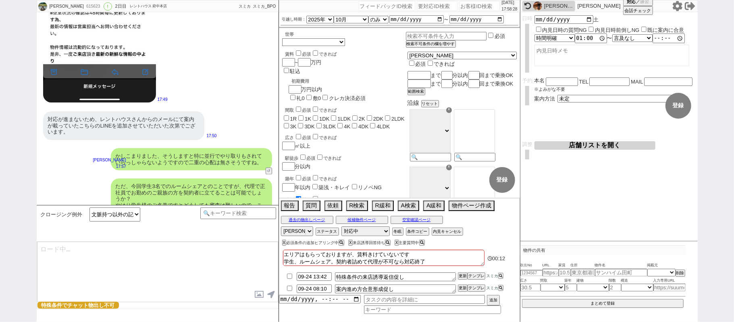
type textarea "@@【@@メッセージは打たず、以下やってください@@】@@ @@【@@タスク整理、追加、条件入力等のやるべきことはやりましたか？？全て終わったら自分に付いたア…"
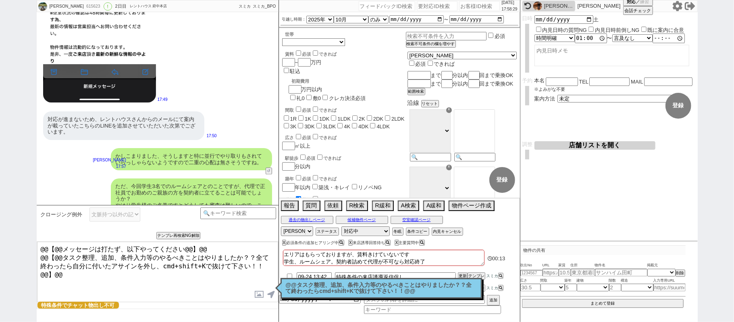
click at [342, 284] on p "@@タスク整理、追加、条件入力等のやるべきことはやりましたか？？全て終わったらcmd+shift+Kで抜けて下さい！！@@" at bounding box center [381, 288] width 191 height 12
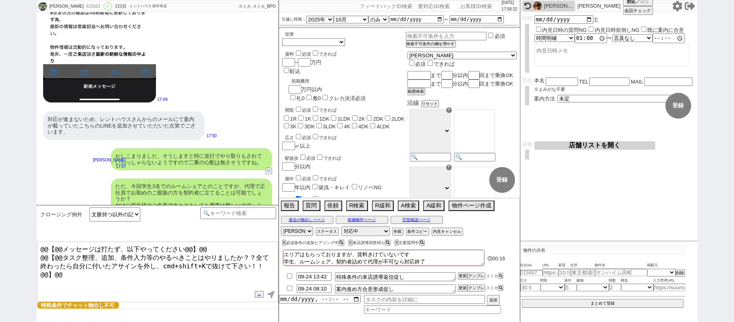
click at [288, 288] on input "checkbox" at bounding box center [290, 287] width 12 height 5
checkbox input "true"
drag, startPoint x: 460, startPoint y: 289, endPoint x: 460, endPoint y: 285, distance: 4.0
click at [460, 286] on button "更新" at bounding box center [462, 288] width 8 height 6
click at [460, 285] on li "09-24 08:10 案内進め方合意形成促し 更新 テンプレ スミカ" at bounding box center [399, 288] width 241 height 12
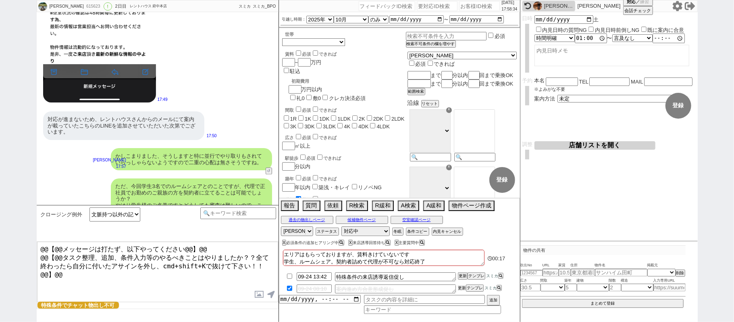
click at [460, 286] on button "更新" at bounding box center [462, 288] width 8 height 6
drag, startPoint x: 460, startPoint y: 286, endPoint x: 425, endPoint y: 283, distance: 35.2
click at [457, 285] on li "09-24 08:10 案内進め方合意形成促し 更新 テンプレ スミカ" at bounding box center [399, 288] width 241 height 12
click at [288, 276] on input "checkbox" at bounding box center [290, 275] width 12 height 5
checkbox input "true"
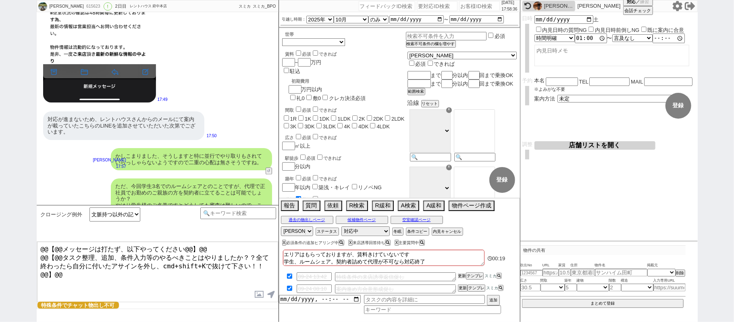
click at [460, 276] on button "更新" at bounding box center [462, 276] width 8 height 6
drag, startPoint x: 460, startPoint y: 272, endPoint x: 458, endPoint y: 276, distance: 5.1
click at [460, 274] on li "09-24 13:42 特殊条件の来店誘導返信促し 更新 テンプレ スミカ" at bounding box center [399, 276] width 241 height 12
click at [458, 276] on button "更新" at bounding box center [462, 276] width 8 height 6
click at [458, 274] on button "更新" at bounding box center [462, 276] width 8 height 6
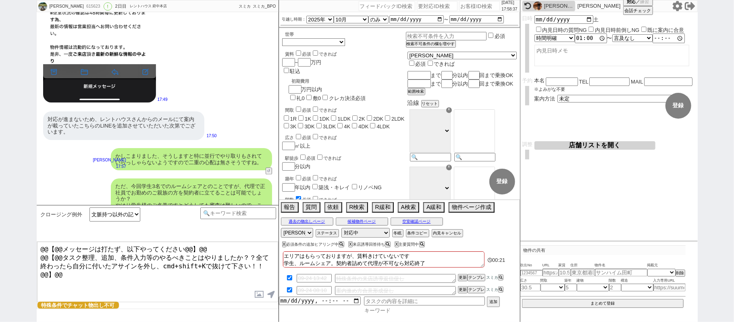
click at [376, 310] on input at bounding box center [432, 310] width 137 height 7
type input "傾"
type input "契約"
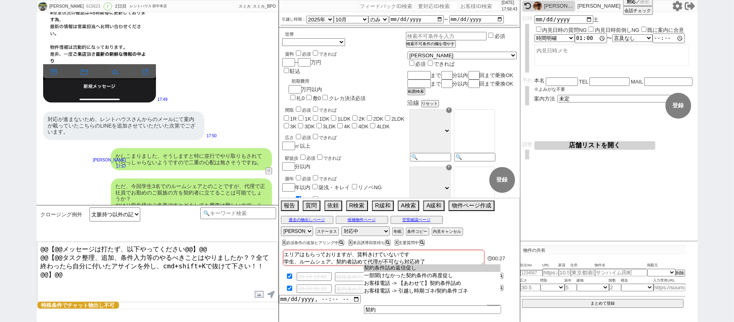
type input "契約条件詰め返信促し"
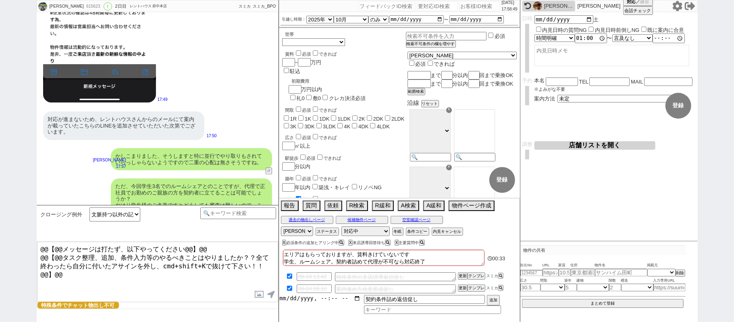
click at [308, 300] on input "datetime-local" at bounding box center [320, 298] width 82 height 7
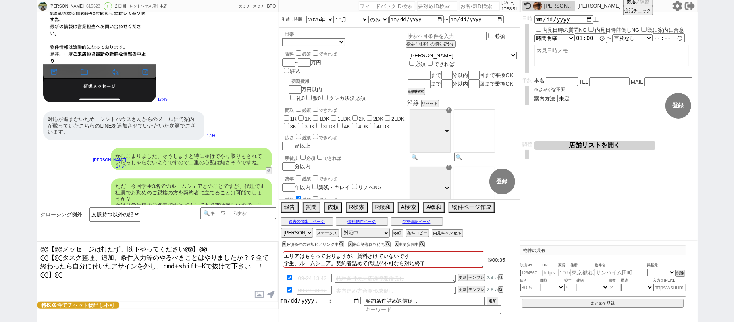
click at [490, 302] on button "追加" at bounding box center [492, 300] width 11 height 9
type input "2025-09-23T17:00"
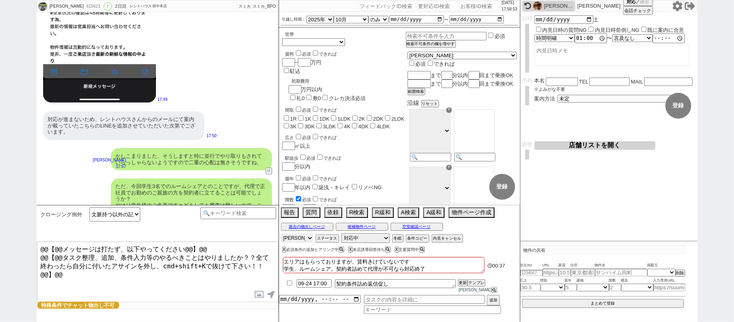
click at [302, 243] on select "アサイン 御手洗侑矢 松井健太朗 中村夏海 廣瀬晶子 林瑞季" at bounding box center [297, 238] width 32 height 10
select select
click at [281, 239] on select "アサイン 御手洗侑矢 松井健太朗 中村夏海 廣瀬晶子 林瑞季" at bounding box center [297, 238] width 32 height 10
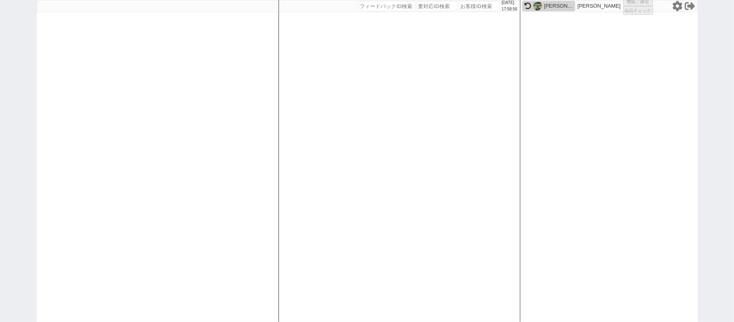
select select
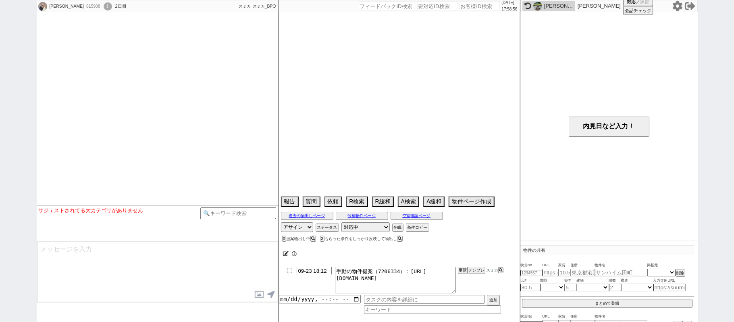
select select
select select "16"
select select "0"
select select "12"
select select "11"
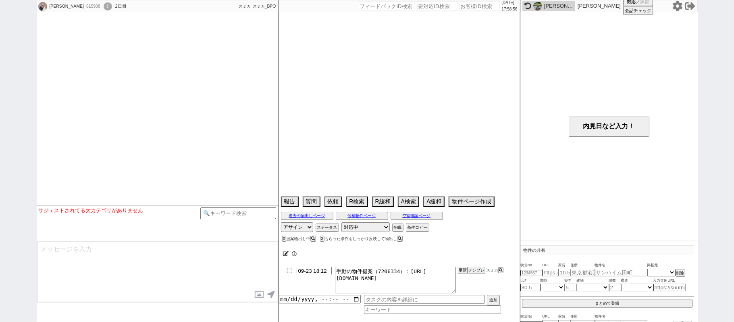
select select "403"
select select "105"
select select "2751"
select select "29"
select select "911"
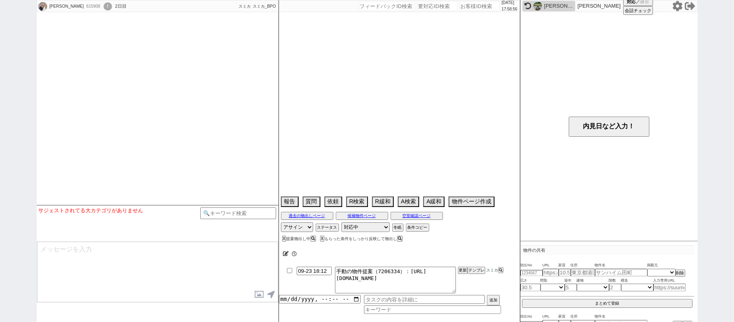
select select "32"
select select "947"
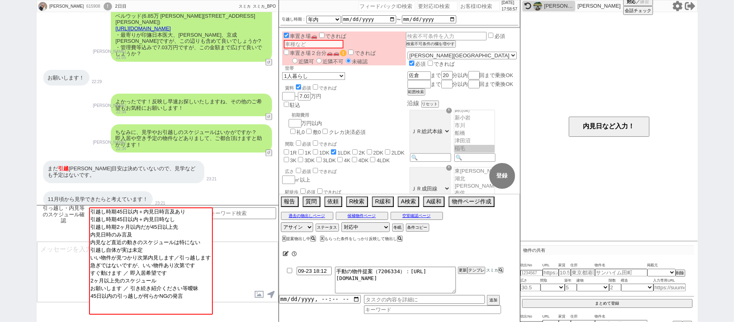
scroll to position [84, 0]
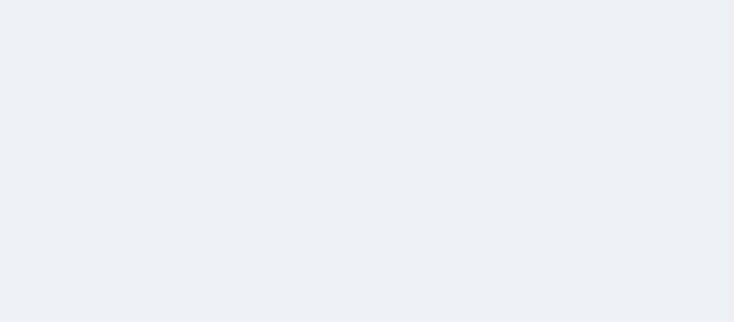
click at [0, 0] on div "[DATE] 18:02:54 候補物件を追加してしてください 紹介した物件一覧 他社物件を追加する 空室確認ページに追加・削除 紹介した物件一覧 他社物件を…" at bounding box center [0, 0] width 0 height 0
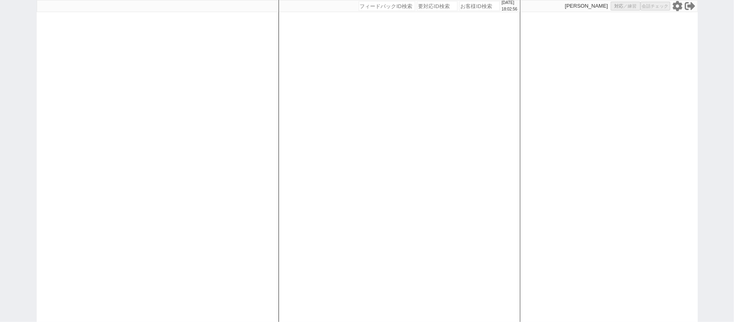
select select
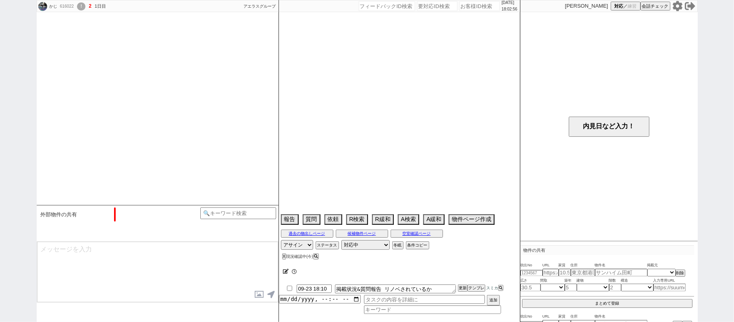
select select "2025"
select select "10"
select select "37"
select select "0"
select select "75"
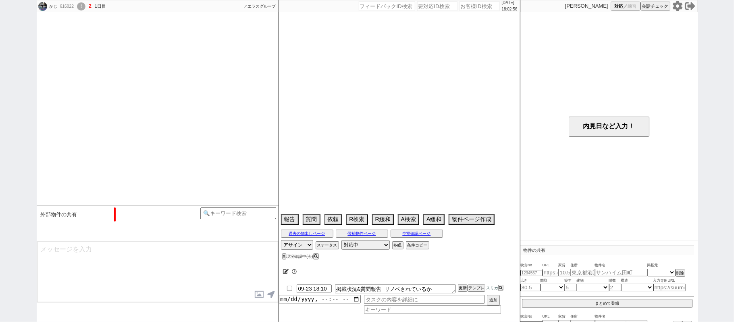
select select "[DATE]"
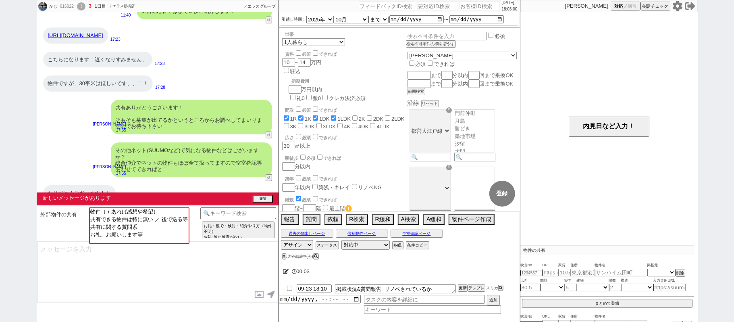
scroll to position [256, 0]
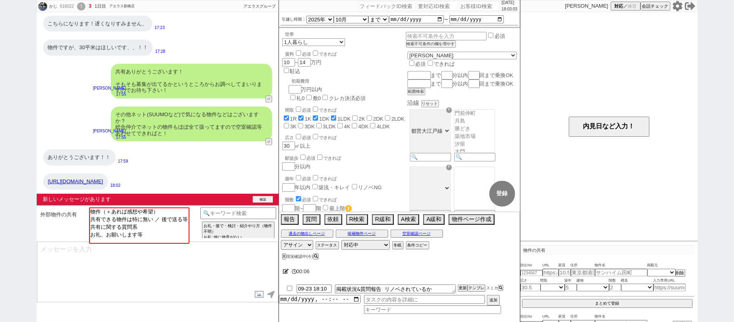
click at [258, 196] on button "確認" at bounding box center [263, 199] width 20 height 6
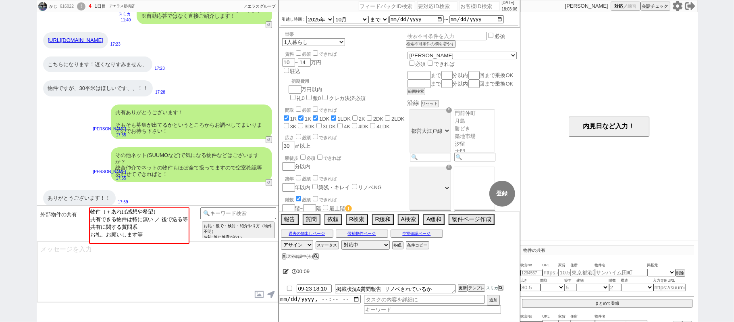
scroll to position [268, 0]
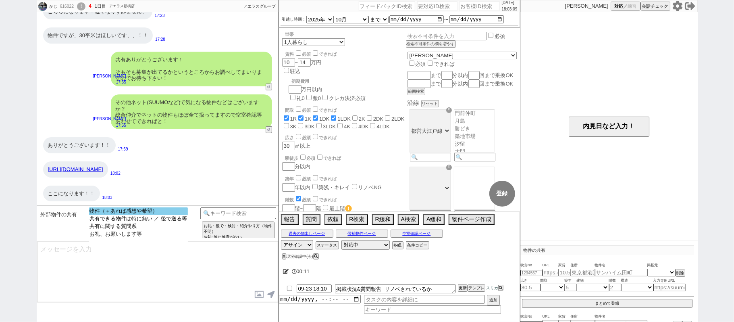
select select "物件（＋あれば感想や希望）"
click at [171, 212] on option "物件（＋あれば感想や希望）" at bounding box center [138, 211] width 99 height 8
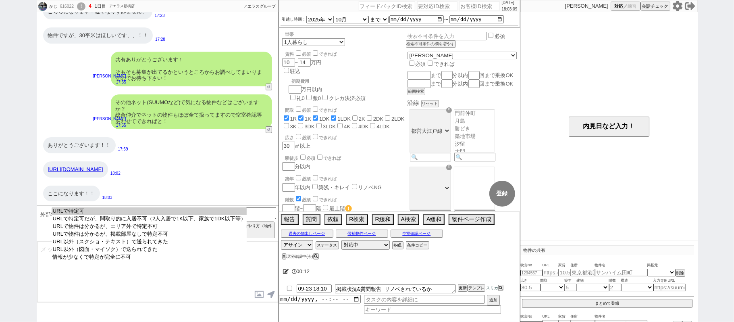
select select "URLで特定可"
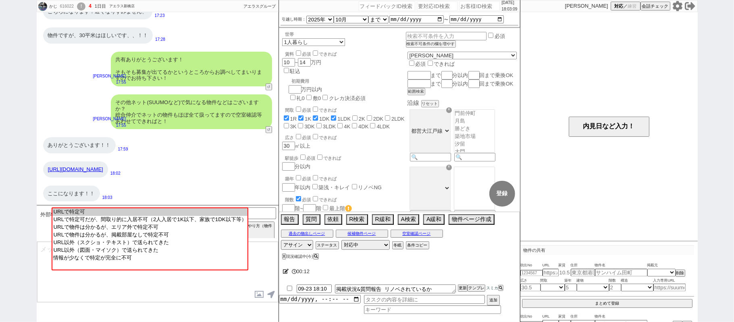
click at [171, 212] on option "URLで特定可" at bounding box center [149, 212] width 195 height 8
type input "37142533"
type input "[URL][DOMAIN_NAME]"
select select "1"
select select
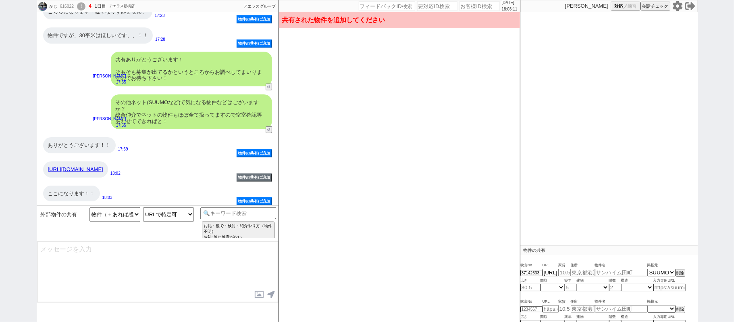
type input "11.5"
type input "[PERSON_NAME][STREET_ADDRESS]"
type input "シャンボール第二築地 [DATE]号室"
type input "35.65"
select select "2"
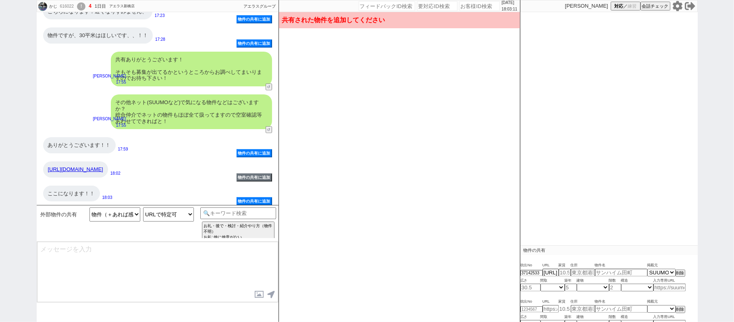
type input "52"
select select "0"
type input "11"
select select "5"
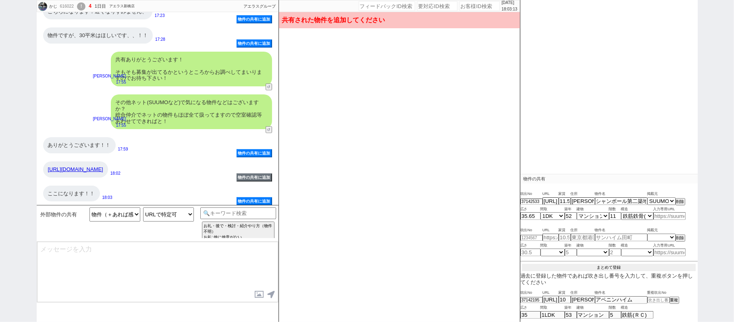
click at [624, 265] on button "まとめて登録" at bounding box center [609, 266] width 174 height 7
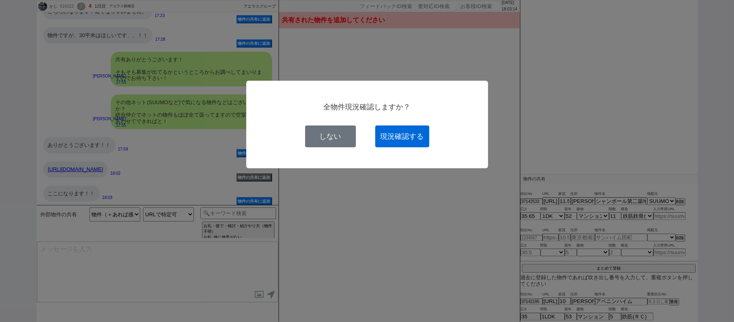
click at [410, 142] on button "現況確認する" at bounding box center [402, 136] width 54 height 22
select select
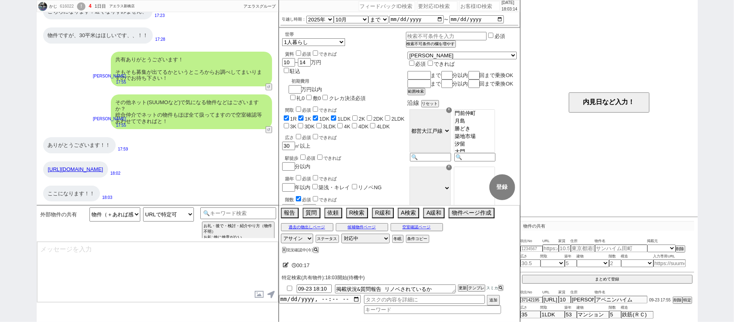
scroll to position [51, 0]
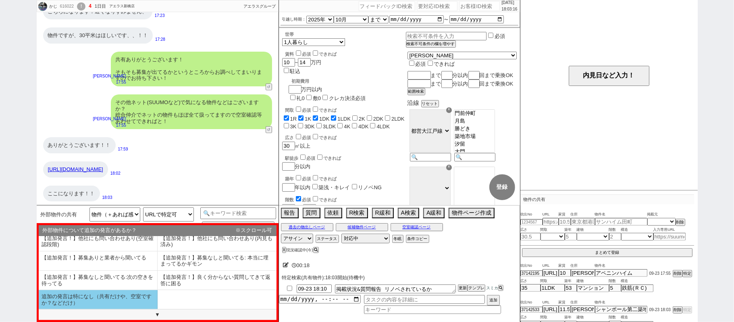
click at [108, 302] on li "追加の発言は特になし（共有だけや、空室ですか？などだけ）" at bounding box center [98, 299] width 119 height 19
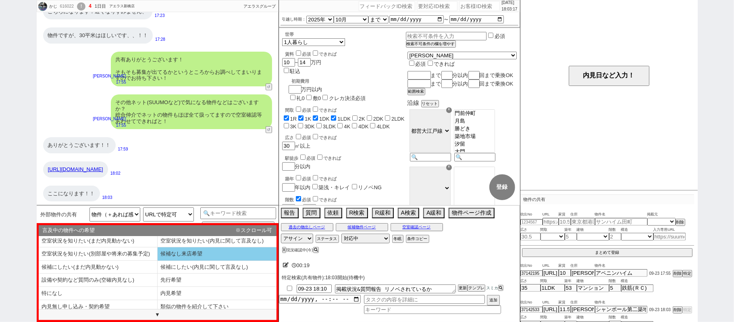
scroll to position [0, 0]
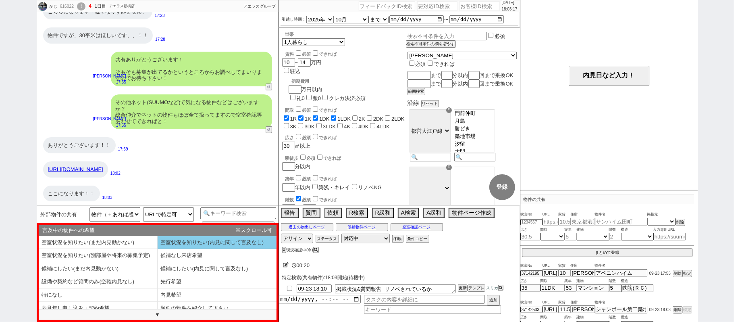
click at [195, 240] on li "空室状況を知りたい(内見に関して言及なし)" at bounding box center [217, 242] width 119 height 13
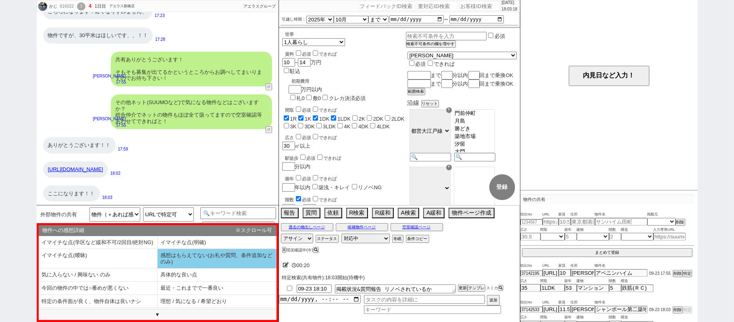
click at [197, 255] on li "感想はもらえてない(お礼や質問、条件追加などのみ)" at bounding box center [217, 258] width 119 height 19
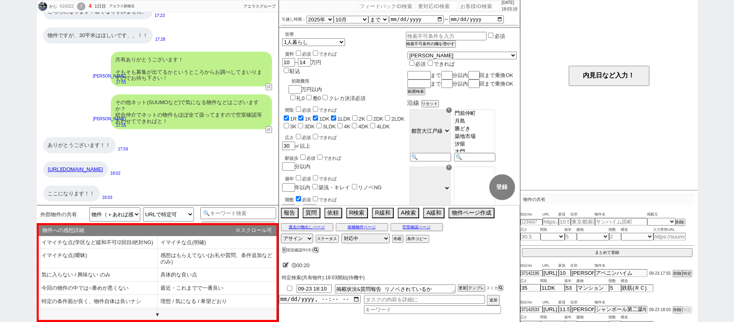
select select "追加の発言は特になし（共有だけや、空室ですか？などだけ）"
select select "空室状況を知りたい(内見に関して言及なし)"
select select "感想はもらえてない(お礼や質問、条件追加などのみ)"
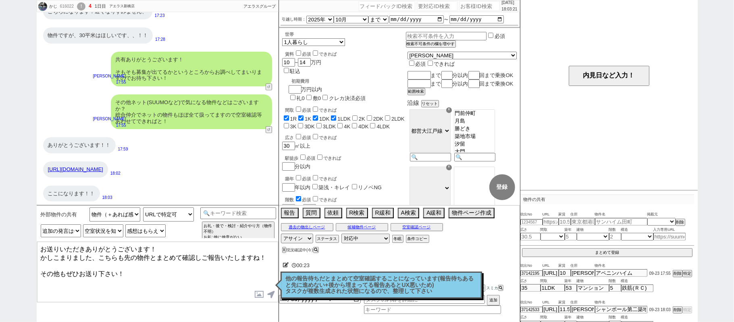
drag, startPoint x: 177, startPoint y: 272, endPoint x: 93, endPoint y: 263, distance: 84.3
click at [114, 268] on textarea "お送りいただきありがとうございます！ かしこまりました、こちらも先の物件とまとめて確認しご報告いたしますね！ その他もぜひお送り下さい！" at bounding box center [157, 271] width 241 height 60
type textarea "お送りいただきありがとうございます！ かしこまりました、こちらも先の物件とまとめて確認しご報告いたしますね！"
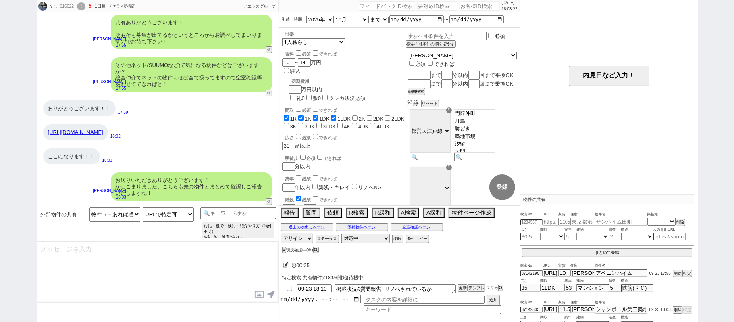
scroll to position [121, 0]
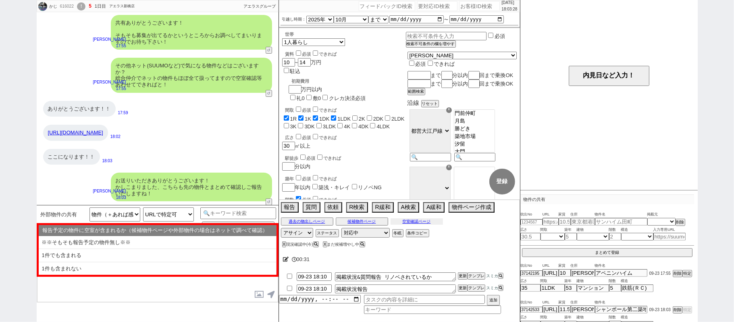
click at [426, 222] on button "空室確認ページ" at bounding box center [416, 221] width 52 height 6
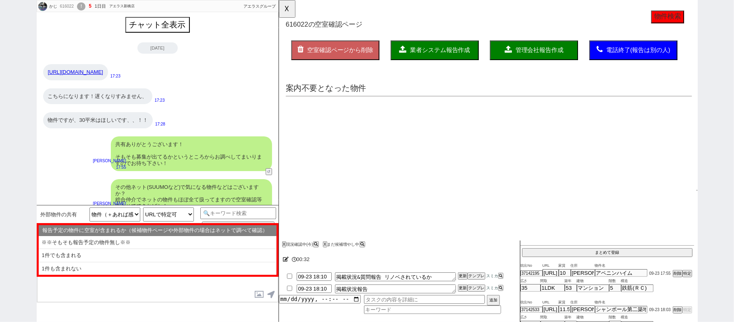
scroll to position [0, 0]
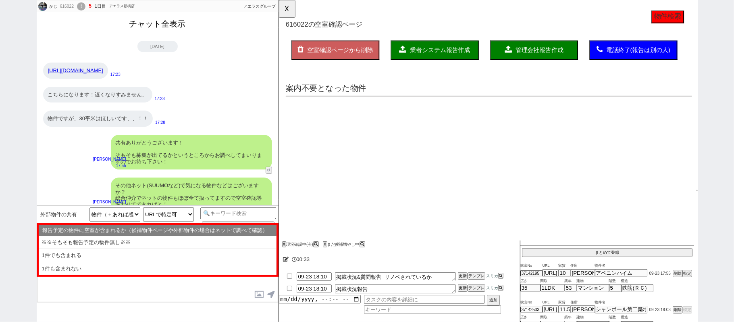
click at [183, 28] on button "チャット全表示" at bounding box center [157, 24] width 63 height 14
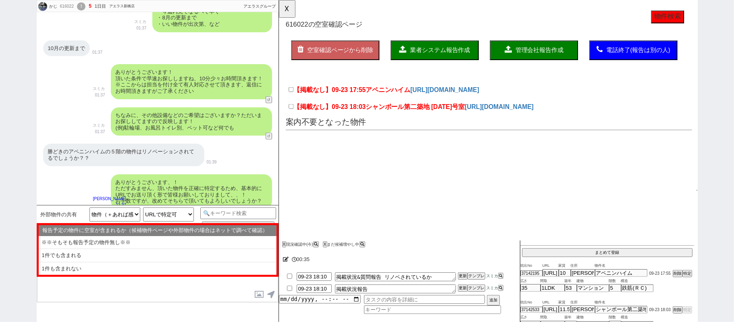
scroll to position [629, 0]
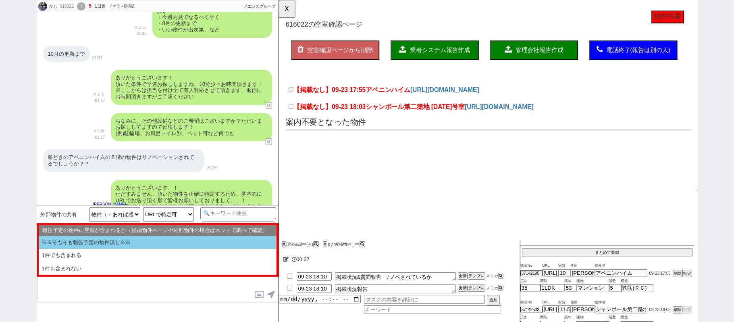
click at [141, 247] on li "※※そもそも報告予定の物件無し※※" at bounding box center [158, 242] width 238 height 13
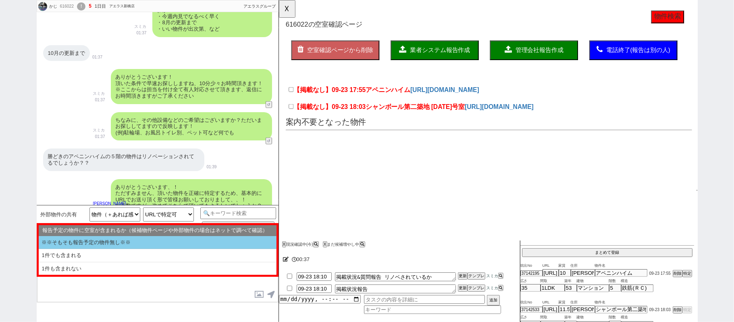
select select "※※そもそも報告予定の物件無し※※"
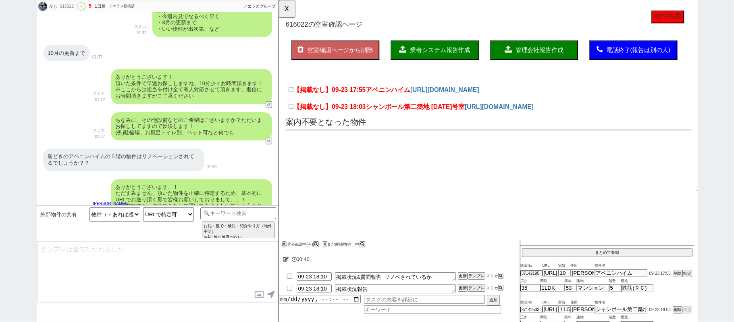
scroll to position [0, 0]
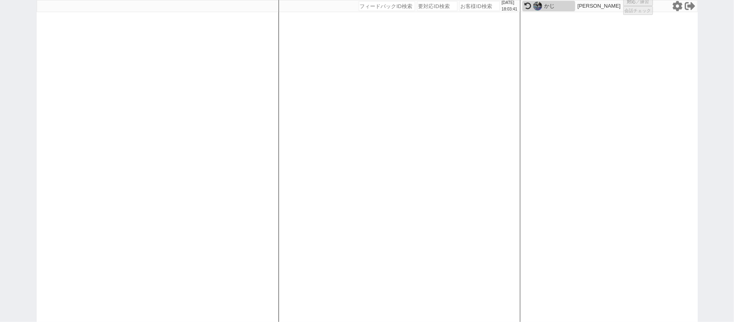
select select
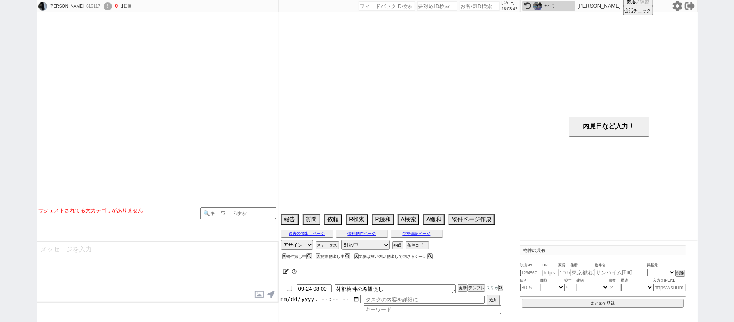
select select
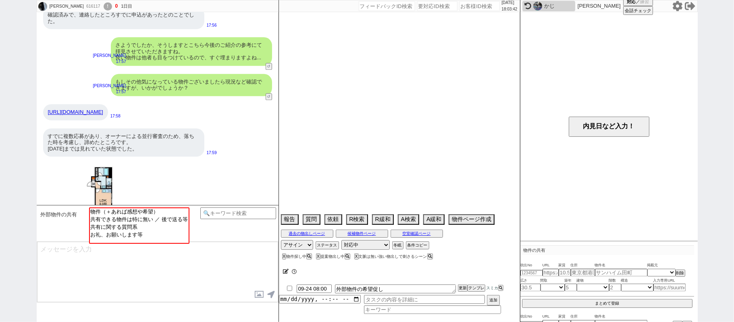
select select "13"
select select "0"
select select "2"
select select "3"
select select "4"
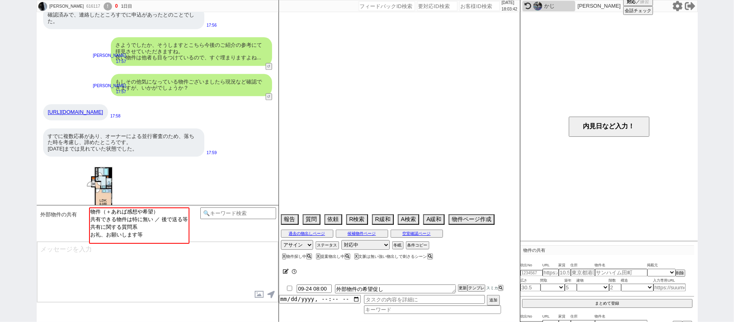
select select "5"
select select "9"
select select "10"
select select "11"
select select "12"
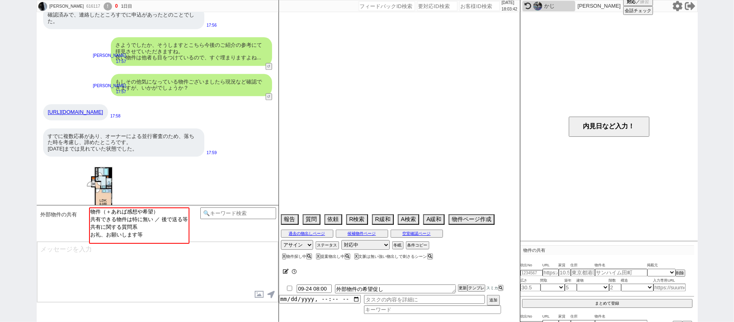
select select "14"
select select "15"
select select "16"
select select "19"
select select "20"
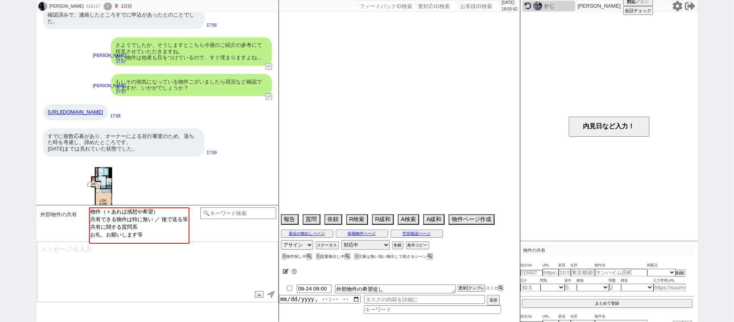
select select "40"
select select "65"
select select "1579"
select select "68"
select select "1639"
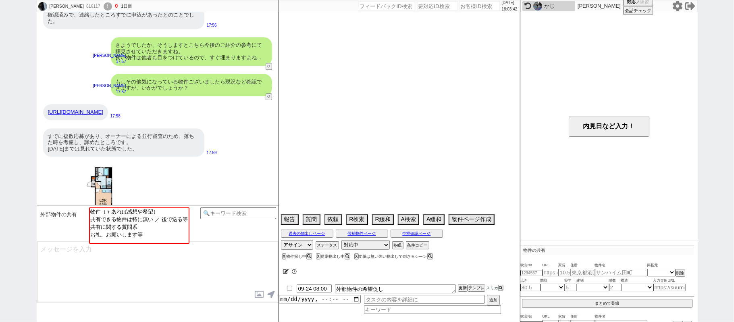
select select "35"
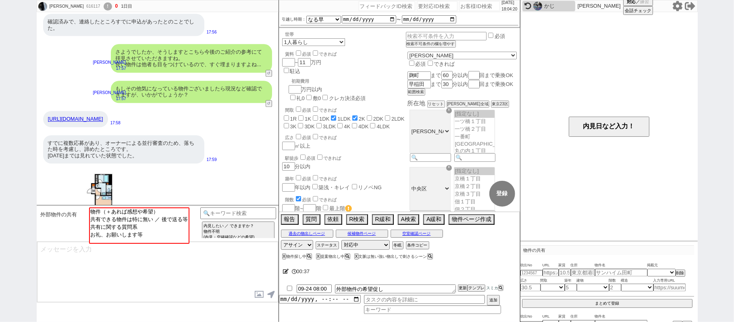
scroll to position [1529, 0]
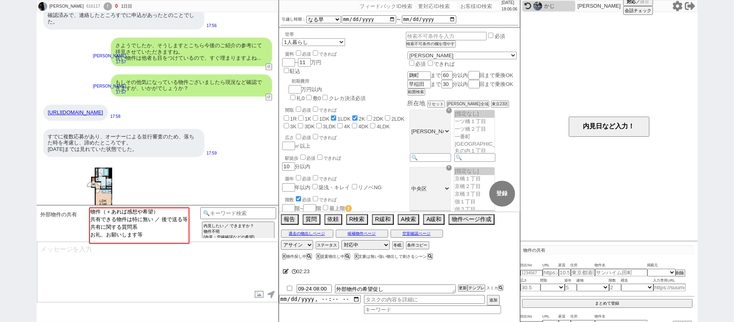
click at [180, 161] on div "17:59" at bounding box center [158, 208] width 242 height 94
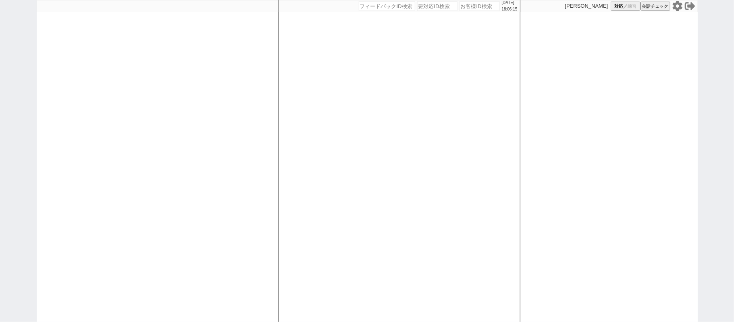
click at [335, 145] on div "[DATE] 18:06:15 候補物件を追加してしてください 紹介した物件一覧 他社物件を追加する 空室確認ページに追加・削除 紹介した物件一覧 他社物件を…" at bounding box center [399, 161] width 242 height 322
select select "2"
select select "1"
select select "2"
select select "5"
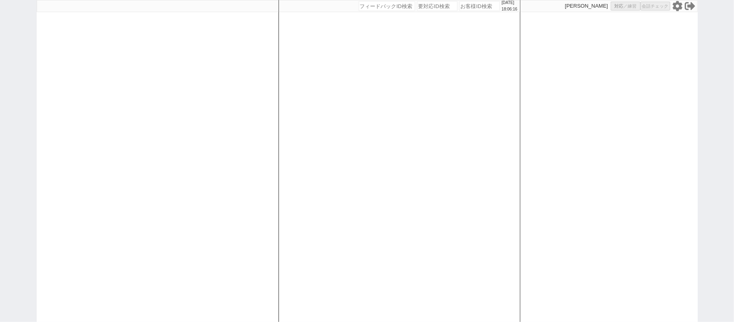
select select
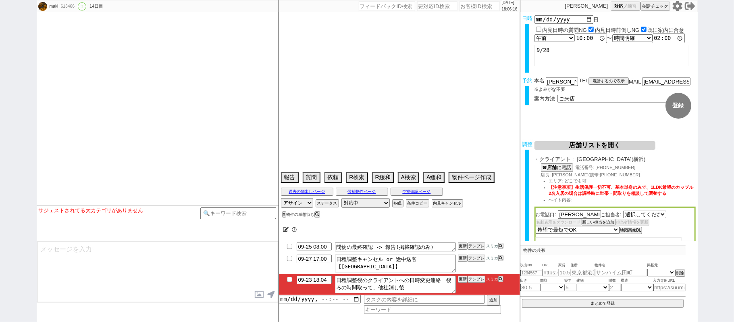
select select "520"
type textarea "他社なし"
select select "2025"
select select "10"
select select "33"
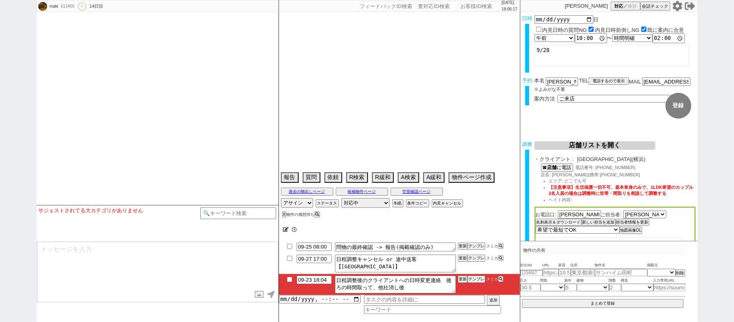
select select "0"
select select "14"
select select "18"
select select "587"
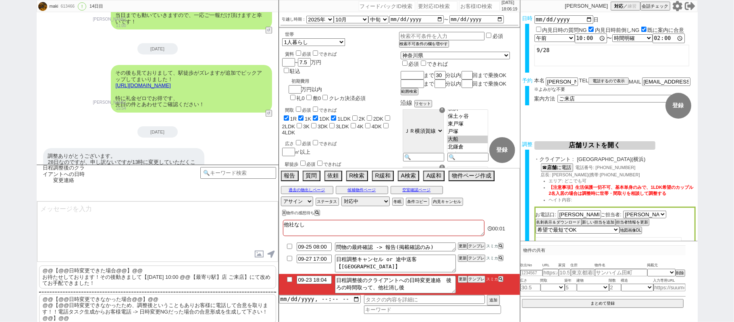
scroll to position [3588, 0]
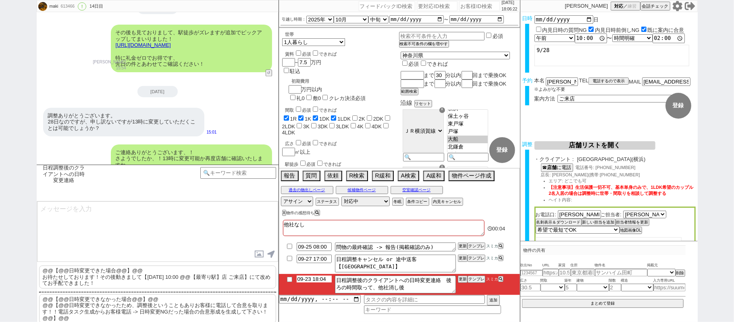
click at [323, 280] on input "09-23 18:04" at bounding box center [314, 278] width 35 height 7
type input "09-23 19:04"
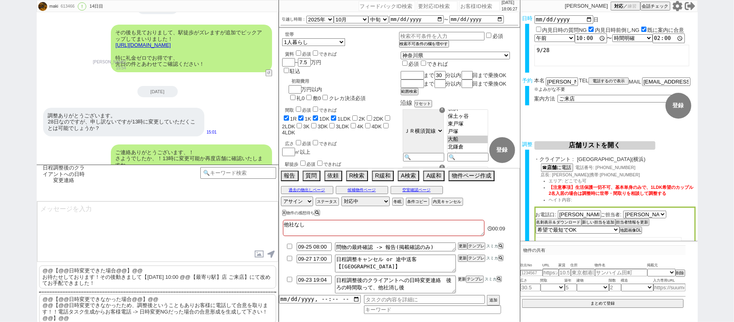
click at [461, 278] on button "更新" at bounding box center [462, 279] width 8 height 6
click at [460, 277] on button "更新" at bounding box center [462, 279] width 8 height 6
click at [460, 284] on li "09-23 19:04 日程調整後のクライアントへの日時変更連絡　後ろの時間取って、他社消し後 更新 テンプレ スミカ" at bounding box center [399, 284] width 241 height 21
click at [460, 277] on button "更新" at bounding box center [462, 279] width 8 height 6
click at [460, 278] on button "更新" at bounding box center [462, 279] width 8 height 6
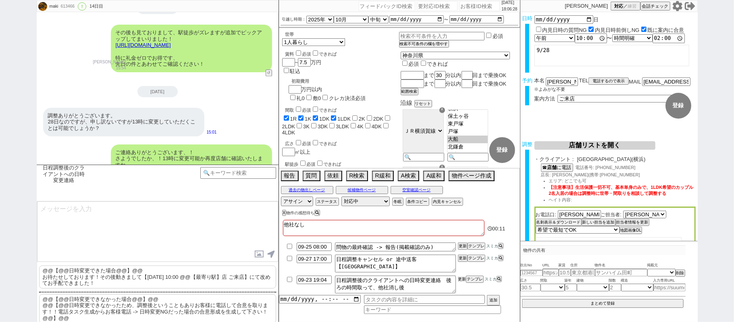
click at [460, 278] on button "更新" at bounding box center [462, 279] width 8 height 6
drag, startPoint x: 460, startPoint y: 273, endPoint x: 461, endPoint y: 278, distance: 5.1
click at [460, 273] on li "09-27 17:00 日程調整キャンセル or 途中送客【ソレイユ横浜店】 更新 テンプレ スミカ" at bounding box center [399, 263] width 241 height 21
drag, startPoint x: 462, startPoint y: 279, endPoint x: 462, endPoint y: 274, distance: 4.8
click at [462, 276] on button "更新" at bounding box center [462, 279] width 8 height 6
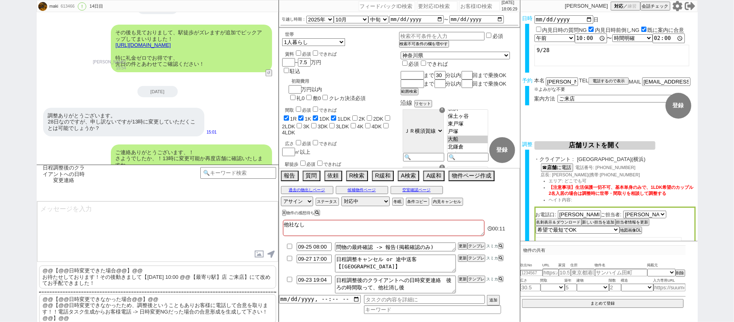
drag, startPoint x: 462, startPoint y: 270, endPoint x: 462, endPoint y: 279, distance: 9.3
click at [462, 273] on li "09-27 17:00 日程調整キャンセル or 途中送客【ソレイユ横浜店】 更新 テンプレ スミカ" at bounding box center [399, 263] width 241 height 21
click at [461, 277] on button "更新" at bounding box center [462, 279] width 8 height 6
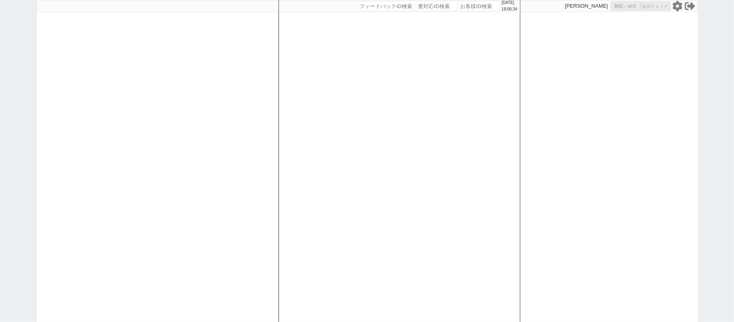
select select
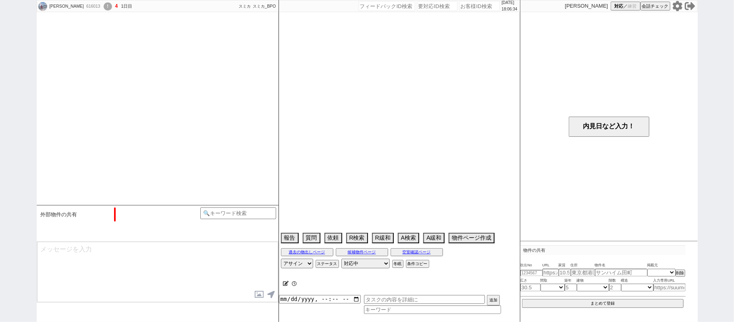
select select "15"
select select "1"
select select "11"
select select "[DATE]"
select select "57"
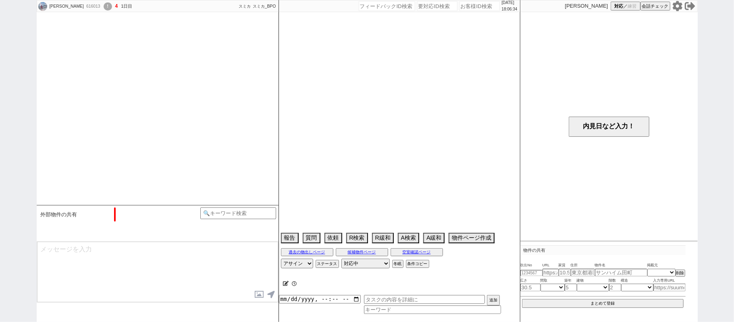
select select "[DATE]"
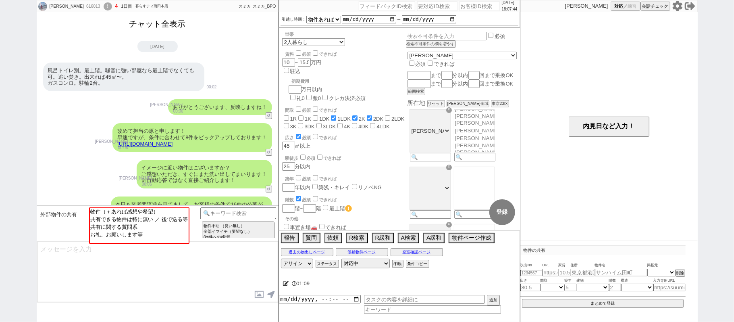
click at [162, 25] on button "チャット全表示" at bounding box center [157, 24] width 63 height 14
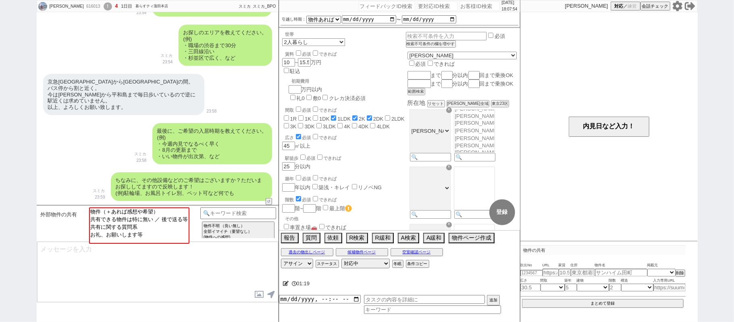
scroll to position [498, 0]
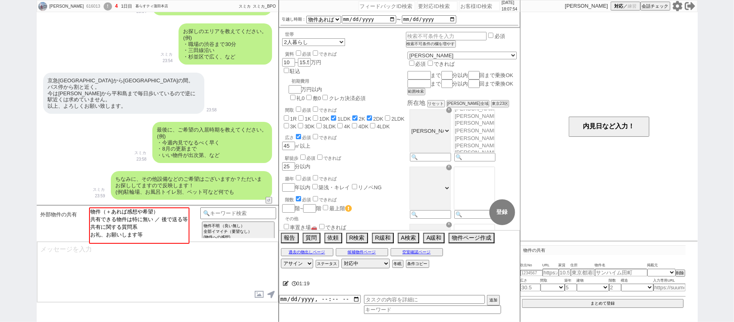
click at [221, 101] on div "京急蒲田から[GEOGRAPHIC_DATA]の間。 バス停から割と近く。 今は[PERSON_NAME]から平和島まで毎日歩いているので逆に駅近くは求めてい…" at bounding box center [158, 92] width 242 height 49
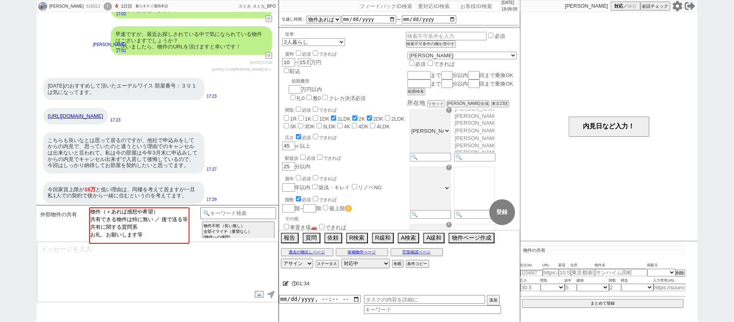
scroll to position [1641, 0]
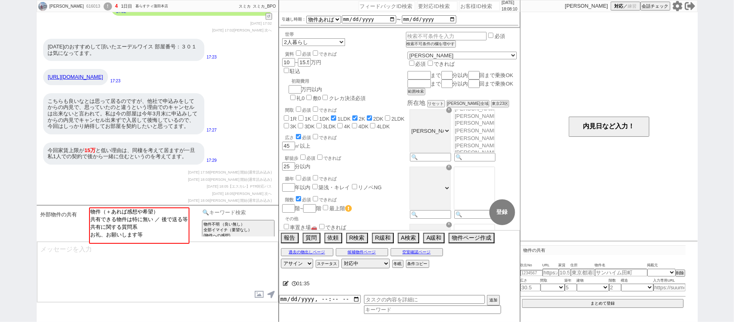
click at [232, 210] on input at bounding box center [238, 212] width 76 height 10
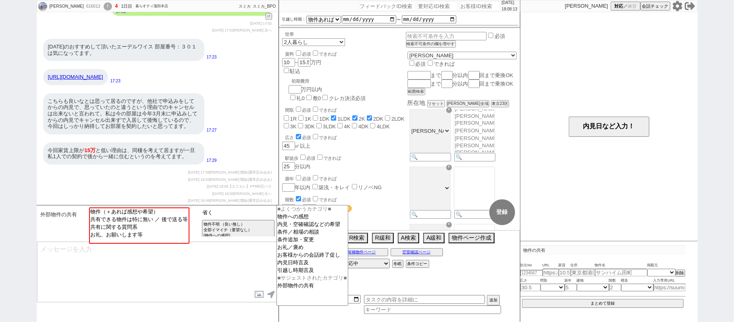
type input "省く"
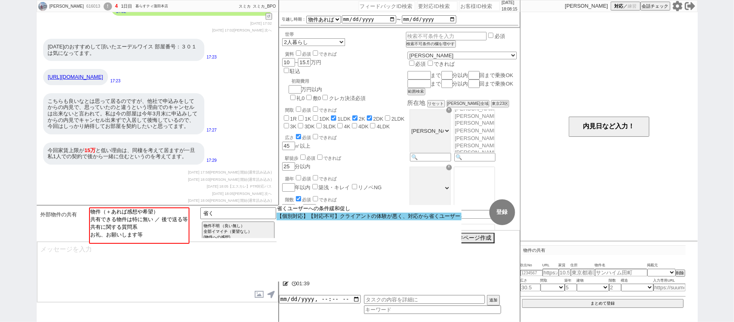
click at [329, 220] on option "【個別対応】【対応不可】クライアントの体験が悪く、対応から省くユーザー" at bounding box center [368, 216] width 185 height 8
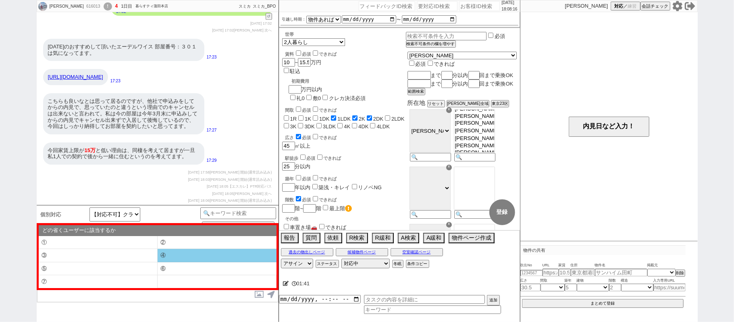
click at [191, 259] on li "④" at bounding box center [217, 255] width 119 height 13
select select "④"
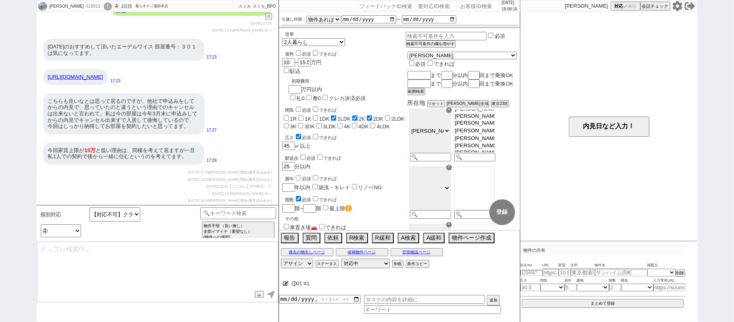
type textarea "すみません、他の不動産も参照する業者間システム上でお探ししたのですが、頂いた条件に合致する物件は現時点で全く出ておらずでした、、"
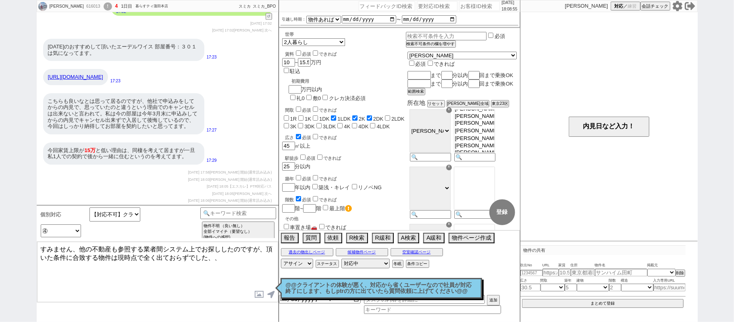
click at [323, 282] on p "@@クライアントの体験が悪く、対応から省くユーザーなので社員が対応終了にします、もしptrの方に出ていたら質問依頼に上げてください@@" at bounding box center [381, 288] width 191 height 12
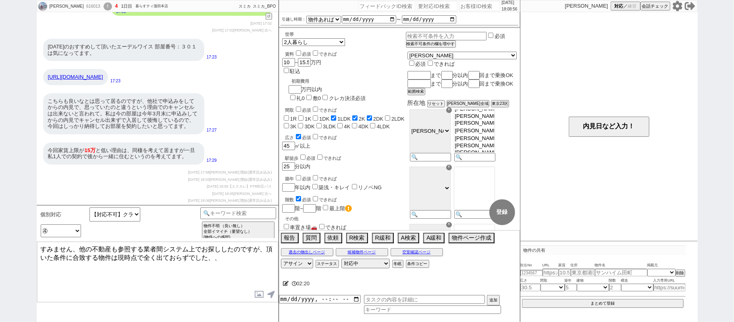
click at [284, 284] on icon at bounding box center [286, 282] width 6 height 5
click at [0, 0] on textarea at bounding box center [0, 0] width 0 height 0
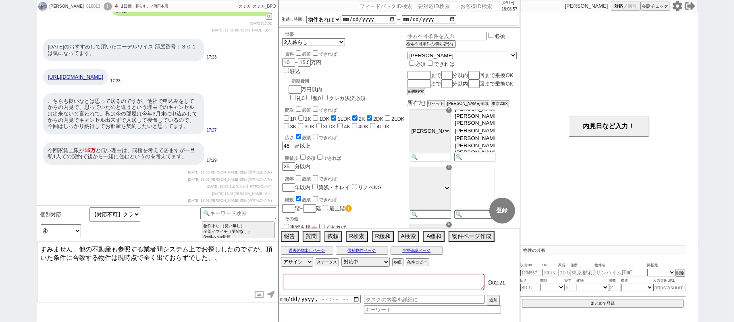
type textarea "ｈ"
checkbox input "false"
checkbox input "true"
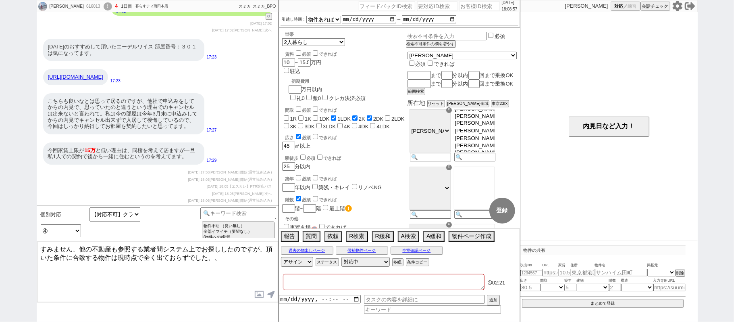
checkbox input "true"
checkbox input "false"
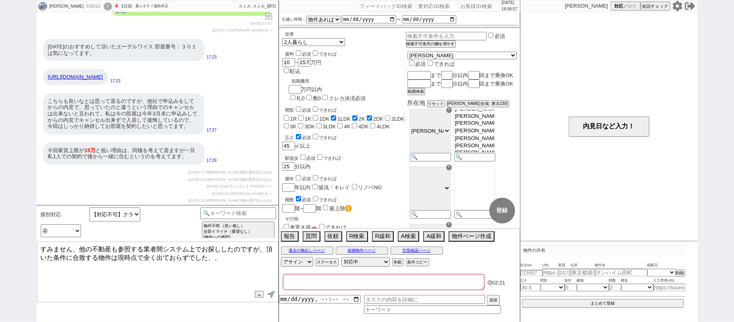
checkbox input "false"
type textarea "は"
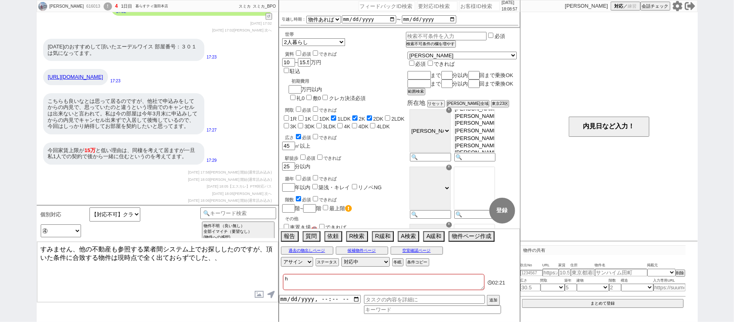
checkbox input "false"
checkbox input "true"
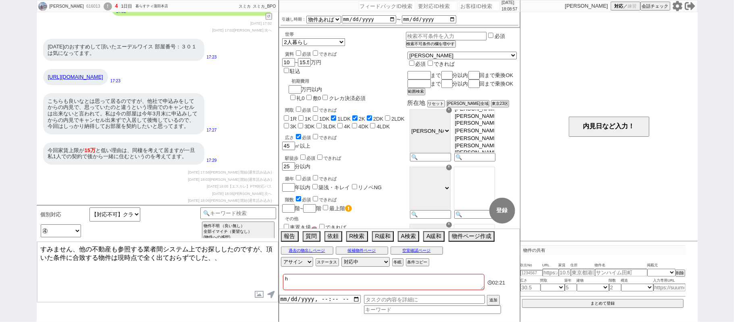
checkbox input "true"
checkbox input "false"
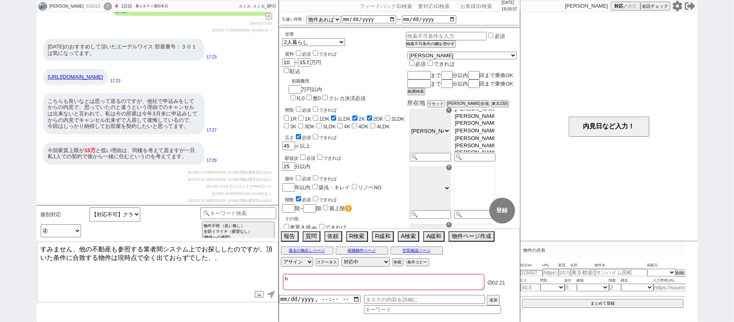
checkbox input "false"
type textarea "はｂ"
checkbox input "false"
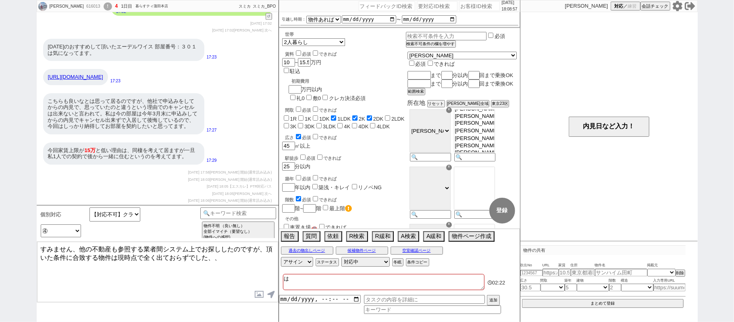
checkbox input "false"
checkbox input "true"
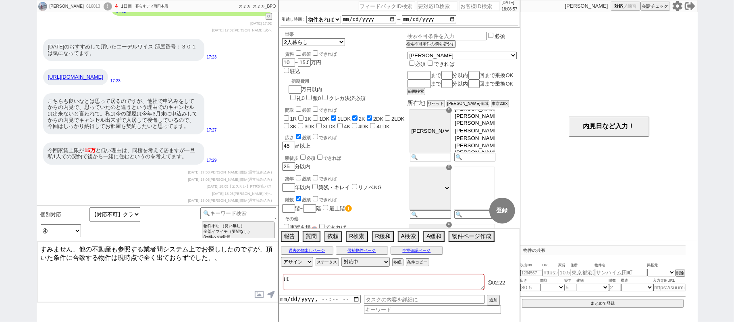
checkbox input "false"
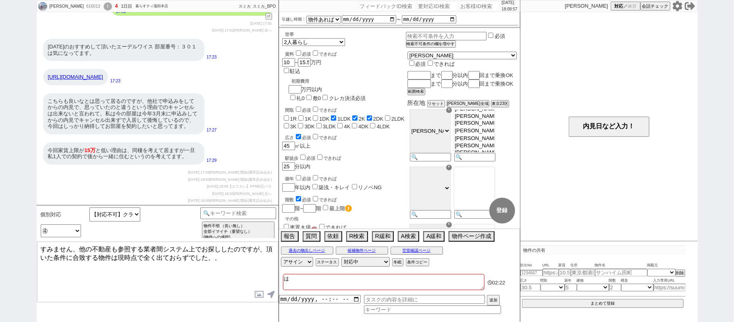
checkbox input "false"
type textarea "はぶ"
checkbox input "false"
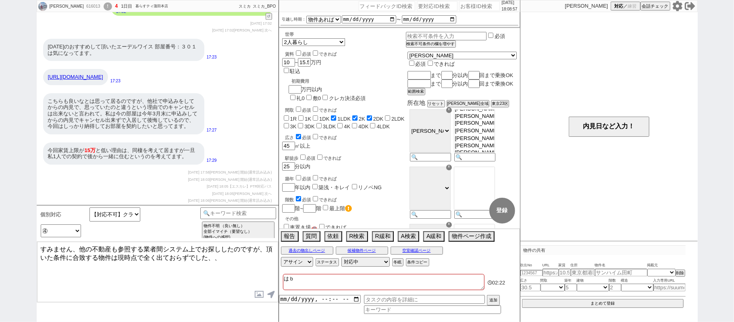
checkbox input "false"
checkbox input "true"
checkbox input "false"
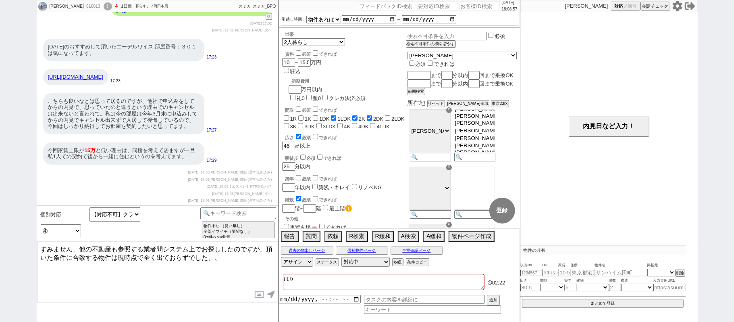
checkbox input "false"
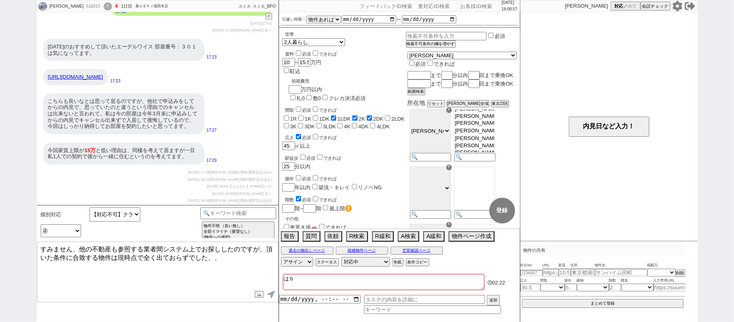
checkbox input "false"
type textarea "はぶｋ"
checkbox input "false"
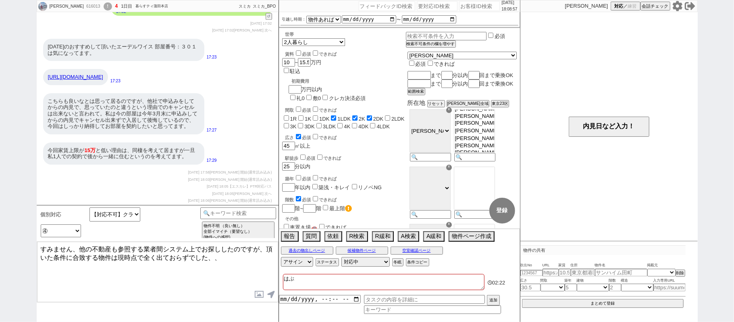
checkbox input "true"
checkbox input "false"
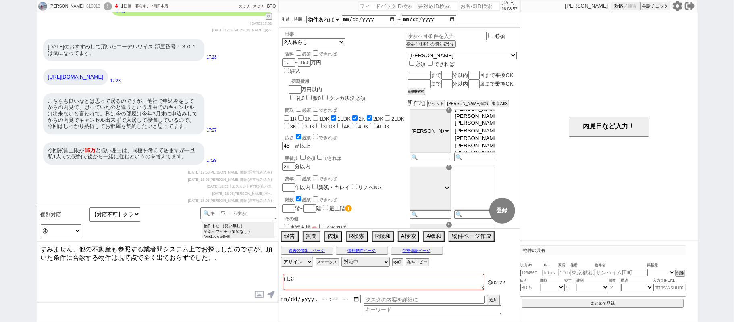
checkbox input "false"
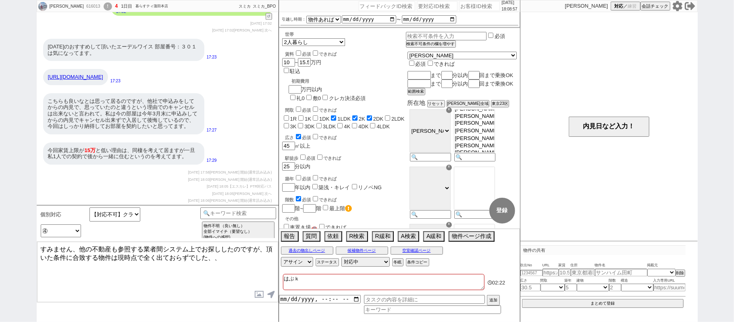
type textarea "はぶく"
checkbox input "false"
checkbox input "true"
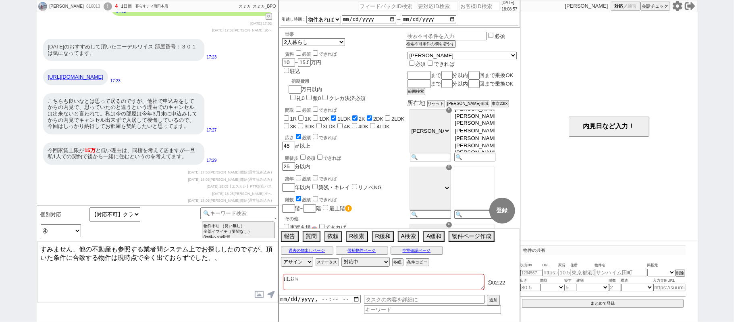
checkbox input "true"
checkbox input "false"
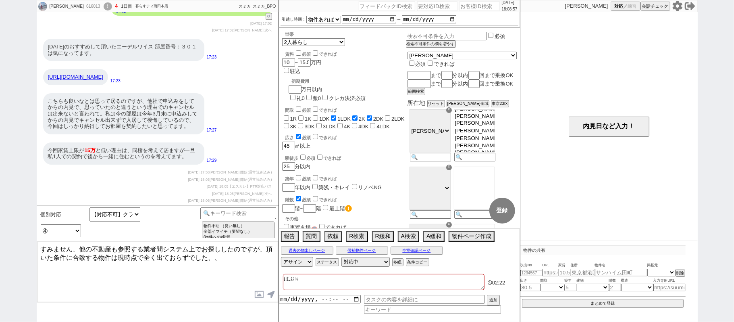
checkbox input "false"
type textarea "省く"
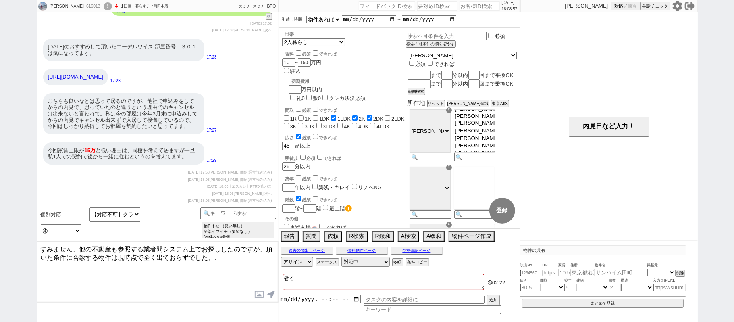
checkbox input "false"
checkbox input "true"
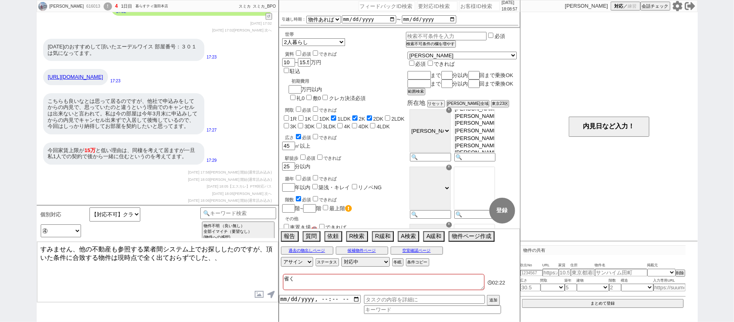
checkbox input "true"
checkbox input "false"
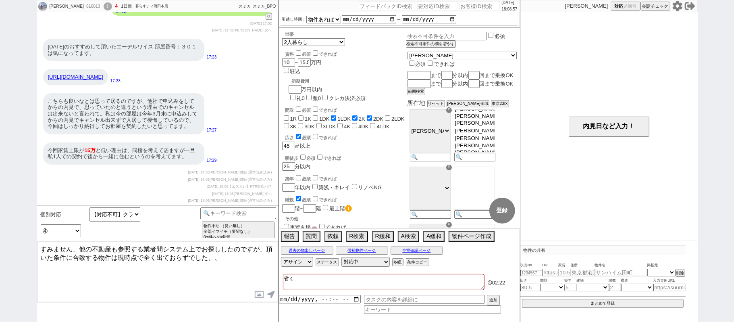
checkbox input "false"
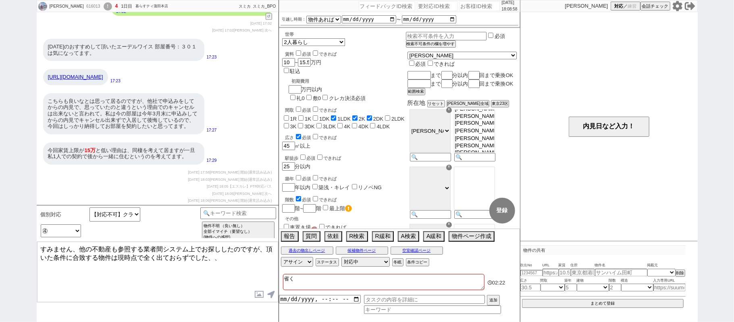
checkbox input "false"
checkbox input "true"
checkbox input "false"
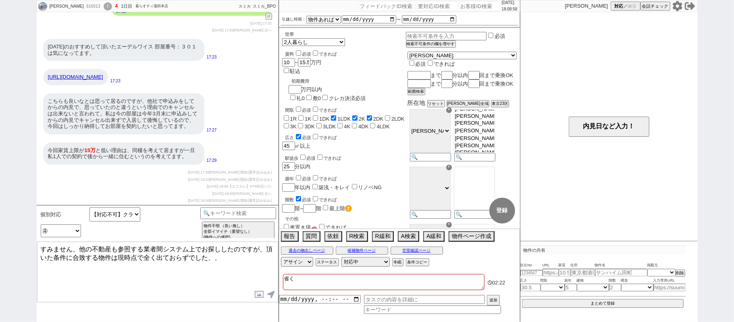
checkbox input "false"
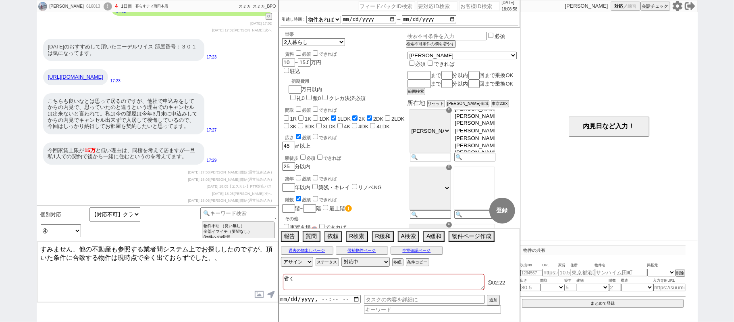
checkbox input "false"
type textarea "省く４"
checkbox input "false"
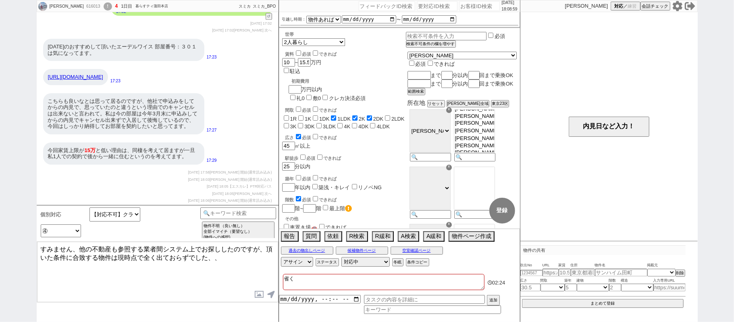
checkbox input "true"
checkbox input "false"
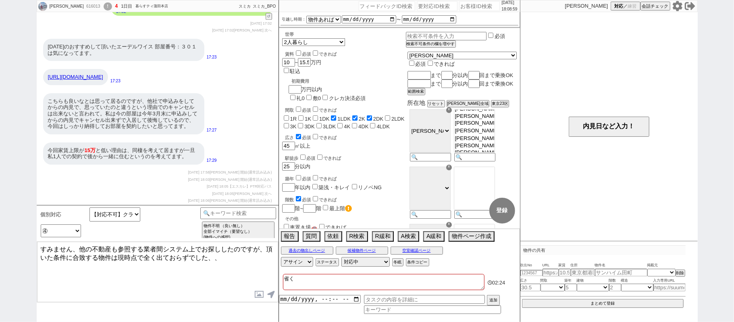
checkbox input "false"
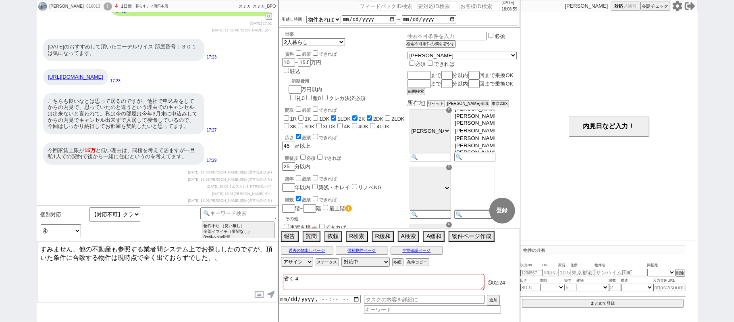
type textarea "省く④"
checkbox input "false"
checkbox input "true"
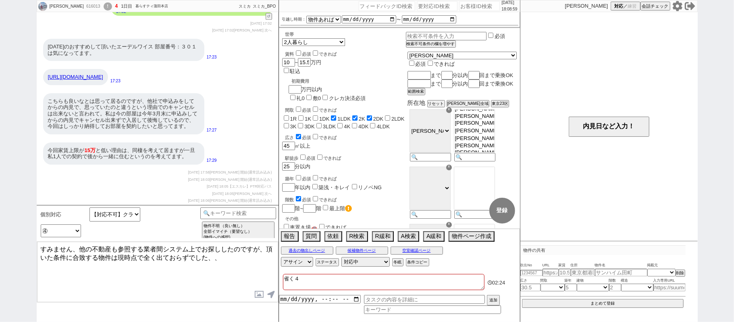
checkbox input "true"
checkbox input "false"
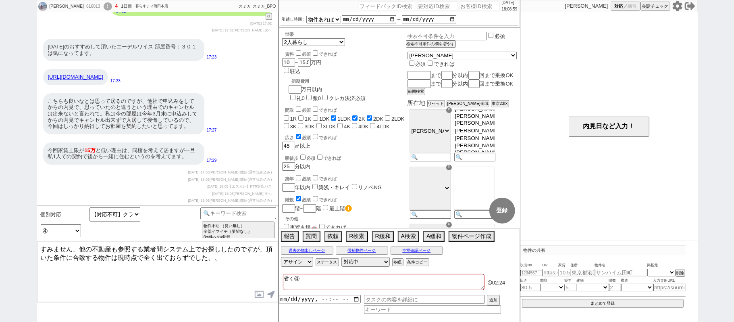
checkbox input "false"
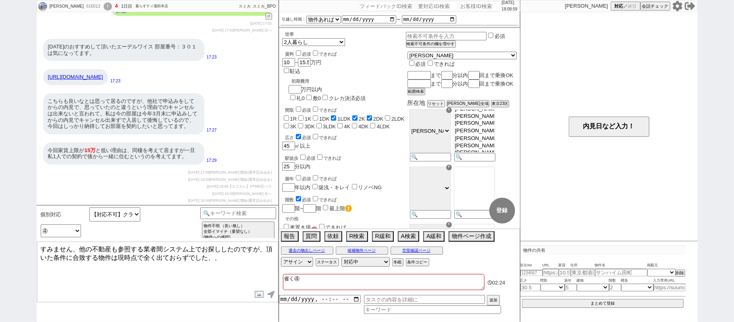
checkbox input "false"
checkbox input "true"
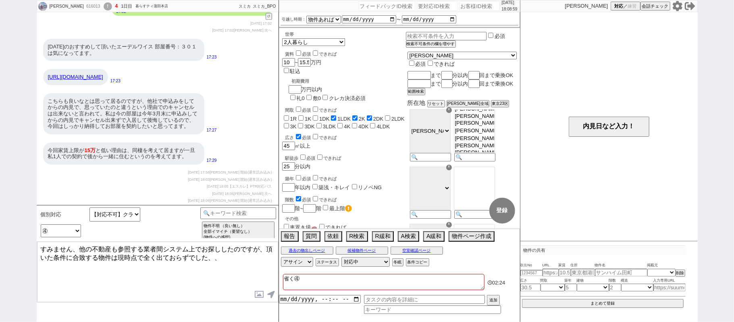
checkbox input "false"
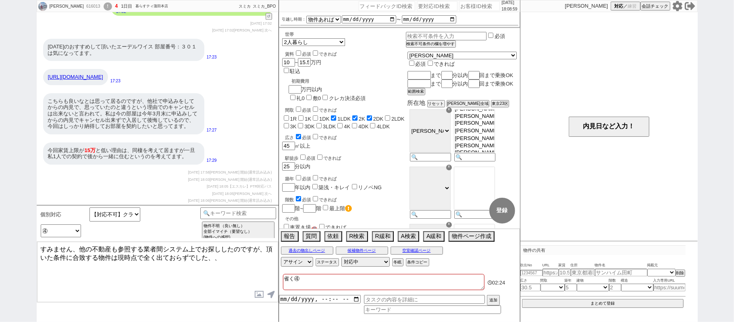
checkbox input "false"
type textarea "省く④"
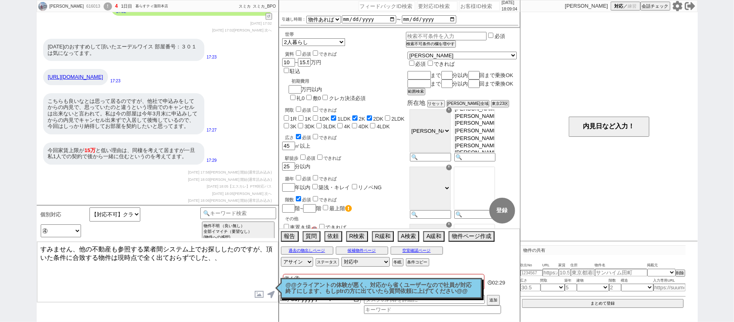
drag, startPoint x: 42, startPoint y: 246, endPoint x: 71, endPoint y: 251, distance: 29.6
click at [71, 251] on textarea "すみません、他の不動産も参照する業者間システム上でお探ししたのですが、頂いた条件に合致する物件は現時点で全く出ておらずでした、、" at bounding box center [157, 271] width 241 height 60
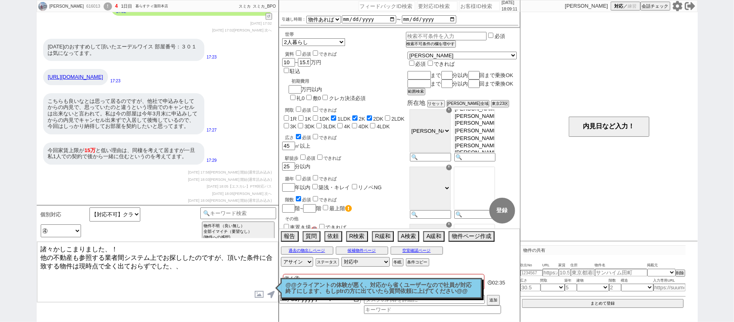
type textarea "諸々かしこまりました、！ 他の不動産も参照する業者間システム上でお探ししたのですが、頂いた条件に合致する物件は現時点で全く出ておらずでした、、"
click at [294, 251] on button "過去の物出しページ" at bounding box center [307, 250] width 52 height 6
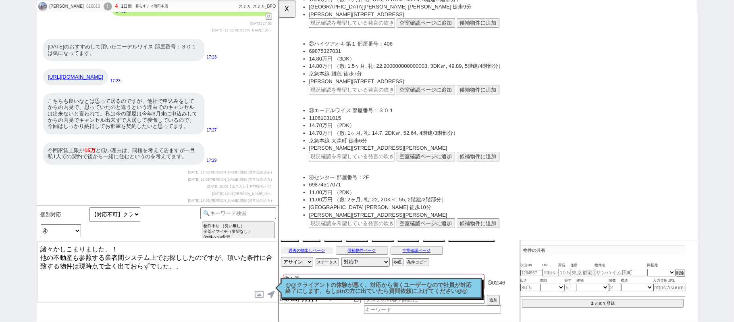
scroll to position [1504, 0]
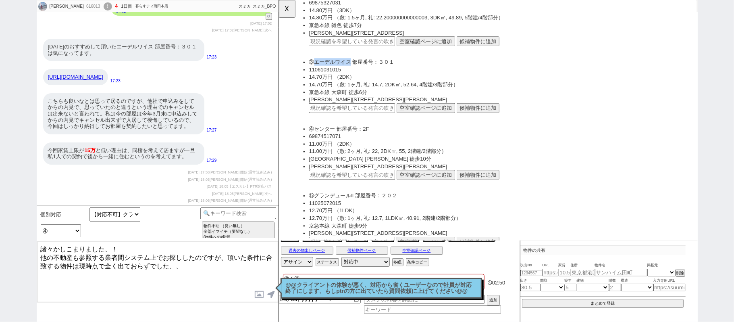
drag, startPoint x: 317, startPoint y: 55, endPoint x: 355, endPoint y: 56, distance: 37.5
click at [355, 62] on li "③エーデルワイス 部屋番号：３０１" at bounding box center [516, 66] width 410 height 8
copy li "エーデルワイス"
click at [176, 105] on div "こちらも良いなとは思って居るのですが、他社で申込みをしてからの内見で、思っていたのと違うという理由でのキャンセルは出来ないと言われて。私は今の部屋は今年3月末…" at bounding box center [123, 113] width 161 height 41
click at [289, 10] on button "☓" at bounding box center [286, 8] width 15 height 16
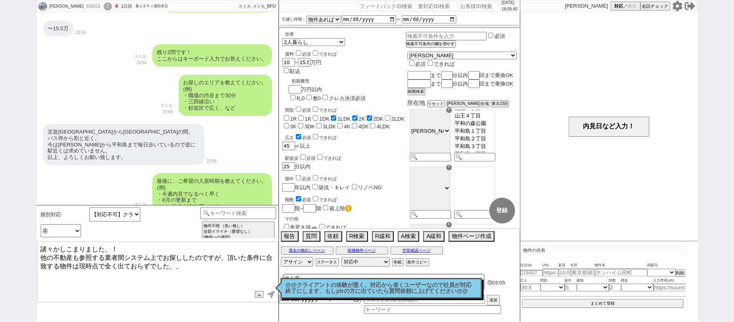
scroll to position [447, 0]
click at [229, 216] on input at bounding box center [238, 212] width 76 height 10
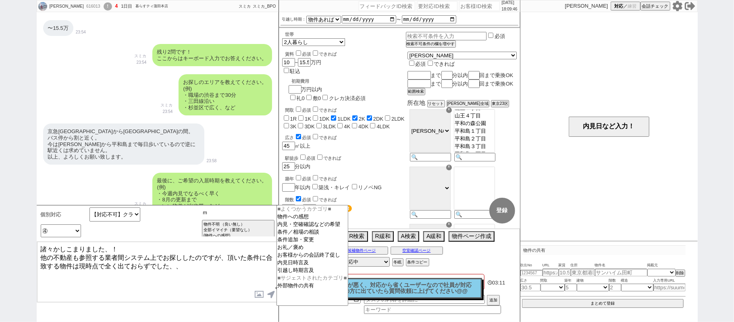
type input "み"
type input "記述"
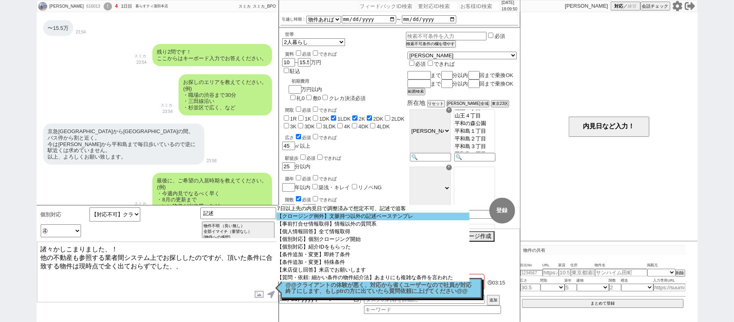
click at [323, 217] on option "【クロージング例外】文脈持つ以外の記述ベーステンプレ" at bounding box center [372, 216] width 193 height 8
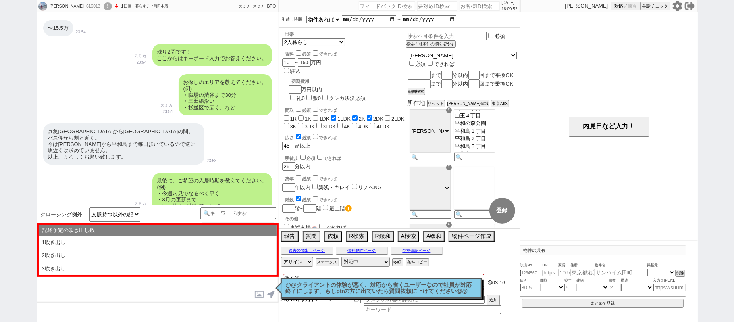
drag, startPoint x: 142, startPoint y: 257, endPoint x: 148, endPoint y: 252, distance: 7.5
click at [141, 257] on li "2吹き出し" at bounding box center [158, 255] width 238 height 13
type textarea "@@【@@①記述したい内容を②の下に入力@@】@@ @@【@@②記述したい内容を入力後に①と②を@@ごと消して送信！！@@】@@"
select select "2吹き出し"
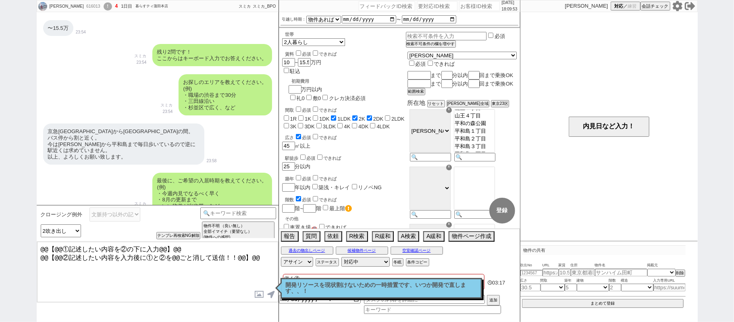
click at [367, 285] on p "開発リソースを現状割けないための一時措置です、いつか開発で直します、、！" at bounding box center [381, 288] width 191 height 12
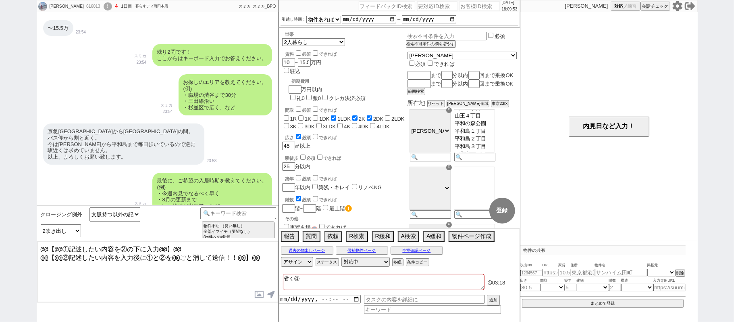
click at [310, 280] on textarea "省く④" at bounding box center [383, 282] width 201 height 16
type textarea "省く④ｄ"
checkbox input "false"
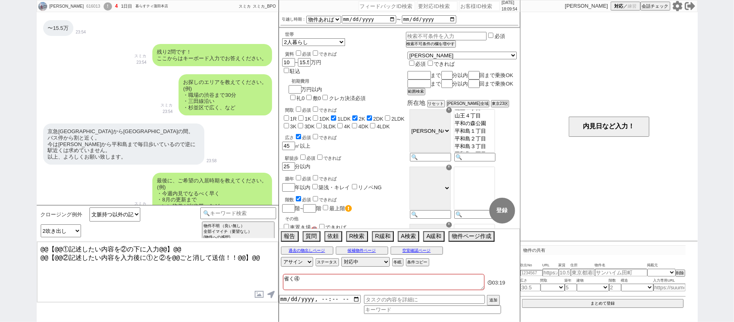
checkbox input "true"
checkbox input "false"
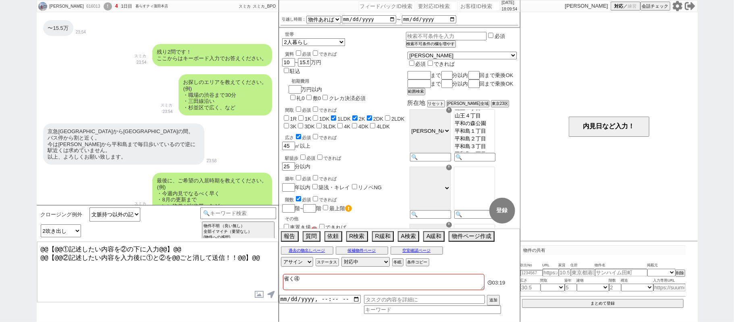
checkbox input "false"
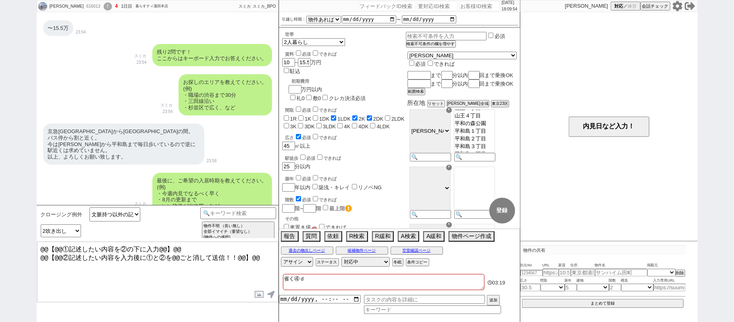
type textarea "省く④ｄｓ"
checkbox input "false"
checkbox input "true"
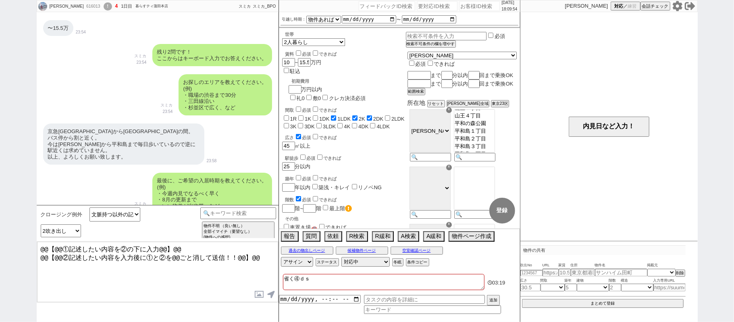
checkbox input "true"
checkbox input "false"
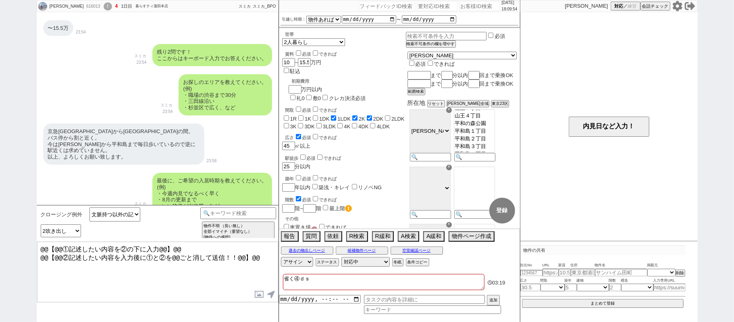
checkbox input "false"
type textarea "省く④ｄ"
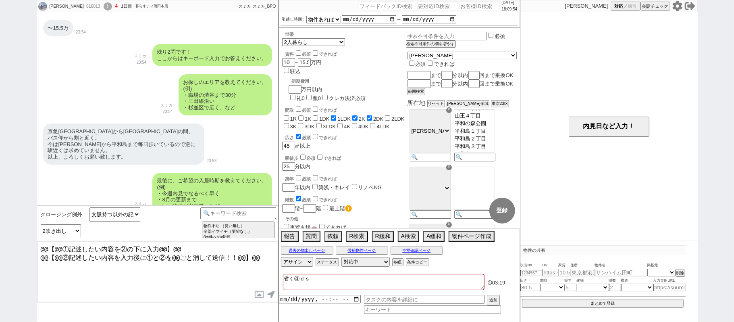
checkbox input "false"
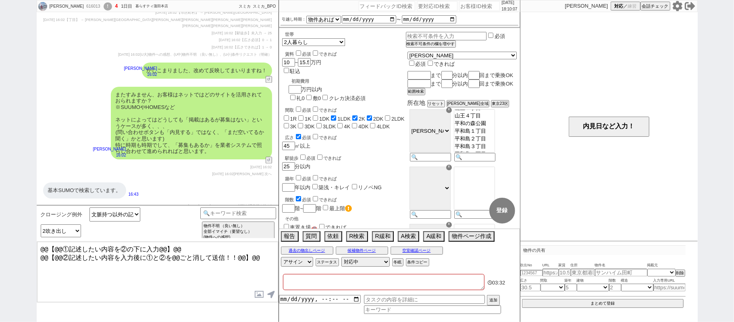
scroll to position [1146, 0]
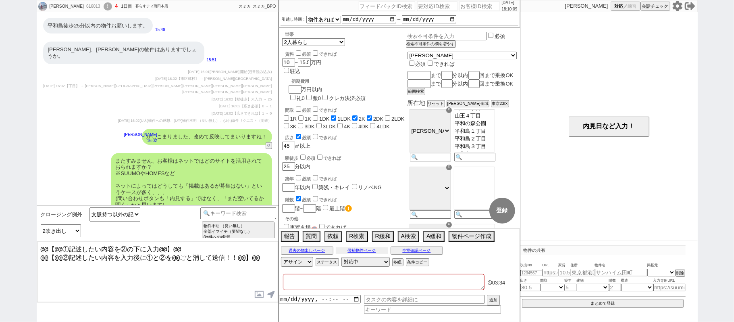
click at [384, 252] on button "候補物件ページ" at bounding box center [362, 250] width 52 height 6
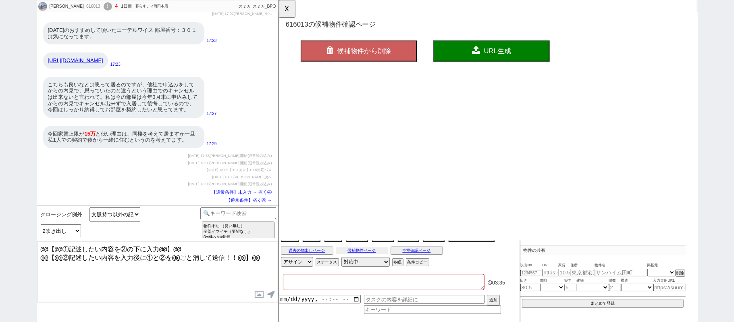
scroll to position [0, 0]
drag, startPoint x: 290, startPoint y: 15, endPoint x: 318, endPoint y: 81, distance: 72.4
click at [290, 14] on button "☓" at bounding box center [286, 8] width 15 height 16
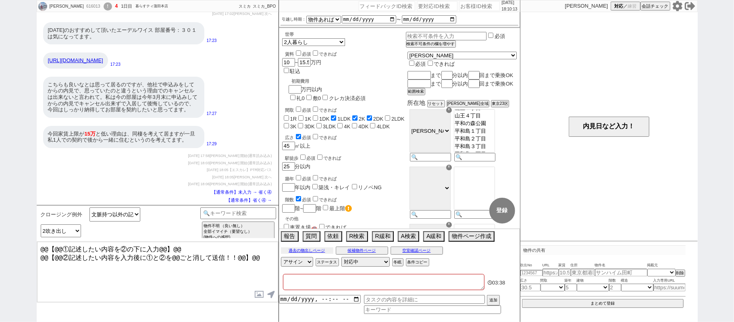
click at [321, 249] on button "過去の物出しページ" at bounding box center [307, 250] width 52 height 6
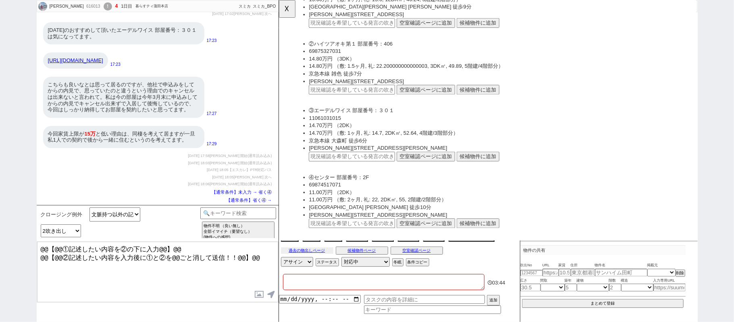
scroll to position [1504, 0]
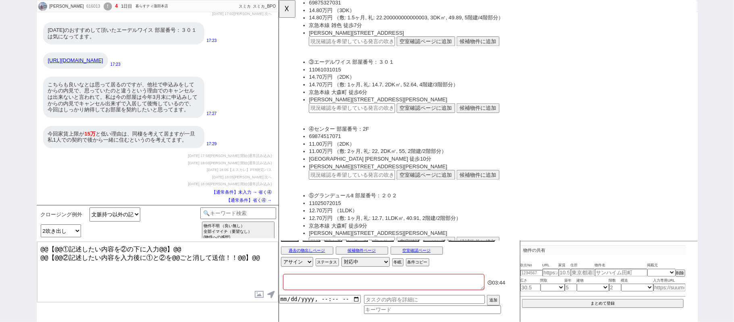
click at [497, 111] on button "候補物件に追加" at bounding box center [492, 116] width 46 height 10
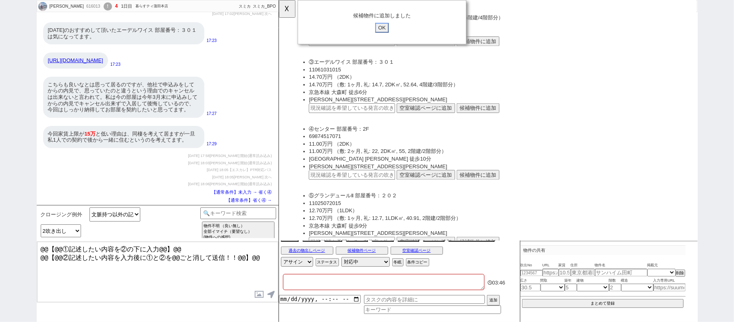
click at [386, 29] on input "OK" at bounding box center [389, 30] width 15 height 10
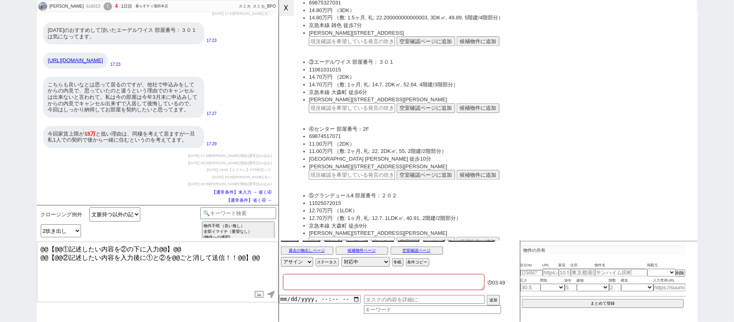
click at [287, 7] on button "☓" at bounding box center [286, 8] width 15 height 16
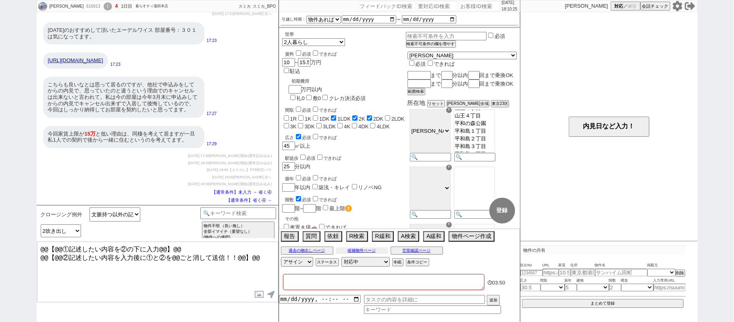
click at [355, 249] on button "候補物件ページ" at bounding box center [362, 250] width 52 height 6
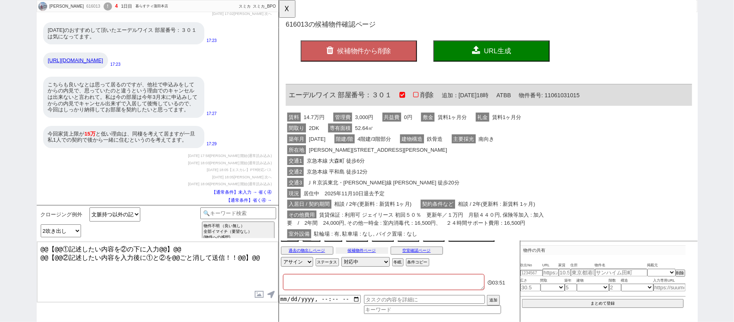
scroll to position [0, 0]
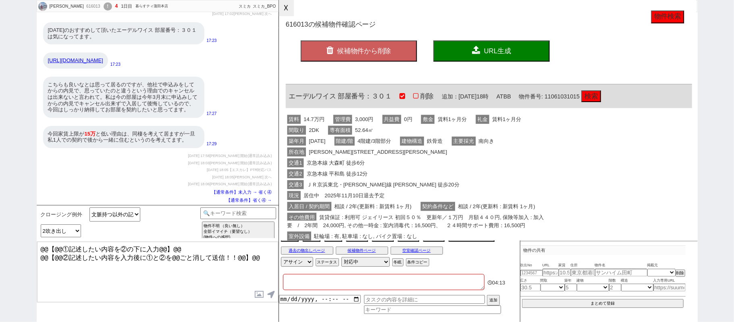
click at [291, 8] on button "☓" at bounding box center [286, 8] width 15 height 16
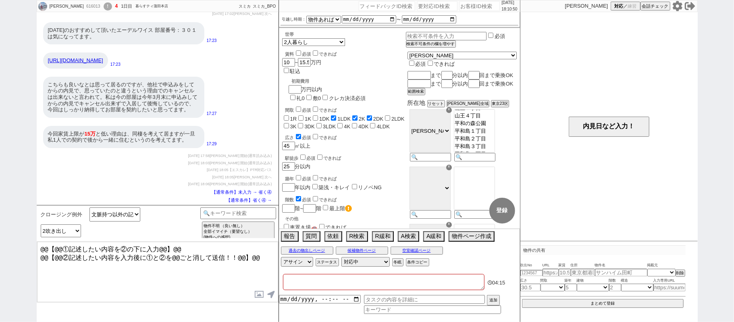
drag, startPoint x: 71, startPoint y: 59, endPoint x: 44, endPoint y: 54, distance: 27.5
click at [44, 54] on div "[URL][DOMAIN_NAME]" at bounding box center [75, 60] width 65 height 16
copy link "[URL][DOMAIN_NAME]"
click at [551, 269] on input "text" at bounding box center [550, 272] width 16 height 7
paste input "[URL][DOMAIN_NAME]"
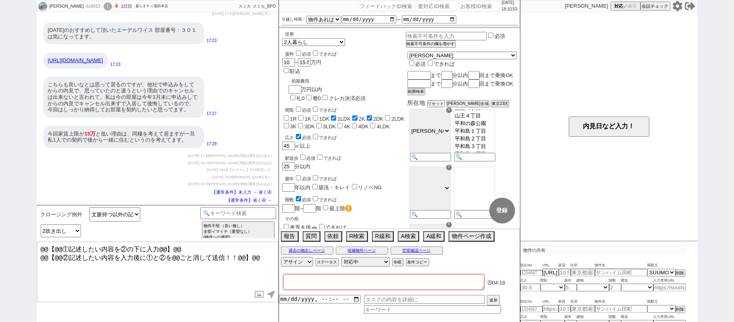
drag, startPoint x: 733, startPoint y: 232, endPoint x: 730, endPoint y: 251, distance: 19.1
click at [733, 234] on div "[PERSON_NAME] 616013 ! 4 1日目 暮らすティ蒲田本店 冬眠中 自社客 スミカ スミカ_BPO チャット全表示 [DATE] 新しくフォ…" at bounding box center [367, 161] width 734 height 322
click at [173, 106] on div "こちらも良いなとは思って居るのですが、他社で申込みをしてからの内見で、思っていたのと違うという理由でのキャンセルは出来ないと言われて。私は今の部屋は今年3月末…" at bounding box center [123, 97] width 161 height 41
click at [531, 272] on input "number" at bounding box center [531, 272] width 22 height 5
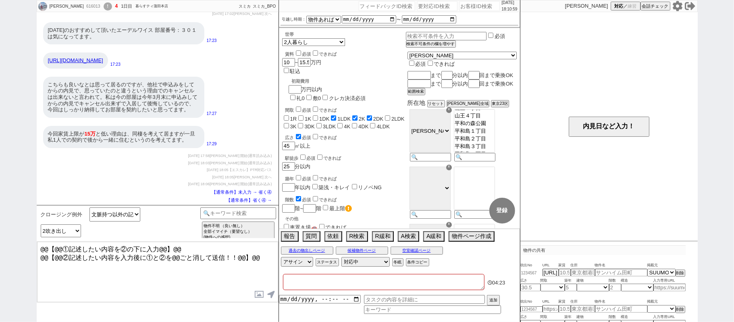
paste input "37142252"
click at [733, 228] on div "Hiromi 616013 ! 4 1日目 暮らすティ蒲田本店 冬眠中 自社客 スミカ スミカ_BPO チャット全表示 2025-09-22 新しくフォローさ…" at bounding box center [367, 161] width 734 height 322
click at [81, 57] on link "https://suumo.jp/chintai/jnc_000101512940/?bc=100460034665" at bounding box center [75, 60] width 55 height 6
click at [658, 287] on input at bounding box center [669, 287] width 32 height 7
paste input "https://suumo.jp/chintai/jnc_000101512940/?bc=100460034665"
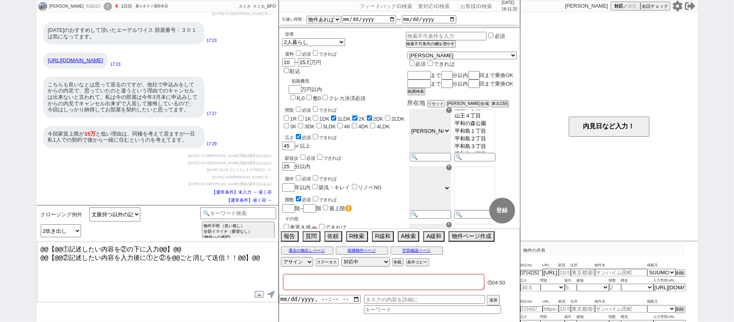
click at [716, 297] on div "Hiromi 616013 ! 4 1日目 暮らすティ蒲田本店 冬眠中 自社客 スミカ スミカ_BPO チャット全表示 2025-09-22 新しくフォローさ…" at bounding box center [367, 161] width 734 height 322
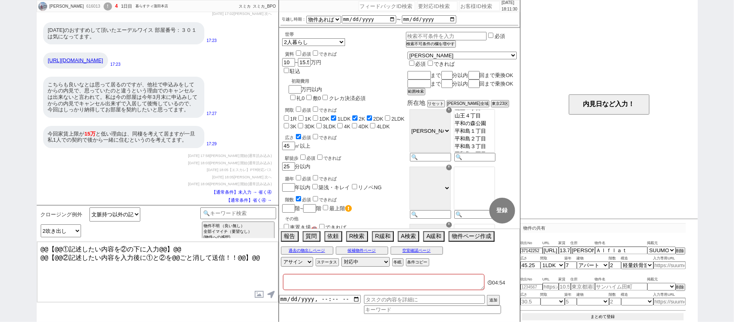
scroll to position [22, 0]
click at [602, 316] on button "まとめて登録" at bounding box center [603, 316] width 162 height 7
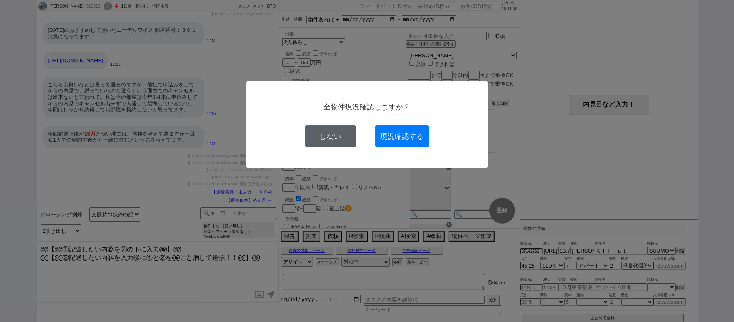
click at [332, 134] on button "しない" at bounding box center [330, 136] width 51 height 22
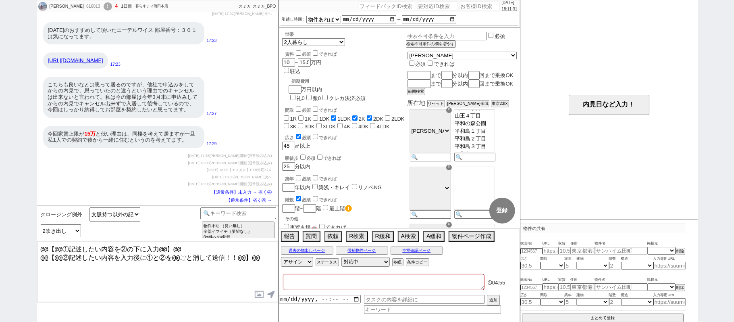
scroll to position [0, 0]
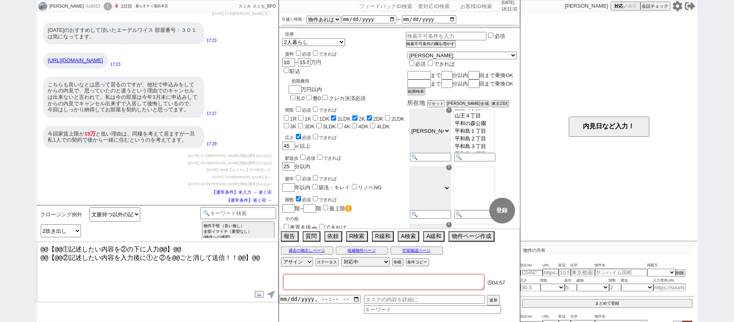
click at [257, 257] on textarea "@@【@@①記述したい内容を②の下に入力@@】@@ @@【@@②記述したい内容を入力後に①と②を@@ごと消して送信！！@@】@@" at bounding box center [157, 271] width 241 height 60
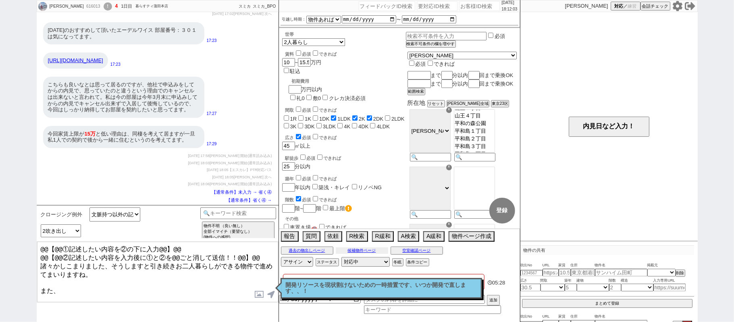
click at [379, 250] on button "候補物件ページ" at bounding box center [362, 250] width 52 height 6
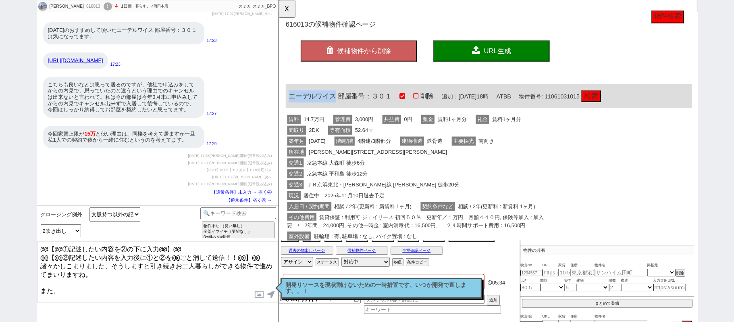
drag, startPoint x: 289, startPoint y: 102, endPoint x: 336, endPoint y: 101, distance: 47.2
click at [336, 101] on span "エーデルワイス 部屋番号：３０１" at bounding box center [344, 103] width 111 height 8
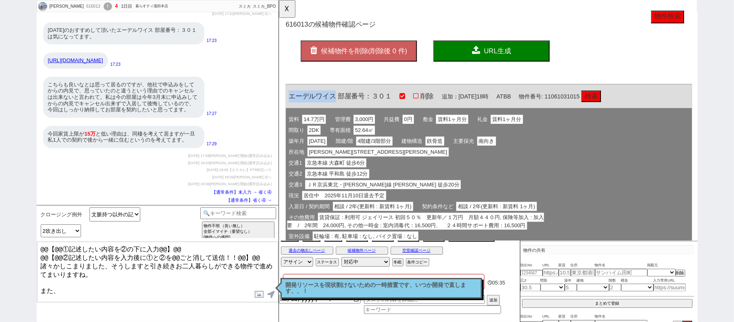
copy span "エーデルワイス"
click at [63, 292] on textarea "@@【@@①記述したい内容を②の下に入力@@】@@ @@【@@②記述したい内容を入力後に①と②を@@ごと消して送信！！@@】@@ 諸々かしこまりました、そうし…" at bounding box center [157, 271] width 241 height 60
paste textarea "エーデルワイス"
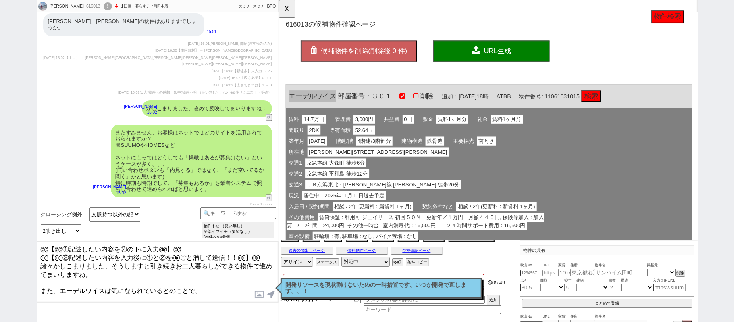
scroll to position [1120, 0]
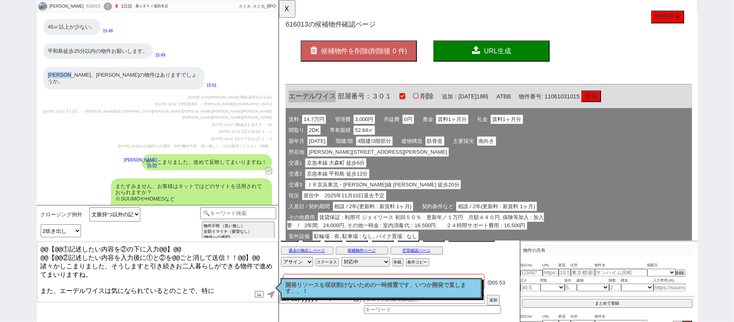
drag, startPoint x: 44, startPoint y: 73, endPoint x: 84, endPoint y: 74, distance: 40.3
click at [84, 74] on div "大森東、大森中の物件はありますでしょうか。" at bounding box center [123, 78] width 161 height 22
copy div "大森東、大森中"
click at [250, 279] on textarea "@@【@@①記述したい内容を②の下に入力@@】@@ @@【@@②記述したい内容を入力後に①と②を@@ごと消して送信！！@@】@@ 諸々かしこまりました、そうし…" at bounding box center [157, 271] width 241 height 60
paste textarea "大森東、大森中"
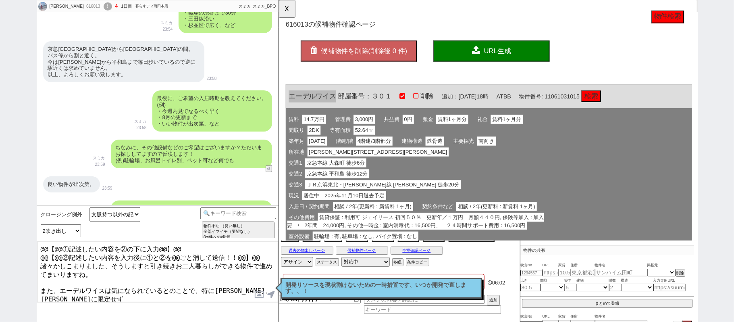
scroll to position [422, 0]
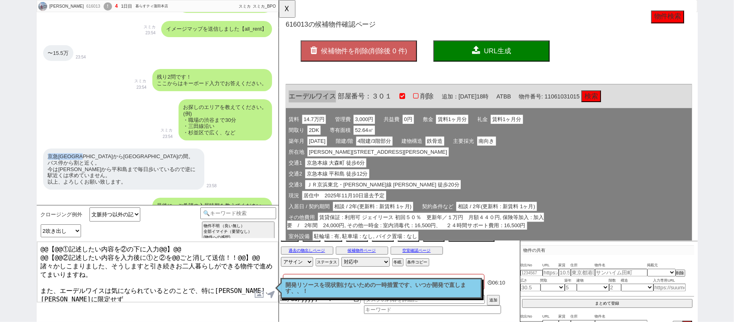
drag, startPoint x: 48, startPoint y: 152, endPoint x: 93, endPoint y: 154, distance: 45.1
click at [93, 154] on div "京急蒲田から平和島の間。 バス停から割と近く。 今は大森南から平和島まで毎日歩いているので逆に駅近くは求めていません。 以上、よろしくお願い致します。" at bounding box center [123, 168] width 161 height 41
copy div "京急蒲田から平和島"
click at [79, 294] on textarea "@@【@@①記述したい内容を②の下に入力@@】@@ @@【@@②記述したい内容を入力後に①と②を@@ごと消して送信！！@@】@@ 諸々かしこまりました、そうし…" at bounding box center [157, 271] width 241 height 60
paste textarea "京急蒲田から平和島"
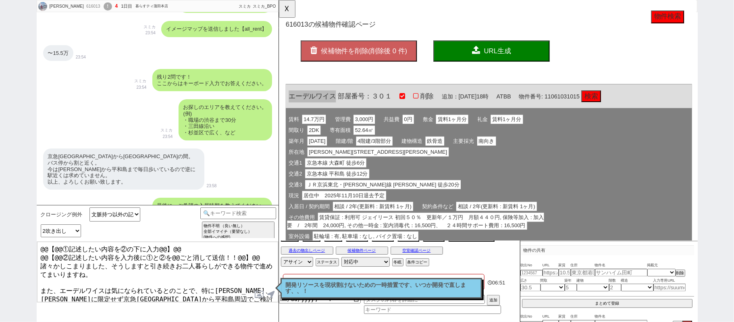
drag, startPoint x: 216, startPoint y: 280, endPoint x: 259, endPoint y: 284, distance: 43.3
click at [259, 284] on textarea "@@【@@①記述したい内容を②の下に入力@@】@@ @@【@@②記述したい内容を入力後に①と②を@@ごと消して送信！！@@】@@ 諸々かしこまりました、そうし…" at bounding box center [157, 271] width 241 height 60
click at [87, 299] on textarea "@@【@@①記述したい内容を②の下に入力@@】@@ @@【@@②記述したい内容を入力後に①と②を@@ごと消して送信！！@@】@@ 諸々かしこまりました、そうし…" at bounding box center [157, 271] width 241 height 60
paste textarea "大森東、大森中"
click at [284, 8] on button "☓" at bounding box center [286, 8] width 15 height 16
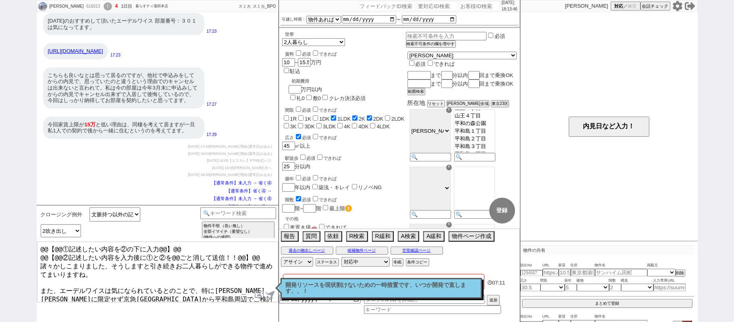
scroll to position [1673, 0]
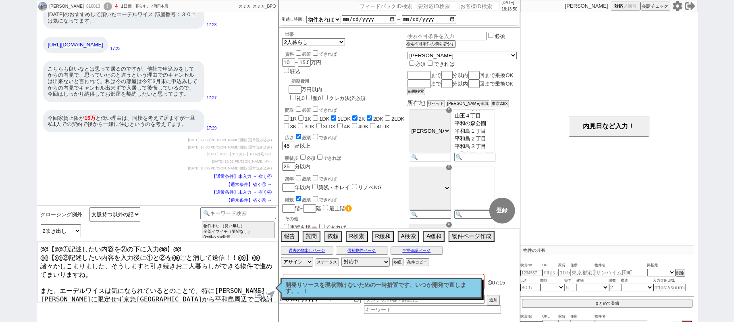
drag, startPoint x: 41, startPoint y: 281, endPoint x: 258, endPoint y: 299, distance: 217.5
click at [258, 299] on div "@@【@@①記述したい内容を②の下に入力@@】@@ @@【@@②記述したい内容を入力後に①と②を@@ごと消して送信！！@@】@@ 諸々かしこまりました、そうし…" at bounding box center [158, 271] width 242 height 61
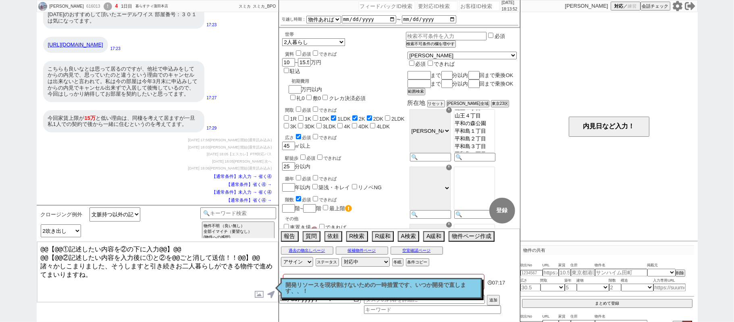
drag, startPoint x: 262, startPoint y: 256, endPoint x: 0, endPoint y: 115, distance: 297.4
click at [0, 140] on div "Hiromi 616013 ! 4 1日目 暮らすティ蒲田本店 冬眠中 自社客 スミカ スミカ_BPO チャット全表示 2025-09-22 新しくフォローさ…" at bounding box center [367, 161] width 734 height 322
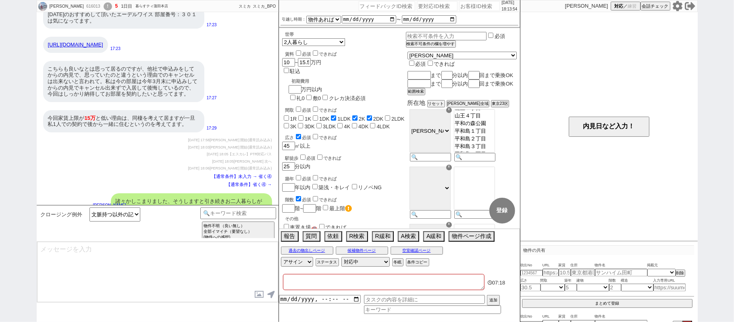
scroll to position [1713, 0]
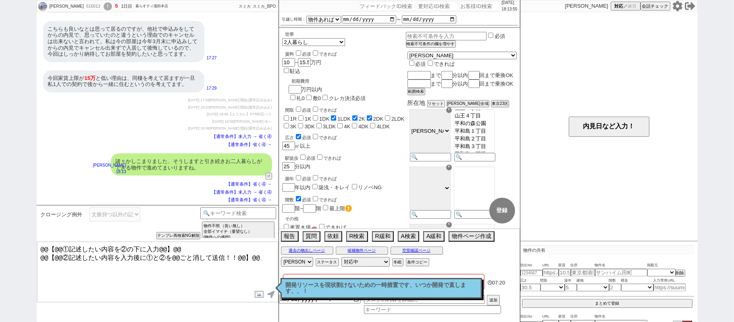
drag, startPoint x: 263, startPoint y: 257, endPoint x: 0, endPoint y: 154, distance: 282.4
click at [0, 174] on div "Hiromi 616013 ! 5 1日目 暮らすティ蒲田本店 冬眠中 自社客 スミカ スミカ_BPO チャット全表示 2025-09-22 新しくフォローさ…" at bounding box center [367, 161] width 734 height 322
paste textarea "また、エーデルワイスは気になられているとのことで、特に大森東、大森中に限定せず京急蒲田から平和島周辺でご検討いただく形でよろしいでしょうか？ ※大森東、大森中…"
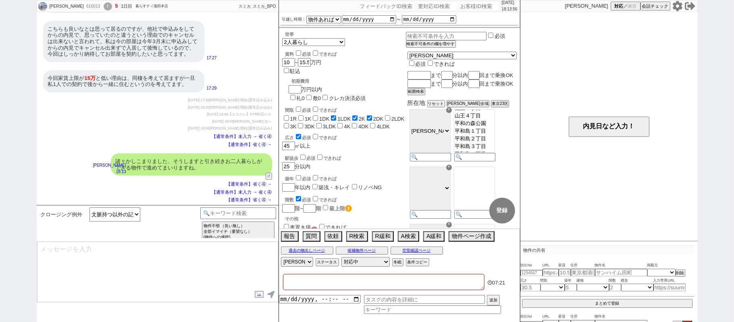
scroll to position [1772, 0]
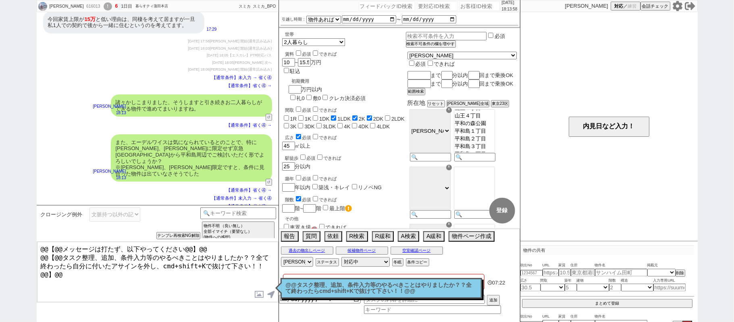
click at [382, 294] on p "@@タスク整理、追加、条件入力等のやるべきことはやりましたか？？全て終わったらcmd+shift+Kで抜けて下さい！！@@" at bounding box center [381, 288] width 191 height 12
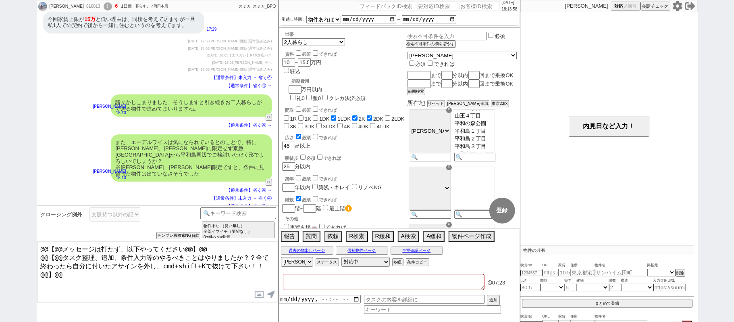
click at [374, 285] on textarea at bounding box center [383, 282] width 201 height 16
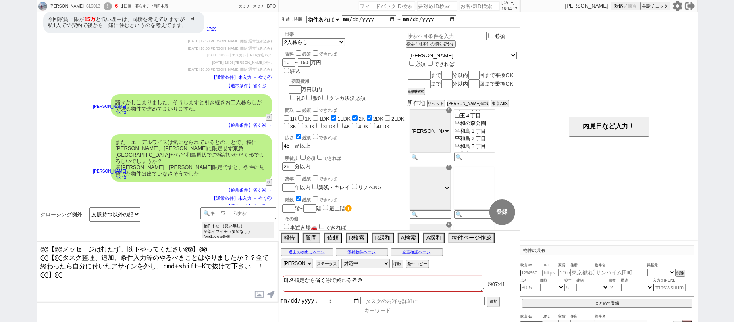
click at [410, 313] on input at bounding box center [432, 310] width 137 height 7
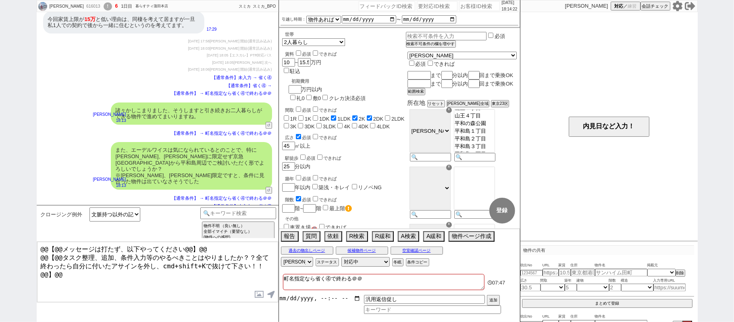
click at [305, 300] on input "datetime-local" at bounding box center [320, 298] width 82 height 7
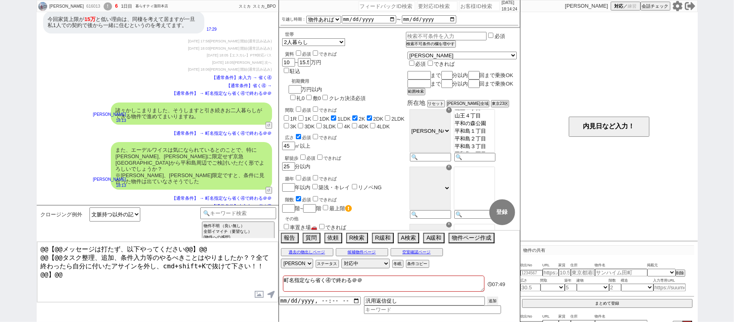
click at [489, 300] on button "追加" at bounding box center [492, 300] width 11 height 9
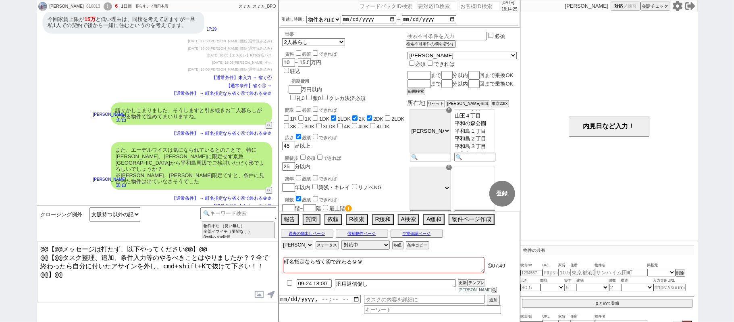
click at [300, 249] on select "アサイン 御手洗侑矢 松井健太朗 廣瀬晶子 林瑞季" at bounding box center [297, 245] width 32 height 10
click at [281, 245] on select "アサイン 御手洗侑矢 松井健太朗 廣瀬晶子 林瑞季" at bounding box center [297, 245] width 32 height 10
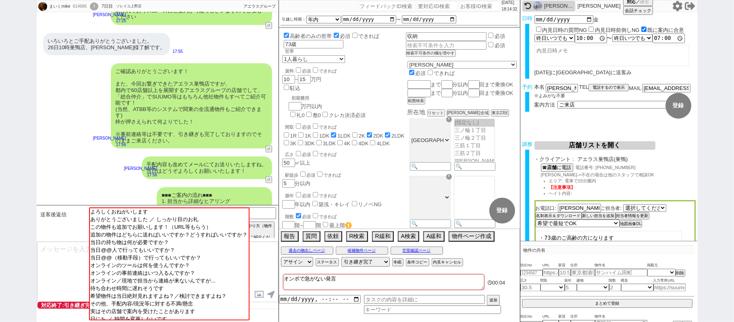
scroll to position [627, 0]
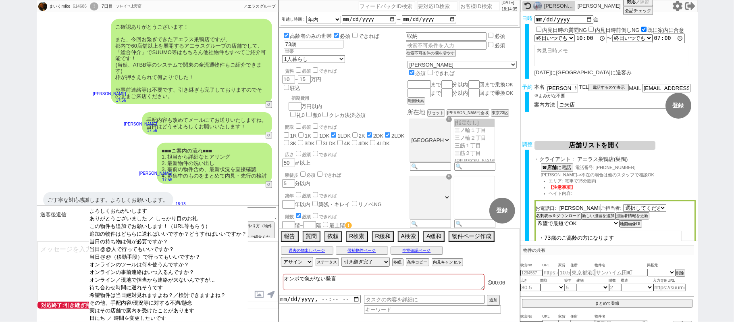
drag, startPoint x: 180, startPoint y: 210, endPoint x: 184, endPoint y: 208, distance: 4.1
click at [180, 210] on option "よろしくおねがいします" at bounding box center [168, 211] width 159 height 8
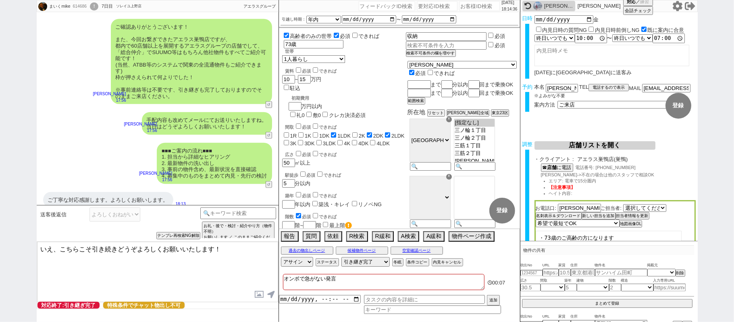
click at [52, 248] on textarea "いえ、こちらこそ引き続きどうぞよろしくお願いいたします！" at bounding box center [157, 271] width 241 height 60
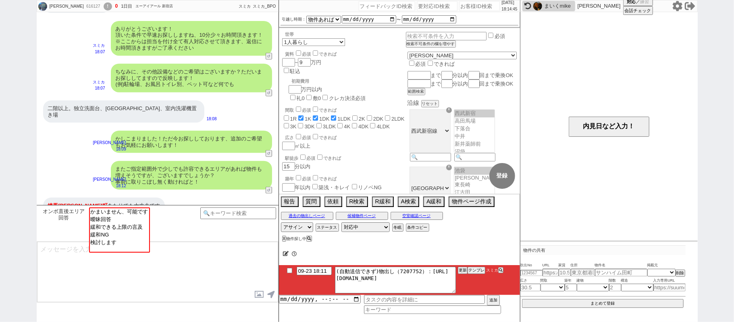
scroll to position [17, 0]
click at [535, 5] on img at bounding box center [537, 6] width 9 height 9
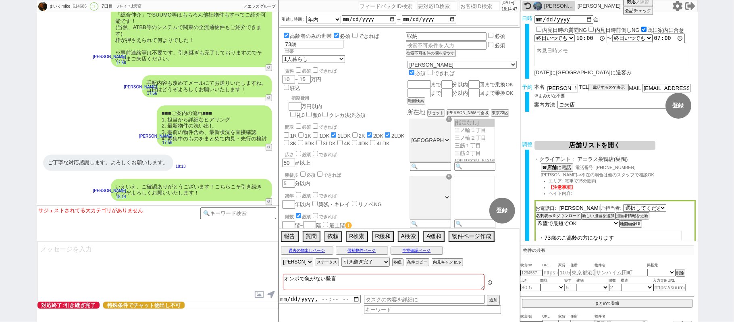
scroll to position [93, 0]
click at [305, 261] on select "アサイン 御手洗侑矢 松井健太朗 廣瀬晶子 林瑞季" at bounding box center [297, 262] width 32 height 10
click at [281, 257] on select "アサイン 御手洗侑矢 松井健太朗 廣瀬晶子 林瑞季" at bounding box center [297, 262] width 32 height 10
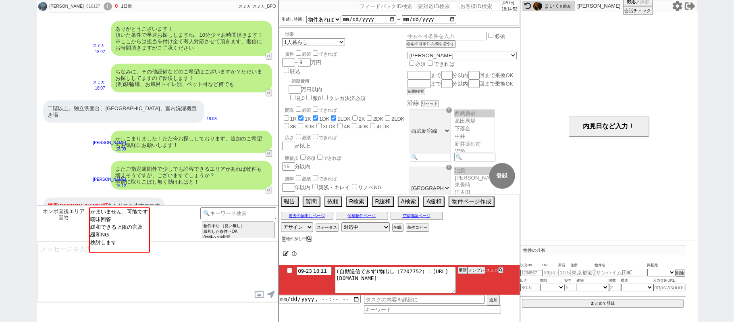
scroll to position [17, 0]
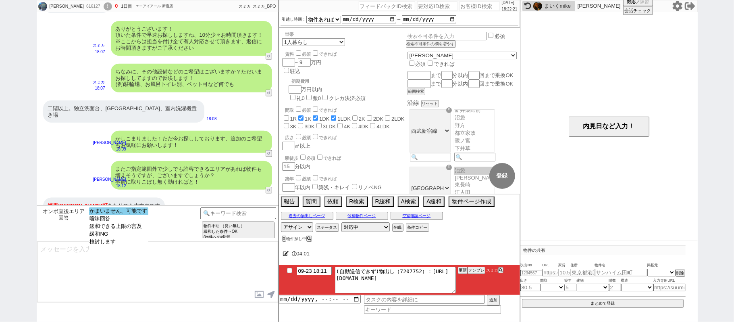
click at [127, 210] on option "かまいません、可能です" at bounding box center [118, 211] width 59 height 8
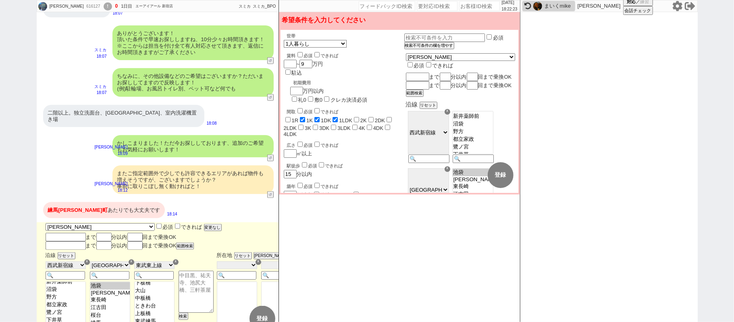
scroll to position [29, 0]
drag, startPoint x: 50, startPoint y: 196, endPoint x: 72, endPoint y: 195, distance: 21.8
click at [72, 202] on div "練馬 春日町 あたりでも大丈夫です" at bounding box center [104, 210] width 122 height 16
copy div "練馬 春日町"
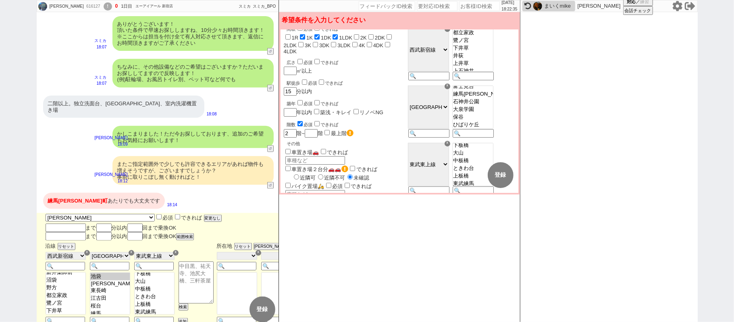
scroll to position [653, 0]
click at [142, 213] on div "東京都 神奈川県 埼玉県 千葉県 宮城県 愛知県 福岡県 京都府 大阪府 兵庫県 必須 できれば 変更なし" at bounding box center [163, 217] width 234 height 9
click at [134, 213] on div "東京都 神奈川県 埼玉県 千葉県 宮城県 愛知県 福岡県 京都府 大阪府 兵庫県 必須 できれば 変更なし" at bounding box center [163, 217] width 234 height 9
click at [204, 216] on button "変更なし" at bounding box center [212, 219] width 16 height 6
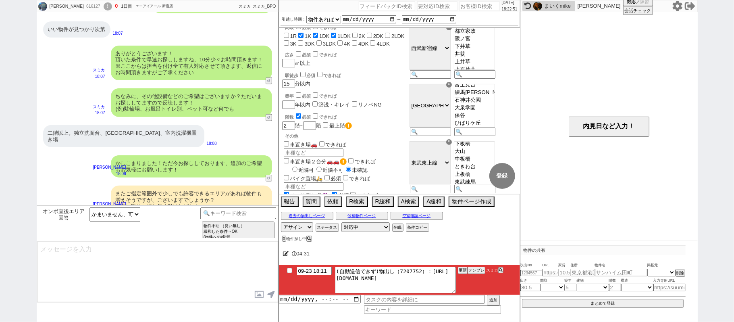
scroll to position [648, 0]
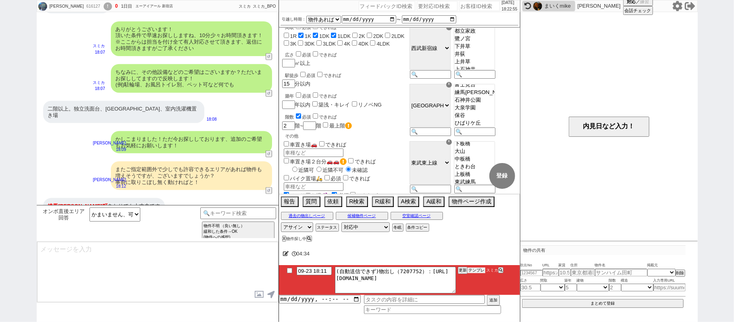
click at [470, 271] on button "テンプレ" at bounding box center [476, 270] width 18 height 6
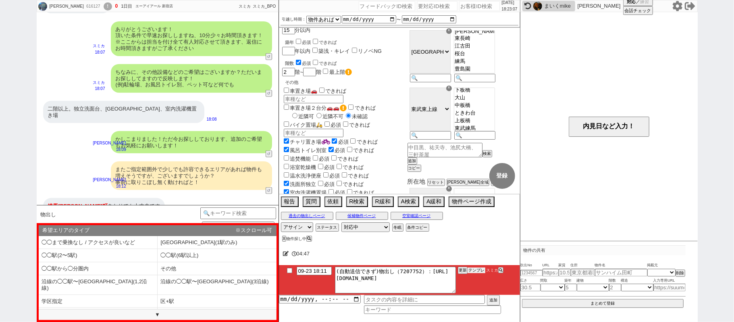
scroll to position [10, 0]
click at [168, 257] on li "◯◯駅(6駅以上)" at bounding box center [217, 255] width 119 height 13
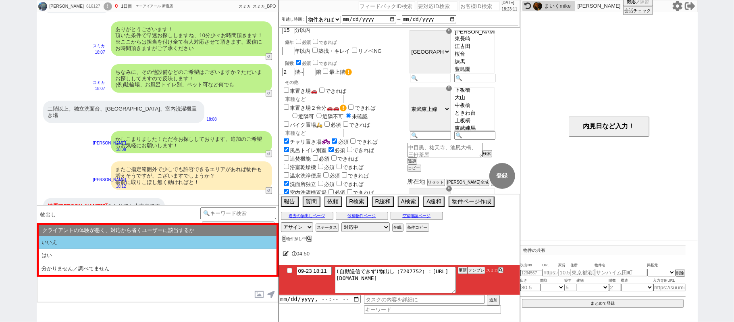
click at [112, 240] on li "いいえ" at bounding box center [158, 242] width 238 height 13
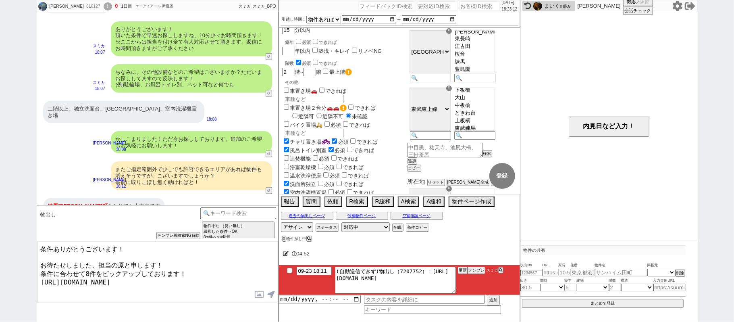
drag, startPoint x: 141, startPoint y: 247, endPoint x: 0, endPoint y: 212, distance: 145.5
click at [0, 214] on div "千葉　海怜 616127 ! 0 1日目 エーアイアール 新宿店 冬眠中 自社客 スミカ スミカ_BPO チャット全表示 2025-09-23 ようこそLIN…" at bounding box center [367, 161] width 734 height 322
click at [173, 258] on textarea "はい、そちらは既にいただいておりますので含めて見てまいりますね。 お待たせしました、担当の原と申します！ 条件に合わせて8件をピックアップしております！ ht…" at bounding box center [157, 271] width 241 height 60
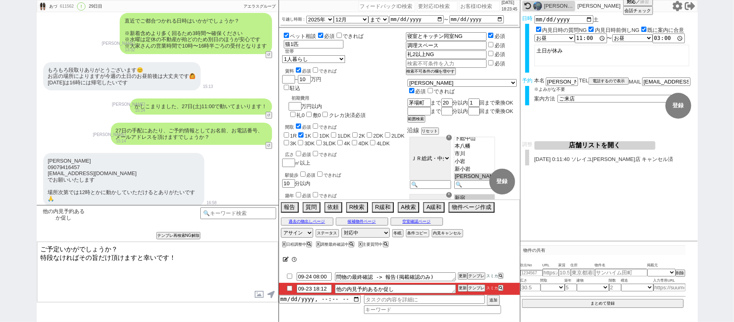
scroll to position [8, 0]
click at [37, 249] on textarea "ご予定いかがでしょうか？ 特段なければその旨だけ頂けますと幸いです！" at bounding box center [157, 271] width 241 height 60
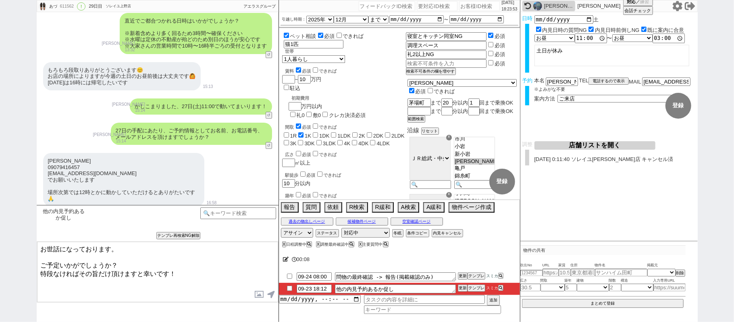
click at [40, 263] on textarea "お世話になっております。 ご予定いかがでしょうか？ 特段なければその旨だけ頂けますと幸いです！" at bounding box center [157, 271] width 241 height 60
click at [60, 260] on textarea "お世話になっております。 ご予定いかがでしょうか？ 特段なければその旨だけ頂けますと幸いです！" at bounding box center [157, 271] width 241 height 60
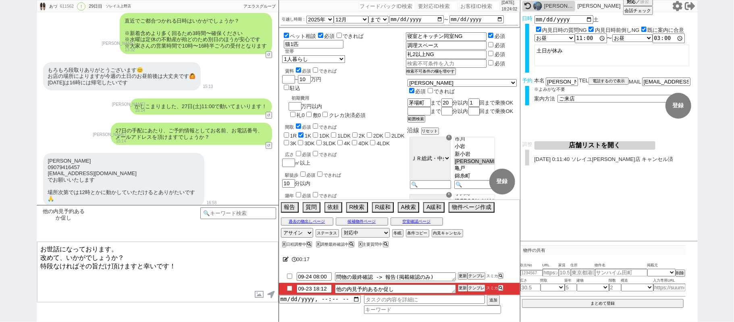
drag, startPoint x: 137, startPoint y: 173, endPoint x: 164, endPoint y: 172, distance: 26.2
click at [164, 300] on div "合わせて27日11:00までに別の内見のご予約等はございますでしょうか？ 内見された後のご感想は最もご紹介に反映しやすいので、ぜひ！" at bounding box center [191, 317] width 161 height 35
copy div "27日11:00"
click at [64, 255] on textarea "お世話になっております。 改めて、いかがでしょうか？ 特段なければその旨だけ頂けますと幸いです！" at bounding box center [157, 271] width 241 height 60
paste textarea "27日11:00"
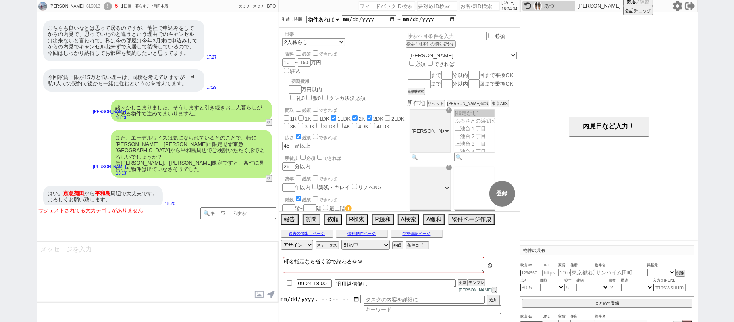
scroll to position [34, 0]
click at [240, 210] on input at bounding box center [238, 212] width 76 height 10
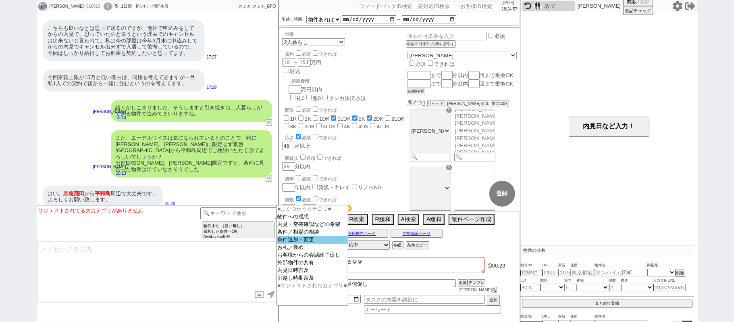
click at [299, 243] on option "条件追加・変更" at bounding box center [312, 240] width 71 height 8
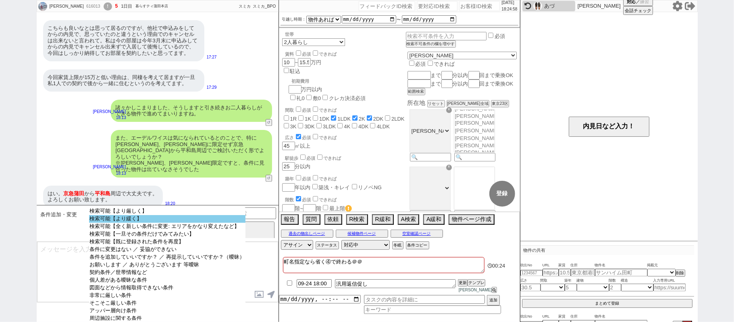
click at [160, 221] on option "検索可能【より緩く】" at bounding box center [167, 219] width 156 height 8
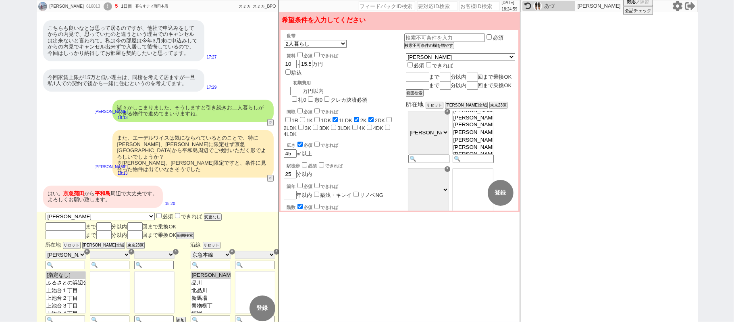
scroll to position [35, 0]
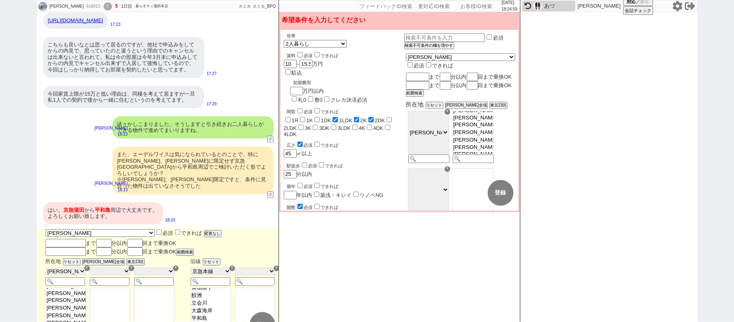
click at [470, 118] on div "☓ 千代田区 中央区 港区 新宿区 文京区 台東区 墨田区 江東区 品川区 目黒区 大田区 世田谷区 渋谷区 中野区 杉並区 豊島区 北区 荒川区 板橋区 練…" at bounding box center [460, 137] width 109 height 57
click at [450, 114] on div "☓" at bounding box center [447, 112] width 6 height 6
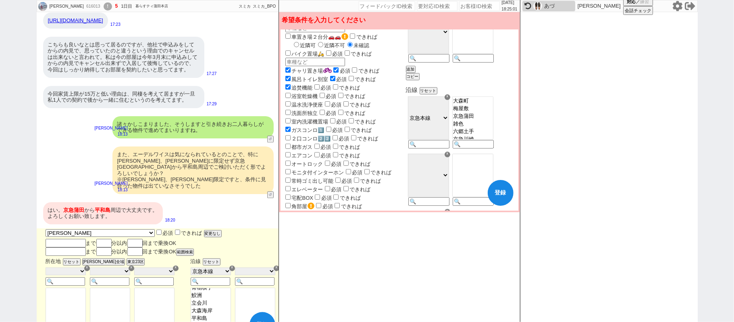
scroll to position [87, 0]
click at [508, 200] on button "登録" at bounding box center [500, 193] width 26 height 26
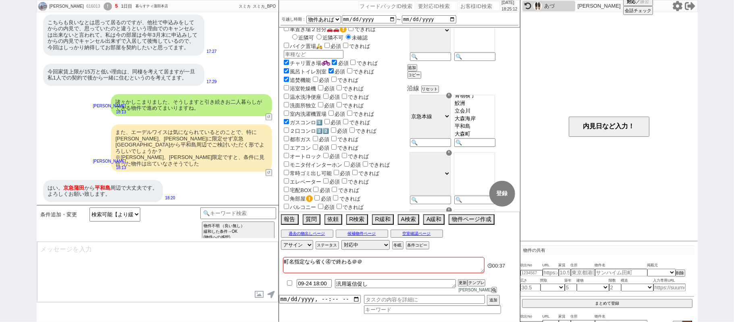
scroll to position [1515, 0]
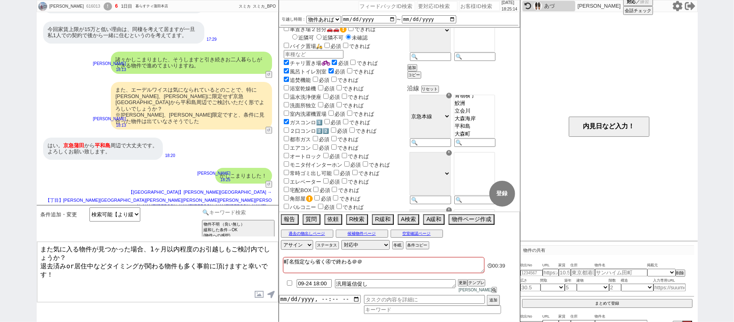
click at [226, 213] on input at bounding box center [238, 212] width 76 height 10
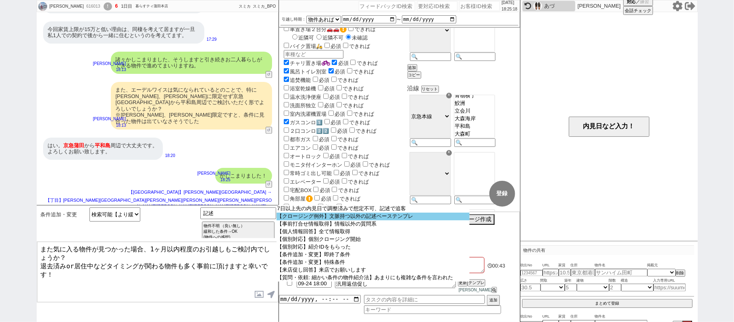
click at [312, 218] on option "【クロージング例外】文脈持つ以外の記述ベーステンプレ" at bounding box center [372, 216] width 193 height 8
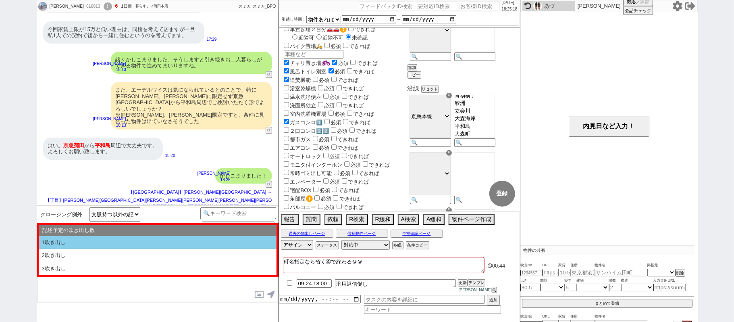
click at [148, 243] on li "1吹き出し" at bounding box center [158, 242] width 238 height 13
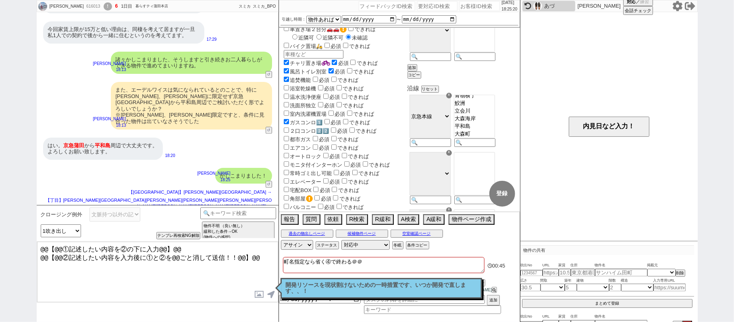
click at [257, 256] on textarea "@@【@@①記述したい内容を②の下に入力@@】@@ @@【@@②記述したい内容を入力後に①と②を@@ごと消して送信！！@@】@@" at bounding box center [157, 271] width 241 height 60
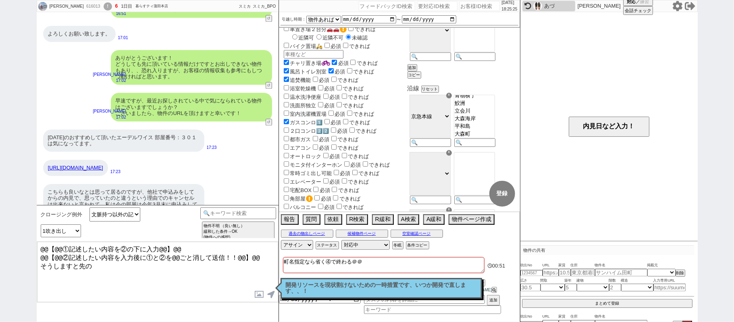
scroll to position [1301, 0]
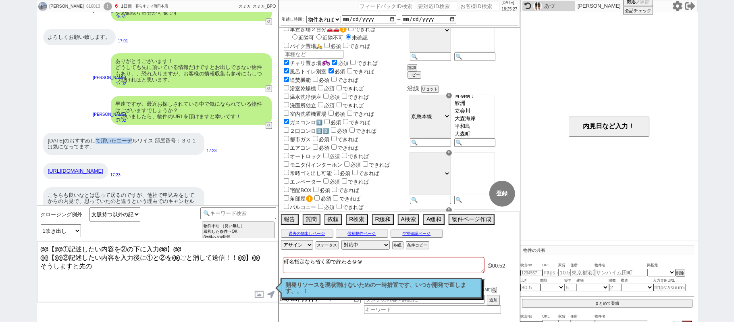
drag, startPoint x: 110, startPoint y: 133, endPoint x: 145, endPoint y: 135, distance: 34.7
click at [145, 135] on div "昨日のおすすめして頂いたエーデルワイス 部屋番号：３０１は気になってます。" at bounding box center [123, 144] width 161 height 22
copy div "エーデルワイス"
click at [117, 286] on textarea "@@【@@①記述したい内容を②の下に入力@@】@@ @@【@@②記述したい内容を入力後に①と②を@@ごと消して送信！！@@】@@ そうしますと先の" at bounding box center [157, 271] width 241 height 60
paste textarea "エーデルワイス"
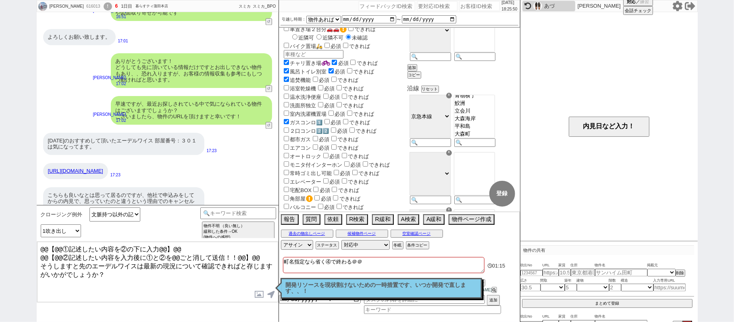
drag, startPoint x: 257, startPoint y: 254, endPoint x: 0, endPoint y: 184, distance: 265.9
click at [0, 193] on div "Hiromi 616013 ! 6 1日目 暮らすティ蒲田本店 冬眠中 自社客 スミカ スミカ_BPO チャット全表示 2025-09-22 新しくフォローさ…" at bounding box center [367, 161] width 734 height 322
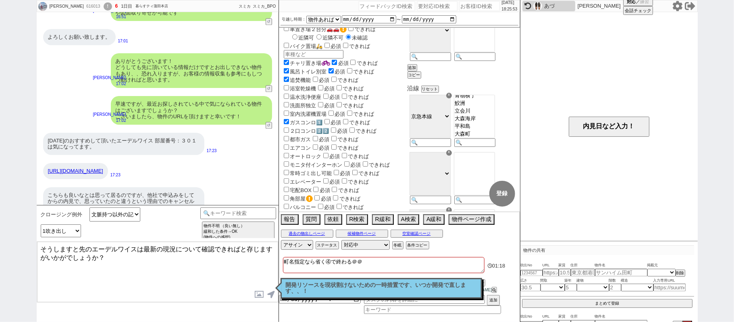
click at [215, 247] on textarea "そうしますと先のエーデルワイスは最新の現況について確認できればと存じますがいかがでしょうか？" at bounding box center [157, 271] width 241 height 60
click at [46, 255] on textarea "そうしますと先のエーデルワイスは最新の現況について確認できればと存じますがいかがでしょうか？" at bounding box center [157, 271] width 241 height 60
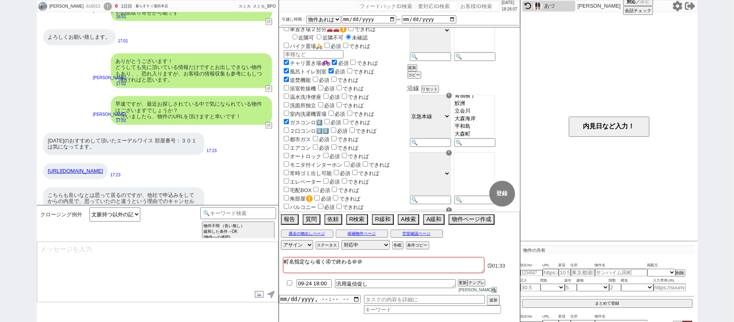
scroll to position [1552, 0]
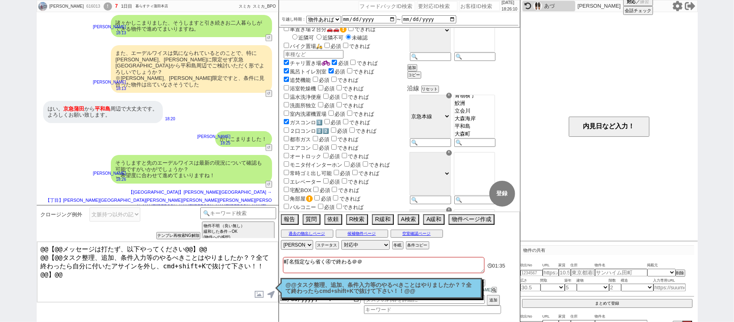
click at [348, 284] on p "@@タスク整理、追加、条件入力等のやるべきことはやりましたか？？全て終わったらcmd+shift+Kで抜けて下さい！！@@" at bounding box center [381, 288] width 191 height 12
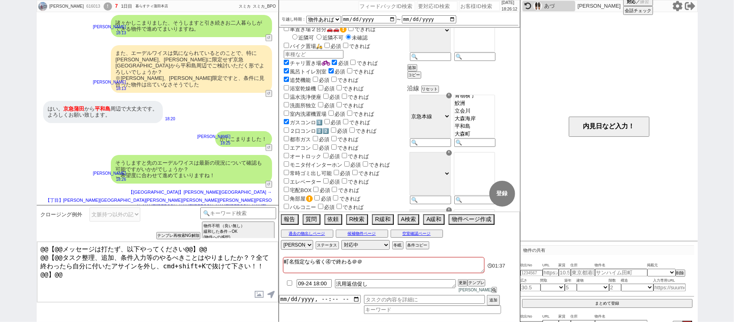
click at [289, 285] on input "checkbox" at bounding box center [290, 282] width 12 height 5
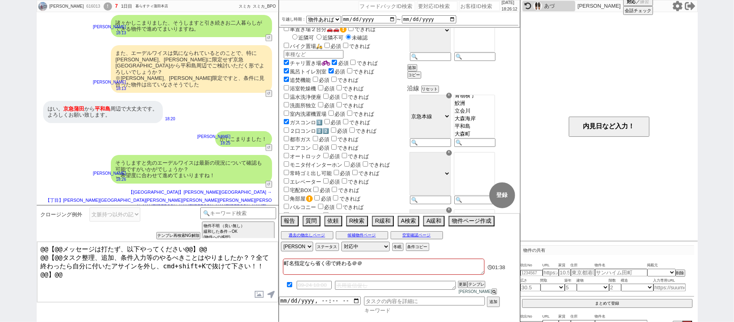
click at [383, 312] on input at bounding box center [432, 310] width 137 height 7
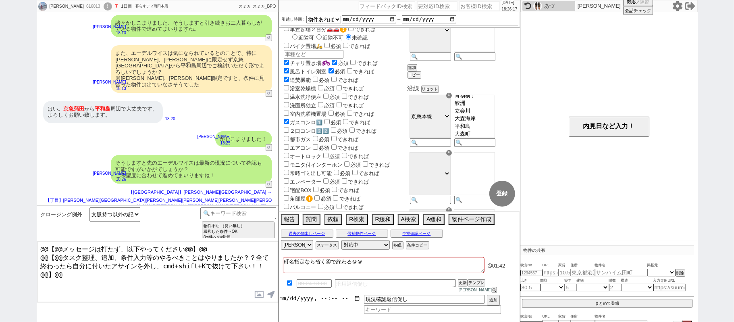
click at [307, 300] on input "datetime-local" at bounding box center [320, 298] width 82 height 7
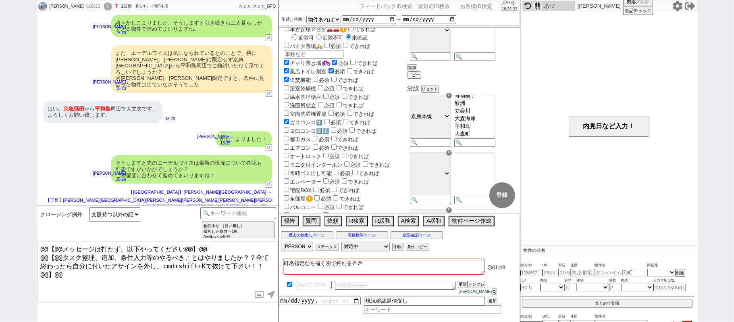
click at [494, 302] on button "追加" at bounding box center [492, 300] width 11 height 9
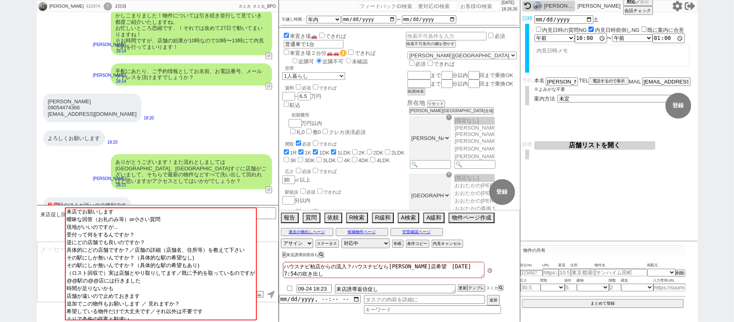
scroll to position [68, 0]
click at [594, 97] on select "未定 現地お待ち合わせ ご来店 先行申し込みのご案内or内見無しでの申し込みのご案内 オンラインでのご接客 オンラインで1件の内見のご案内" at bounding box center [617, 98] width 121 height 7
click at [557, 95] on select "未定 現地お待ち合わせ ご来店 先行申し込みのご案内or内見無しでの申し込みのご案内 オンラインでのご接客 オンラインで1件の内見のご案内" at bounding box center [617, 98] width 121 height 7
click at [676, 107] on button "登録" at bounding box center [678, 106] width 26 height 26
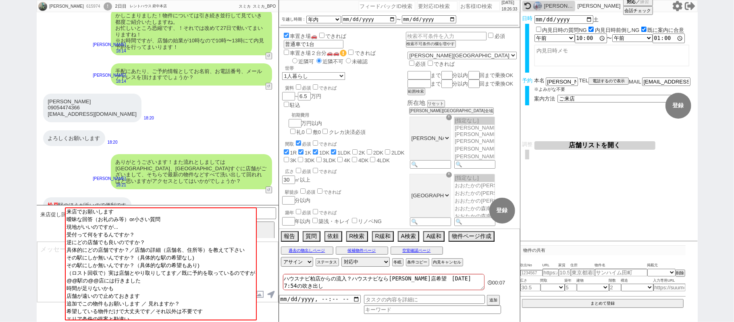
click at [54, 265] on textarea at bounding box center [157, 271] width 241 height 60
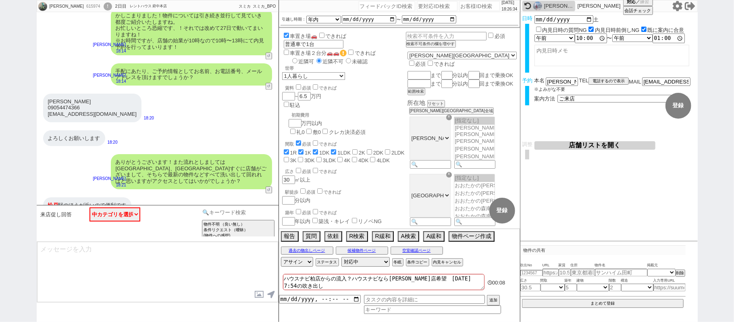
click at [218, 210] on input at bounding box center [238, 212] width 76 height 10
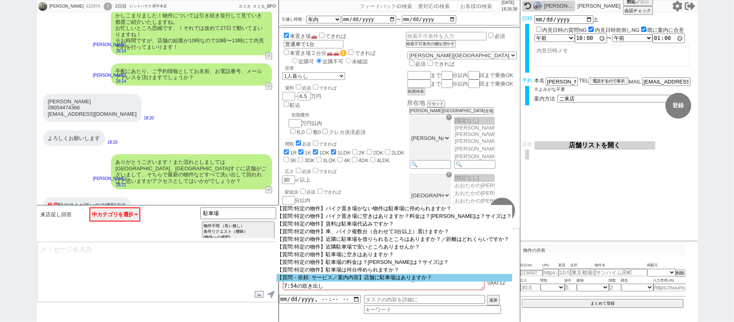
scroll to position [110, 0]
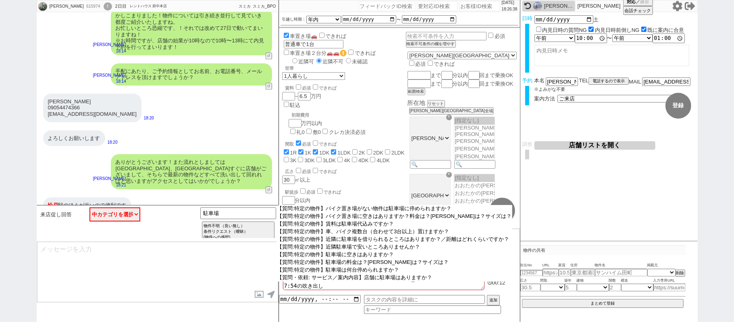
drag, startPoint x: 365, startPoint y: 286, endPoint x: 355, endPoint y: 287, distance: 9.7
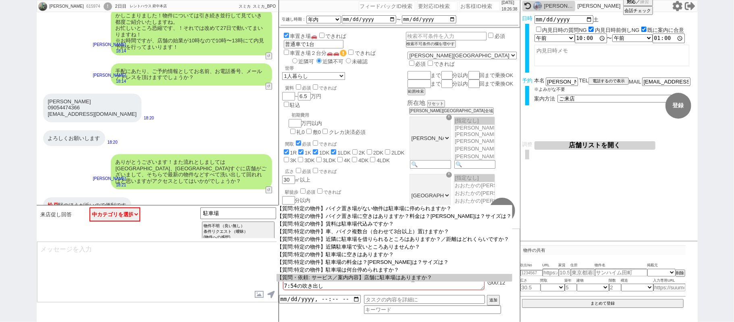
click at [364, 281] on option "【質問・依頼: サービス／案内内容】店舗に駐車場はありますか？" at bounding box center [394, 278] width 236 height 8
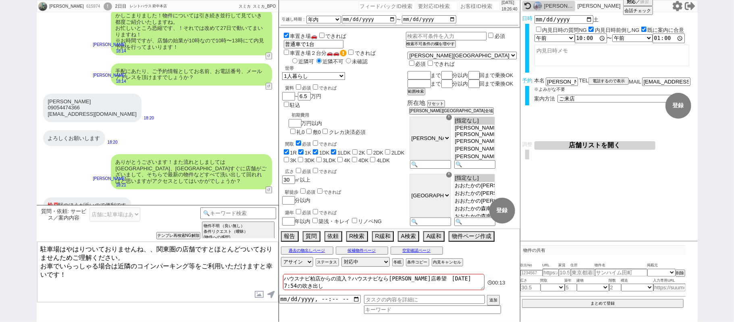
click at [41, 247] on textarea "駐車場はやはりついておりませんね、、関東圏の店舗ですとほとんどついておりませんためご理解ください。 お車でいらっしゃる場合は近隣のコインパーキング等をご利用い…" at bounding box center [157, 271] width 241 height 60
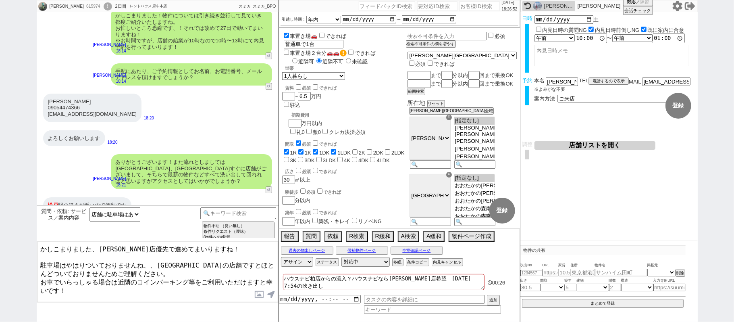
click at [40, 260] on textarea "かしこまりました、松戸店優先で進めてまいりますね！ 駐車場はやはりついておりませんね、、関東圏の店舗ですとほとんどついておりませんためご理解ください。 お車で…" at bounding box center [157, 271] width 241 height 60
click at [117, 286] on textarea "かしこまりました、松戸店優先で進めてまいりますね！ ただ駐車場はやはりついておりませんね、、関東圏の店舗ですとほとんどついておりませんためご理解ください。 お…" at bounding box center [157, 271] width 241 height 60
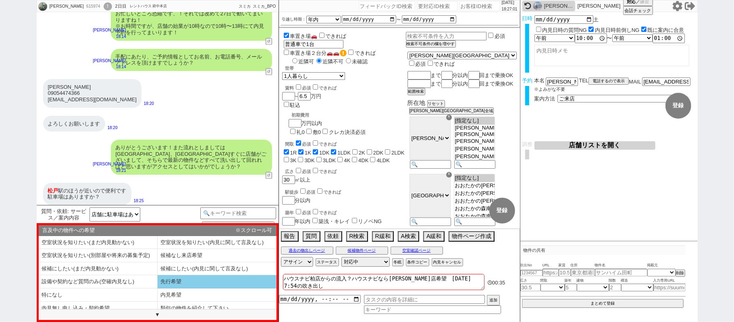
scroll to position [1510, 0]
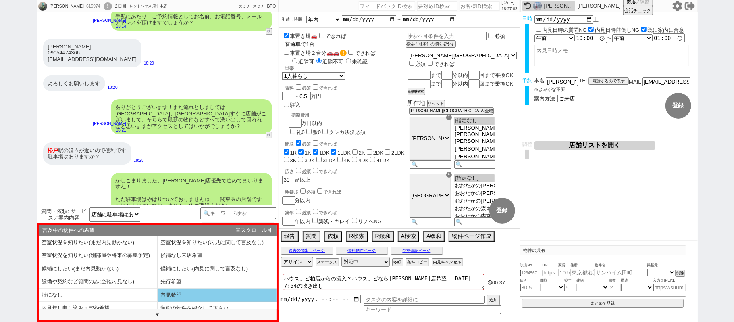
click at [185, 299] on li "内見希望" at bounding box center [217, 294] width 119 height 13
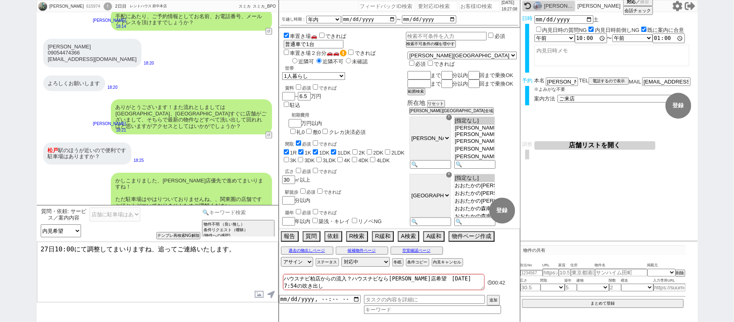
click at [217, 209] on input at bounding box center [238, 212] width 76 height 10
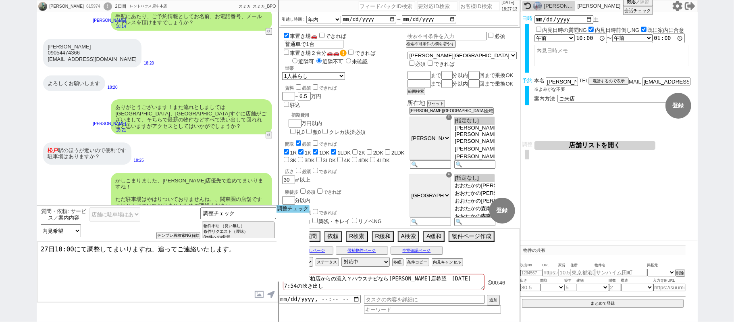
click at [290, 210] on option "調整チェック" at bounding box center [292, 209] width 33 height 8
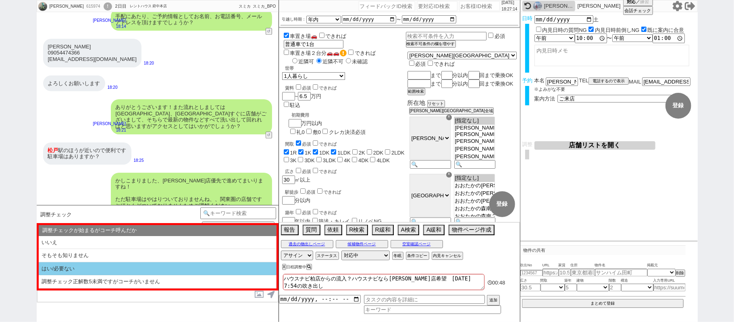
click at [116, 266] on li "はい/必要ない" at bounding box center [158, 268] width 238 height 13
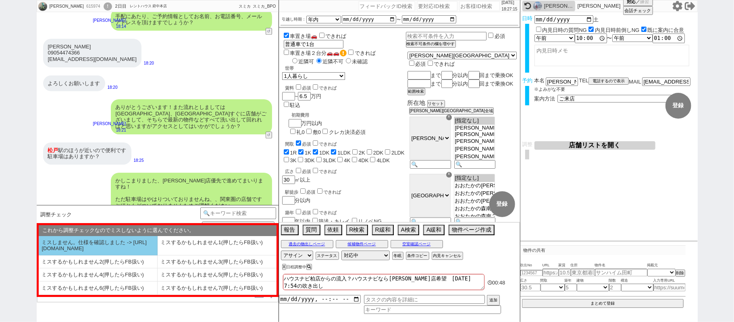
click at [102, 248] on li "ミスしません。仕様を確認しました -> https://jent.notion.site/841a6651aa67425da7d40ddfad41a184" at bounding box center [98, 245] width 119 height 19
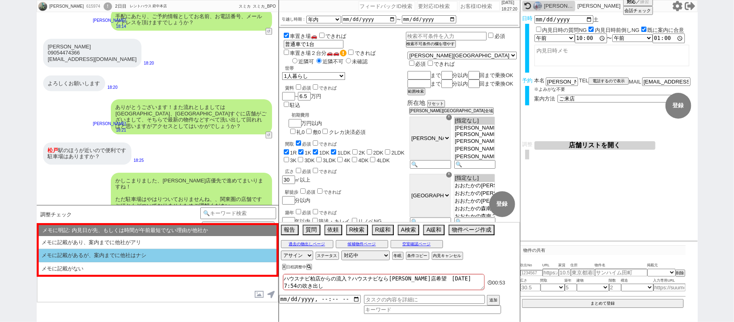
click at [102, 253] on li "メモに記載があるが、案内までに他社はナシ" at bounding box center [158, 255] width 238 height 13
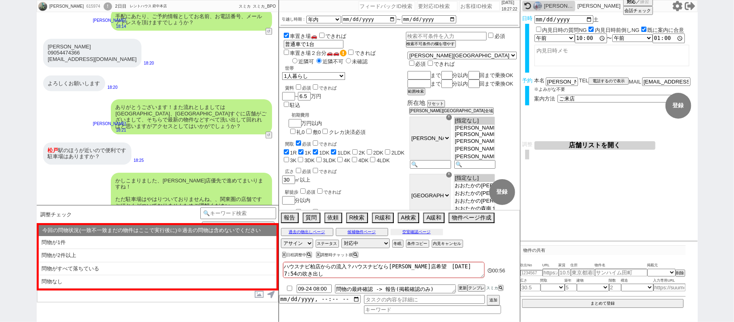
click at [395, 234] on button "空室確認ページ" at bounding box center [416, 231] width 52 height 6
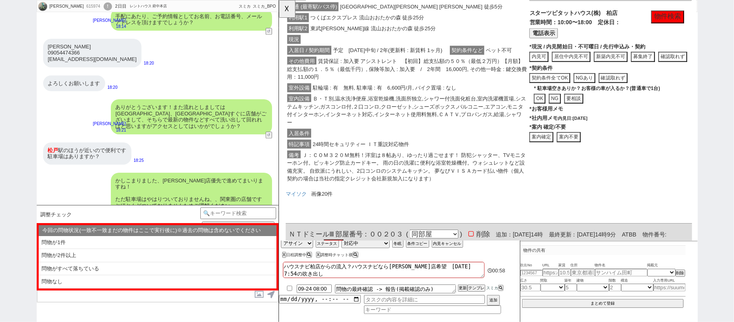
scroll to position [487, 0]
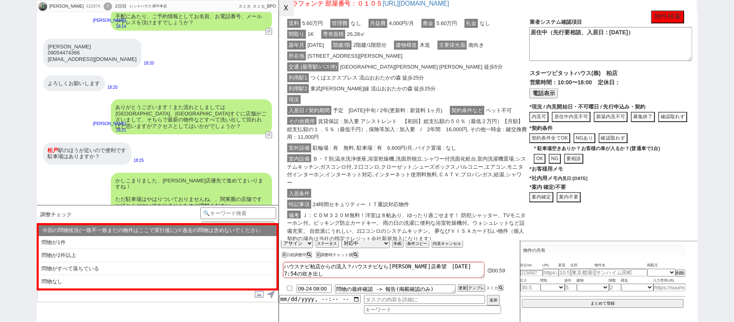
click at [289, 6] on button "☓" at bounding box center [286, 8] width 15 height 16
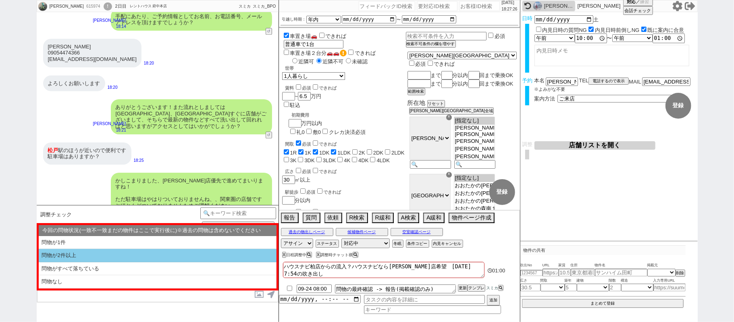
click at [101, 254] on li "問物が2件以上" at bounding box center [158, 255] width 238 height 13
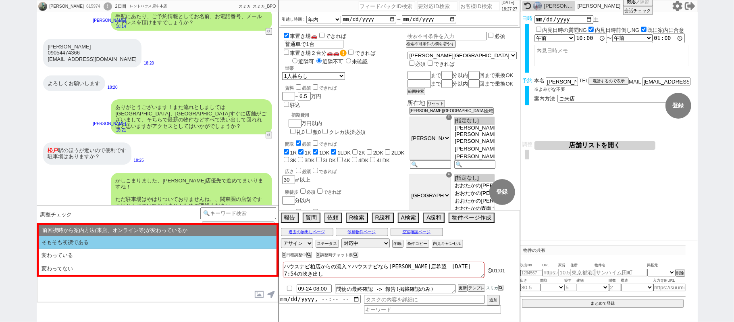
click at [104, 240] on li "そもそも初禊である" at bounding box center [158, 242] width 238 height 13
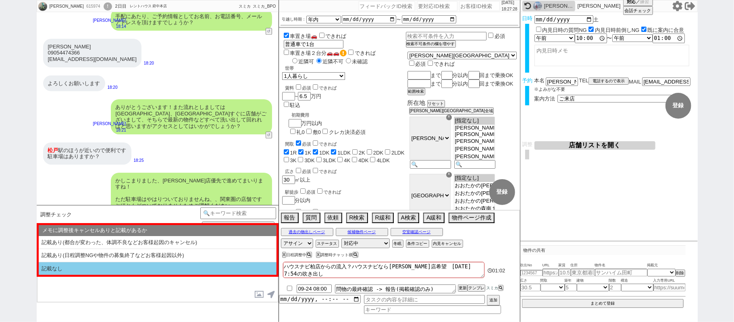
click at [126, 266] on li "記載なし" at bounding box center [158, 268] width 238 height 13
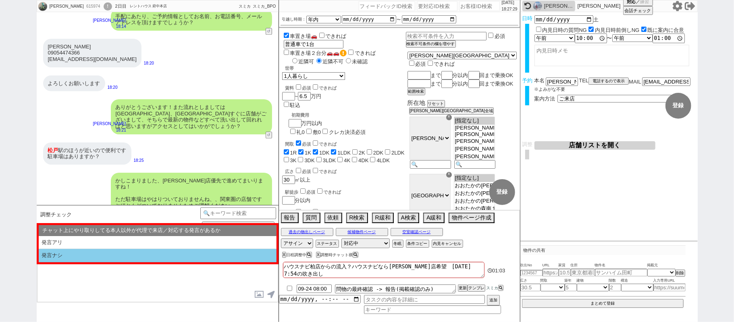
click at [120, 261] on li "発言ナシ" at bounding box center [158, 255] width 238 height 13
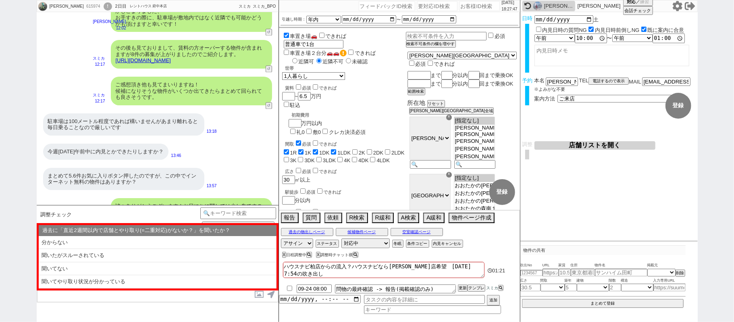
scroll to position [1127, 0]
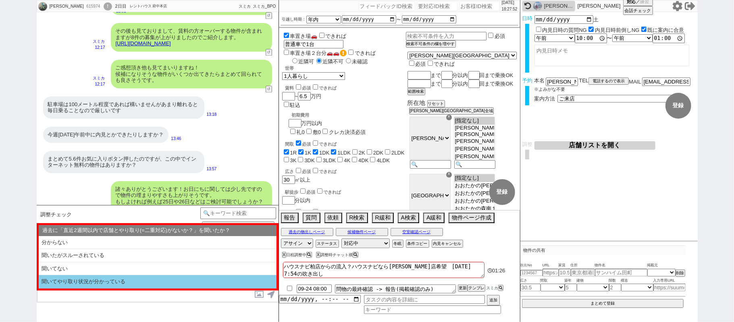
click at [108, 284] on li "聞いてやり取り状況が分かっている" at bounding box center [158, 281] width 238 height 13
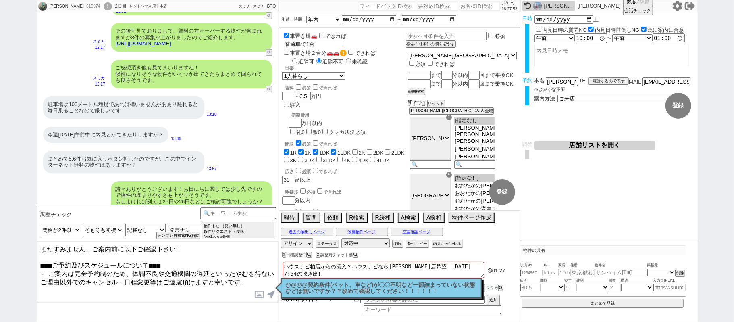
click at [118, 265] on textarea "またすみません、ご案内前に以下ご確認下さい！ ■■■ご予約及びスケジュールについて■■■ - ご案内は完全予約制のため、体調不良や交通機関の遅延といったやむを…" at bounding box center [157, 271] width 241 height 60
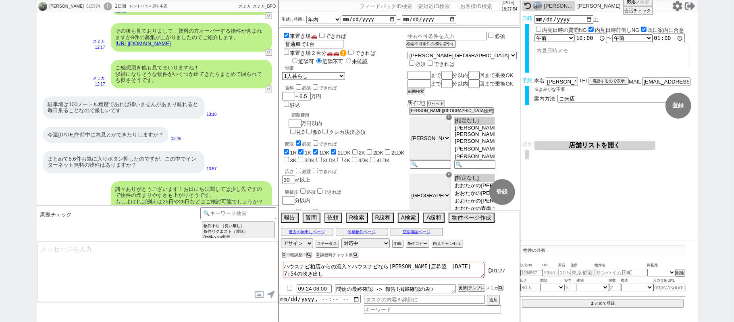
scroll to position [1566, 0]
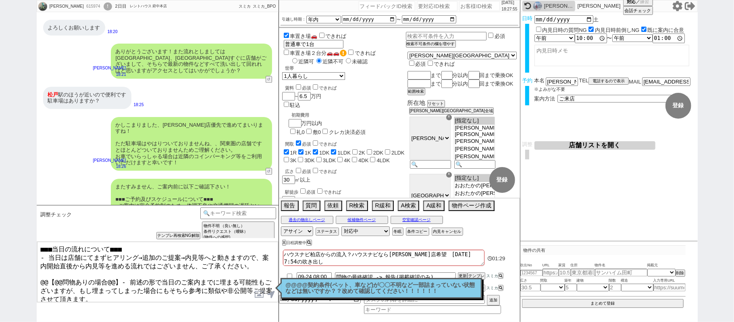
click at [117, 273] on textarea "■■■当日の流れについて■■■ - 当日は店舗にてまずヒアリング→追加のご提案→内見等へと動きますので、案内開始直後から内見等を進める流れではございません、ご…" at bounding box center [157, 271] width 241 height 60
click at [42, 273] on textarea "■■■当日の流れについて■■■ - 当日は店舗にてまずヒアリング→追加のご提案→内見等へと動きますので、案内開始直後から内見等を進める流れではございません、ご…" at bounding box center [157, 271] width 241 height 60
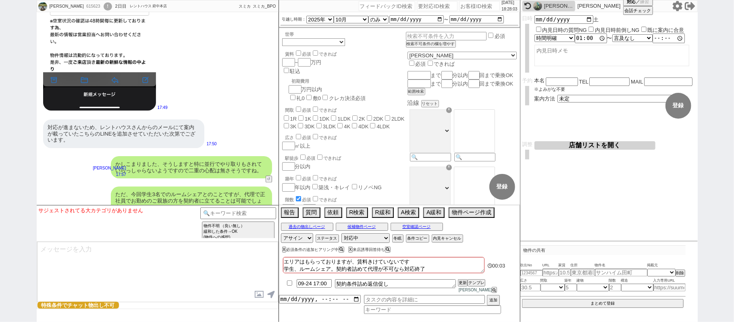
scroll to position [1390, 0]
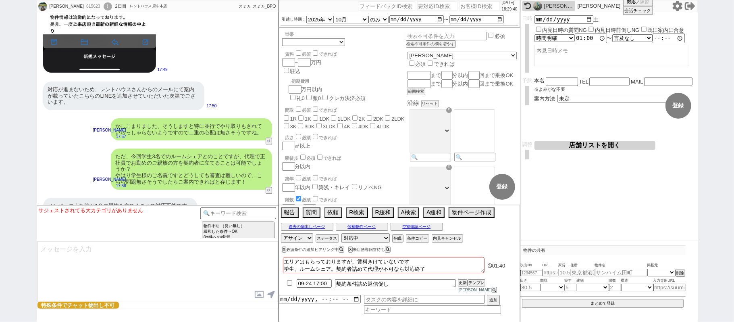
click at [197, 154] on div "ただ、今回学生3名でのルームシェアとのことですが、代理で正社員でお勤めのご親族の方を契約者に立てることは可能でしょうか？ やはり学生様のご名義ですとどうしても…" at bounding box center [191, 168] width 161 height 41
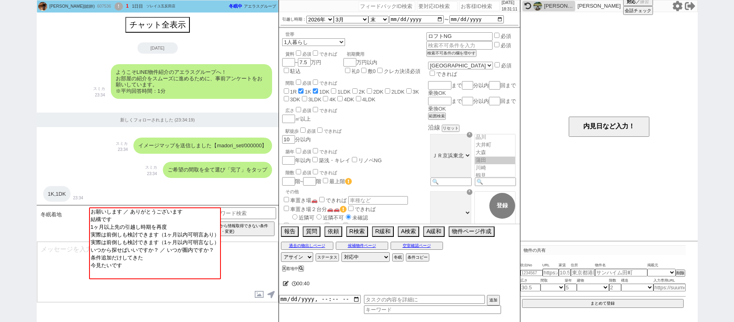
select select
select select "2026"
select select "3"
select select "35"
select select "0"
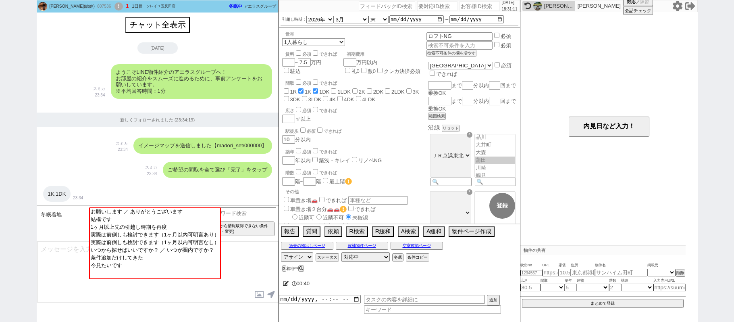
select select "23"
select select "751"
select select
